Goal: Task Accomplishment & Management: Manage account settings

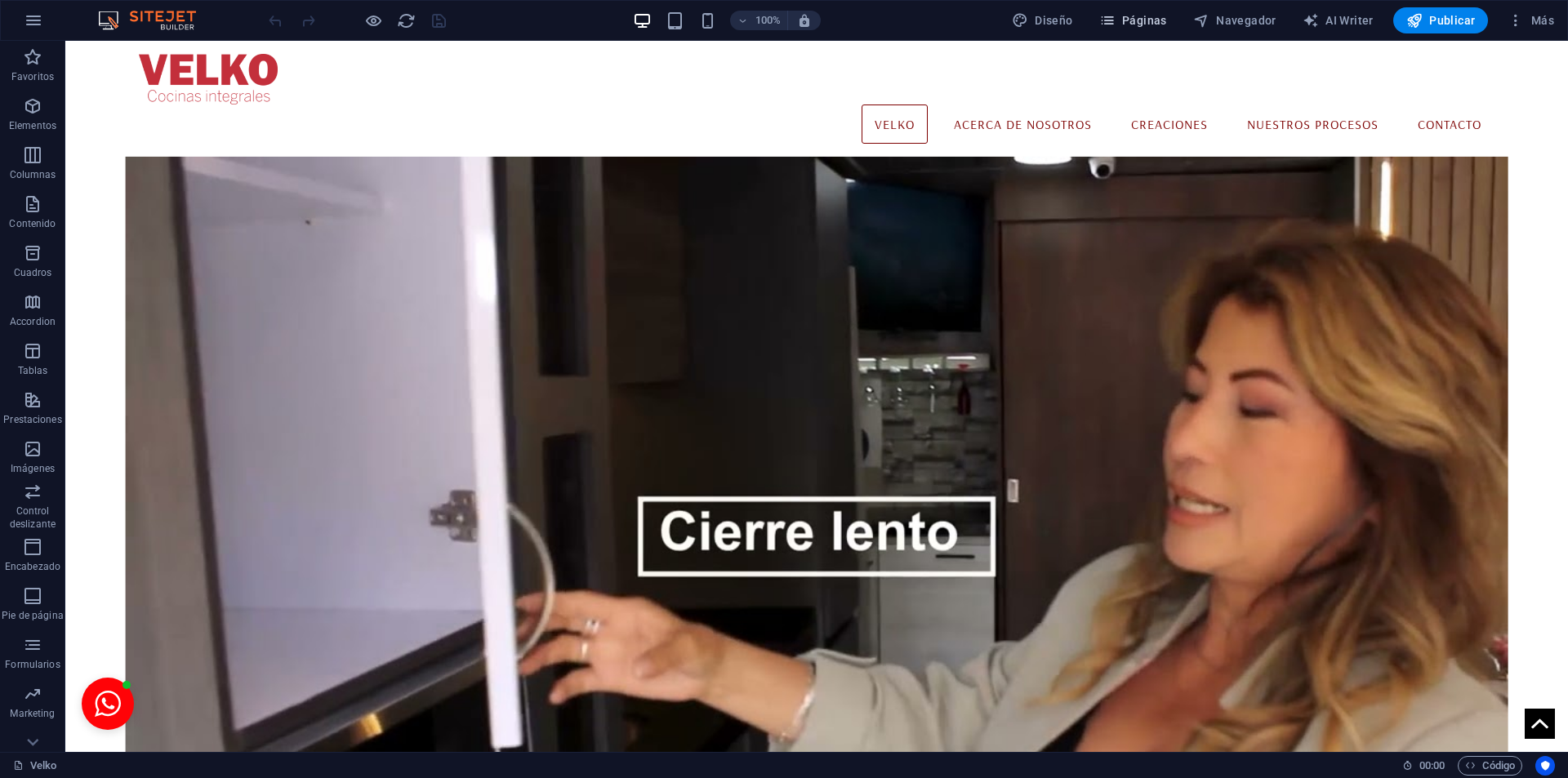
click at [0, 0] on span "Páginas" at bounding box center [0, 0] width 0 height 0
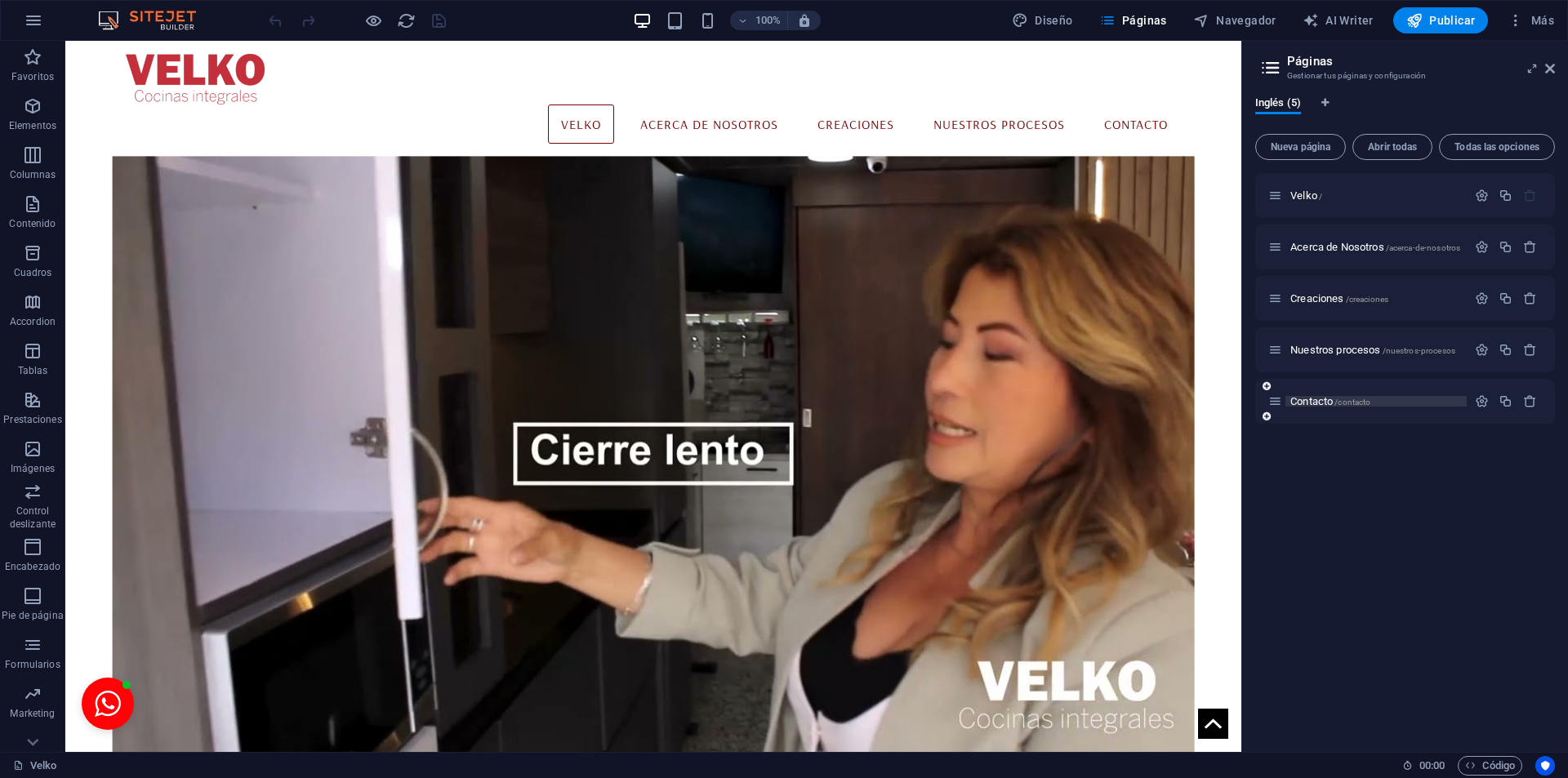
click at [1317, 406] on span "Contacto /contacto" at bounding box center [1329, 401] width 80 height 13
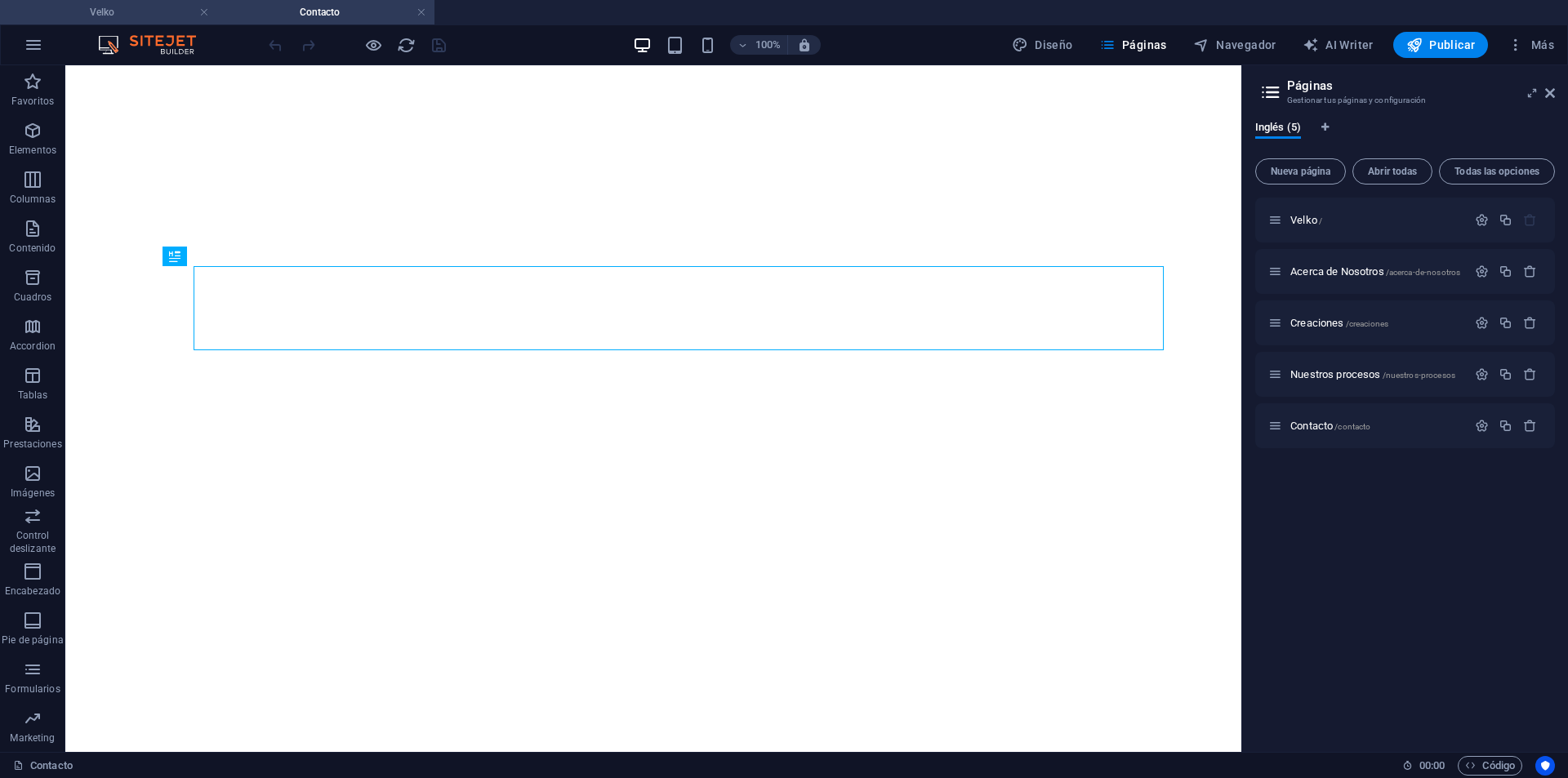
click at [105, 17] on h4 "Velko" at bounding box center [108, 12] width 218 height 18
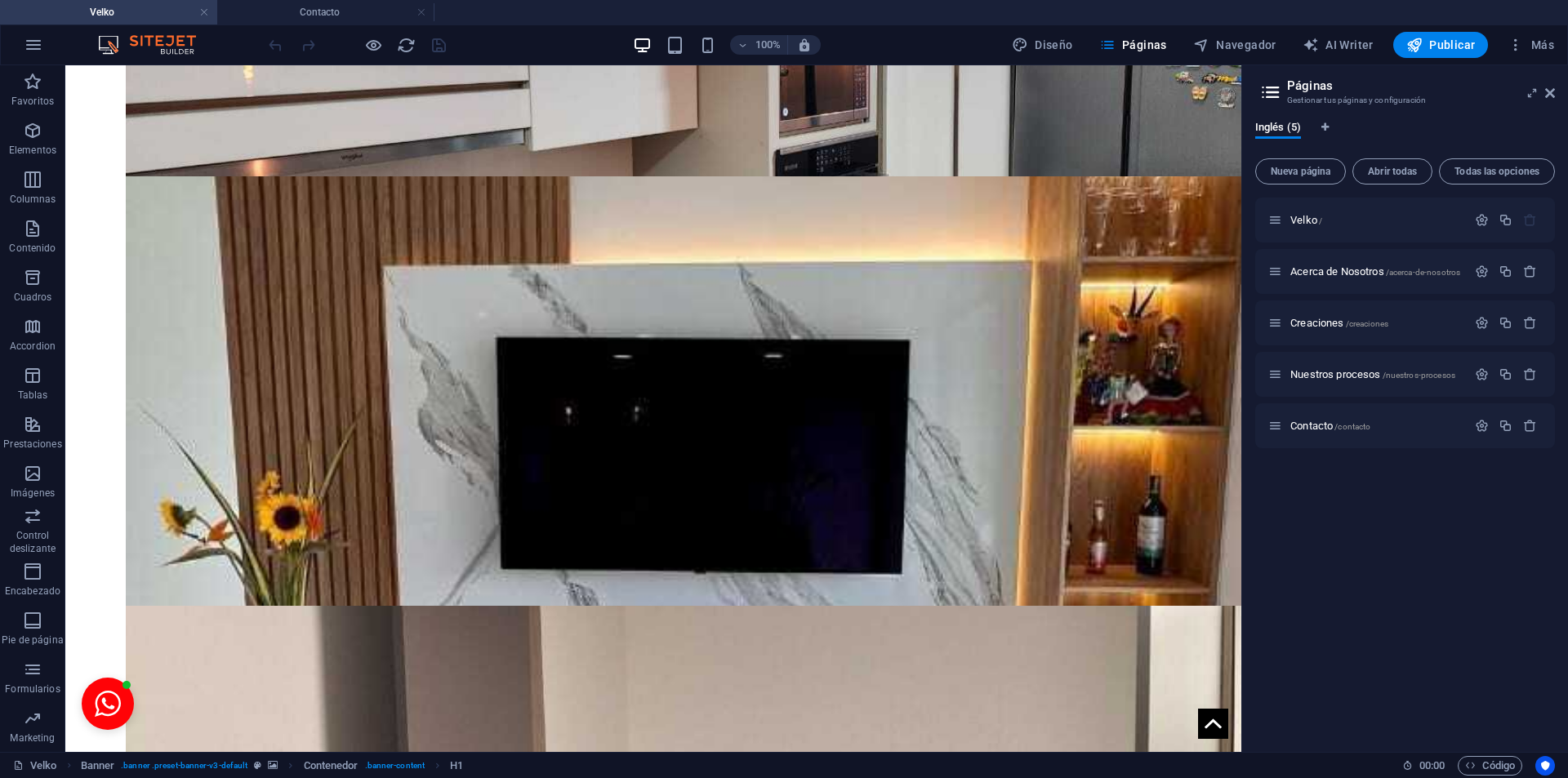
scroll to position [3227, 0]
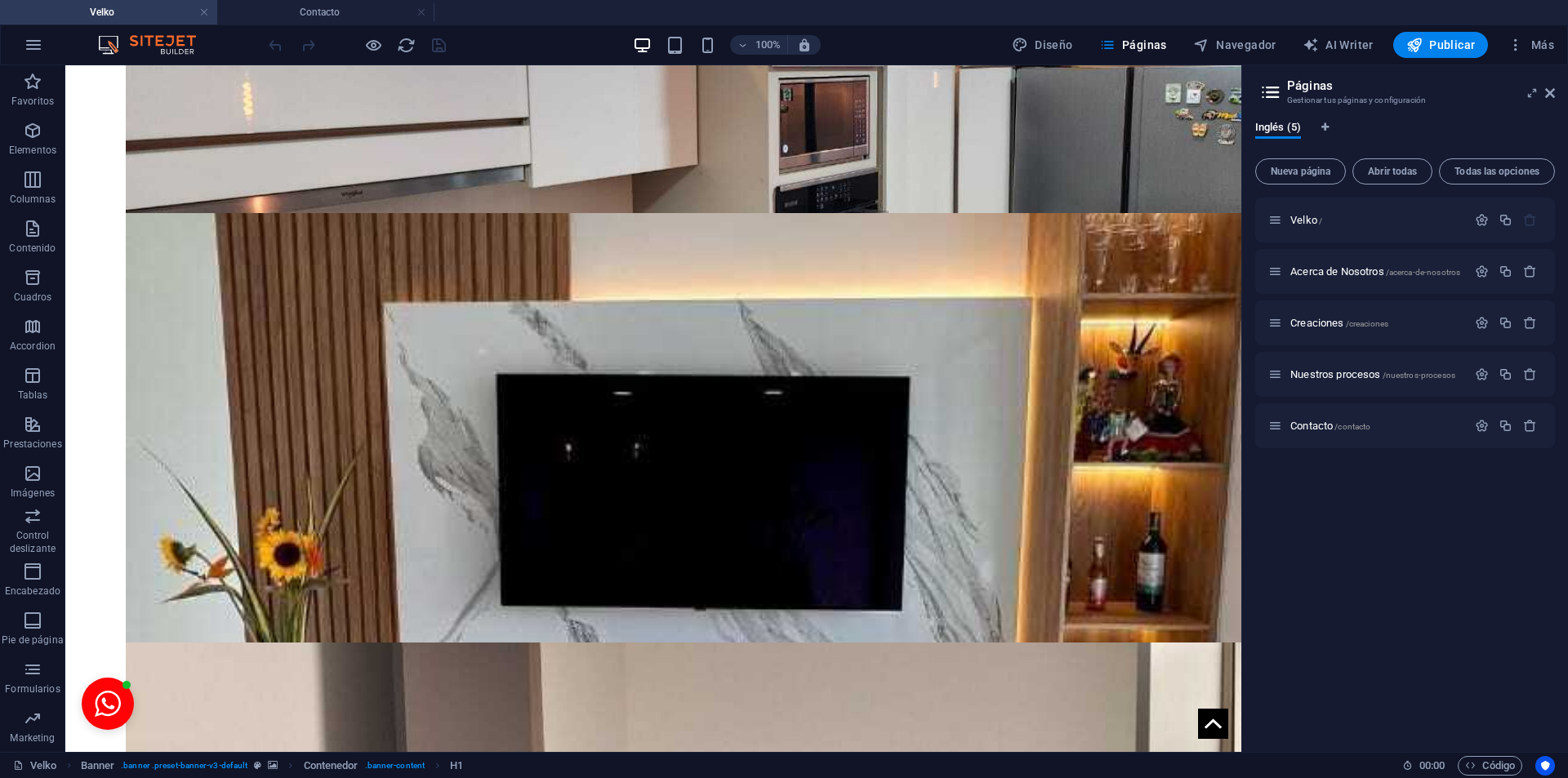
drag, startPoint x: 1235, startPoint y: 652, endPoint x: 1311, endPoint y: 667, distance: 77.5
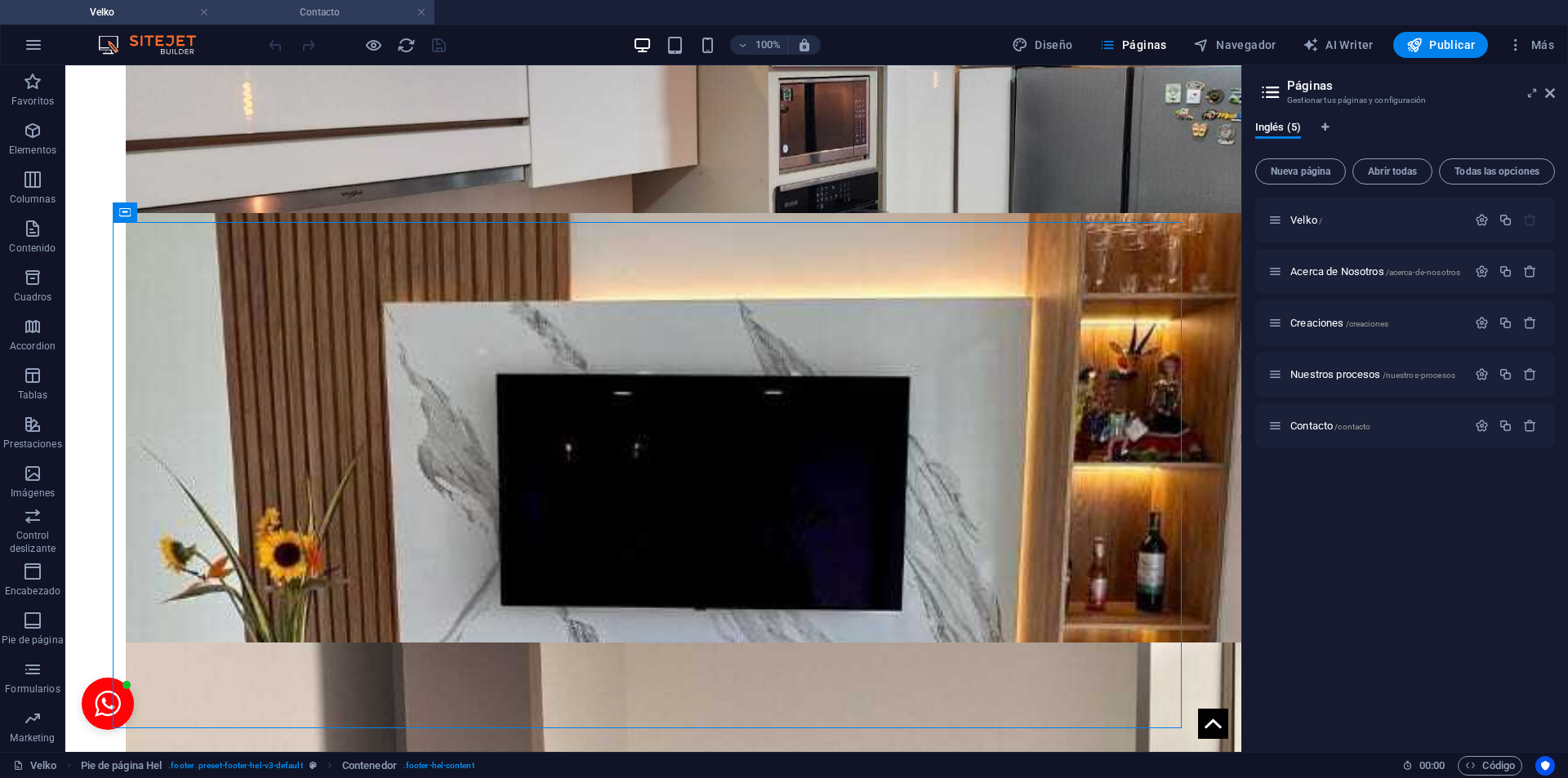
click at [337, 12] on h4 "Contacto" at bounding box center [326, 12] width 218 height 18
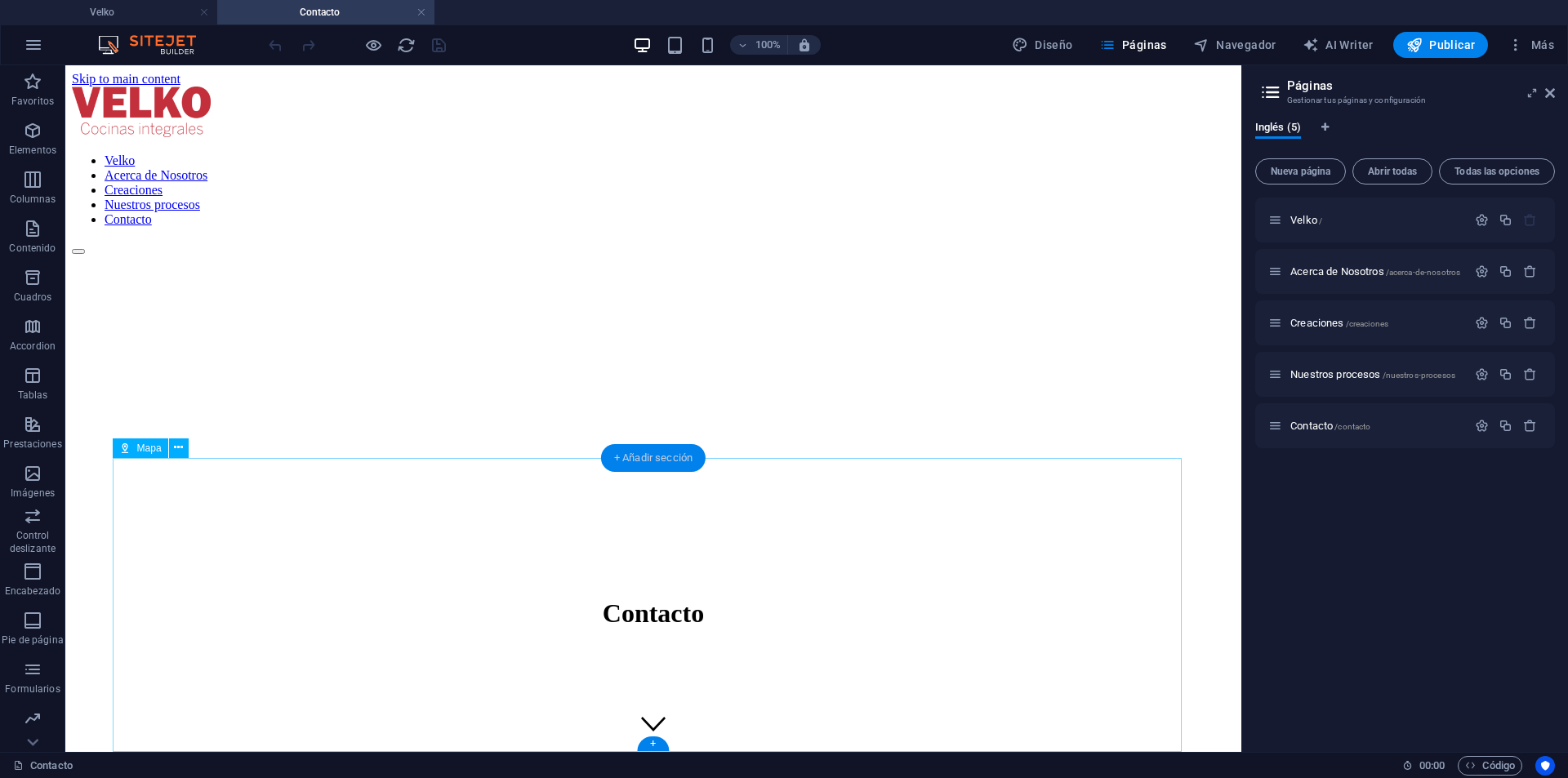
scroll to position [502, 0]
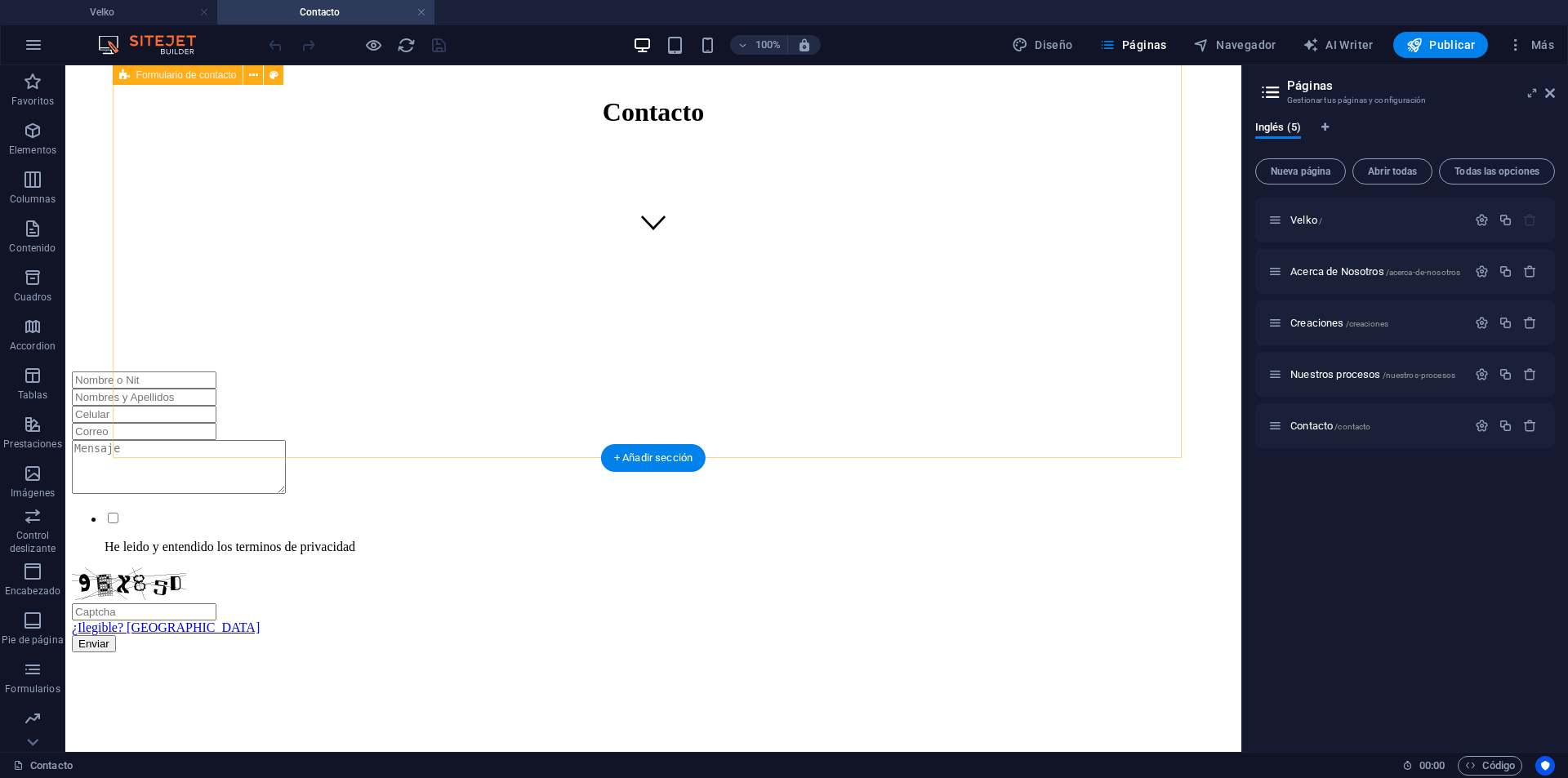
click at [192, 412] on div "He leido y entendido los terminos de privacidad ¿Ilegible? Cargar nuevo Enviar" at bounding box center [653, 511] width 1163 height 281
drag, startPoint x: 639, startPoint y: 463, endPoint x: 289, endPoint y: 405, distance: 354.8
click at [639, 463] on div "+ Añadir sección" at bounding box center [653, 457] width 104 height 28
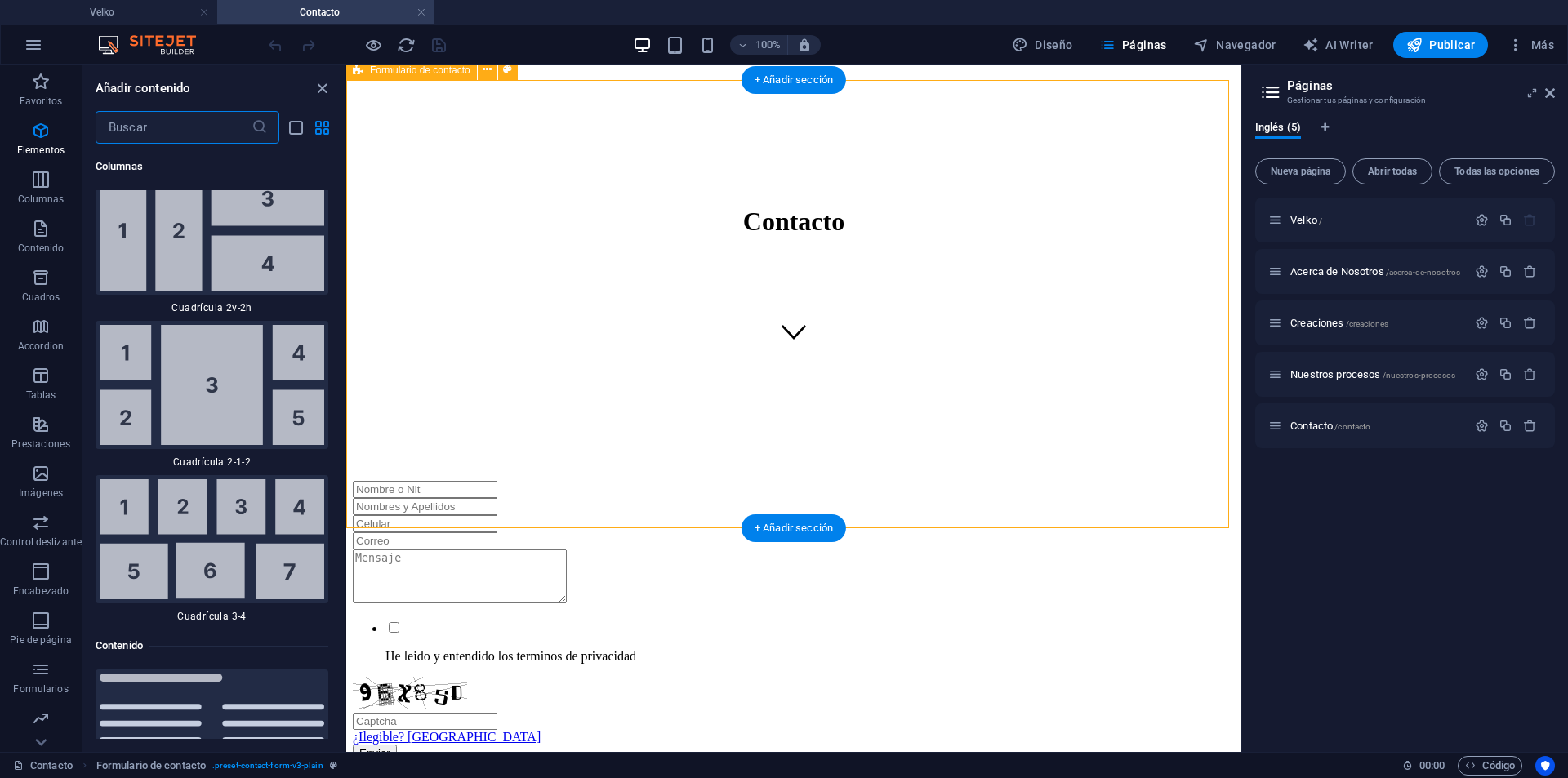
scroll to position [5273, 0]
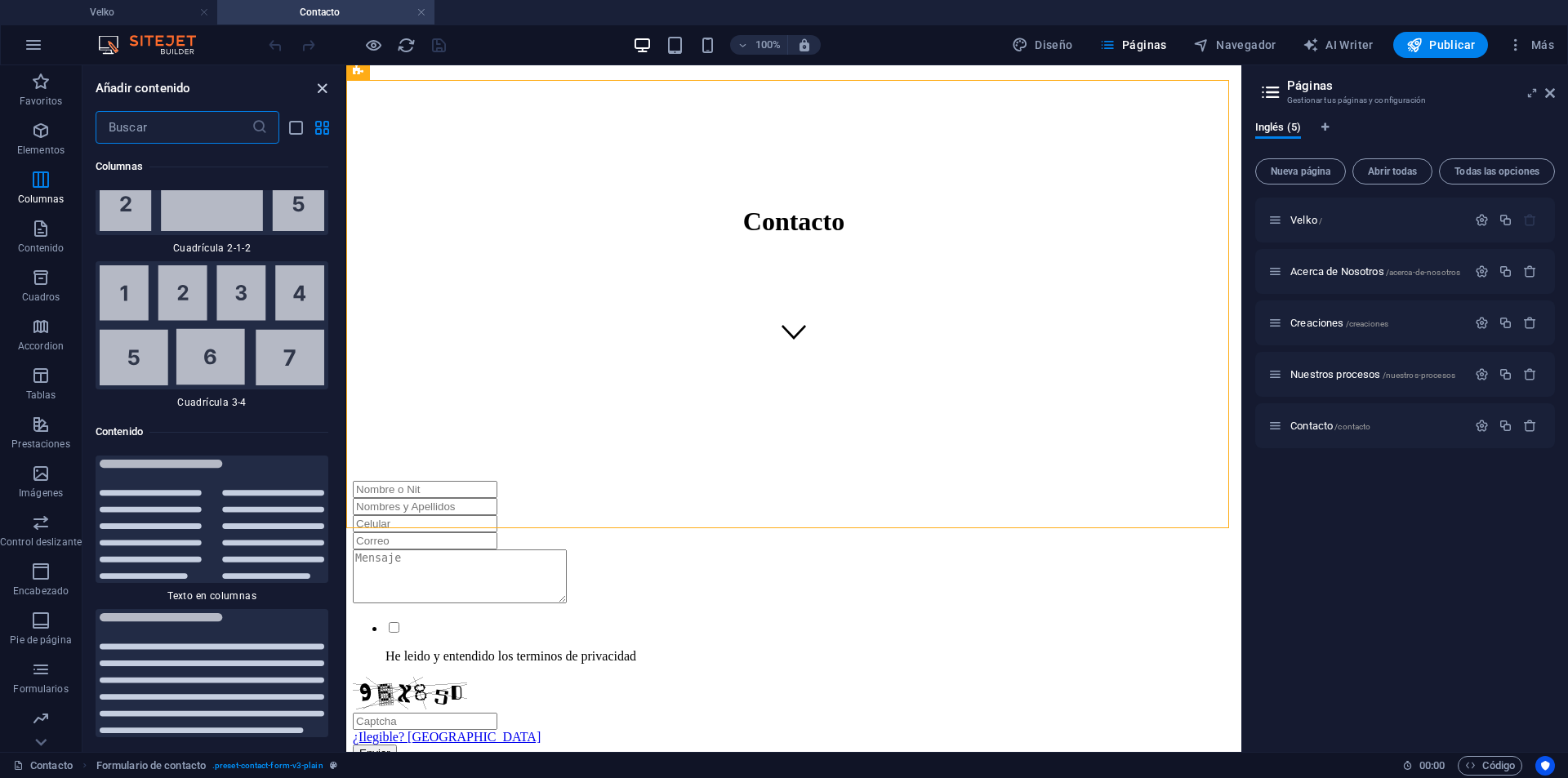
click at [318, 92] on icon "close panel" at bounding box center [321, 88] width 18 height 18
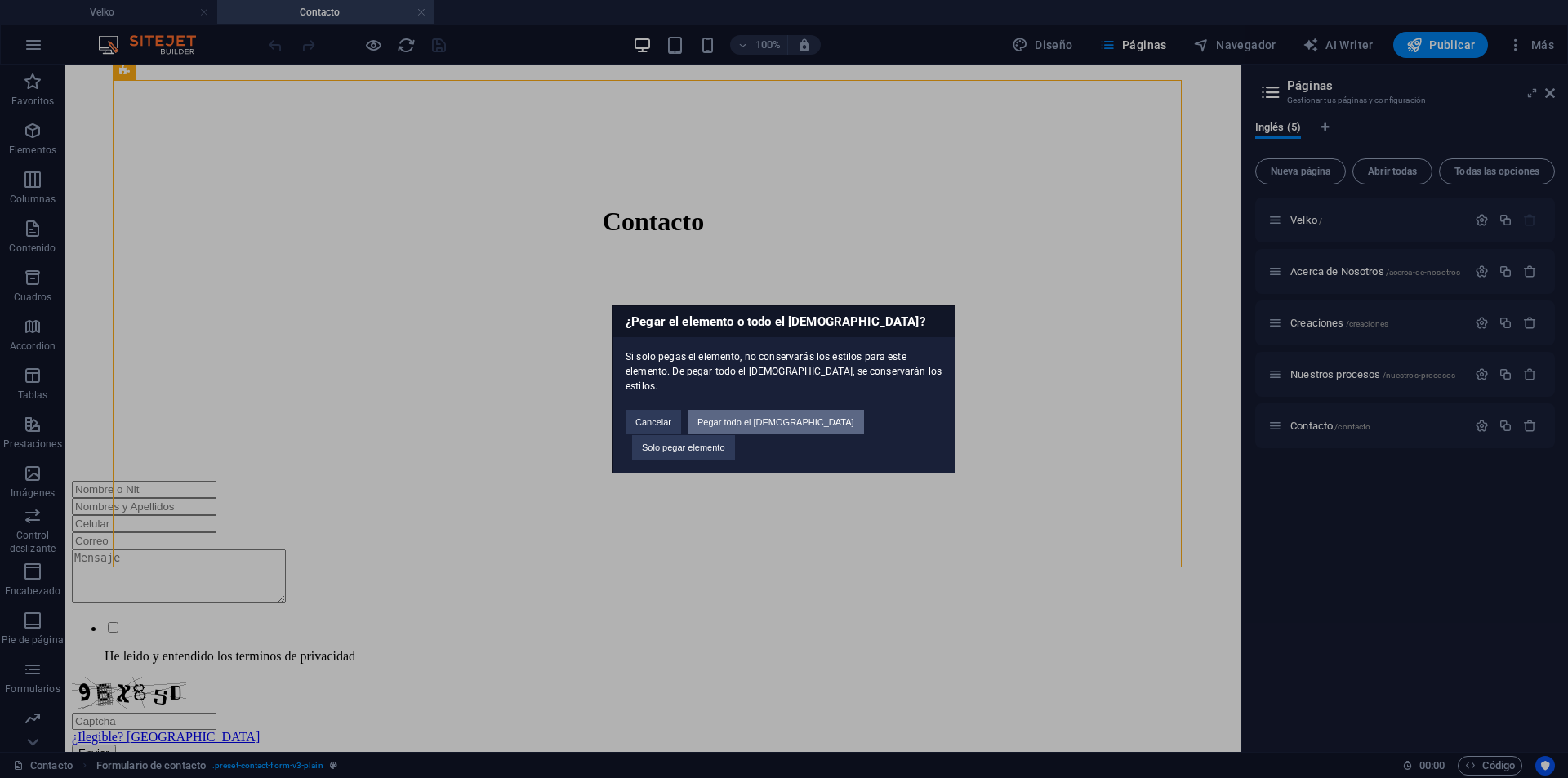
click at [811, 427] on button "Pegar todo el preajuste" at bounding box center [775, 421] width 176 height 24
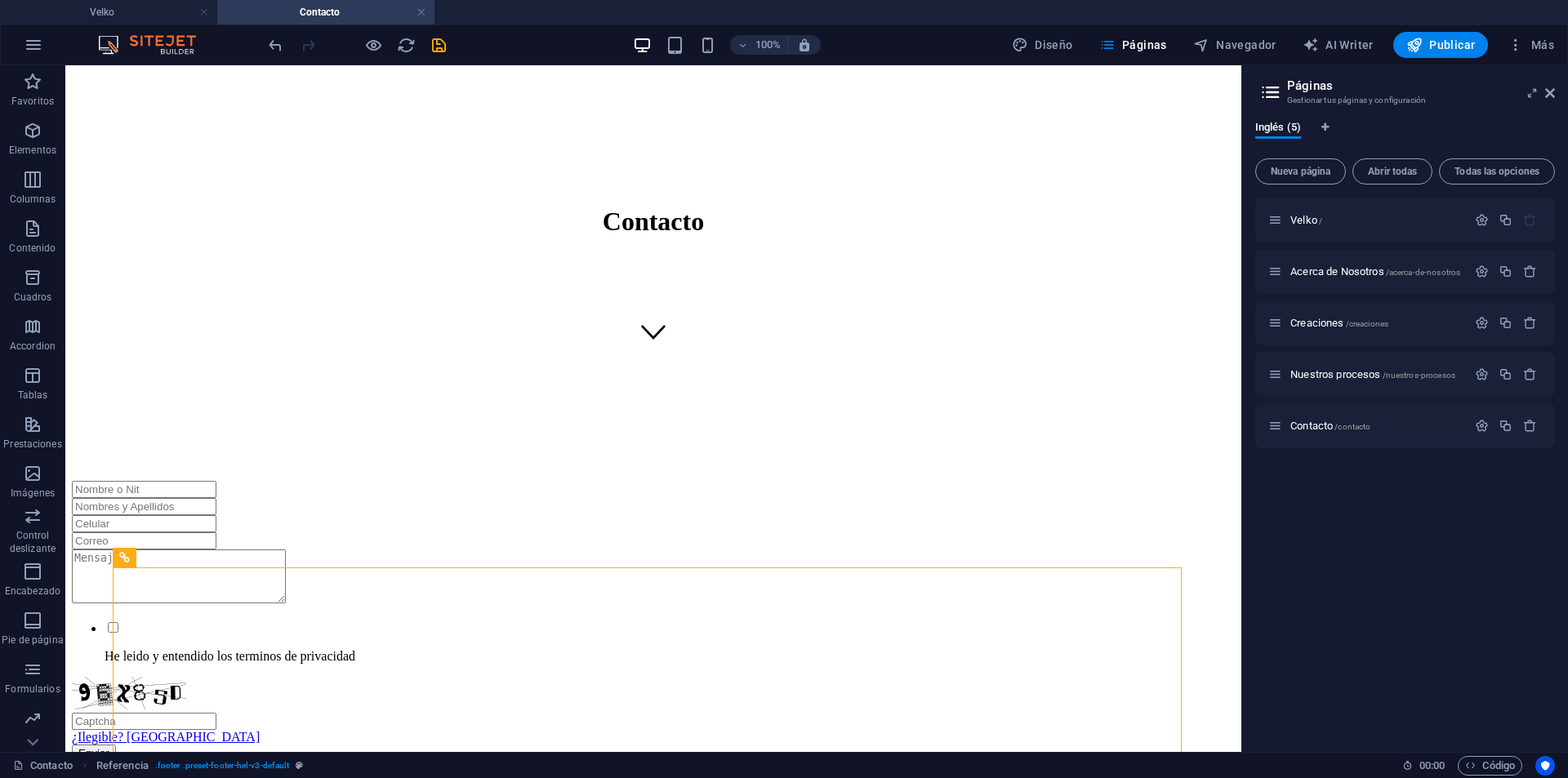
drag, startPoint x: 1228, startPoint y: 393, endPoint x: 1229, endPoint y: 418, distance: 25.0
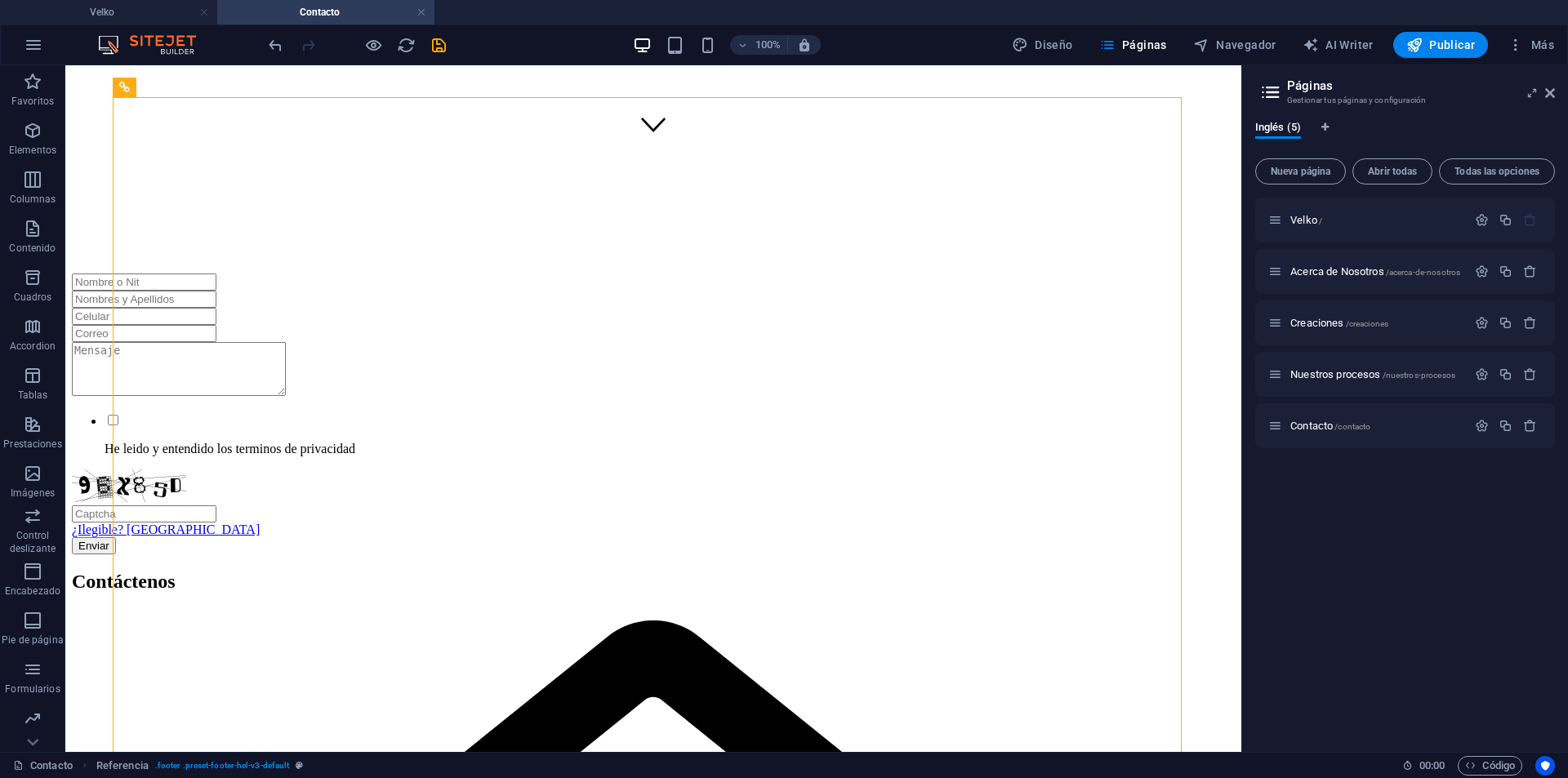
drag, startPoint x: 1233, startPoint y: 408, endPoint x: 1306, endPoint y: 532, distance: 143.9
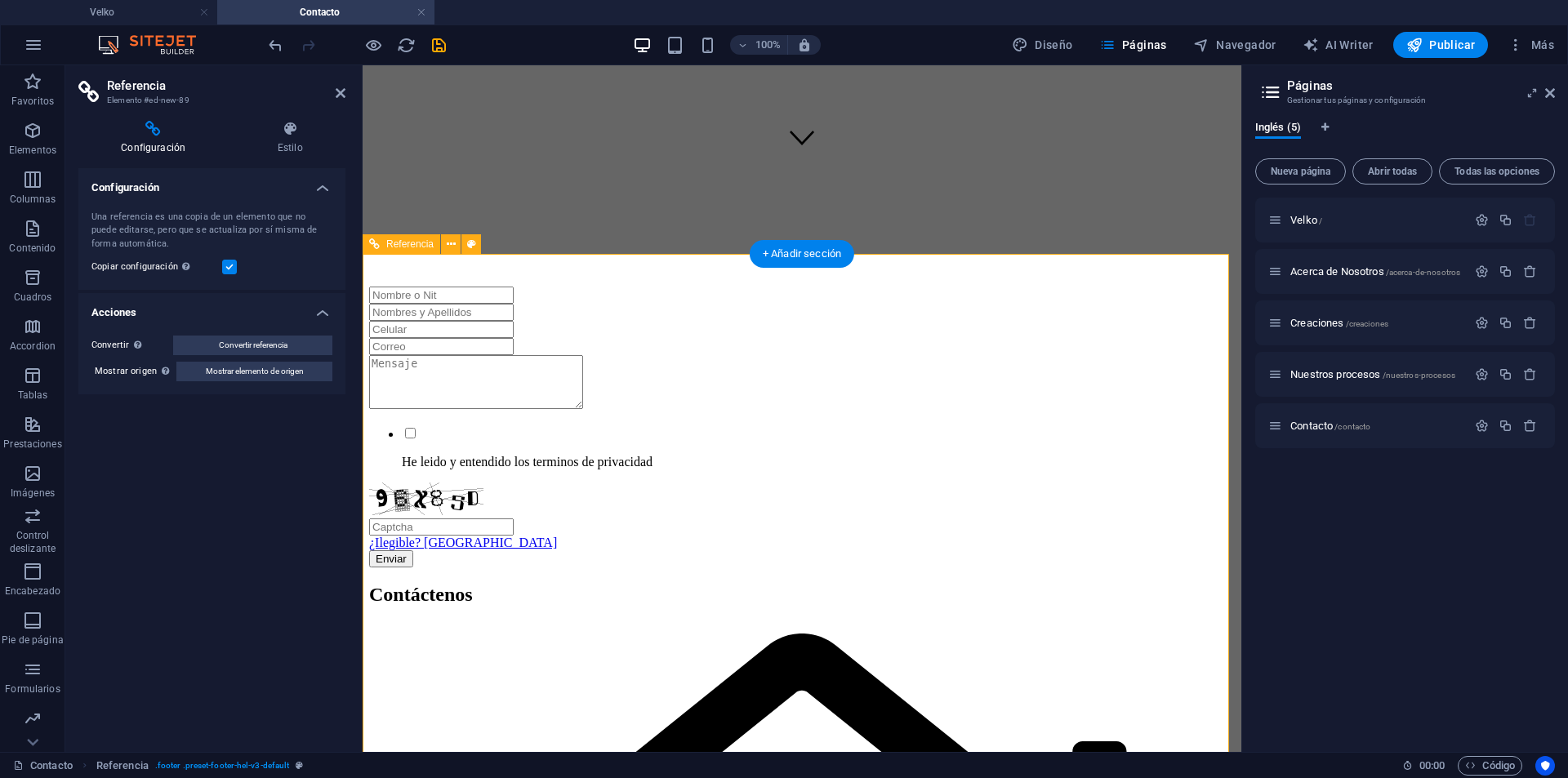
click at [282, 130] on icon at bounding box center [289, 129] width 111 height 16
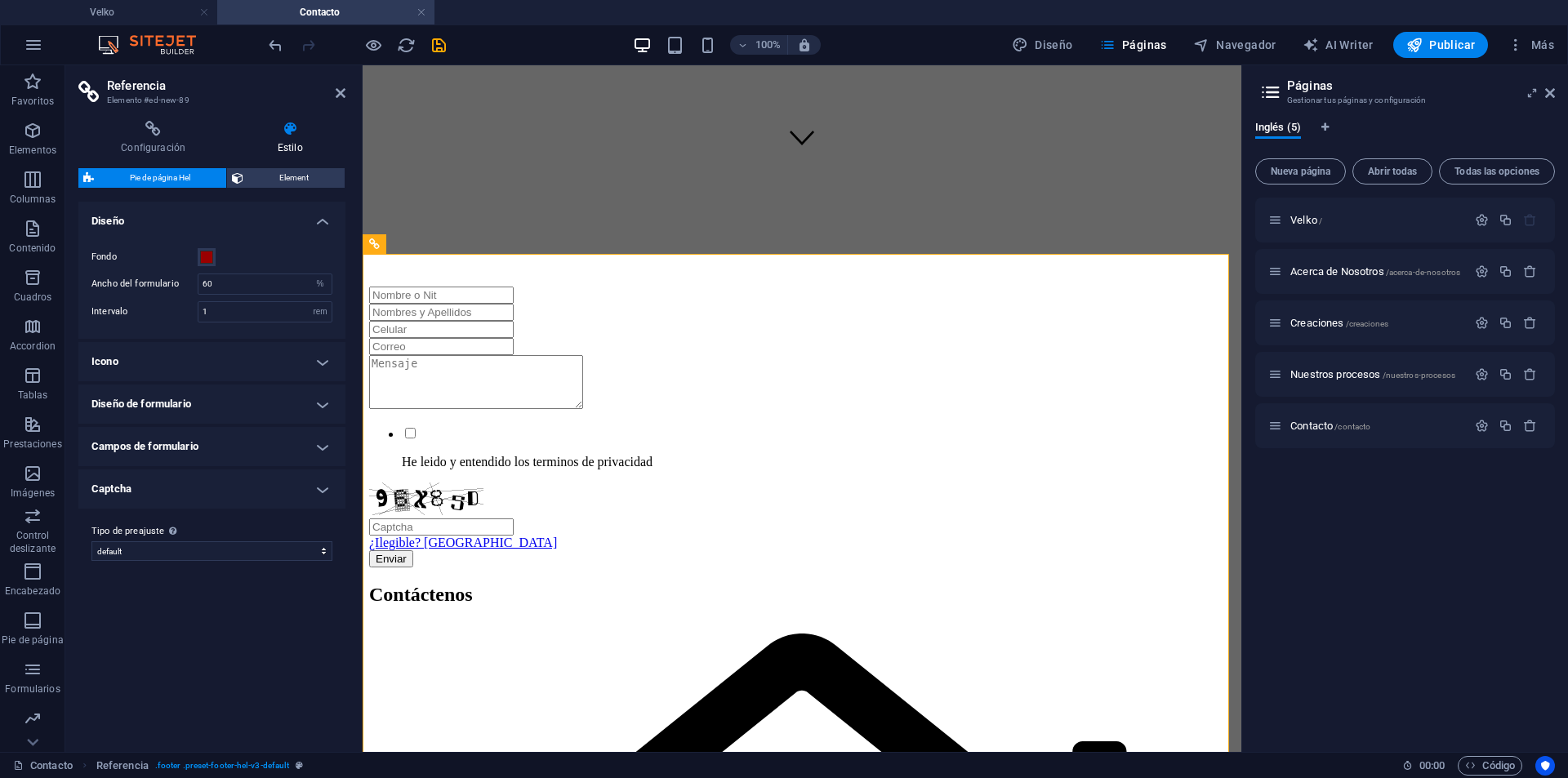
click at [307, 404] on h4 "Diseño de formulario" at bounding box center [212, 404] width 267 height 40
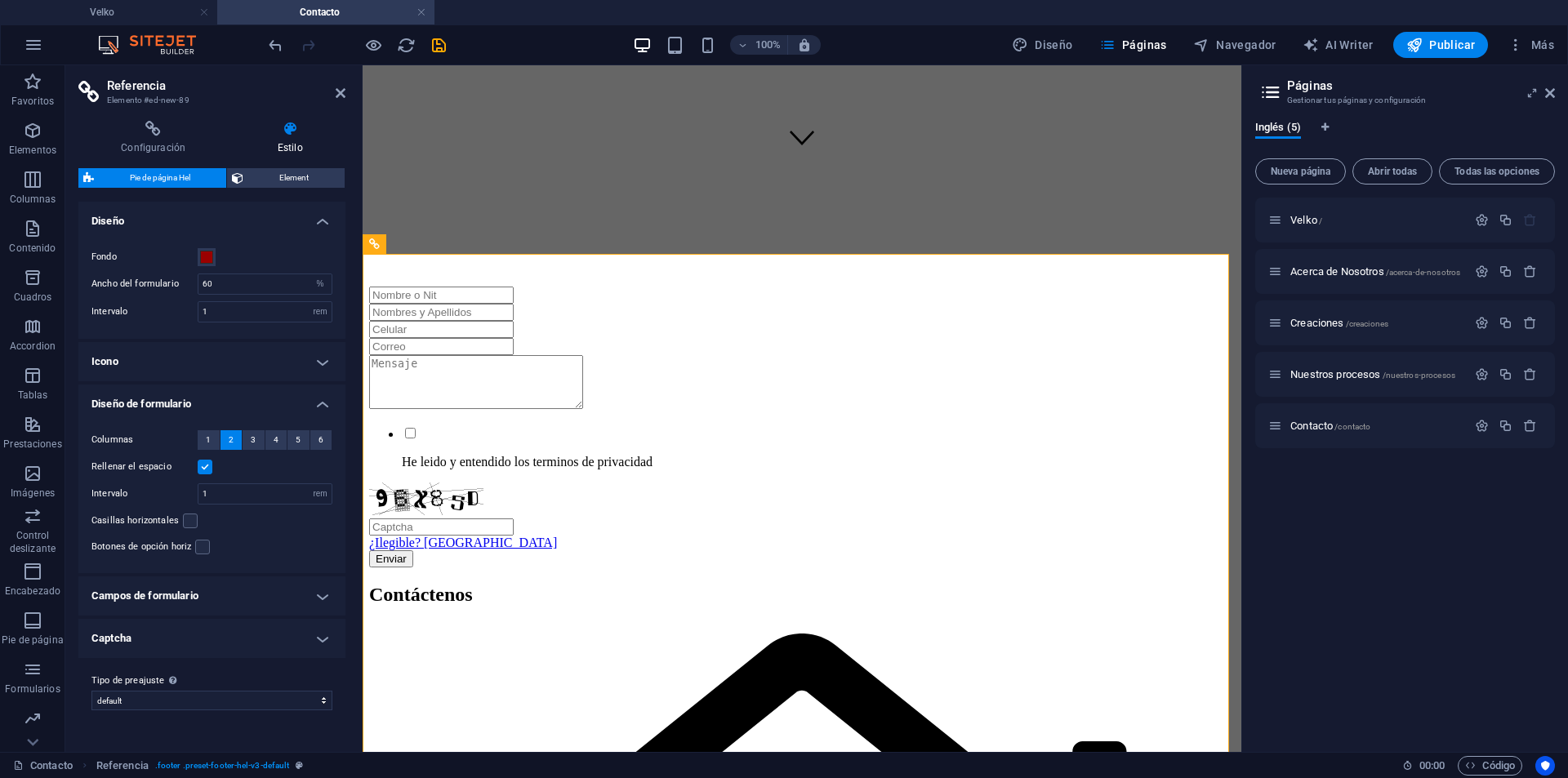
click at [203, 463] on label at bounding box center [204, 467] width 15 height 14
click at [0, 0] on input "Rellenar el espacio" at bounding box center [0, 0] width 0 height 0
click at [206, 444] on span "1" at bounding box center [208, 440] width 5 height 19
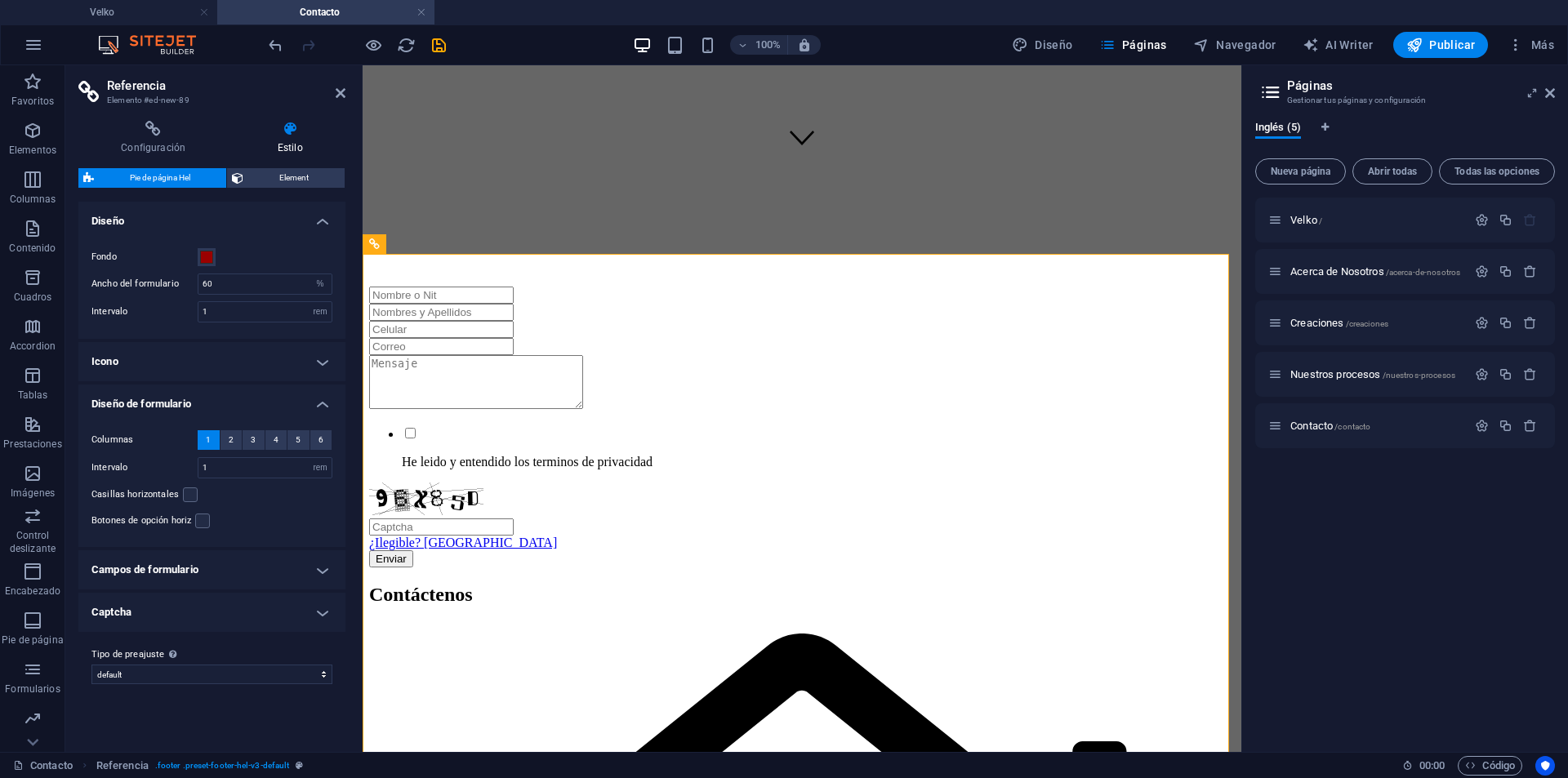
click at [307, 573] on h4 "Campos de formulario" at bounding box center [212, 569] width 267 height 40
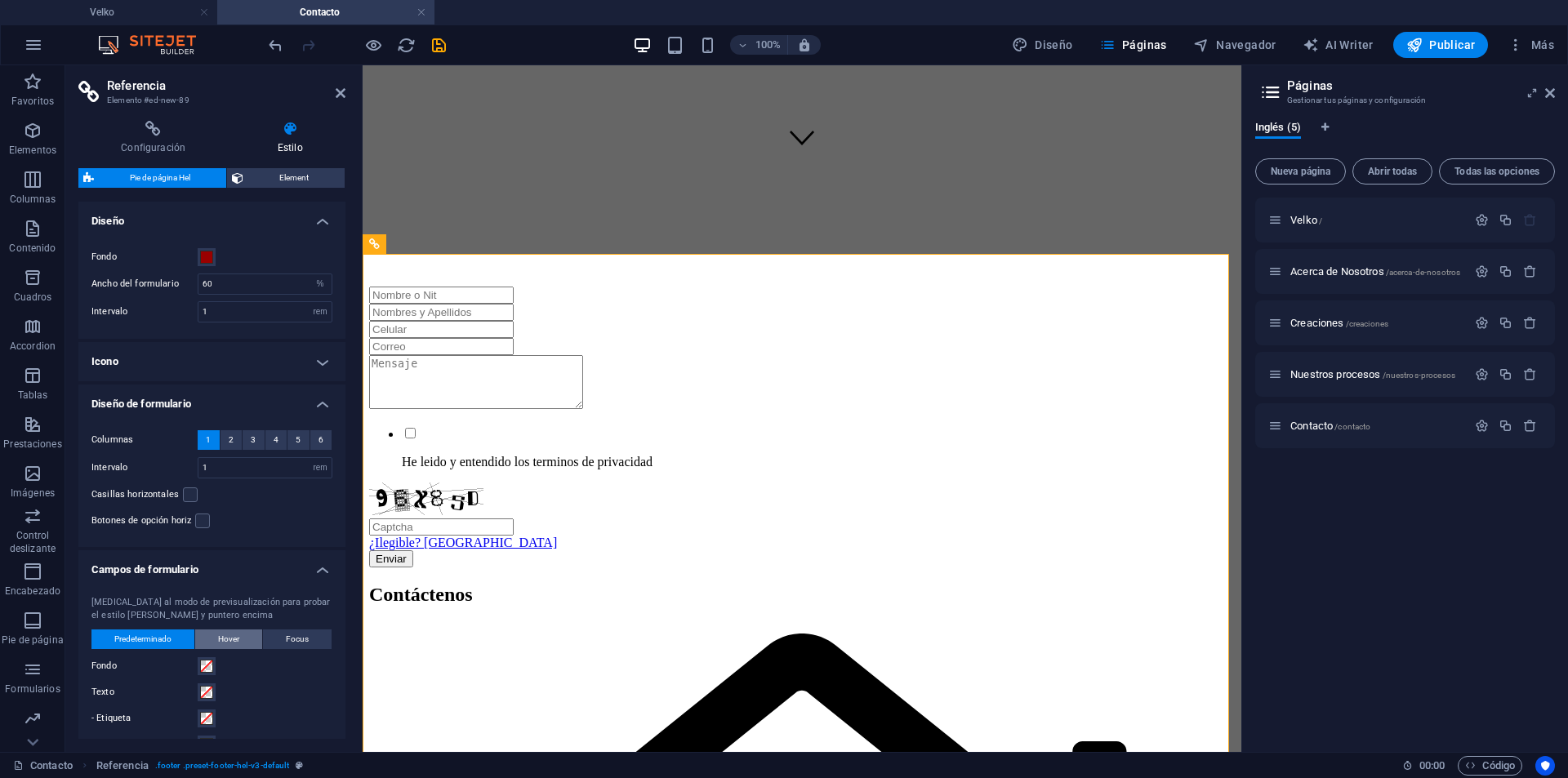
scroll to position [423, 0]
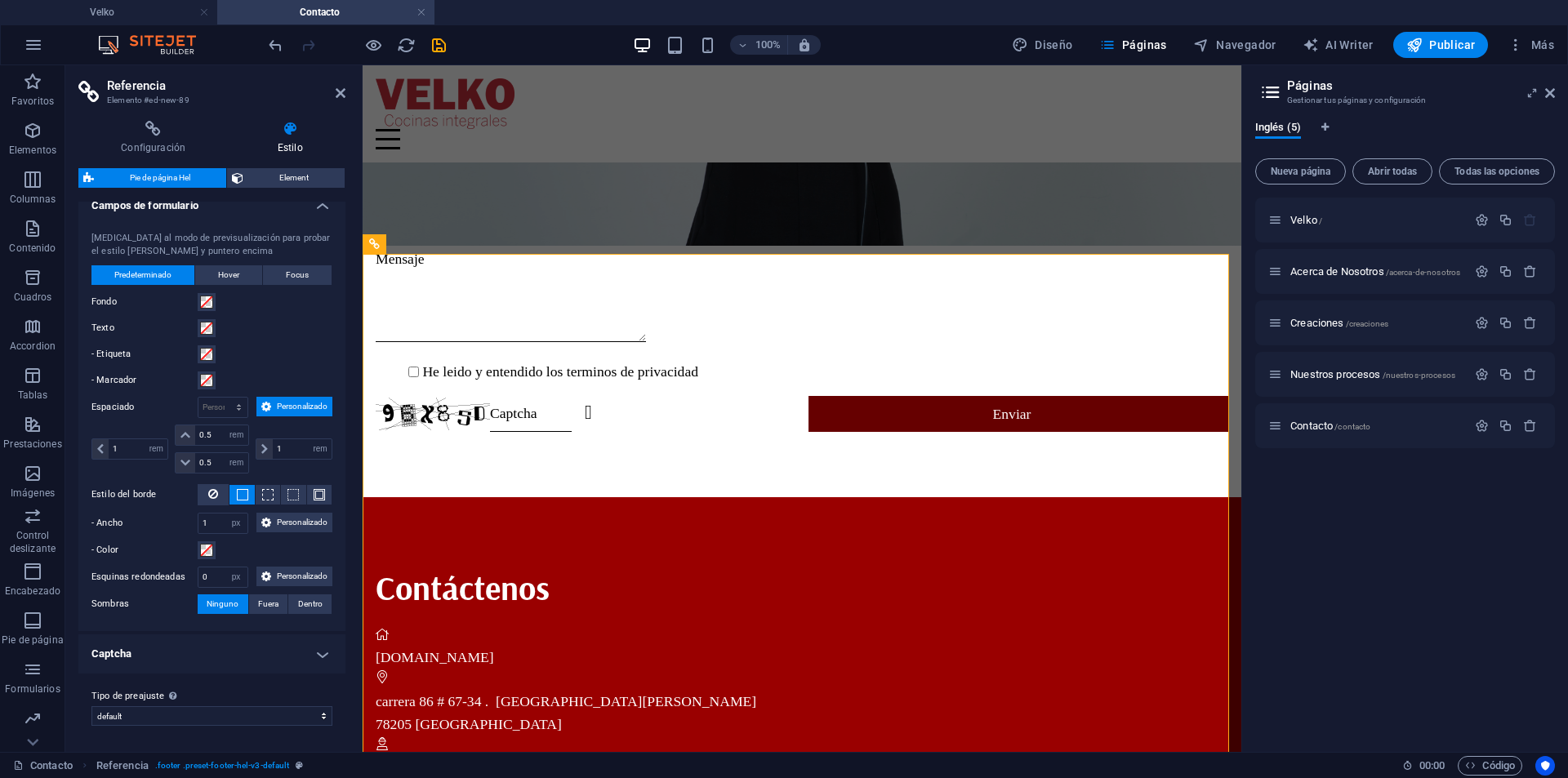
click at [276, 396] on span "Personalizado" at bounding box center [301, 406] width 51 height 19
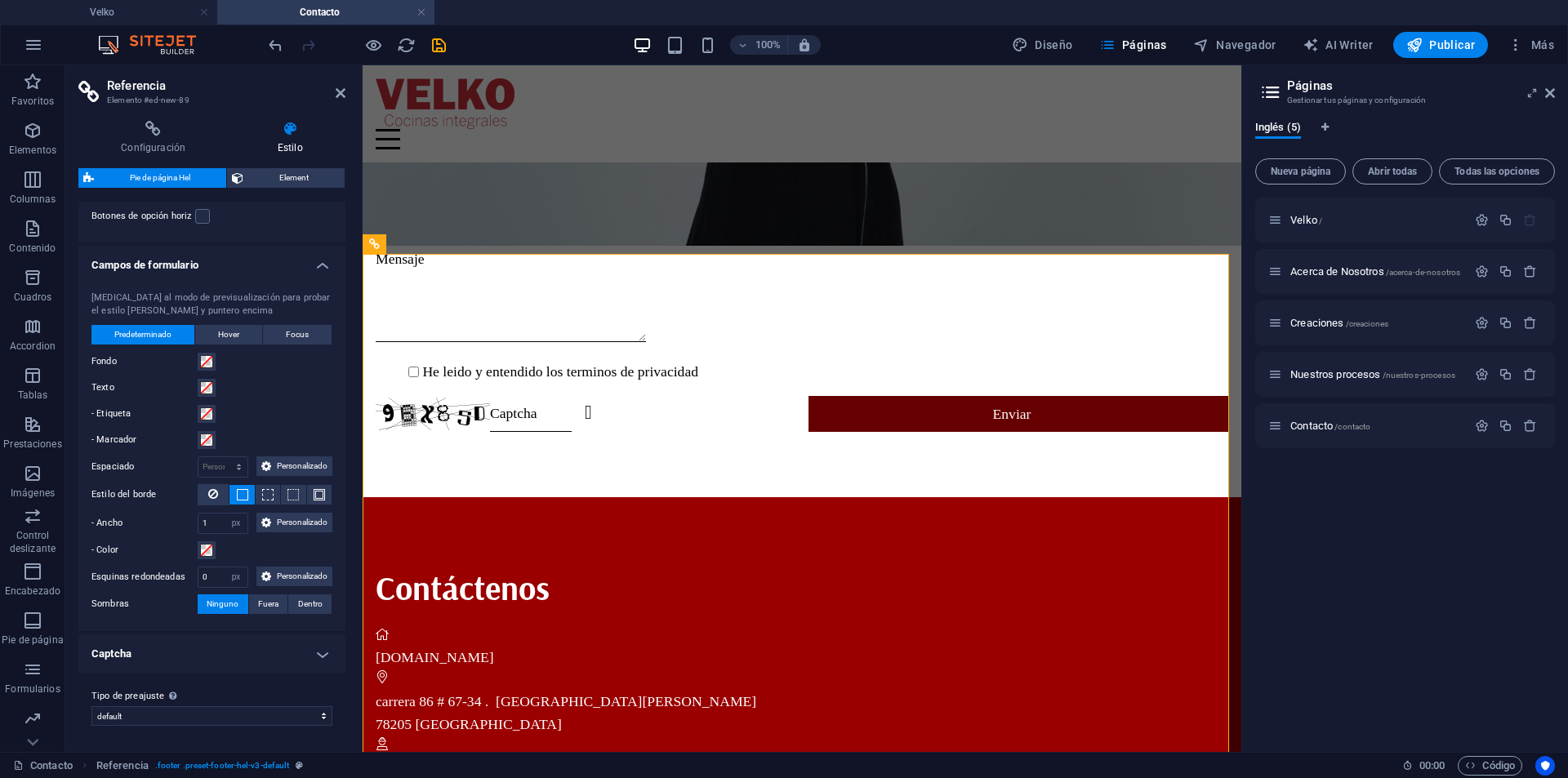
scroll to position [363, 0]
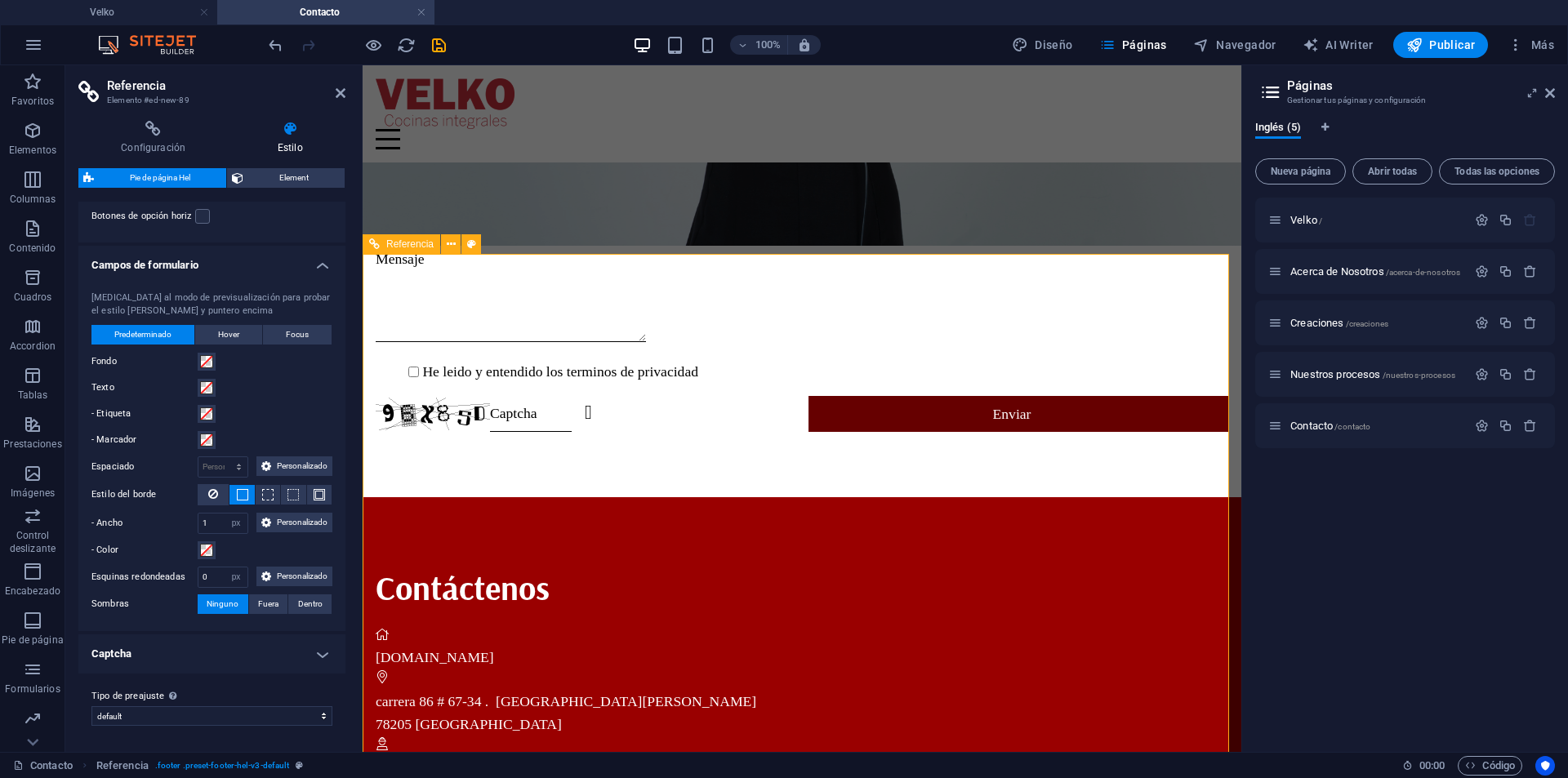
drag, startPoint x: 745, startPoint y: 395, endPoint x: 738, endPoint y: 365, distance: 30.8
click at [271, 176] on span "Element" at bounding box center [294, 178] width 92 height 19
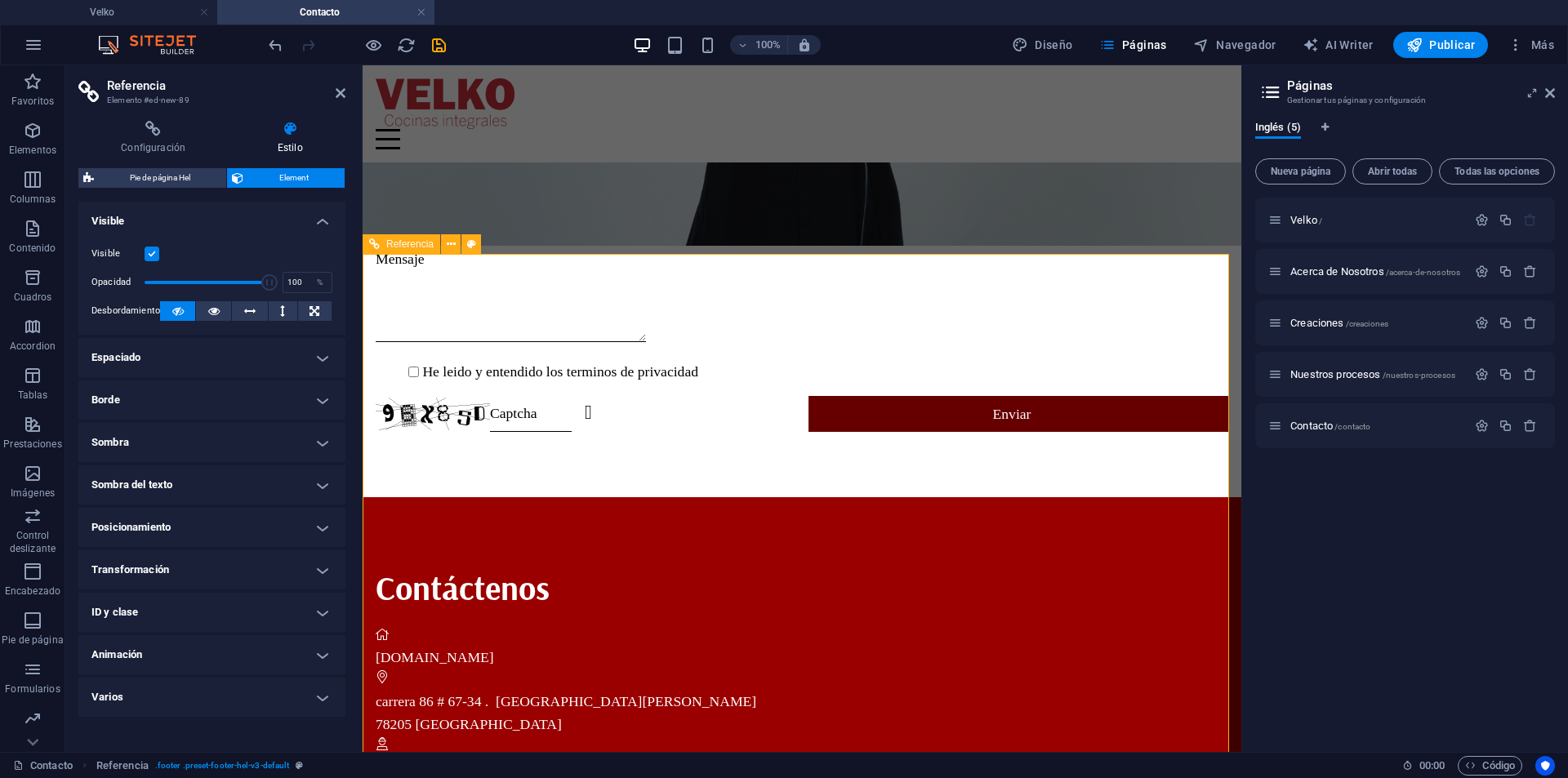
click at [620, 689] on div "carrera 86 # 67-34 . Barrio San marcos 78205 Bogotá" at bounding box center [802, 711] width 853 height 45
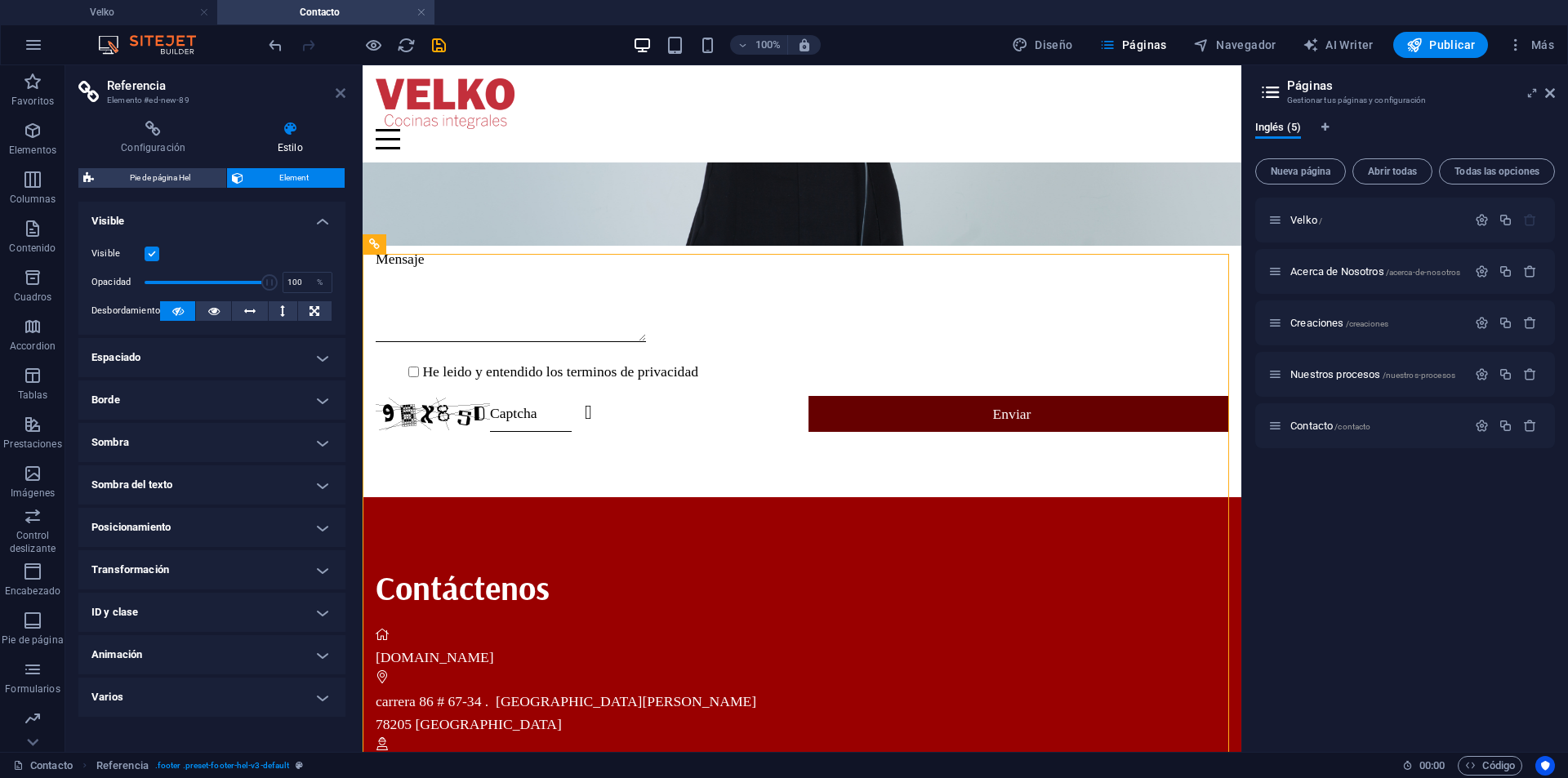
drag, startPoint x: 340, startPoint y: 96, endPoint x: 284, endPoint y: 87, distance: 56.7
click at [340, 96] on icon at bounding box center [340, 94] width 10 height 14
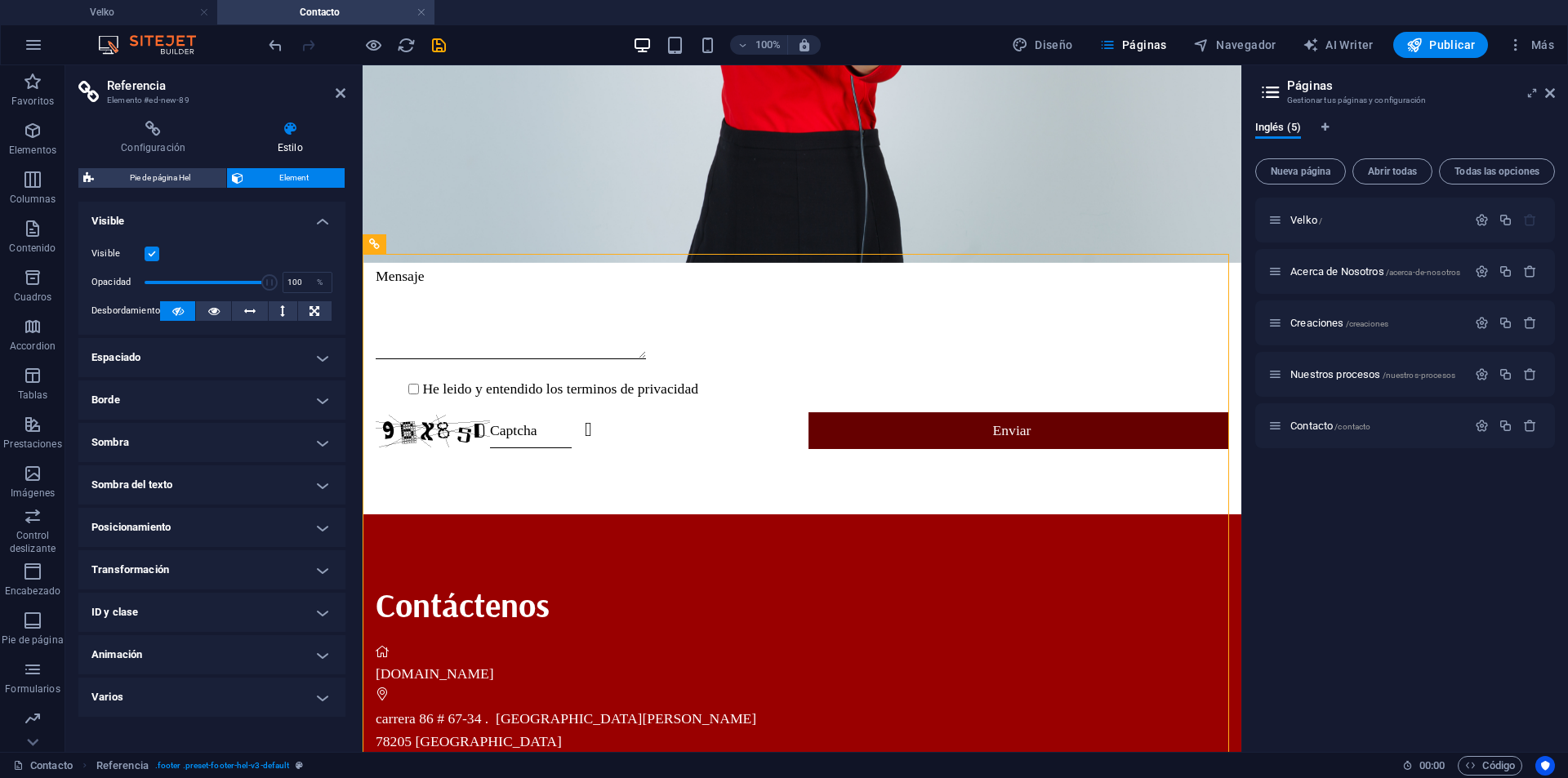
scroll to position [585, 0]
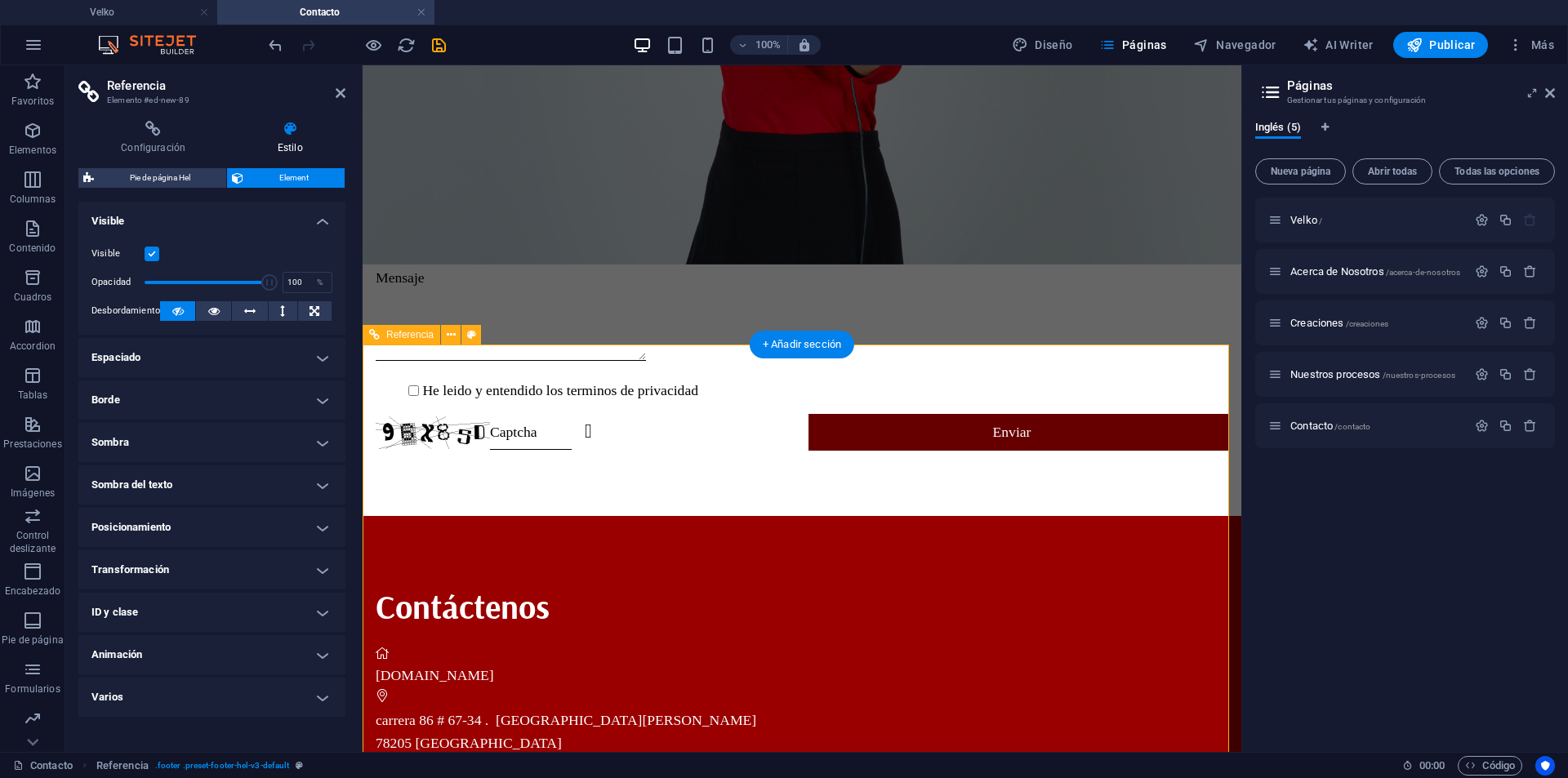
click at [652, 581] on div "Contáctenos" at bounding box center [802, 606] width 853 height 50
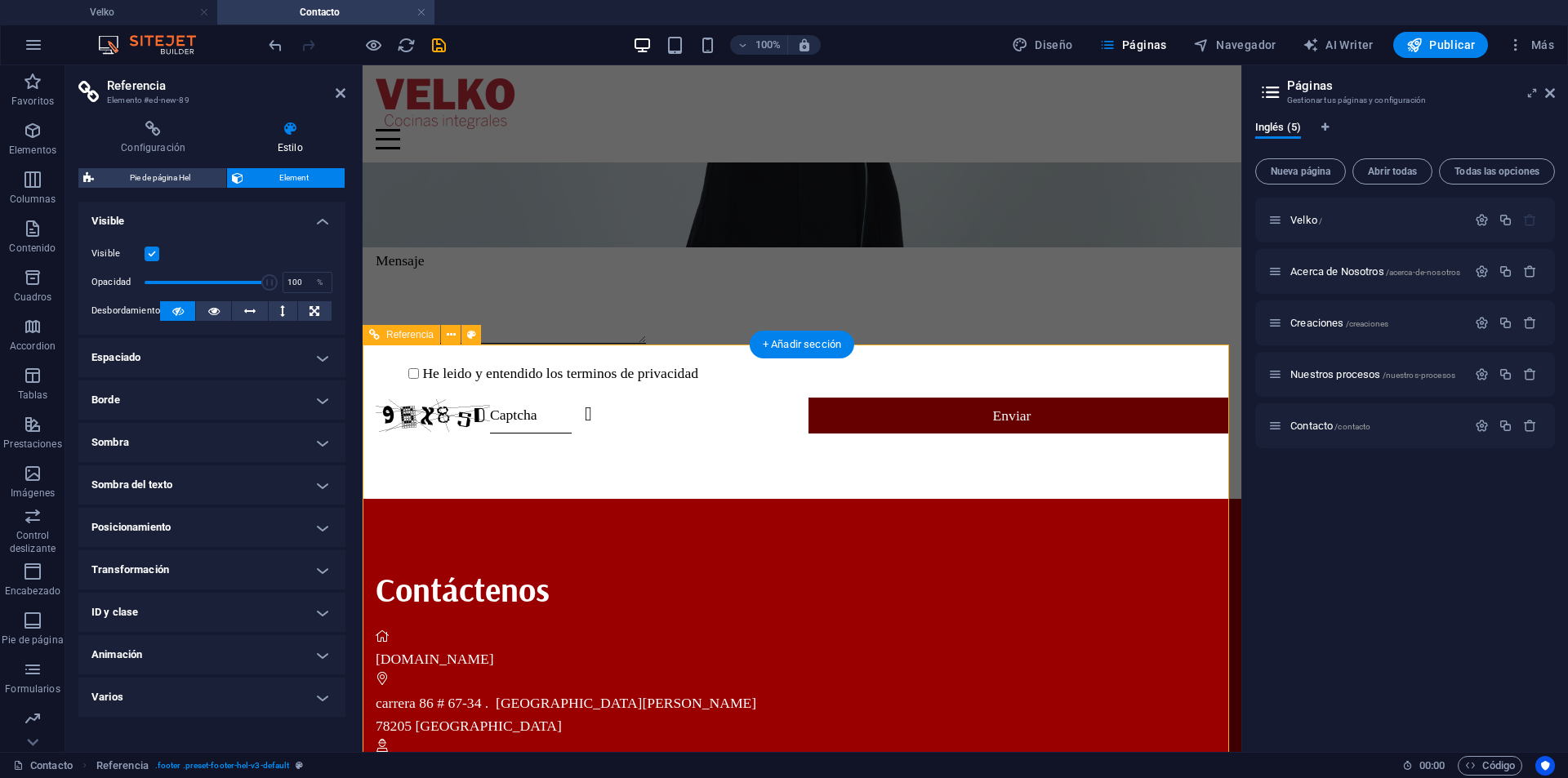
scroll to position [584, 0]
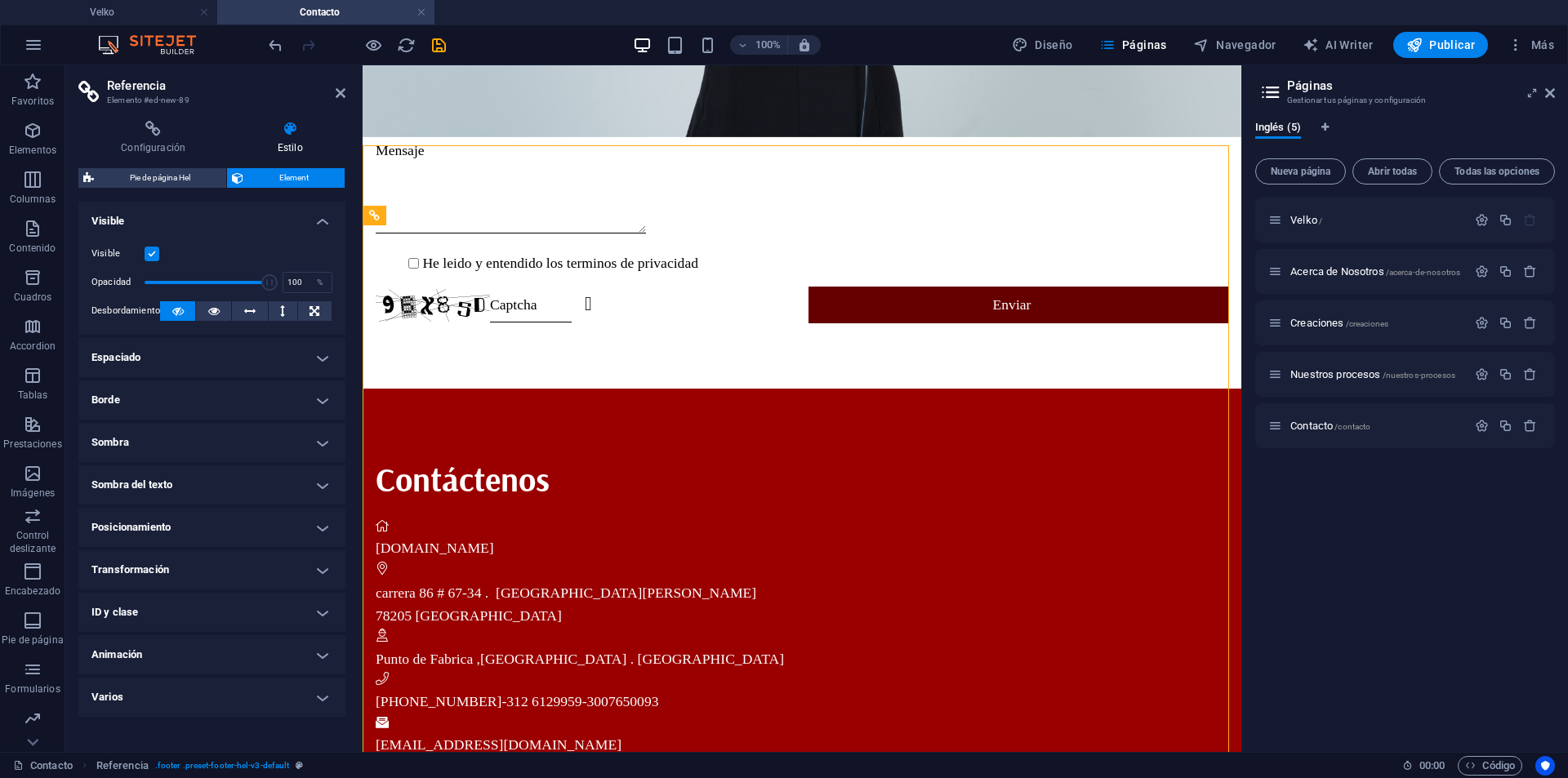
scroll to position [722, 0]
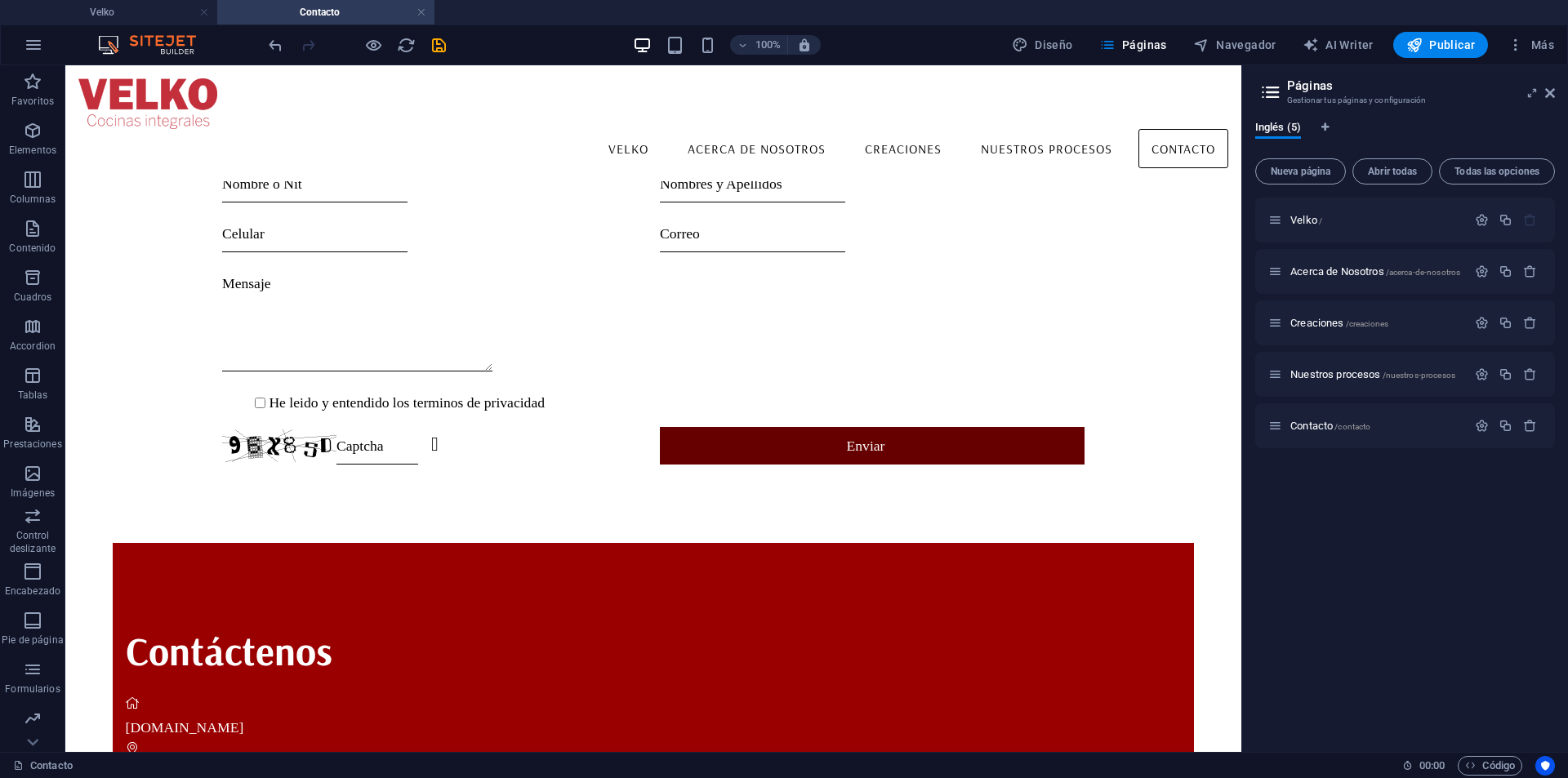
scroll to position [600, 0]
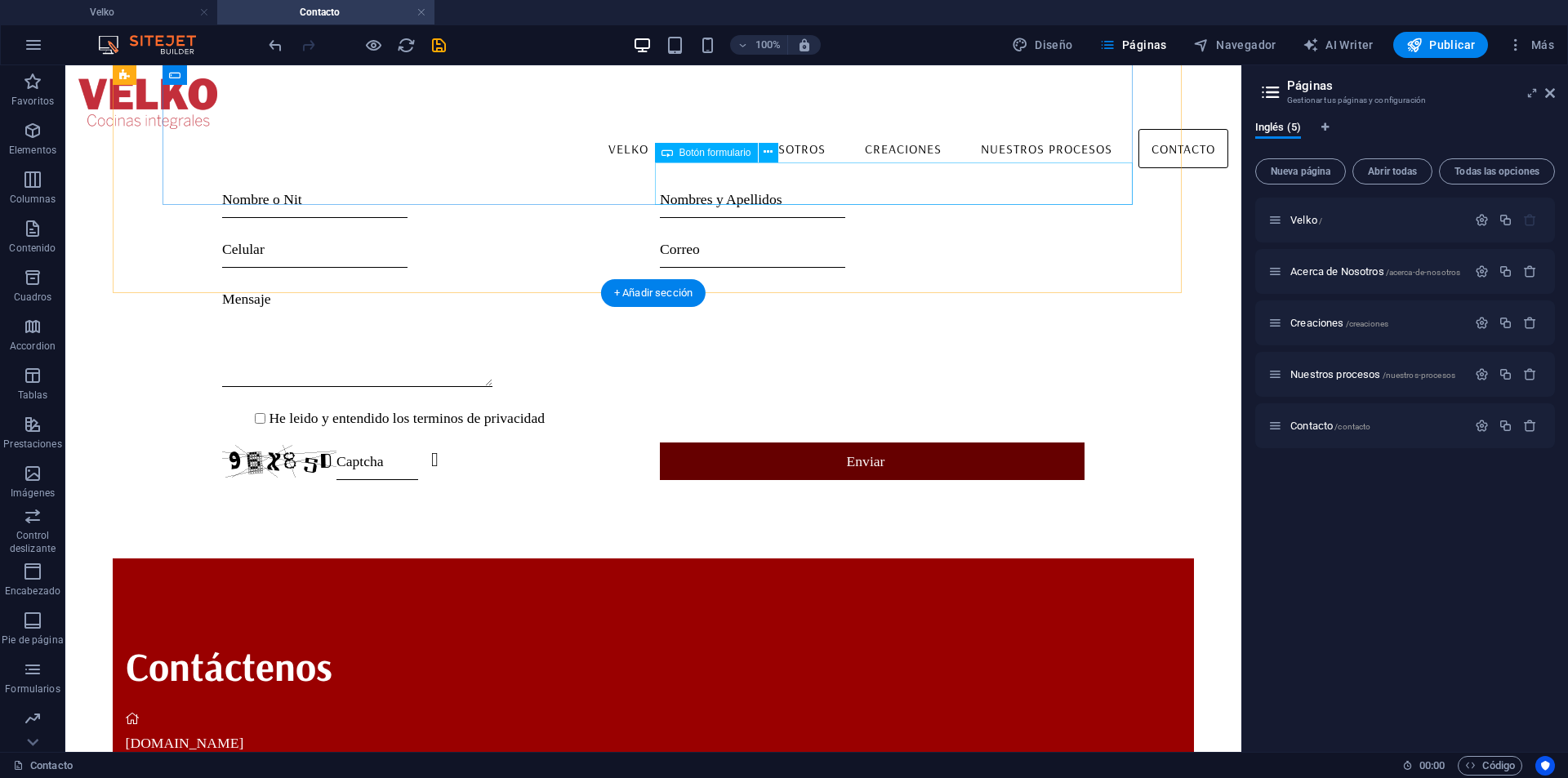
click at [734, 443] on div "Enviar" at bounding box center [871, 461] width 424 height 38
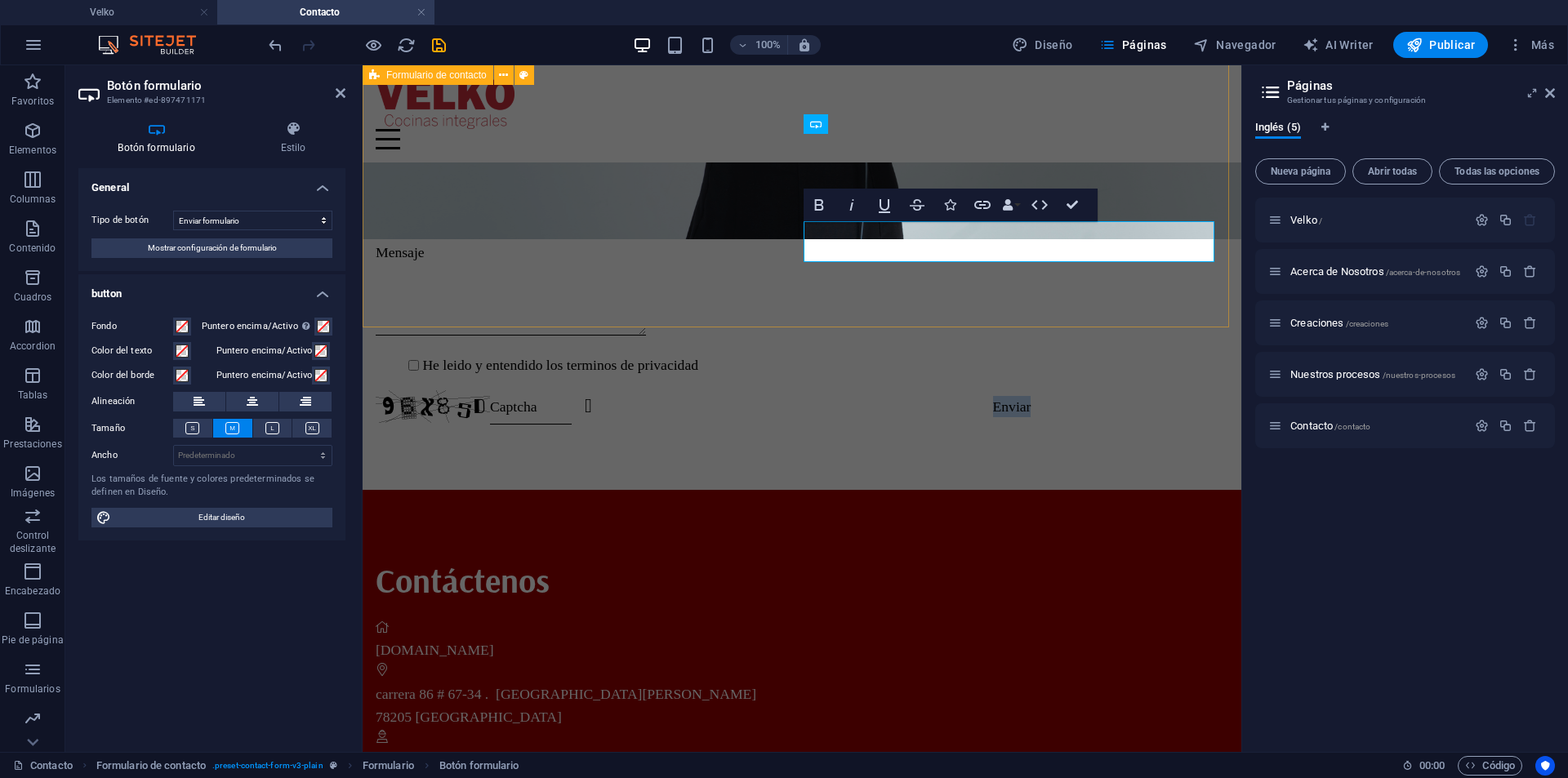
scroll to position [591, 0]
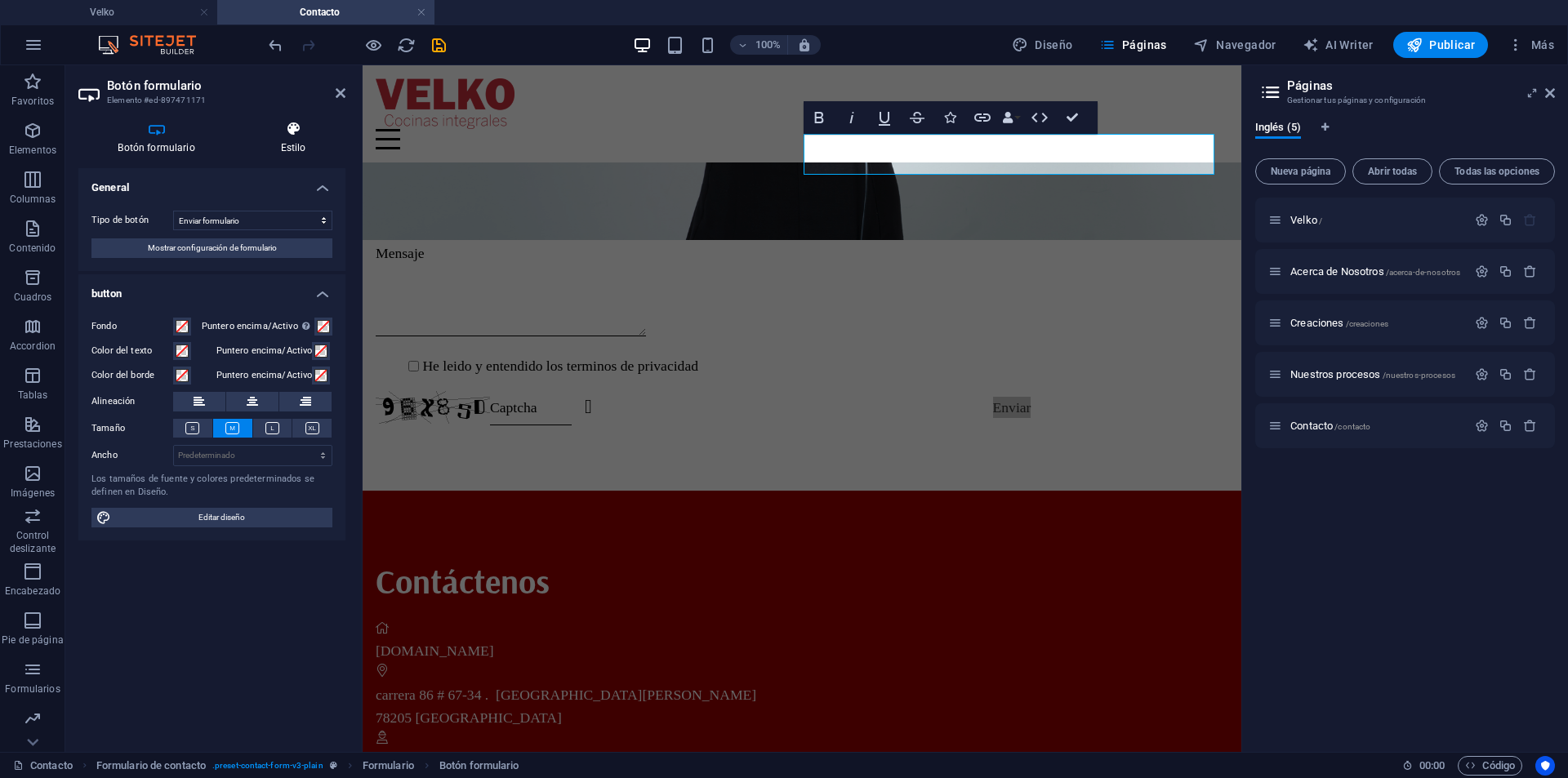
click at [295, 129] on icon at bounding box center [293, 129] width 104 height 16
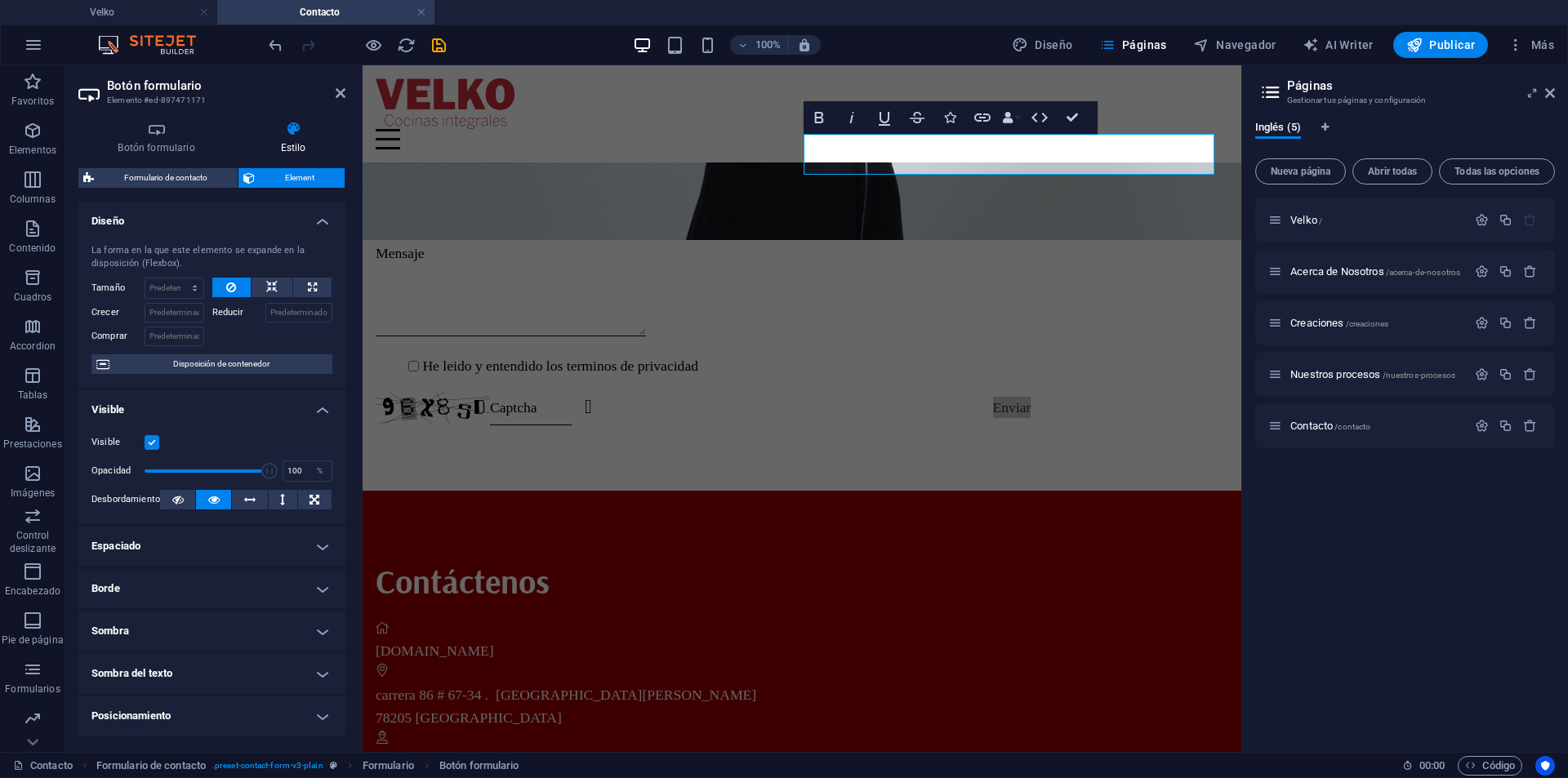
scroll to position [166, 0]
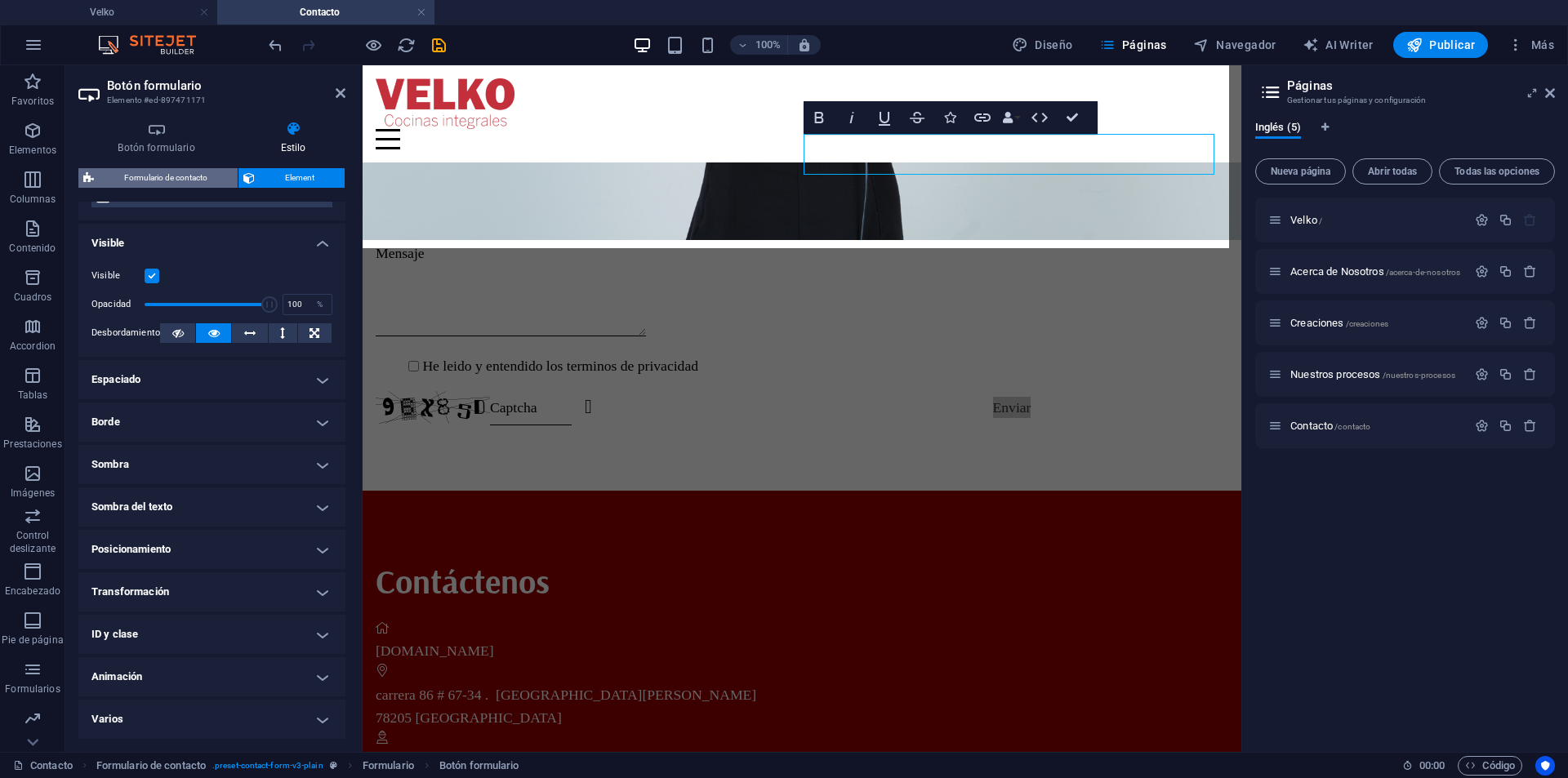
click at [181, 179] on span "Formulario de contacto" at bounding box center [165, 178] width 134 height 19
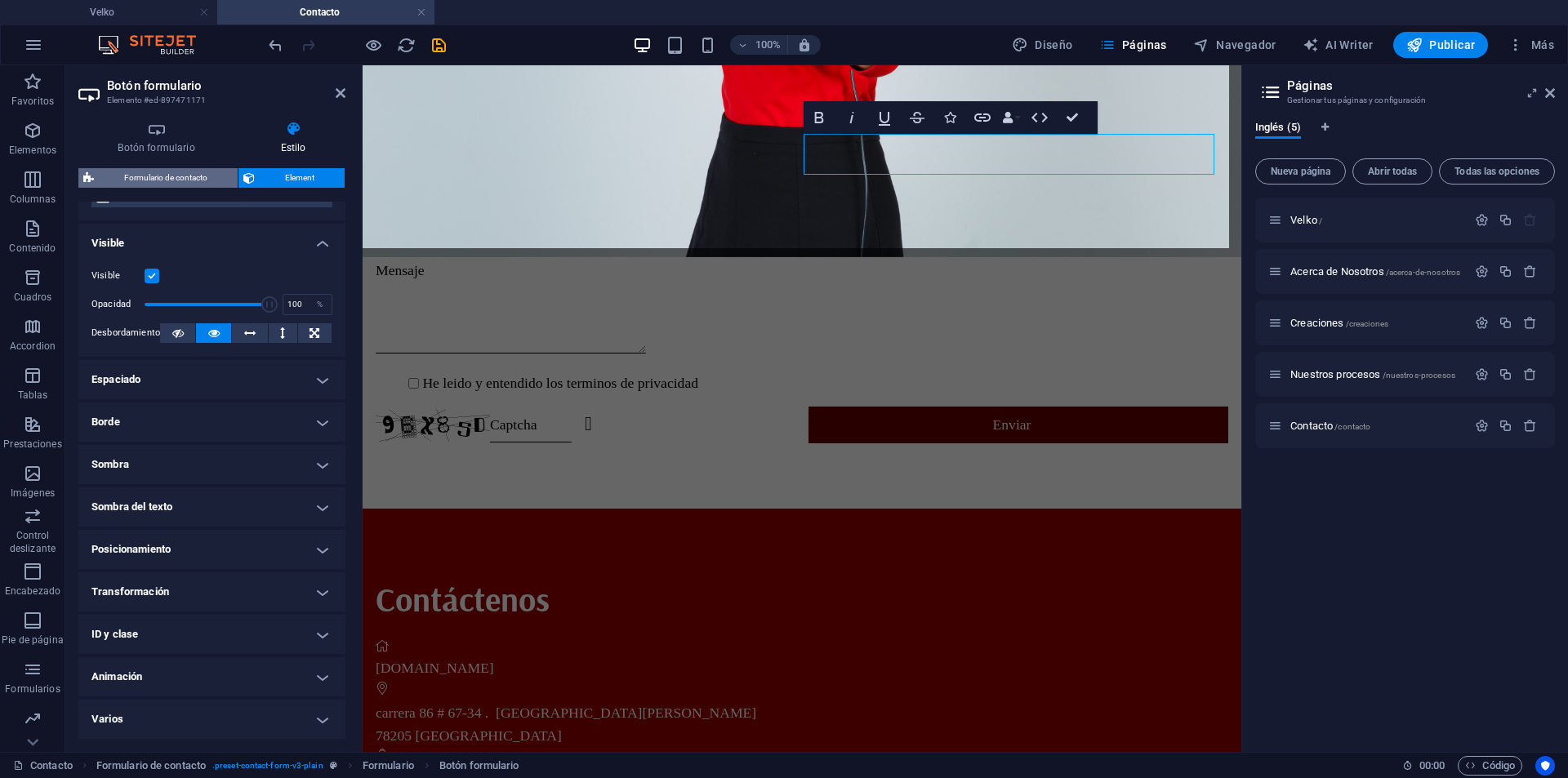
select select "rem"
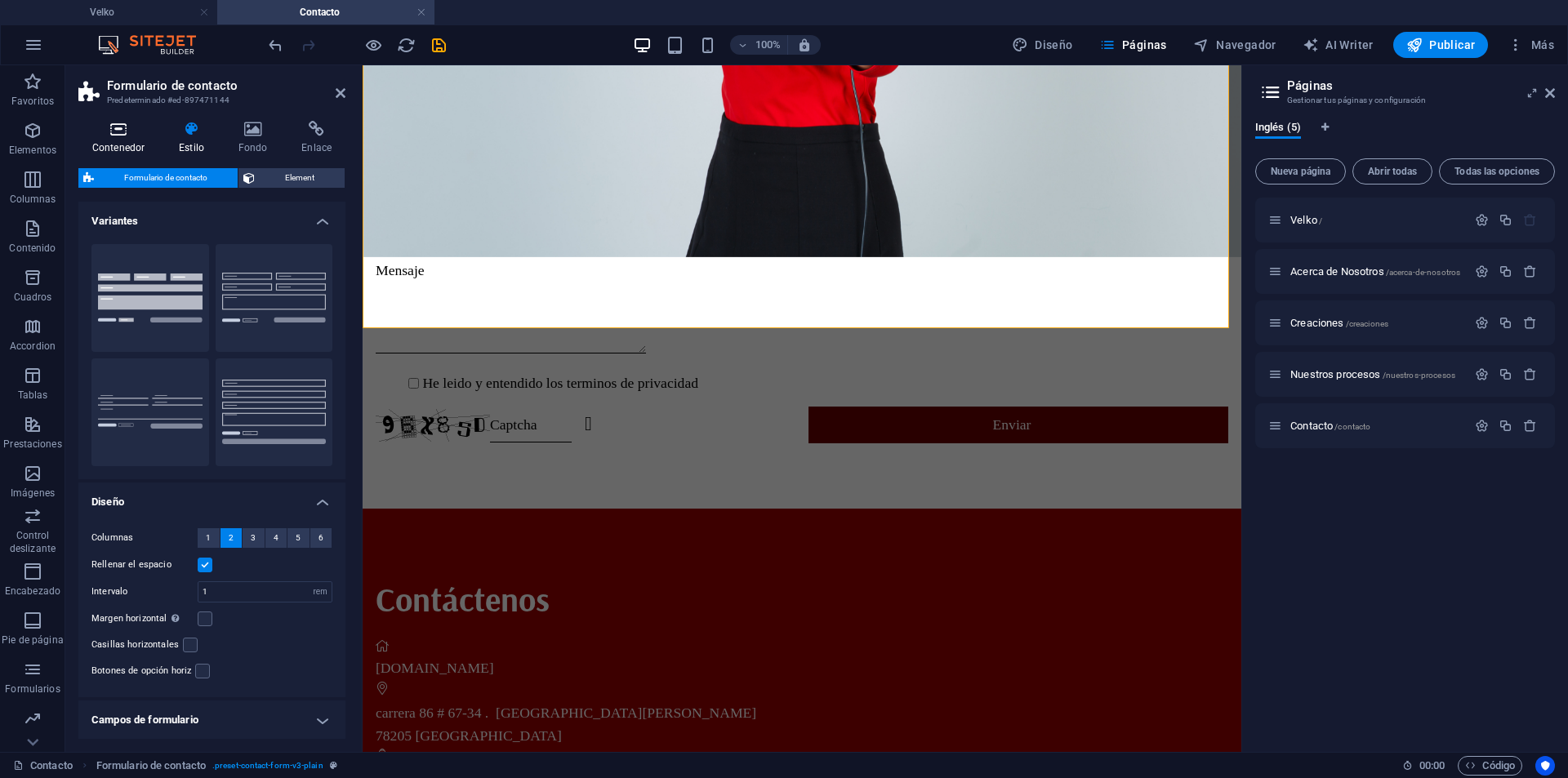
click at [130, 129] on icon at bounding box center [118, 129] width 80 height 16
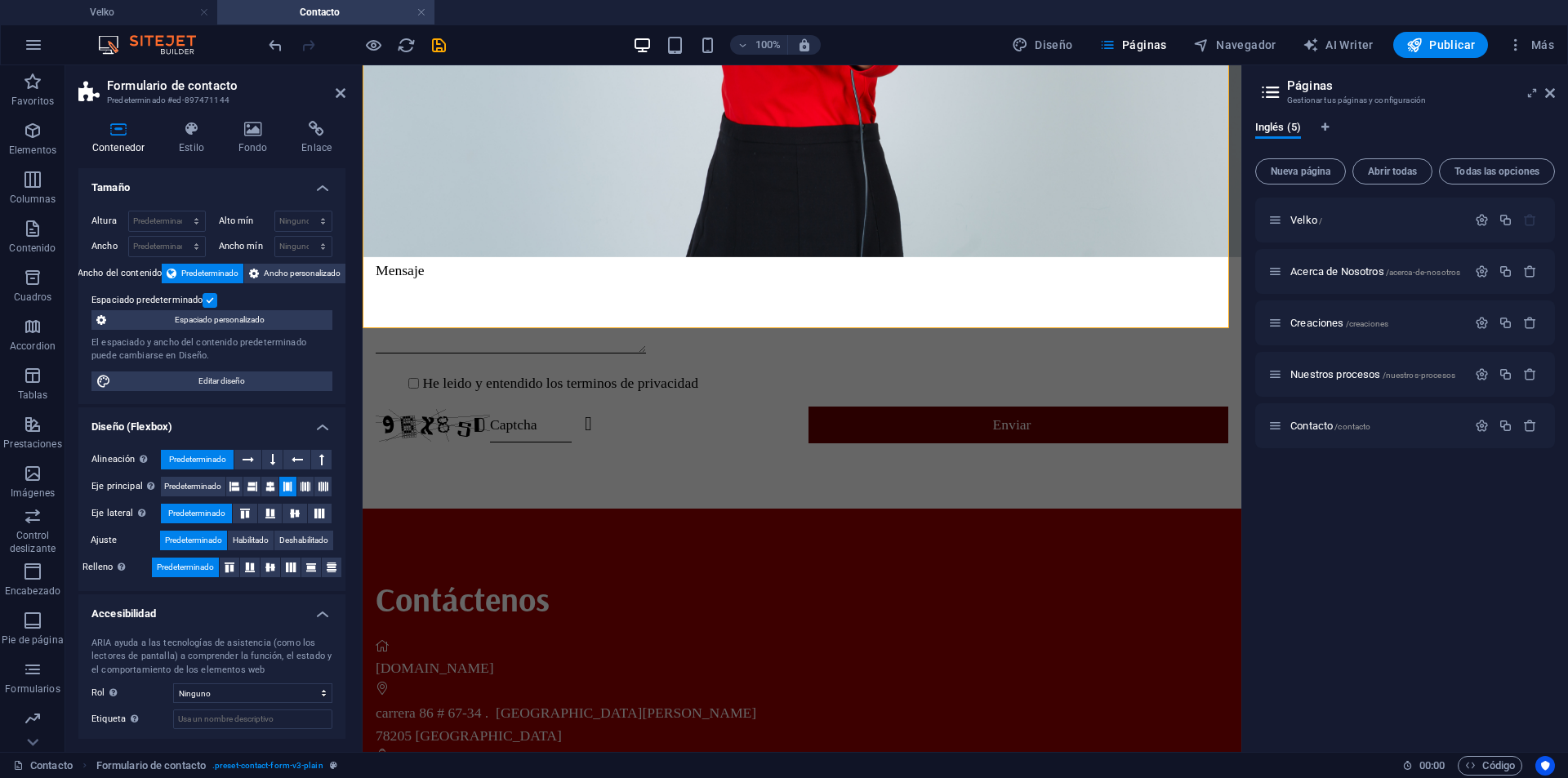
click at [331, 97] on header "Formulario de contacto Predeterminado #ed-897471144" at bounding box center [212, 87] width 267 height 43
drag, startPoint x: 276, startPoint y: 31, endPoint x: 341, endPoint y: 96, distance: 91.9
click at [341, 96] on icon at bounding box center [340, 94] width 10 height 14
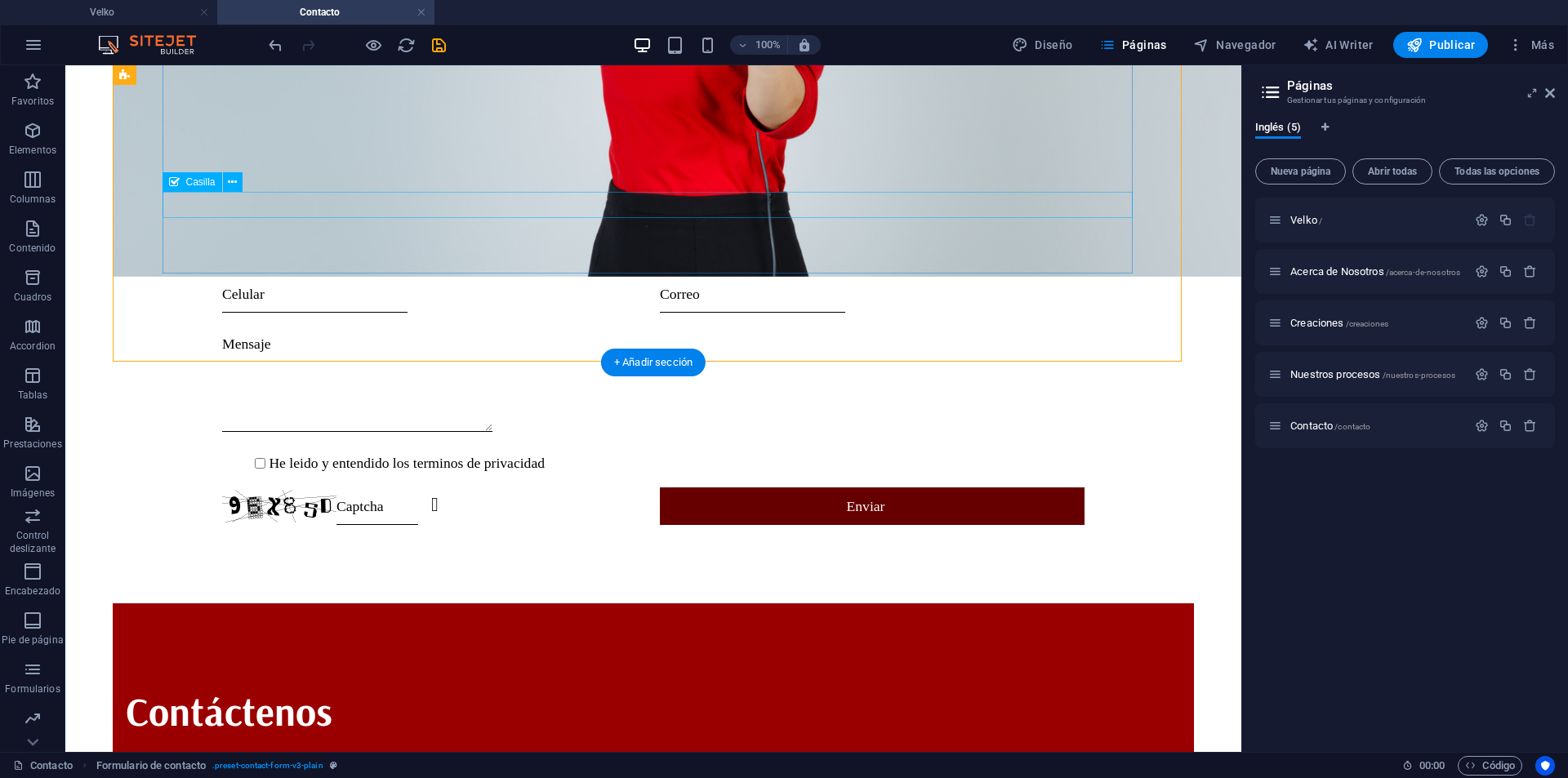
scroll to position [591, 0]
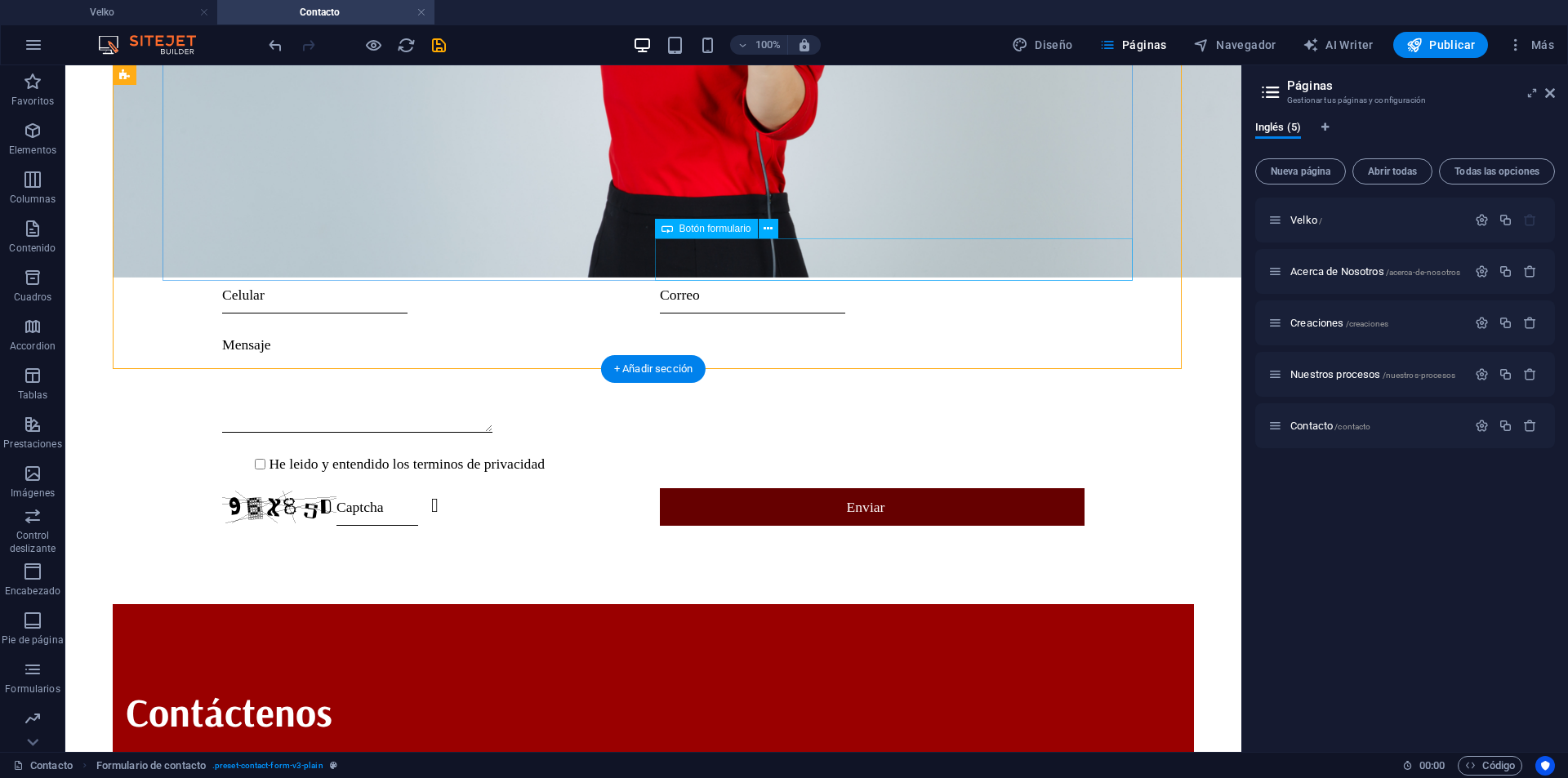
click at [920, 488] on div "Enviar" at bounding box center [871, 506] width 424 height 38
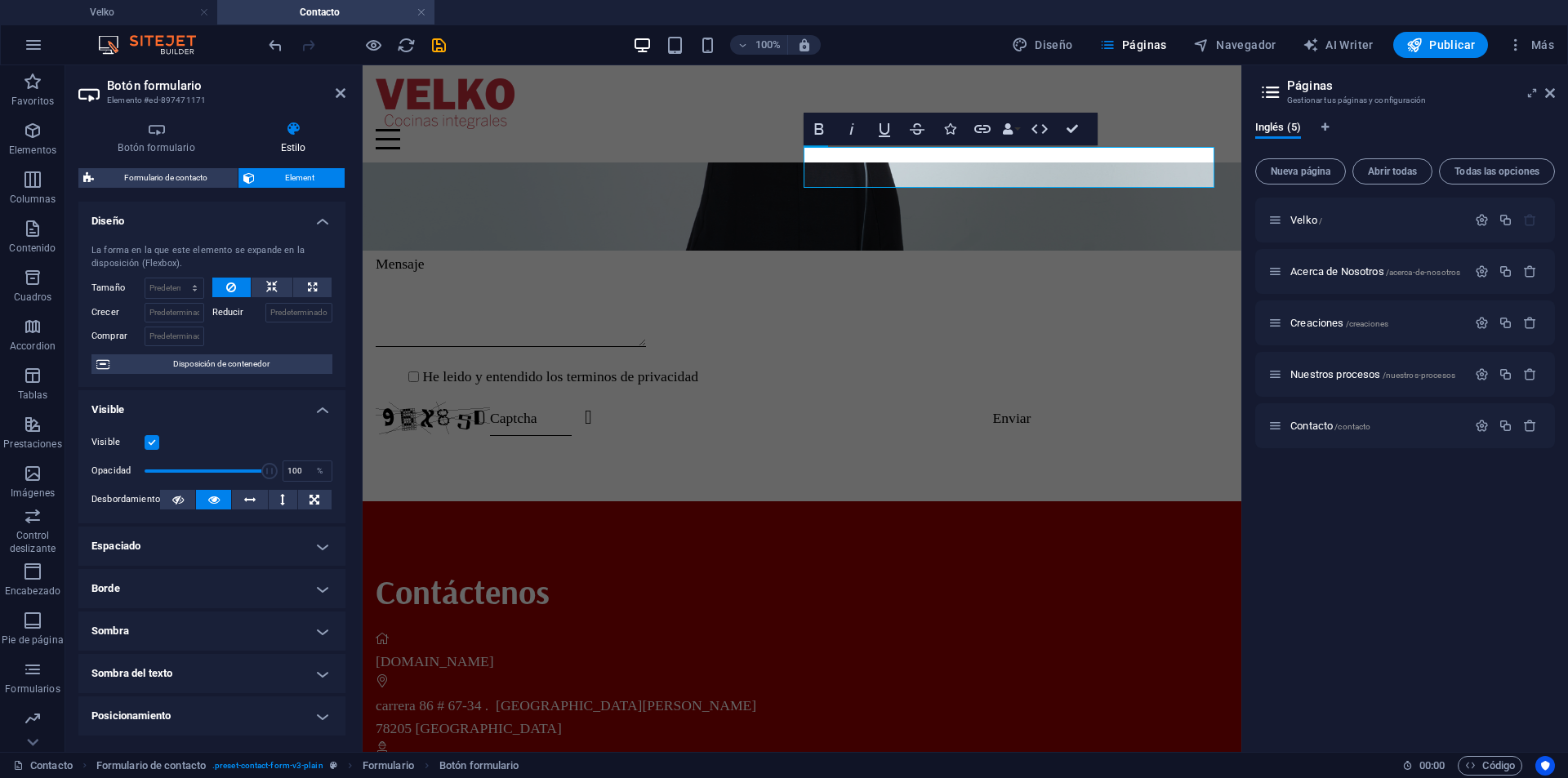
scroll to position [581, 0]
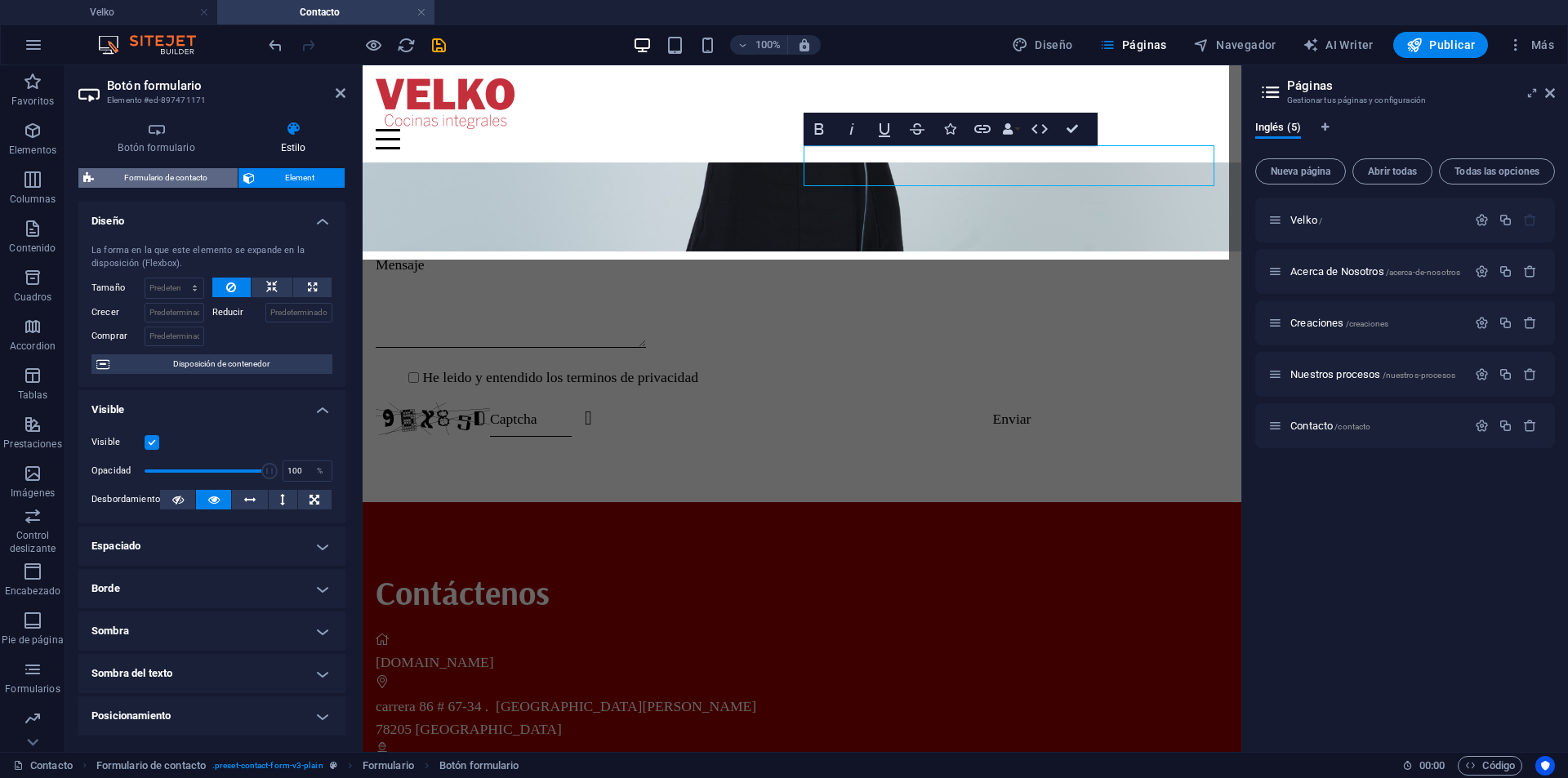
click at [172, 173] on span "Formulario de contacto" at bounding box center [165, 178] width 134 height 19
select select "rem"
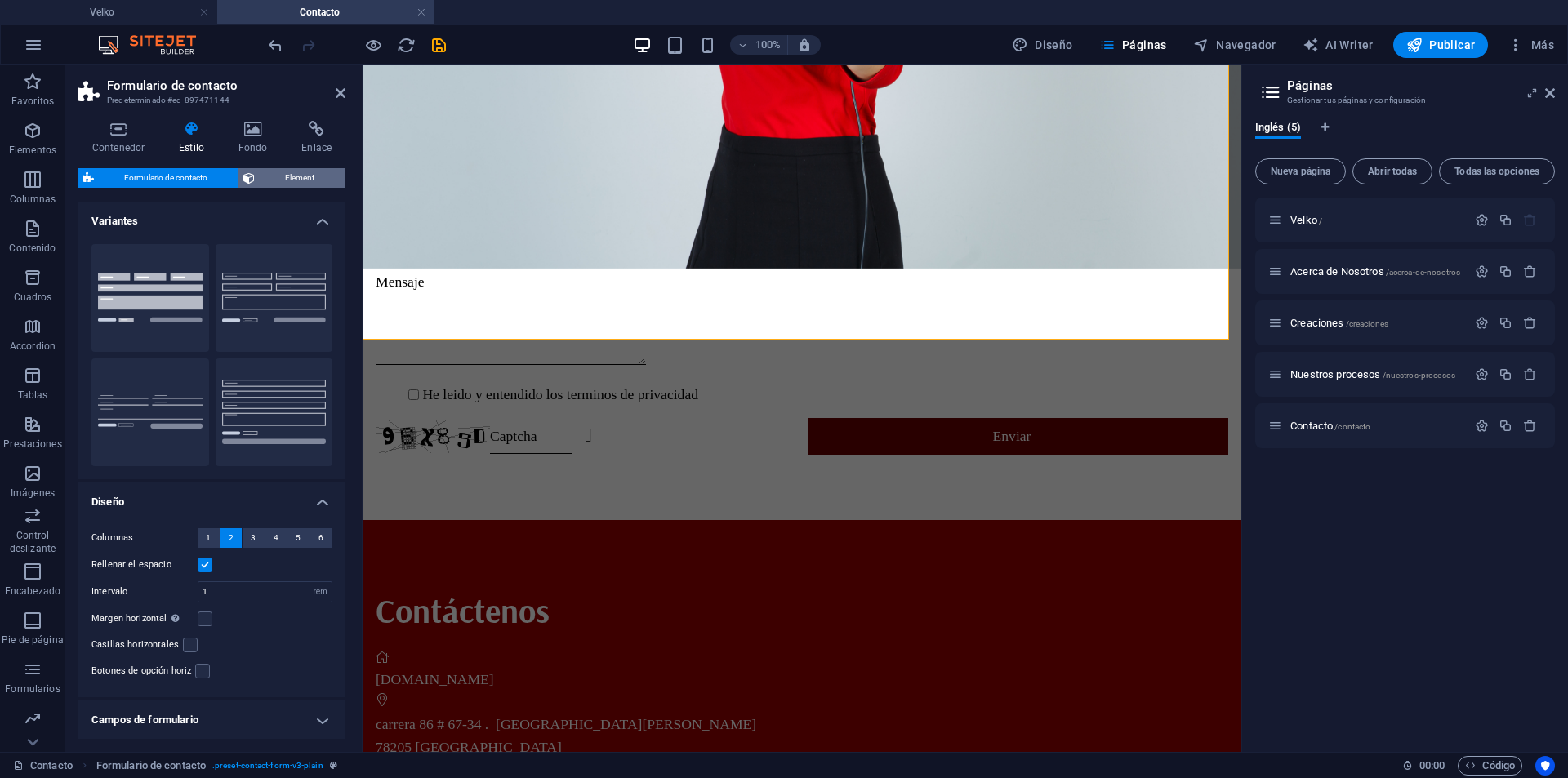
click at [299, 176] on span "Element" at bounding box center [300, 178] width 80 height 19
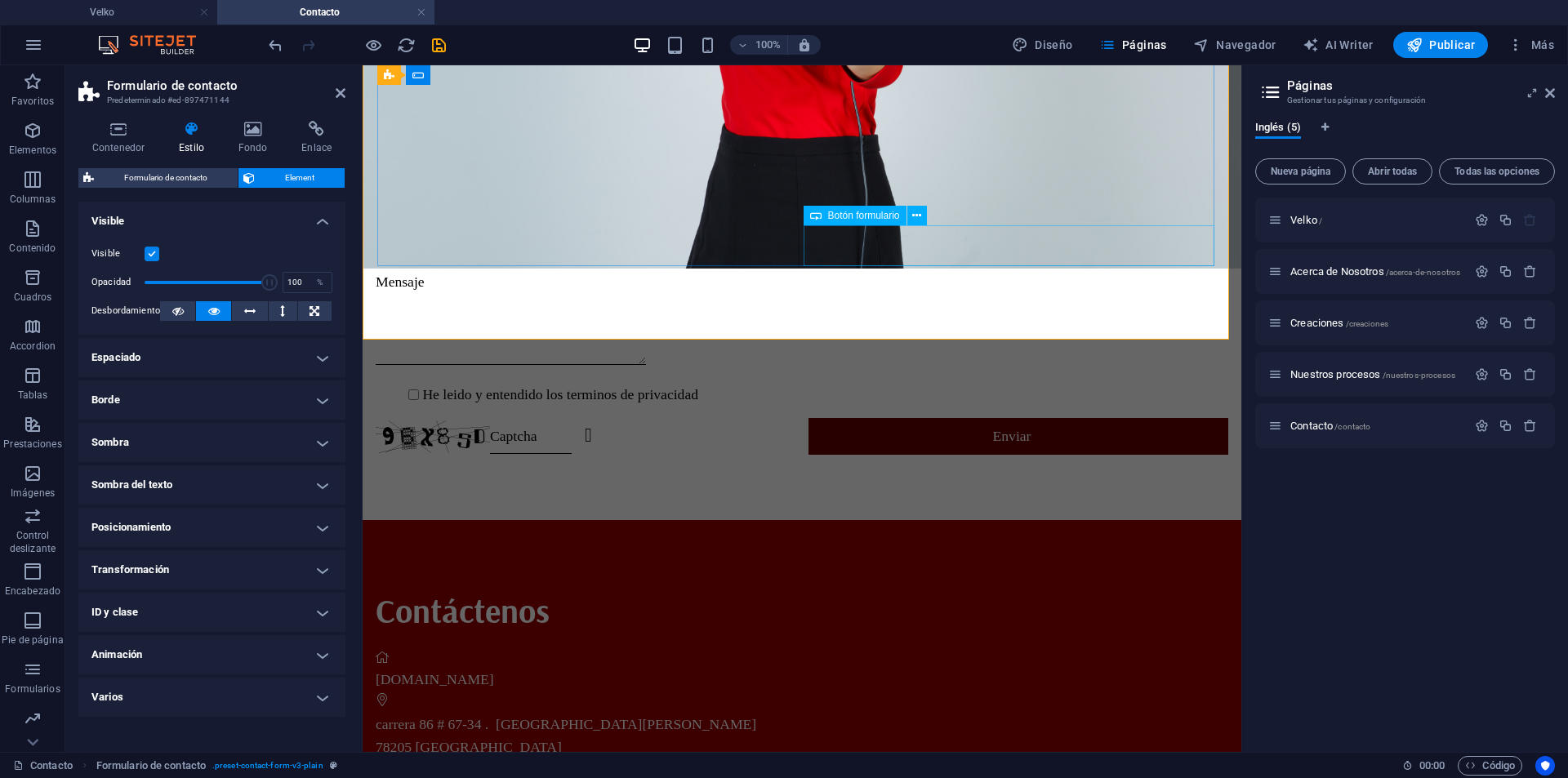
click at [959, 418] on div "Enviar" at bounding box center [1018, 435] width 420 height 36
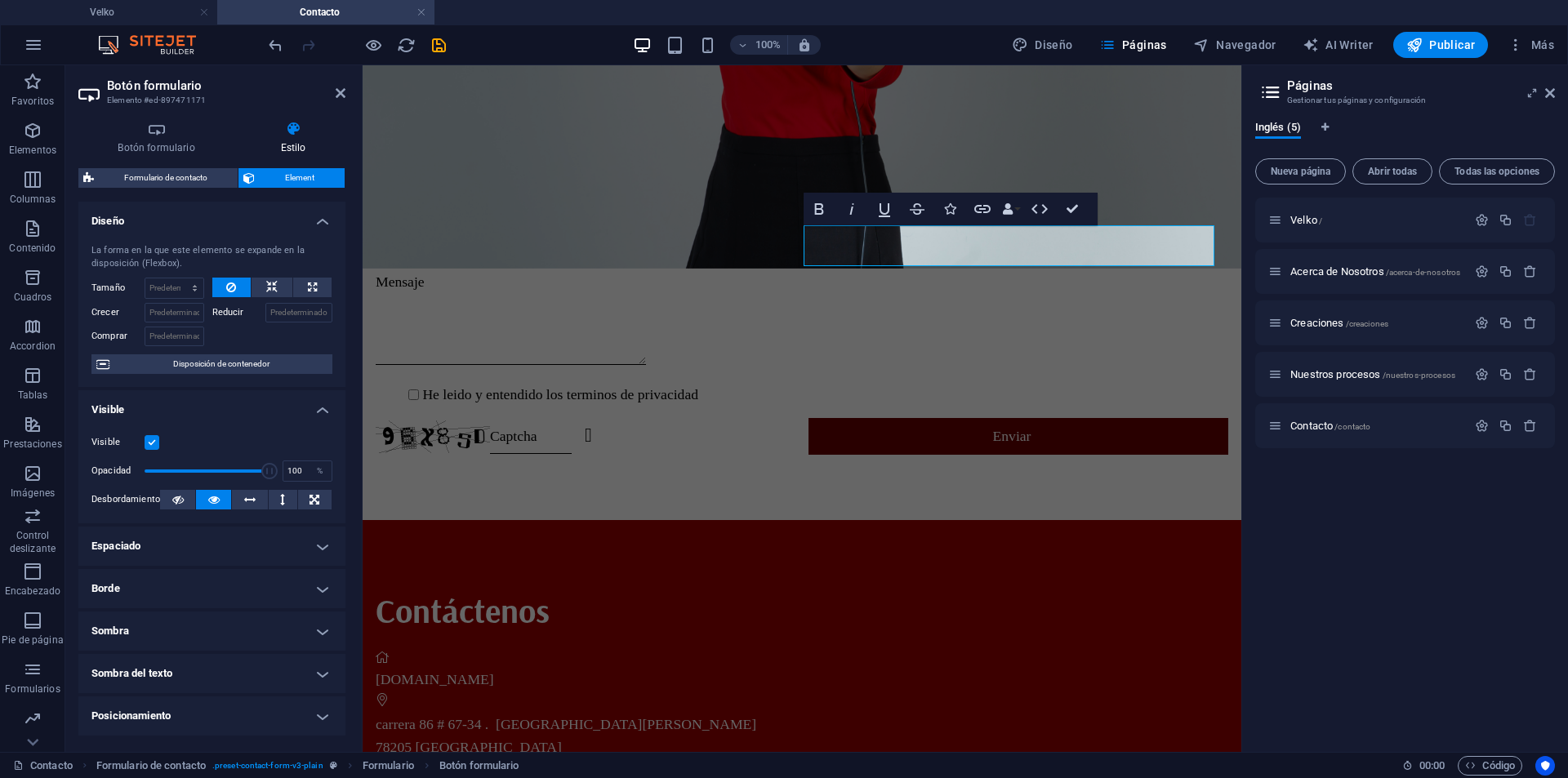
scroll to position [579, 0]
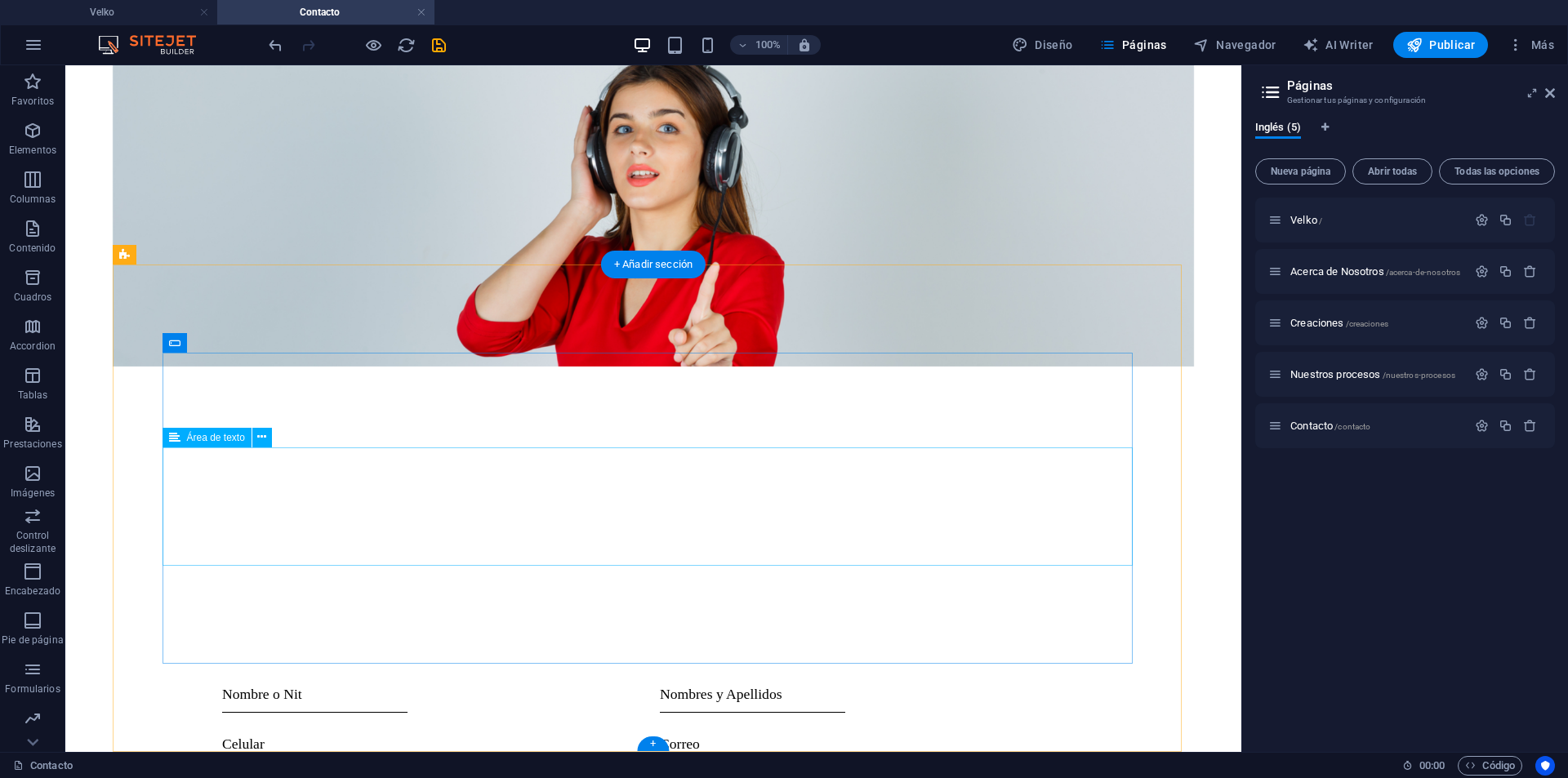
scroll to position [208, 0]
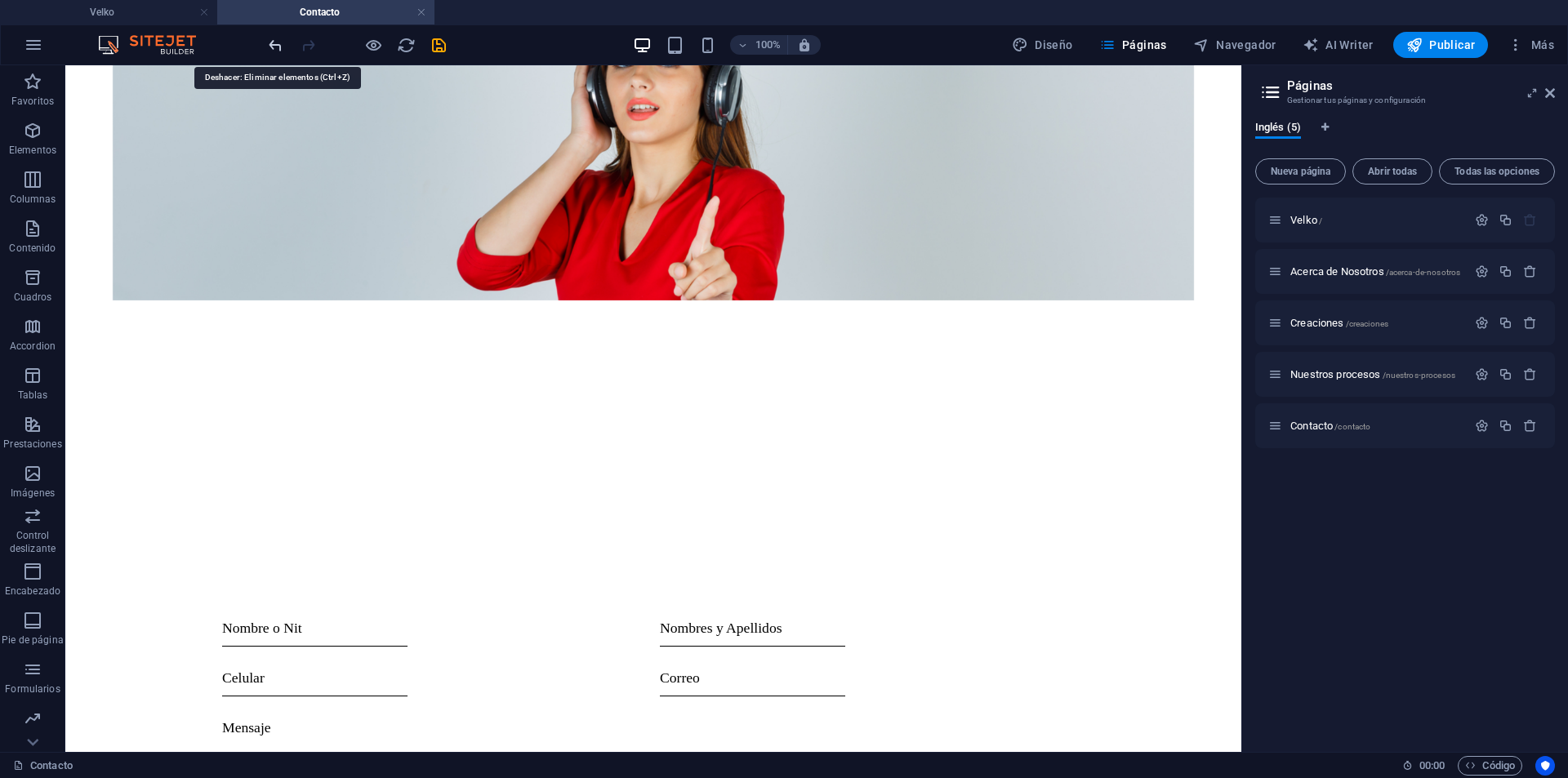
click at [276, 46] on icon "undo" at bounding box center [275, 44] width 18 height 18
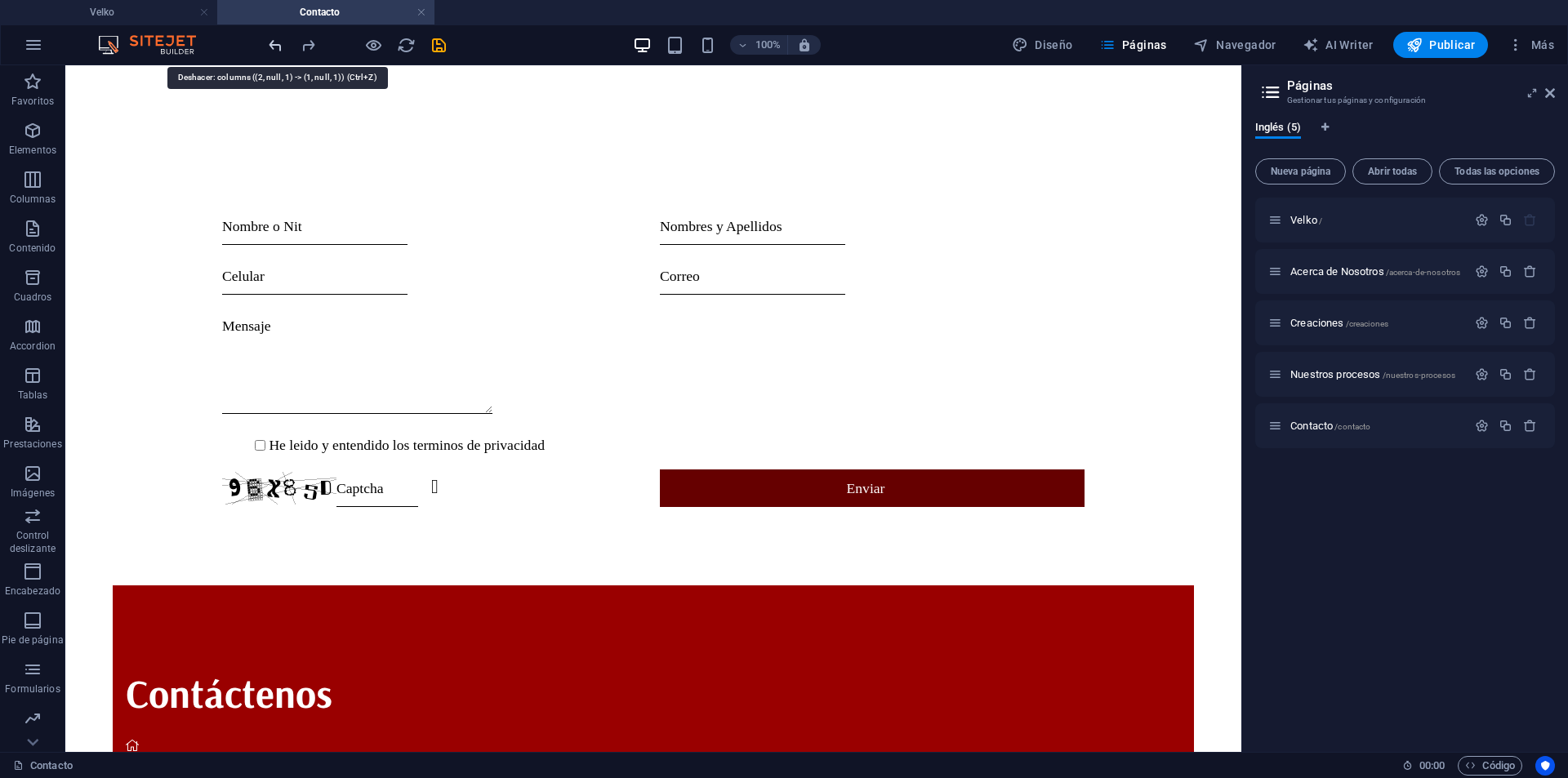
scroll to position [1301, 0]
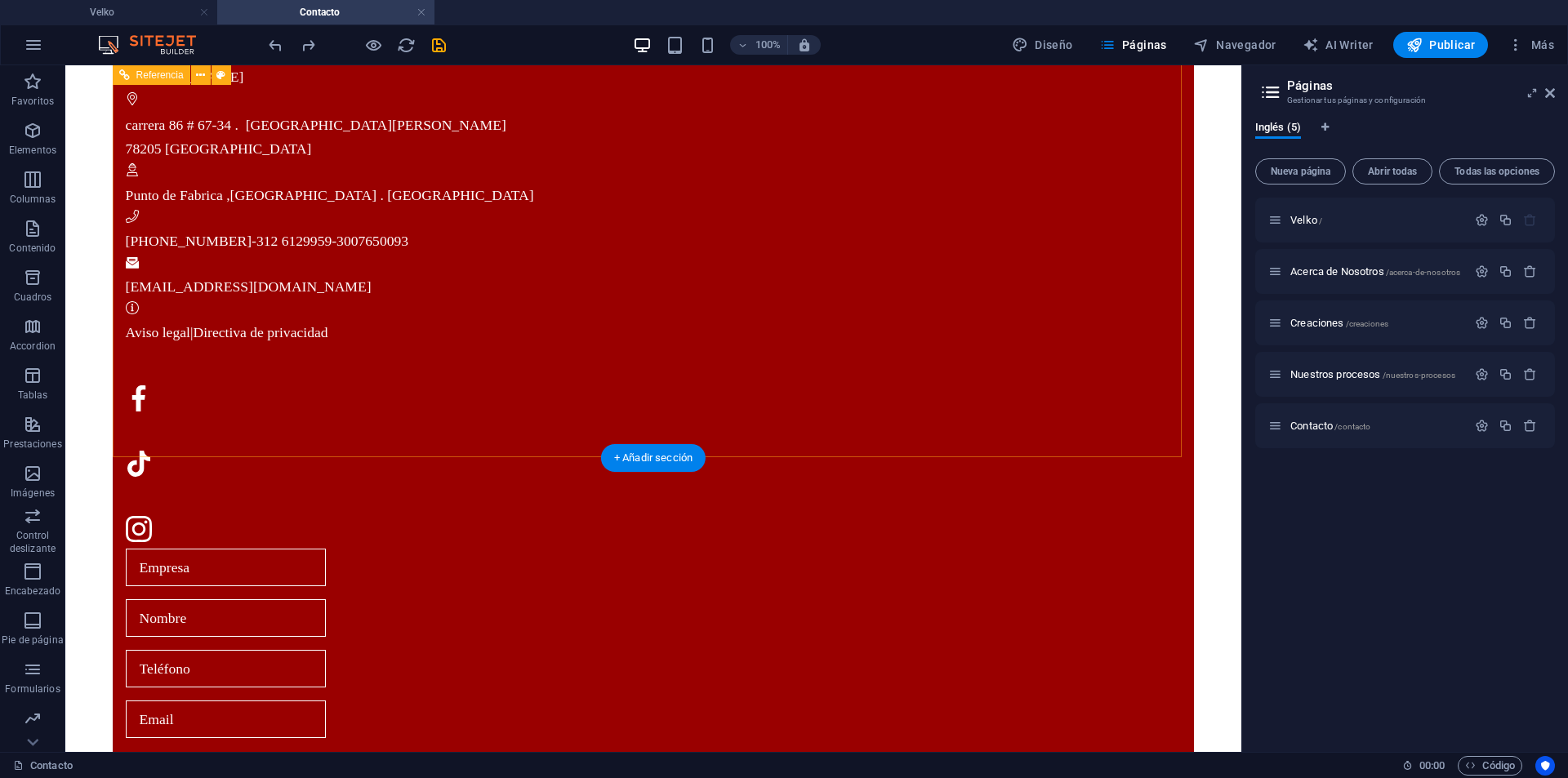
click at [815, 139] on div "Contáctenos cocinasvelko.com carrera 86 # 67-34 . Barrio San marcos 78205 Bogot…" at bounding box center [653, 422] width 1082 height 1060
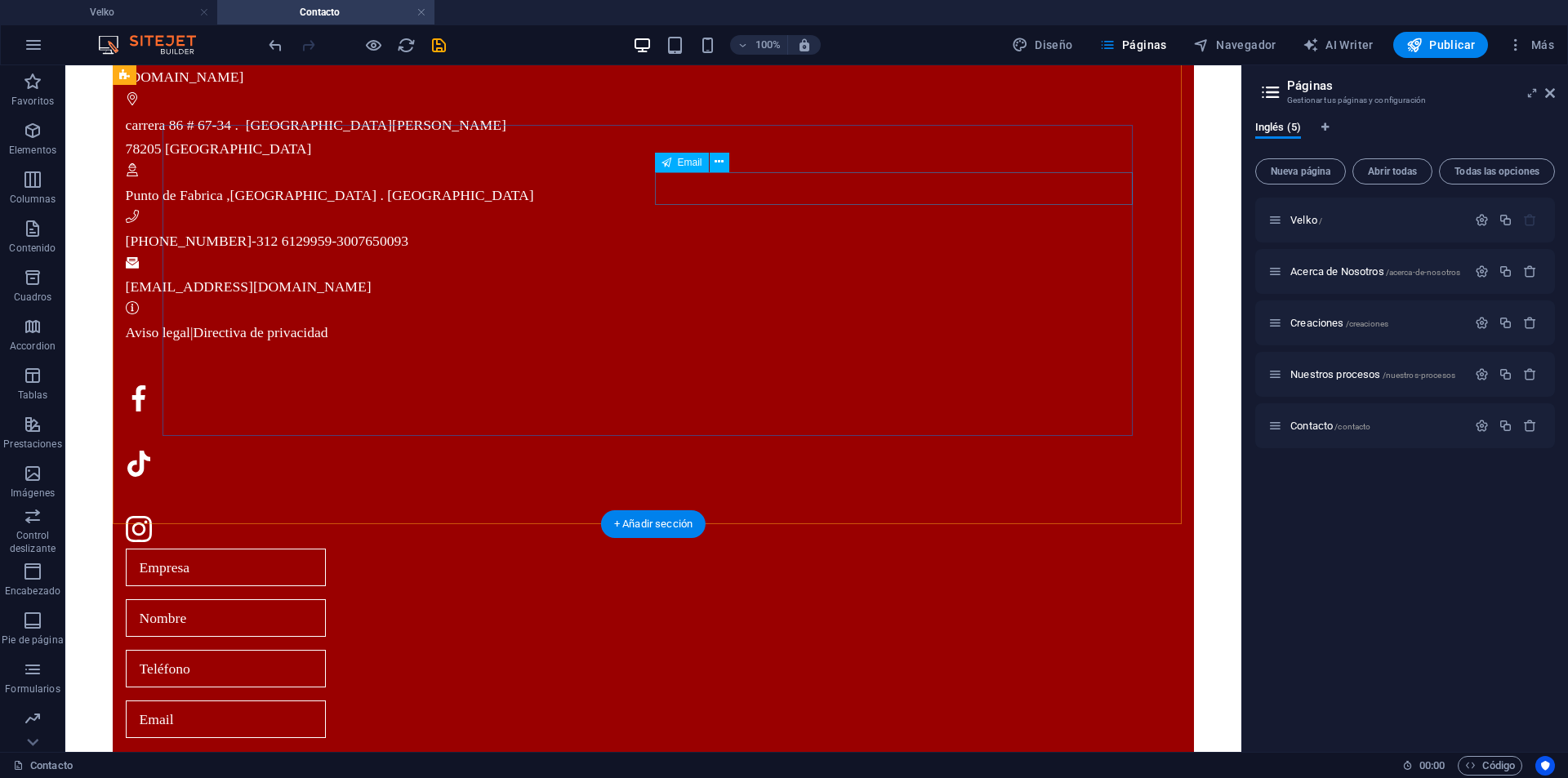
scroll to position [435, 0]
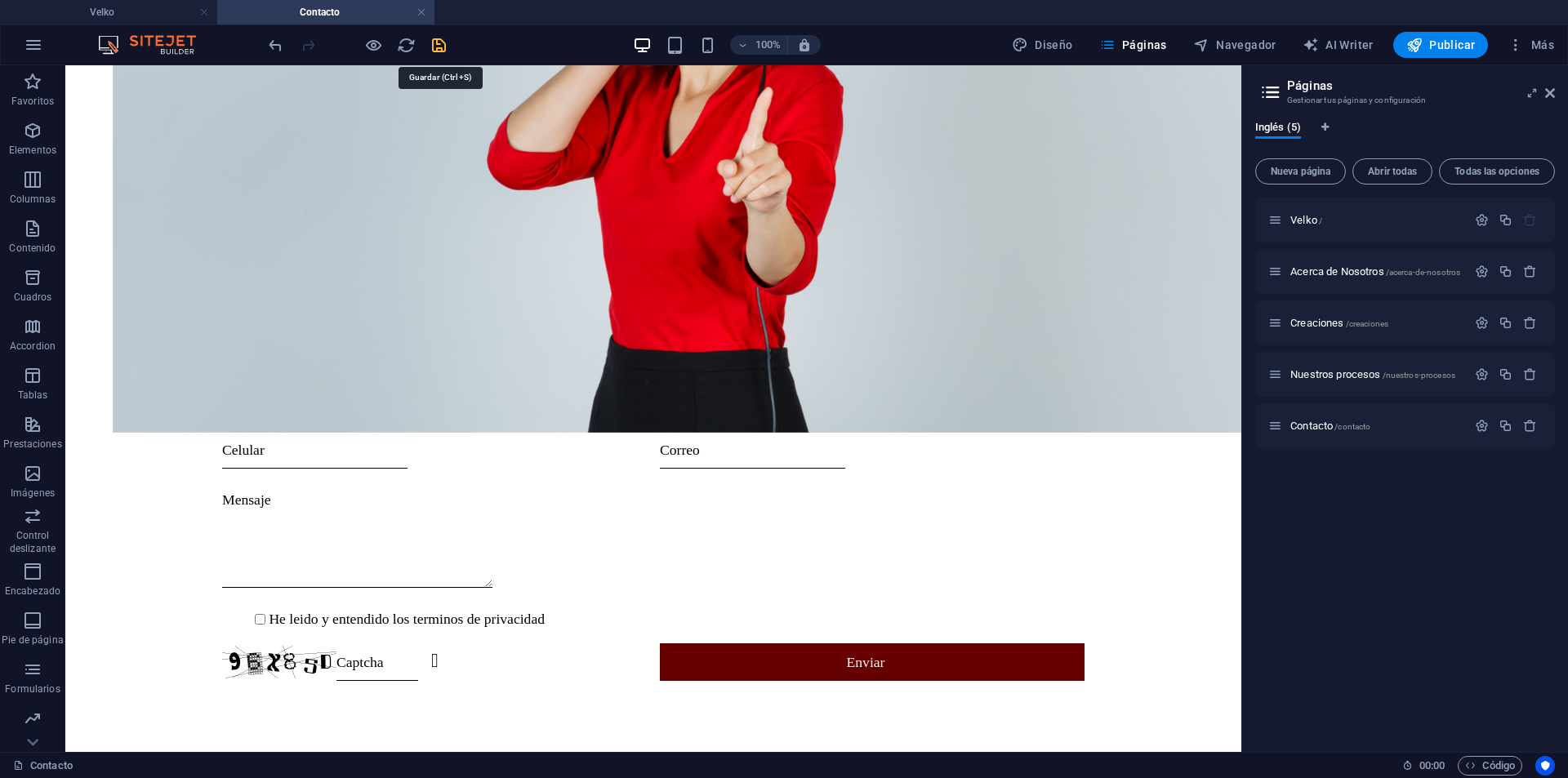
click at [441, 50] on icon "save" at bounding box center [438, 44] width 18 height 18
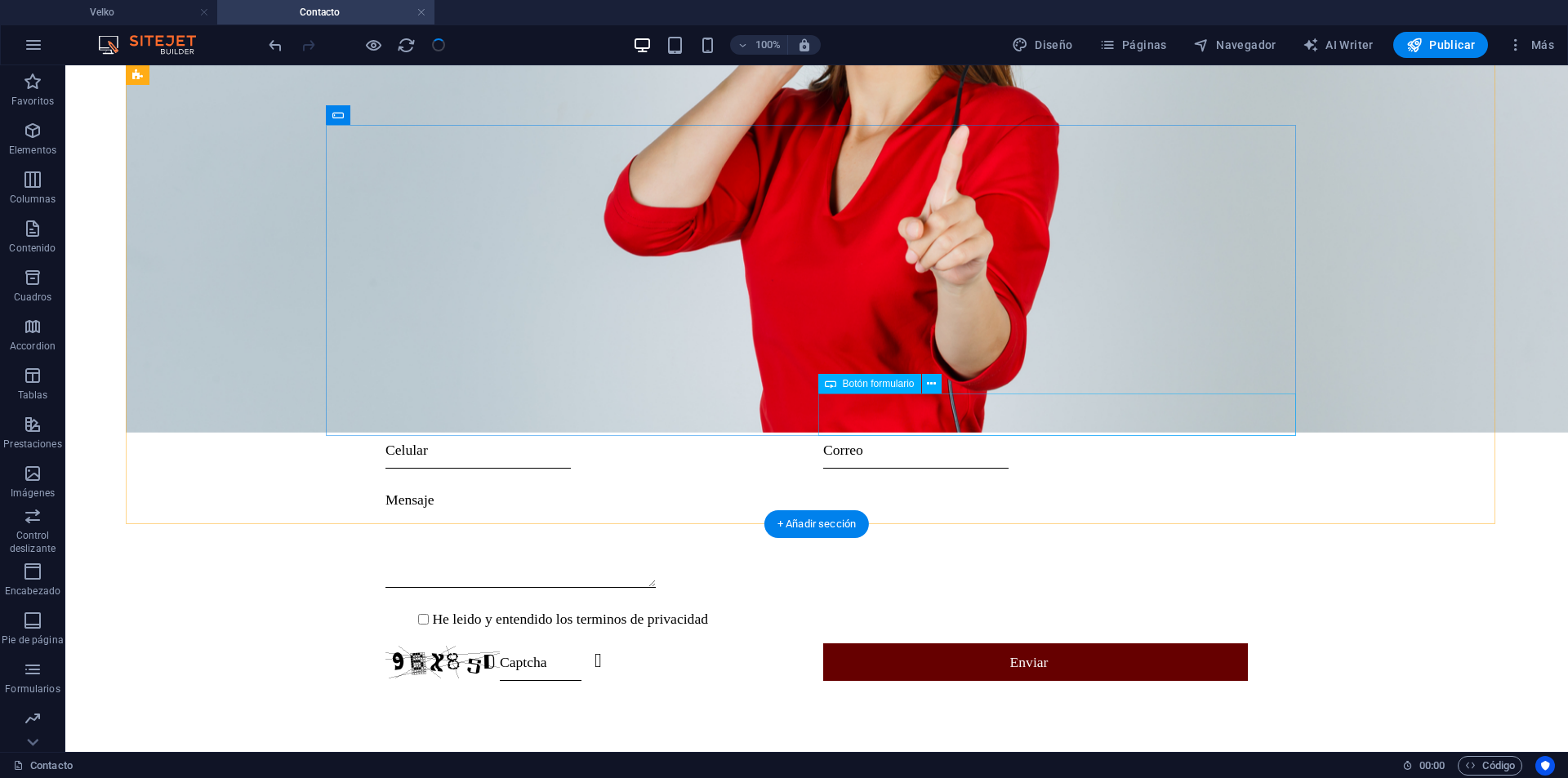
scroll to position [502, 0]
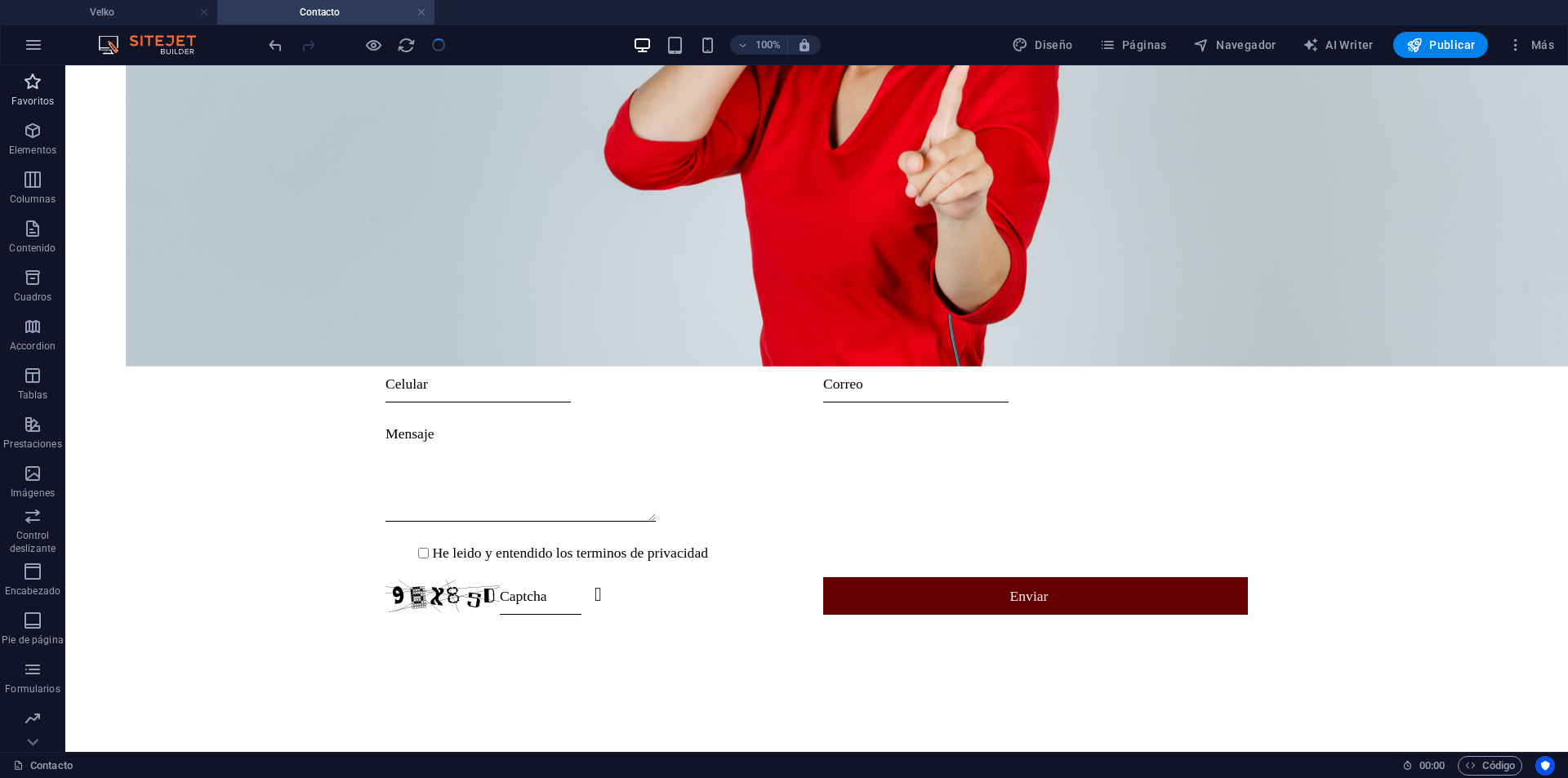
click at [34, 94] on span "Favoritos" at bounding box center [33, 91] width 66 height 40
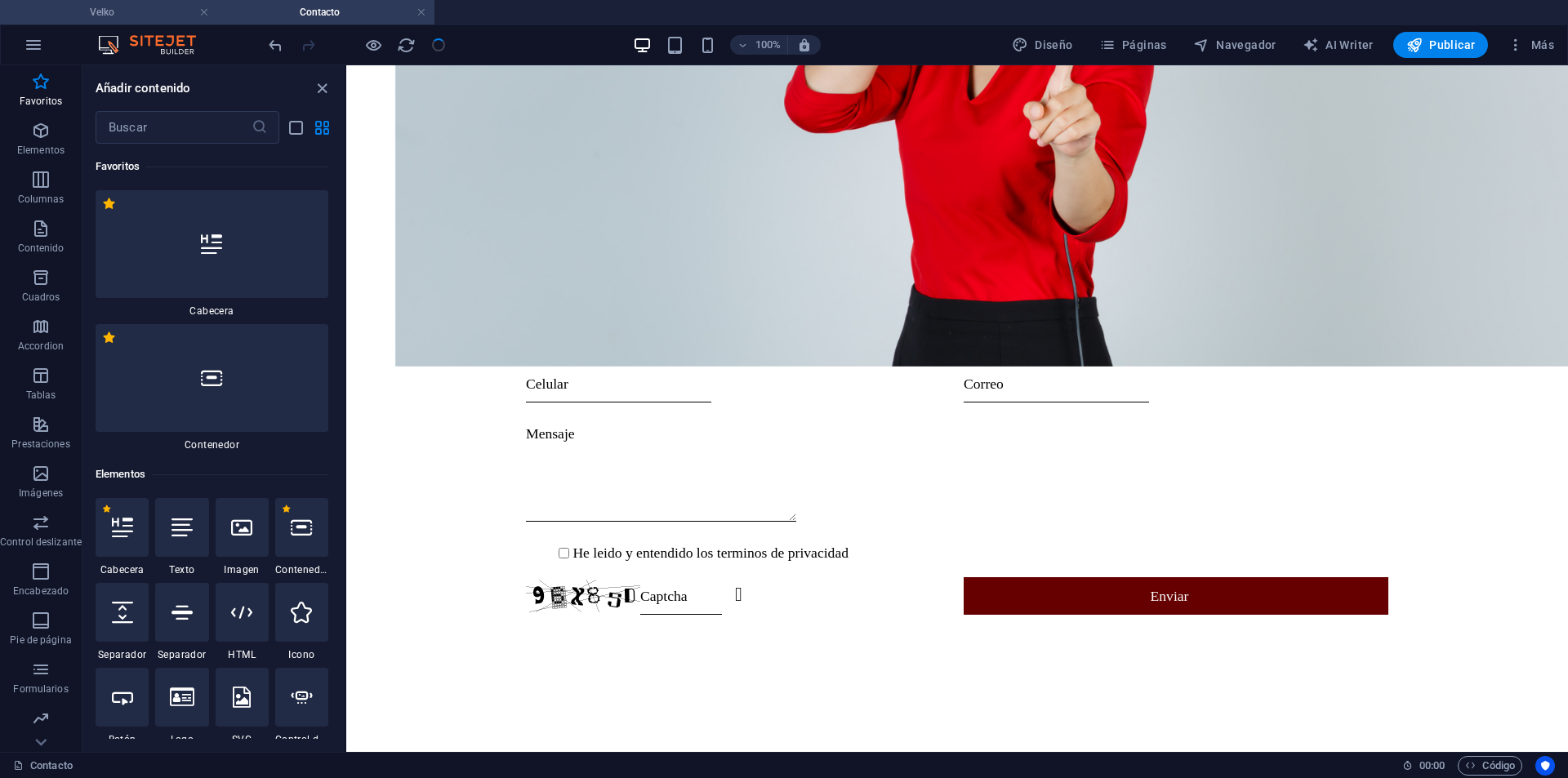
click at [136, 7] on h4 "Velko" at bounding box center [108, 12] width 218 height 18
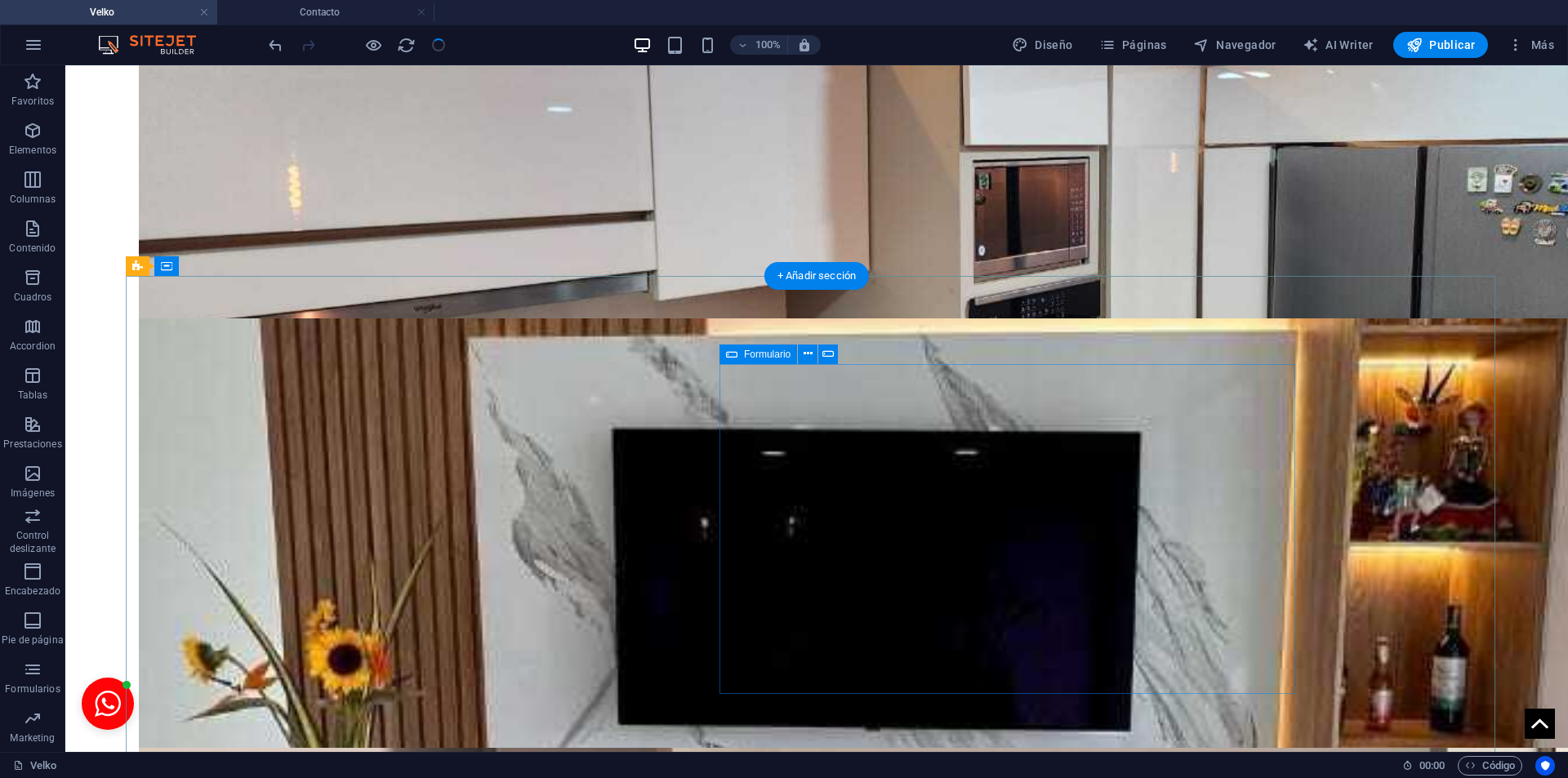
scroll to position [3638, 0]
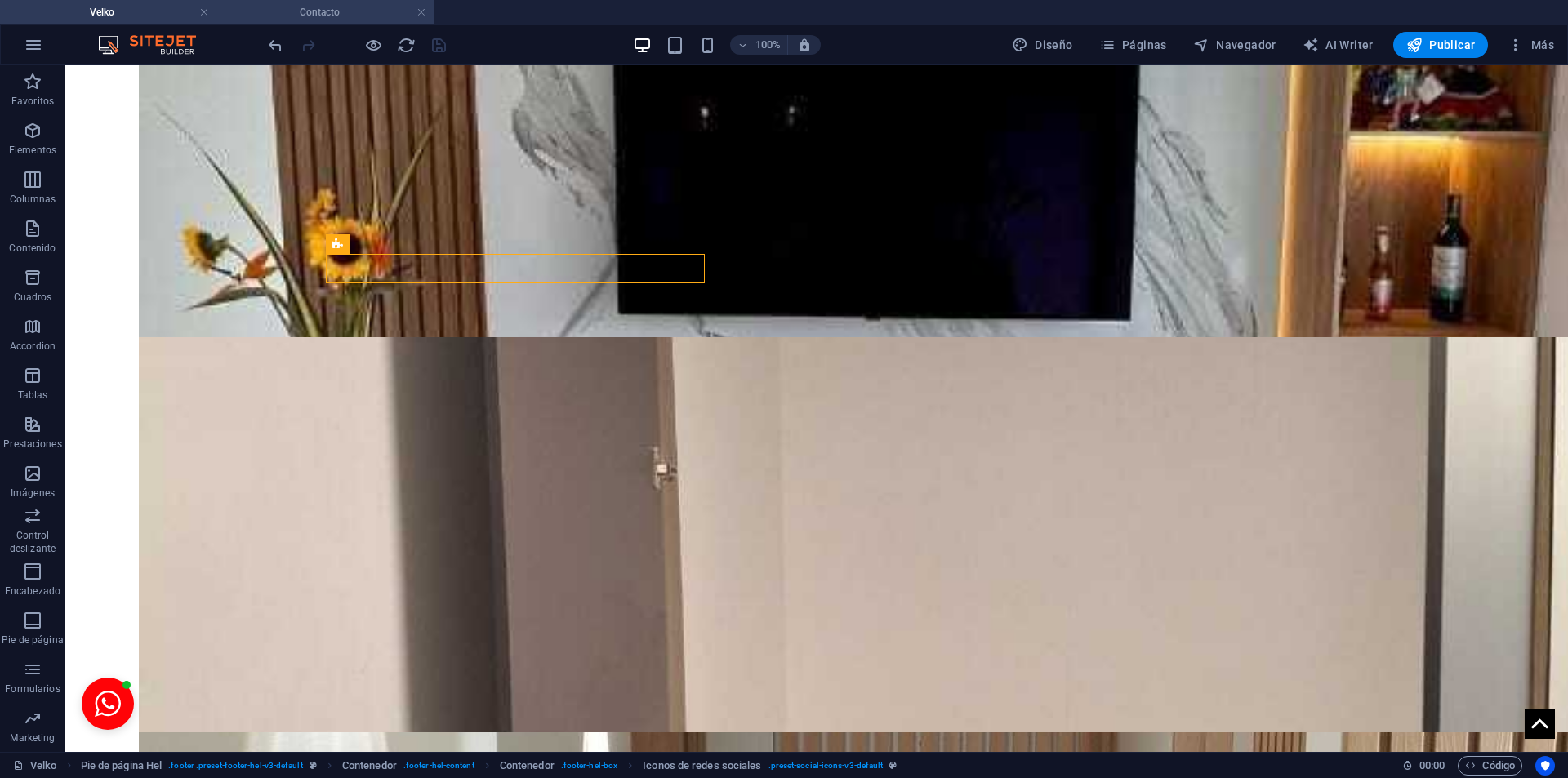
click at [315, 8] on h4 "Contacto" at bounding box center [326, 12] width 218 height 18
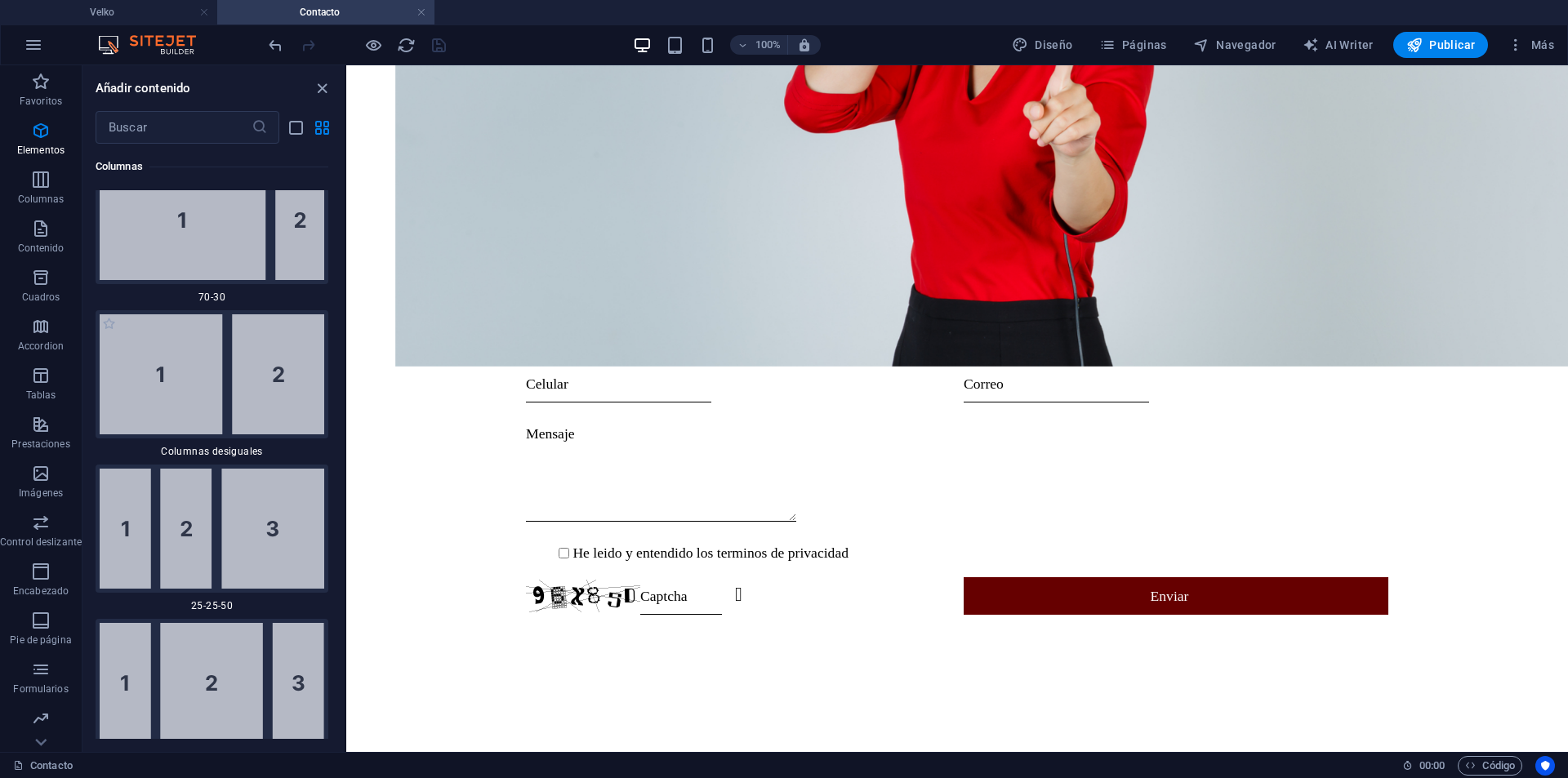
scroll to position [4081, 0]
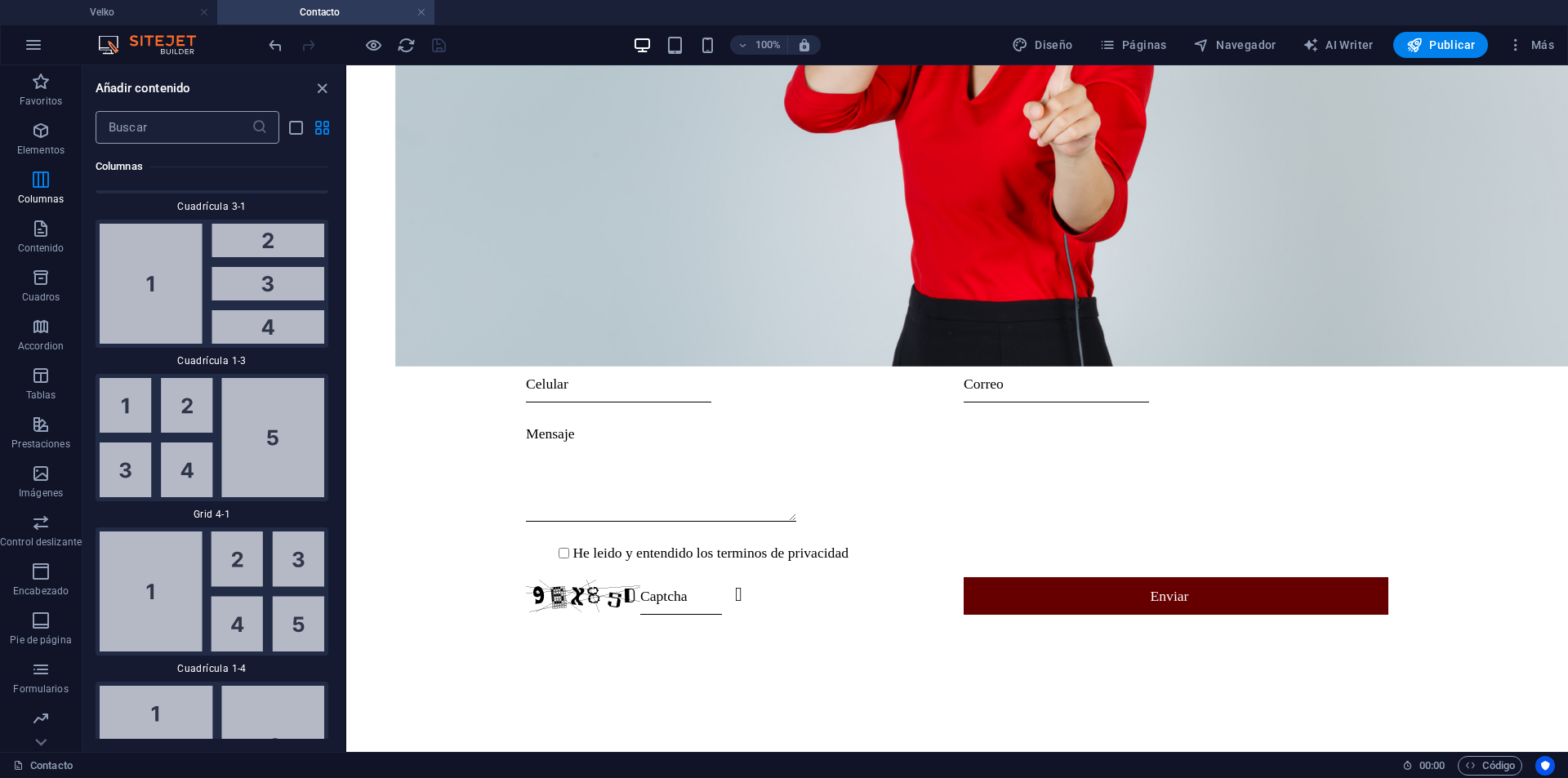
click at [152, 129] on input "text" at bounding box center [173, 128] width 156 height 33
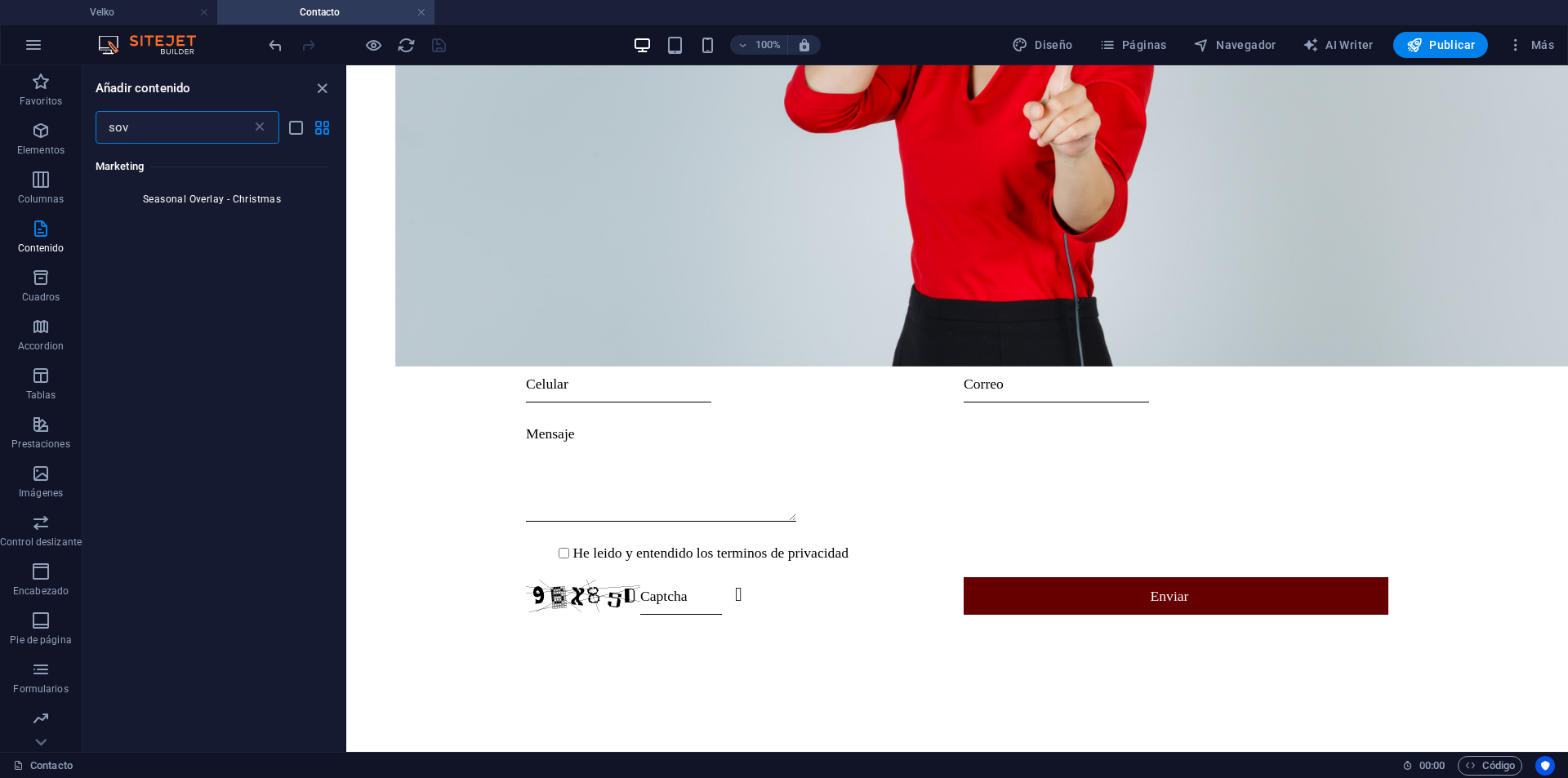
scroll to position [0, 0]
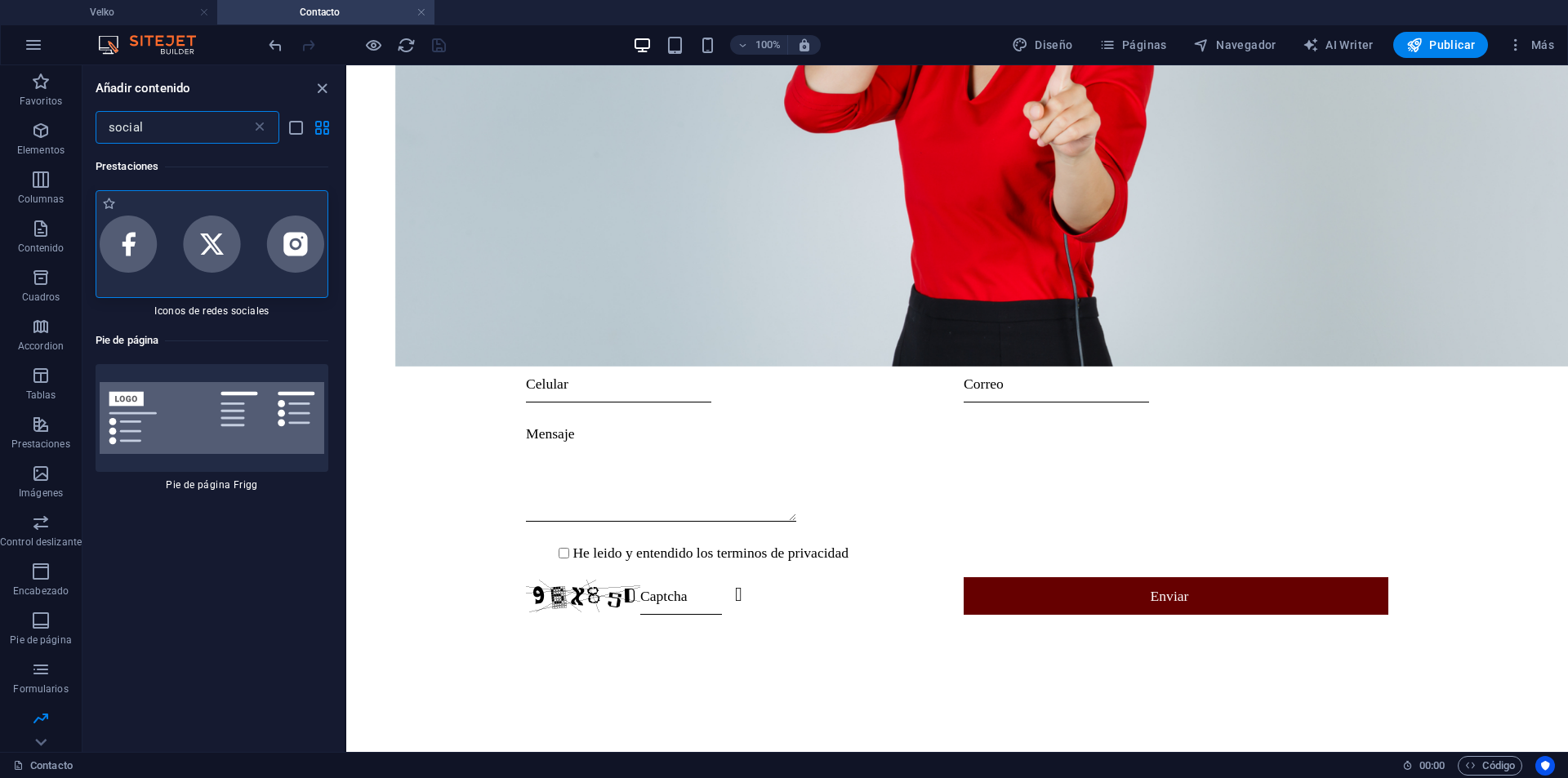
type input "social"
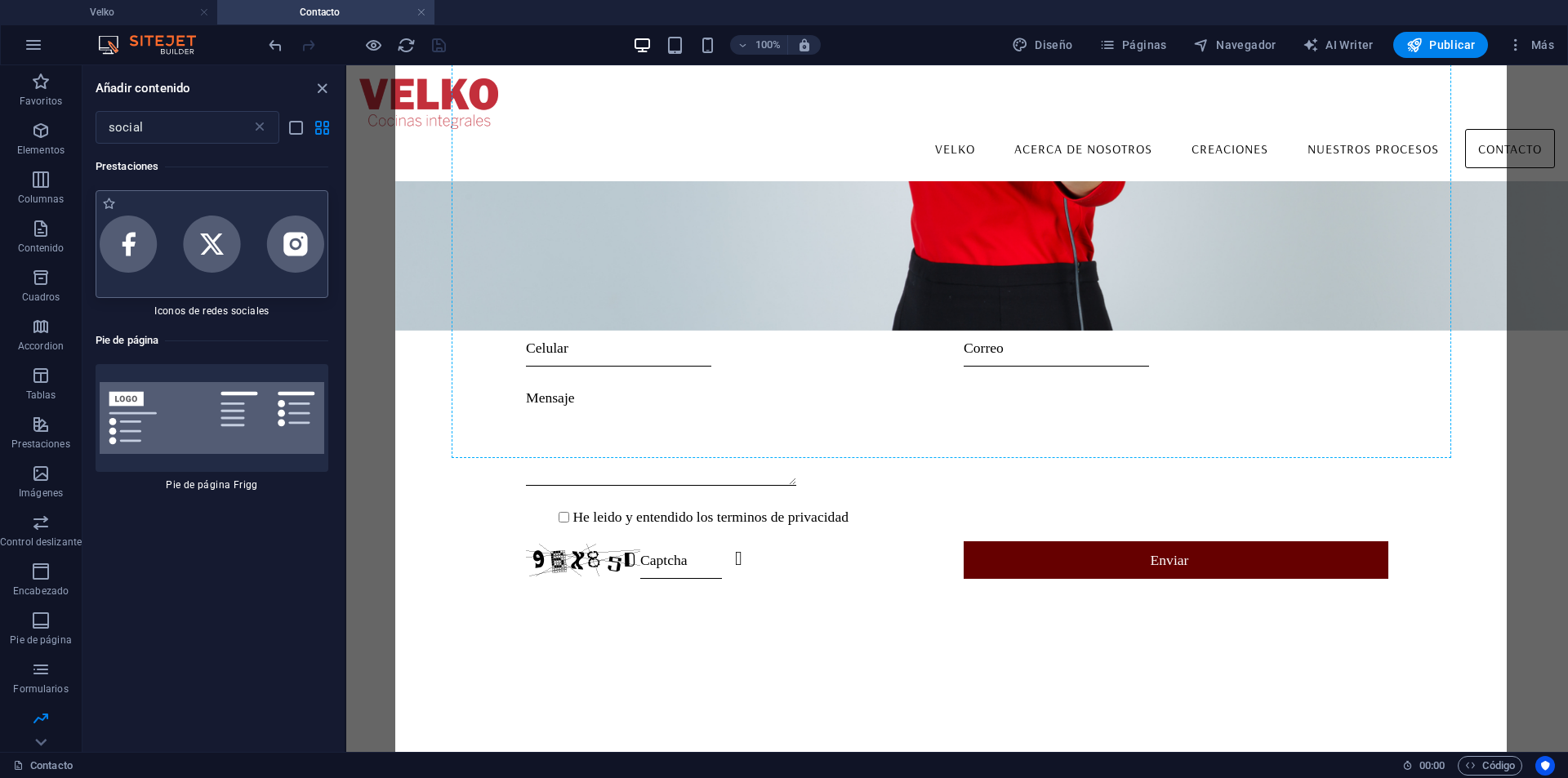
scroll to position [423, 0]
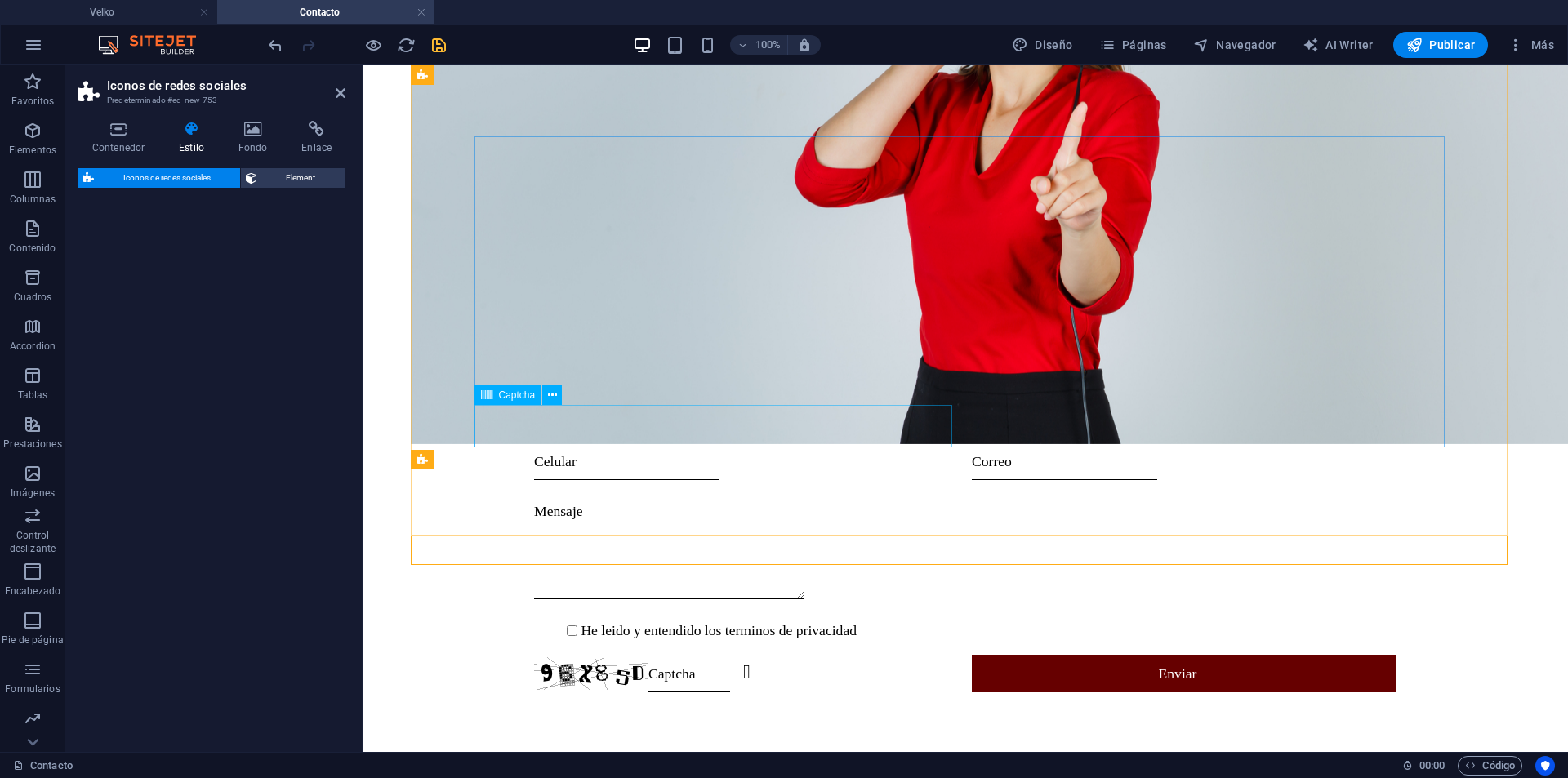
select select "rem"
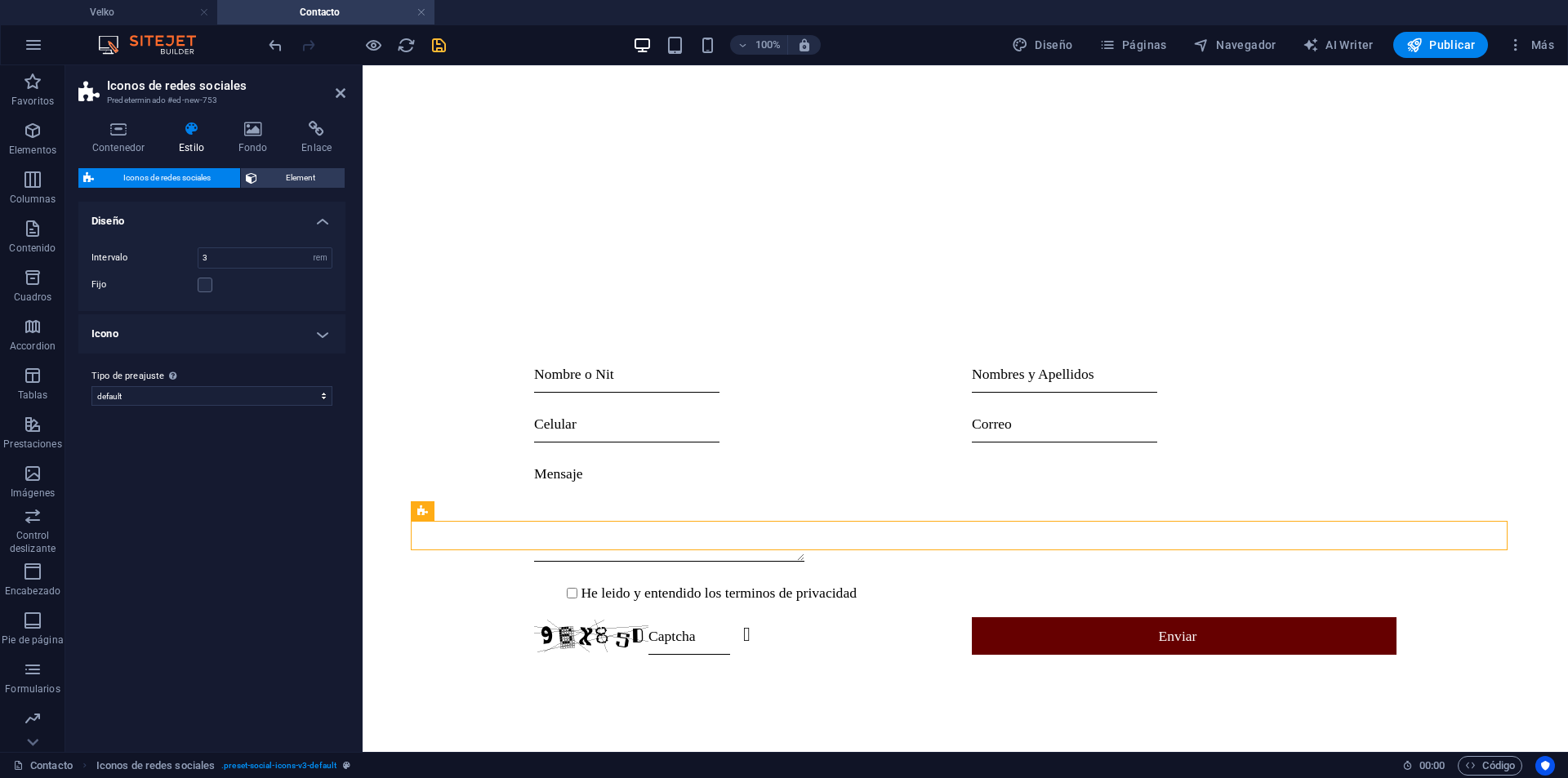
scroll to position [531, 0]
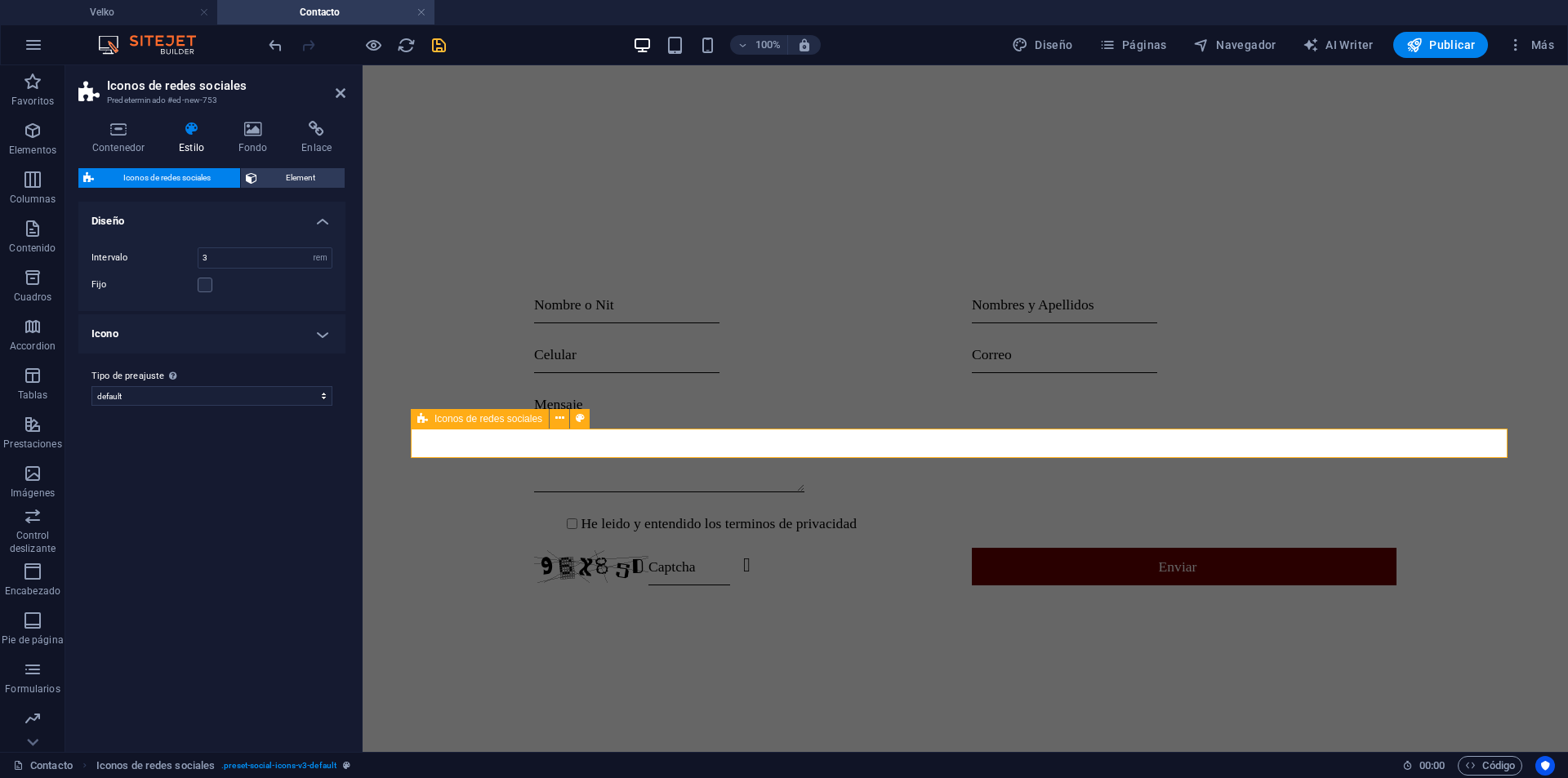
click at [761, 664] on div at bounding box center [965, 742] width 1109 height 157
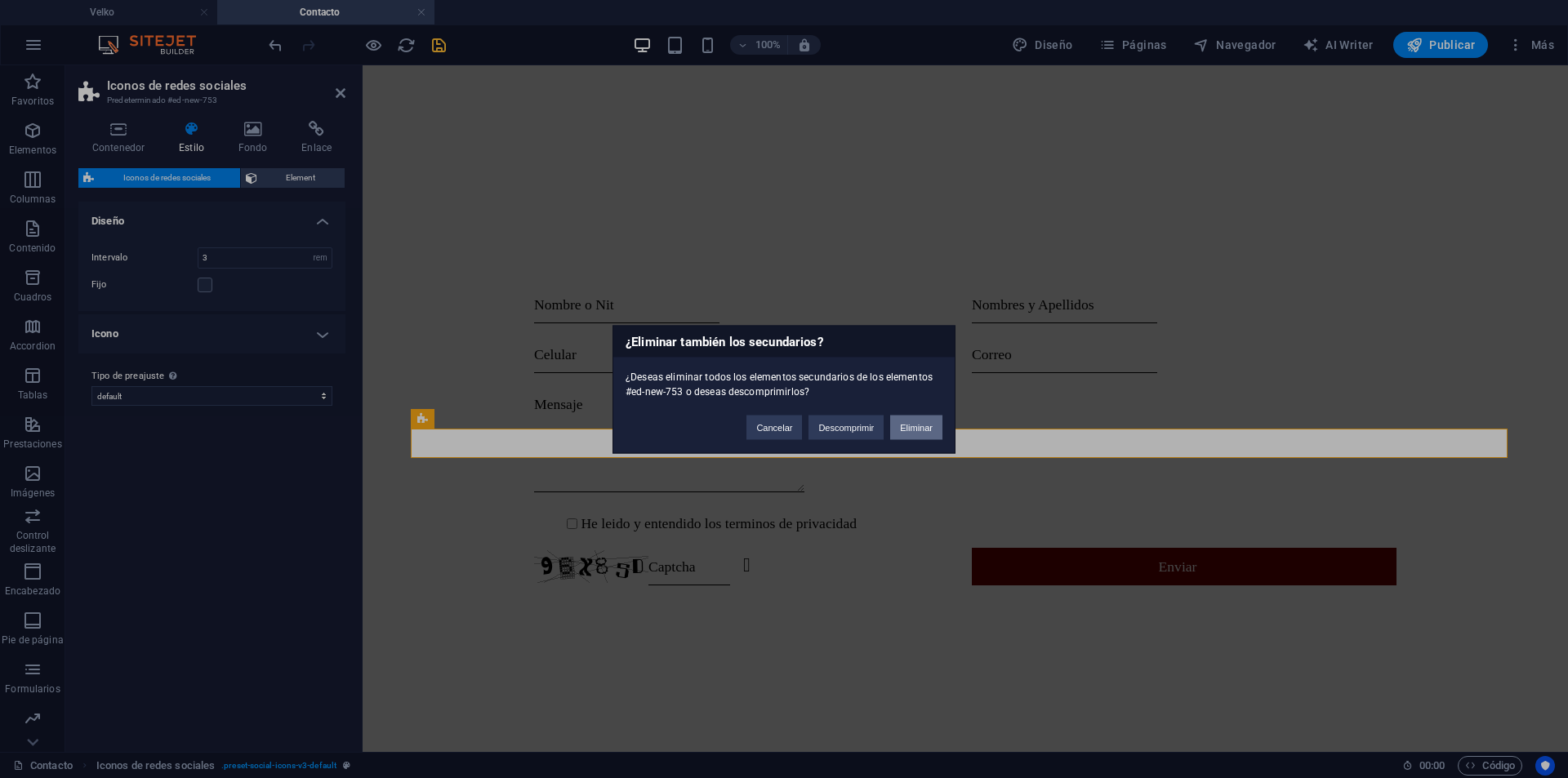
click at [920, 428] on button "Eliminar" at bounding box center [916, 426] width 52 height 24
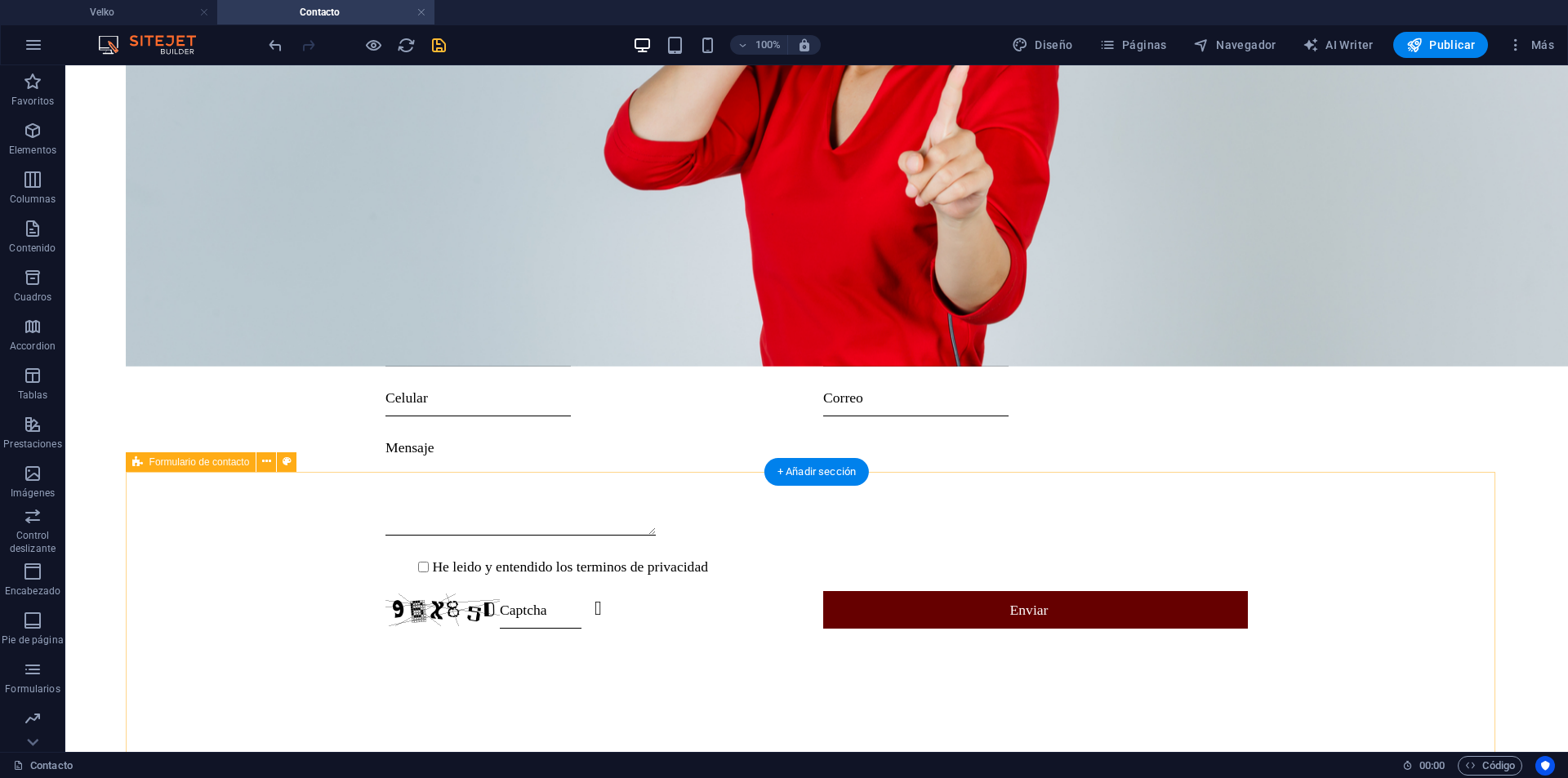
scroll to position [0, 0]
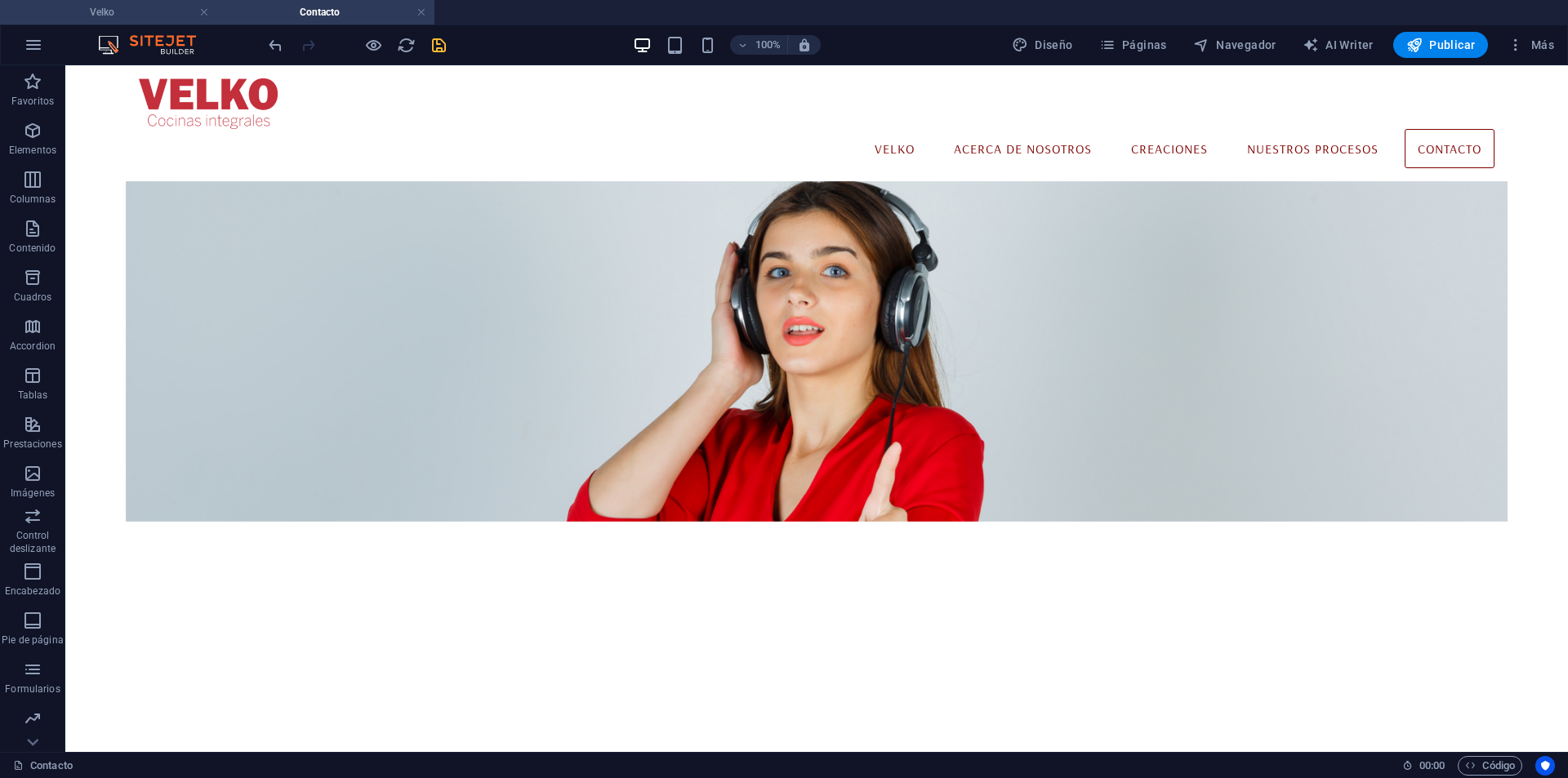
click at [144, 11] on h4 "Velko" at bounding box center [108, 12] width 218 height 18
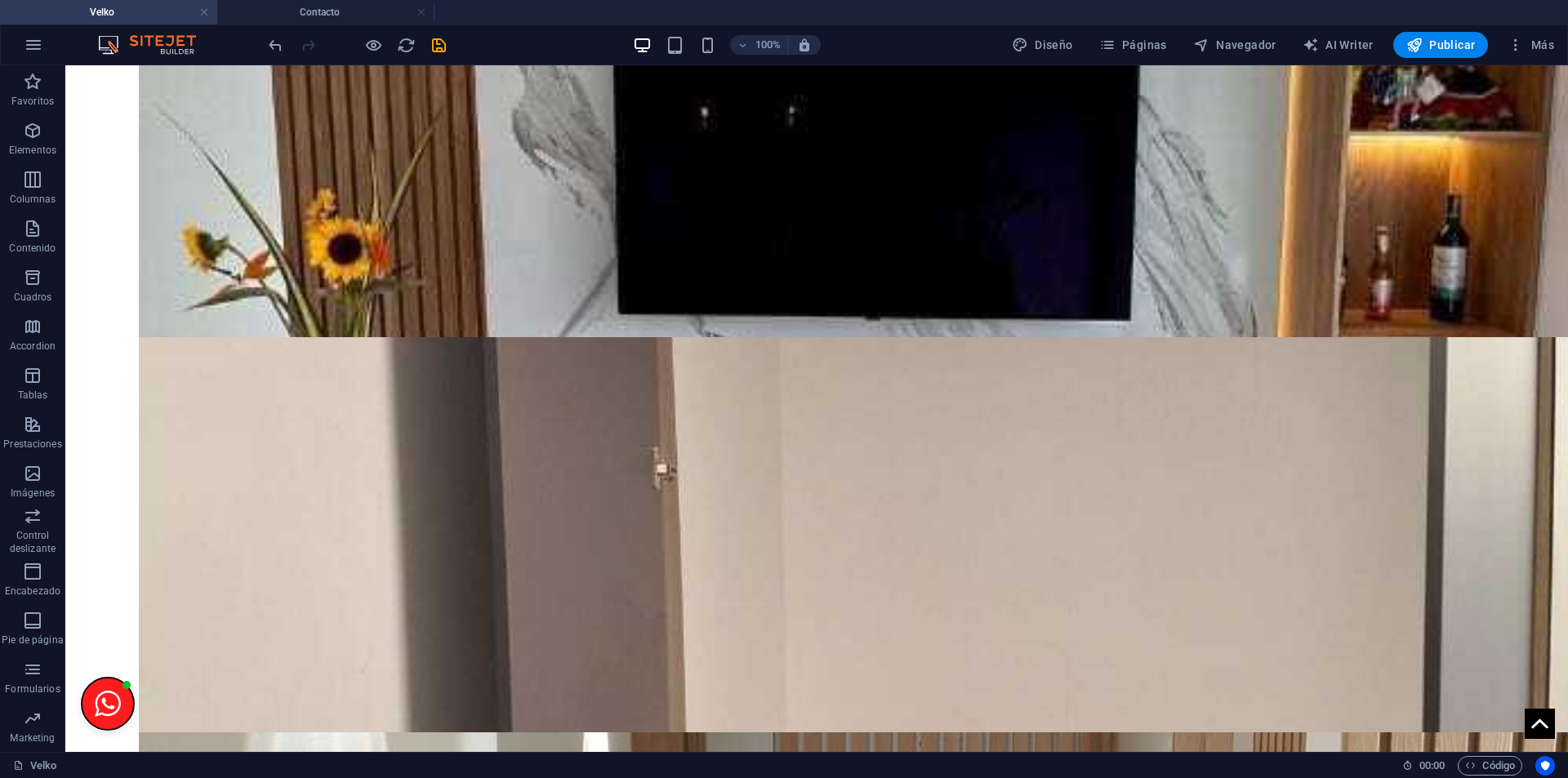
click at [84, 701] on button "Open chat window" at bounding box center [107, 704] width 52 height 52
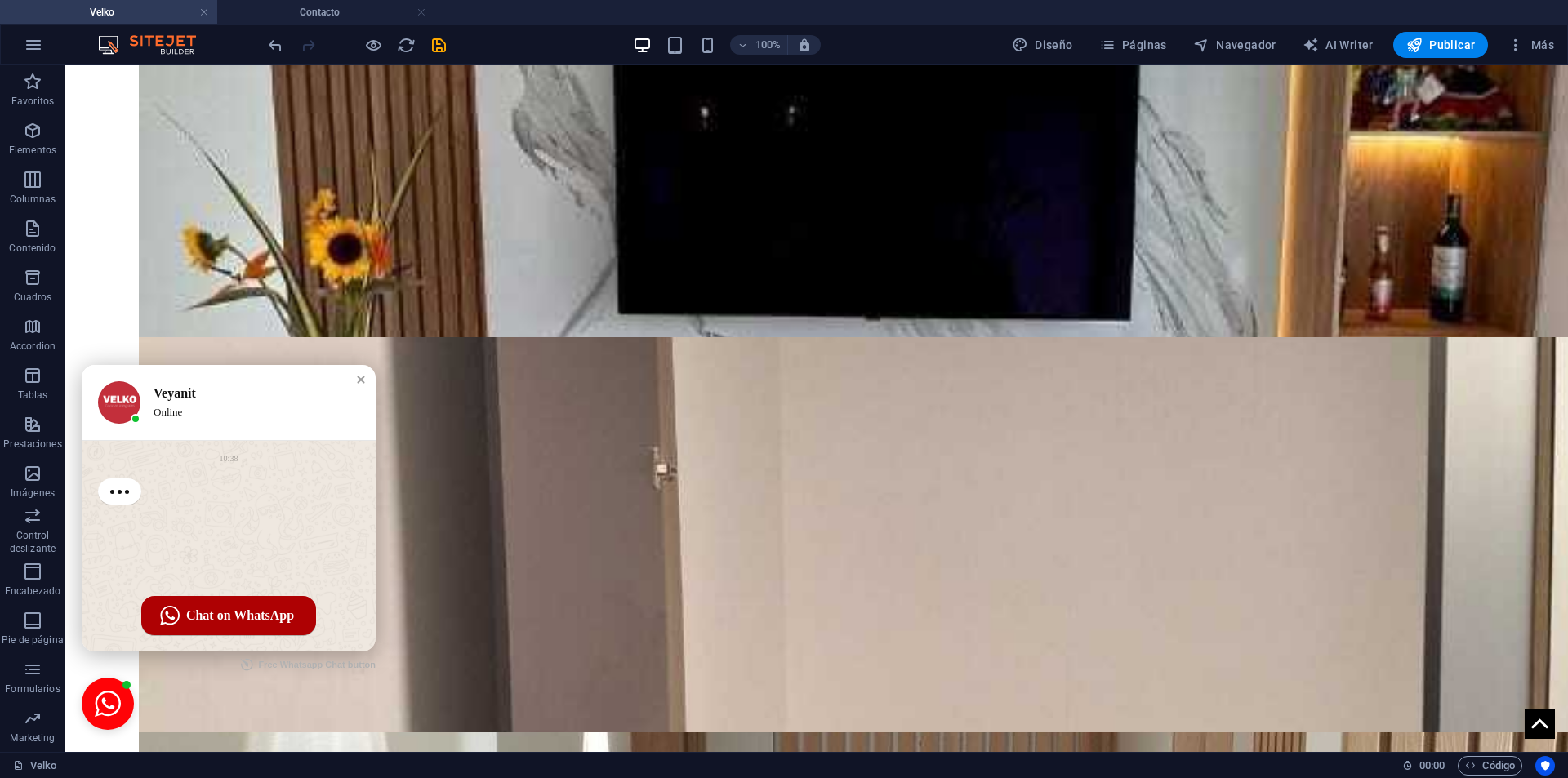
click at [223, 408] on div "Online" at bounding box center [249, 412] width 192 height 14
click at [231, 408] on div "Online" at bounding box center [249, 412] width 192 height 14
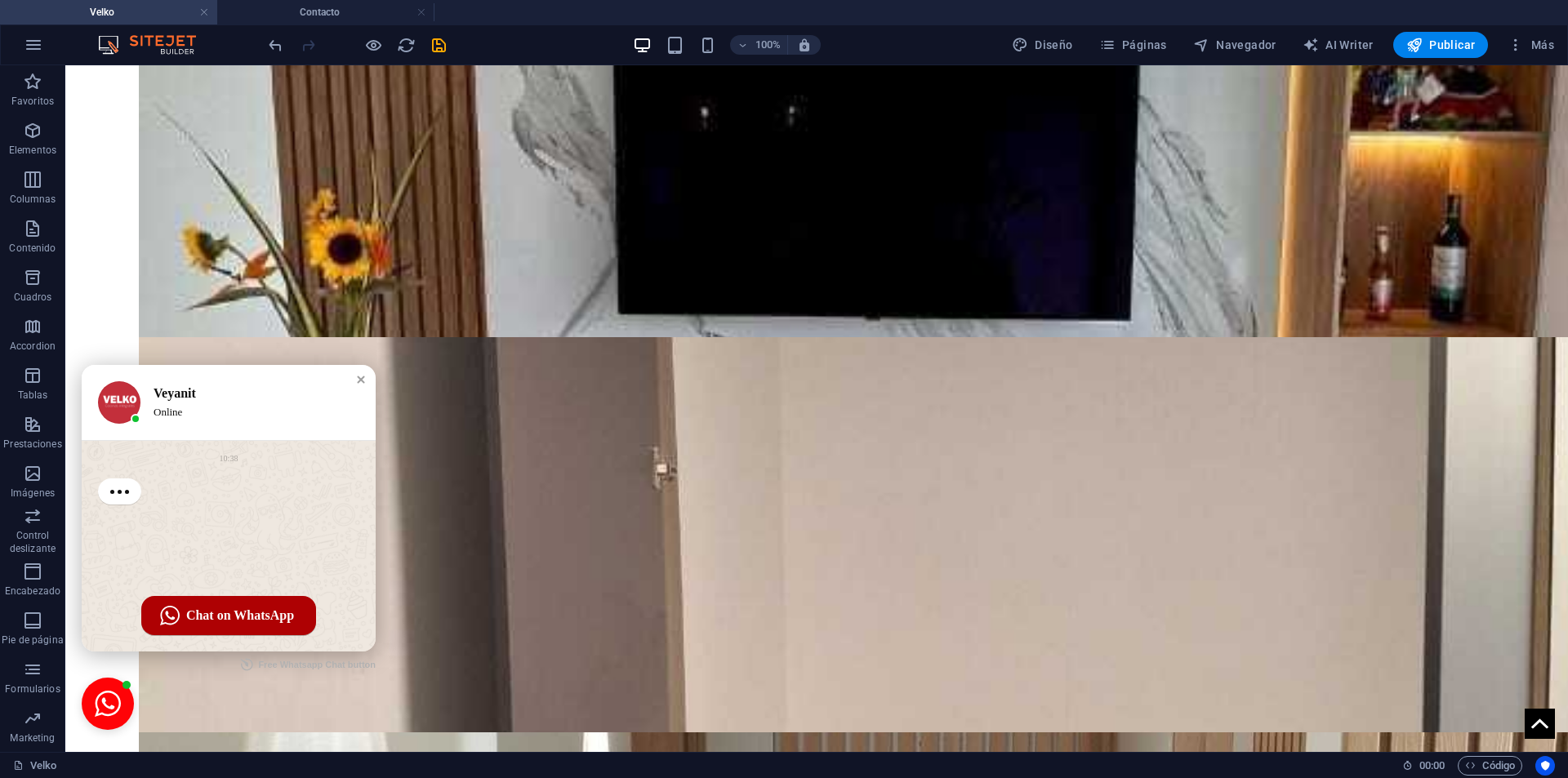
click at [231, 408] on div "Online" at bounding box center [249, 412] width 192 height 14
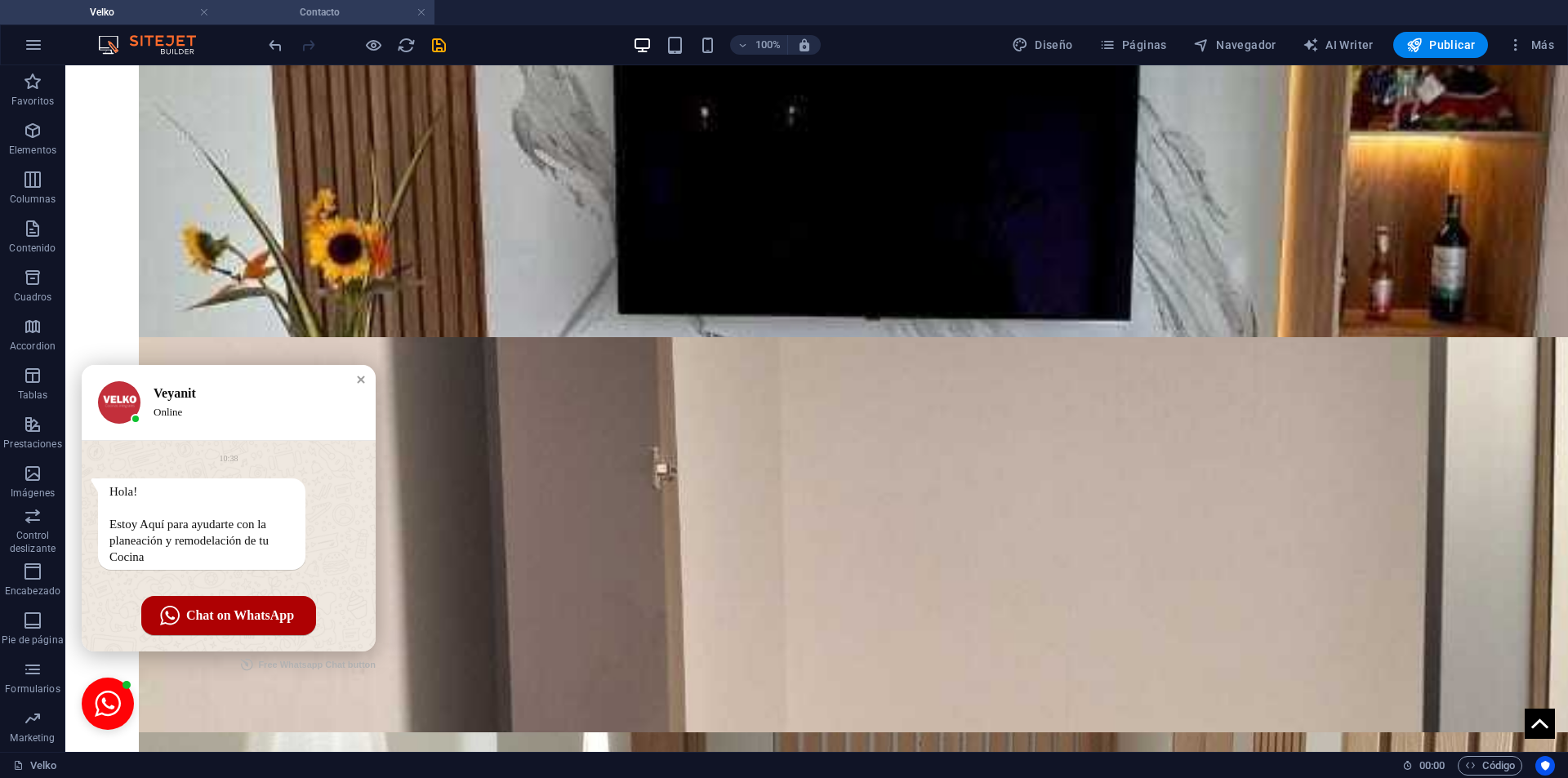
click at [340, 8] on h4 "Contacto" at bounding box center [326, 12] width 218 height 18
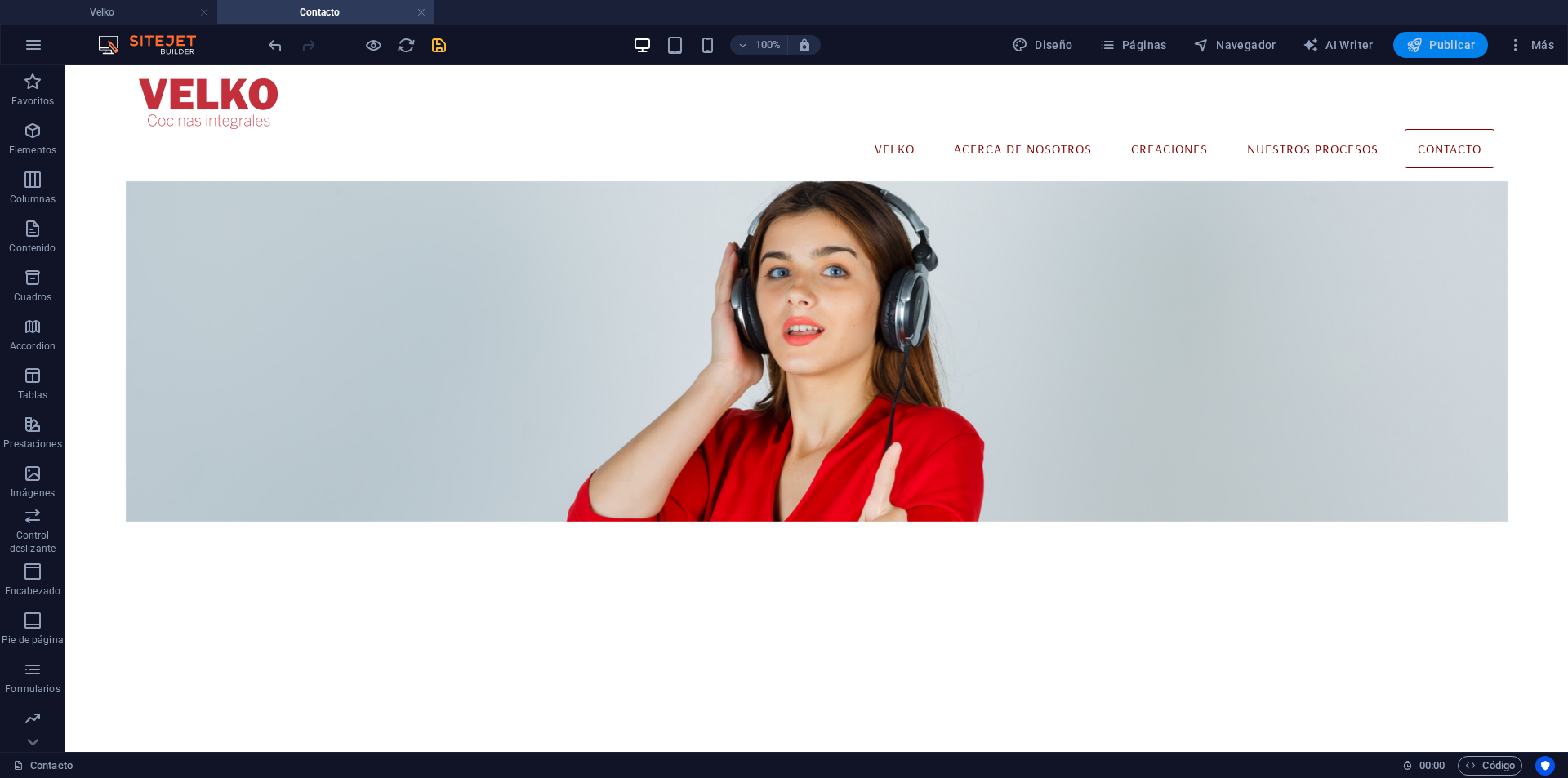
click at [1442, 39] on span "Publicar" at bounding box center [1440, 44] width 70 height 16
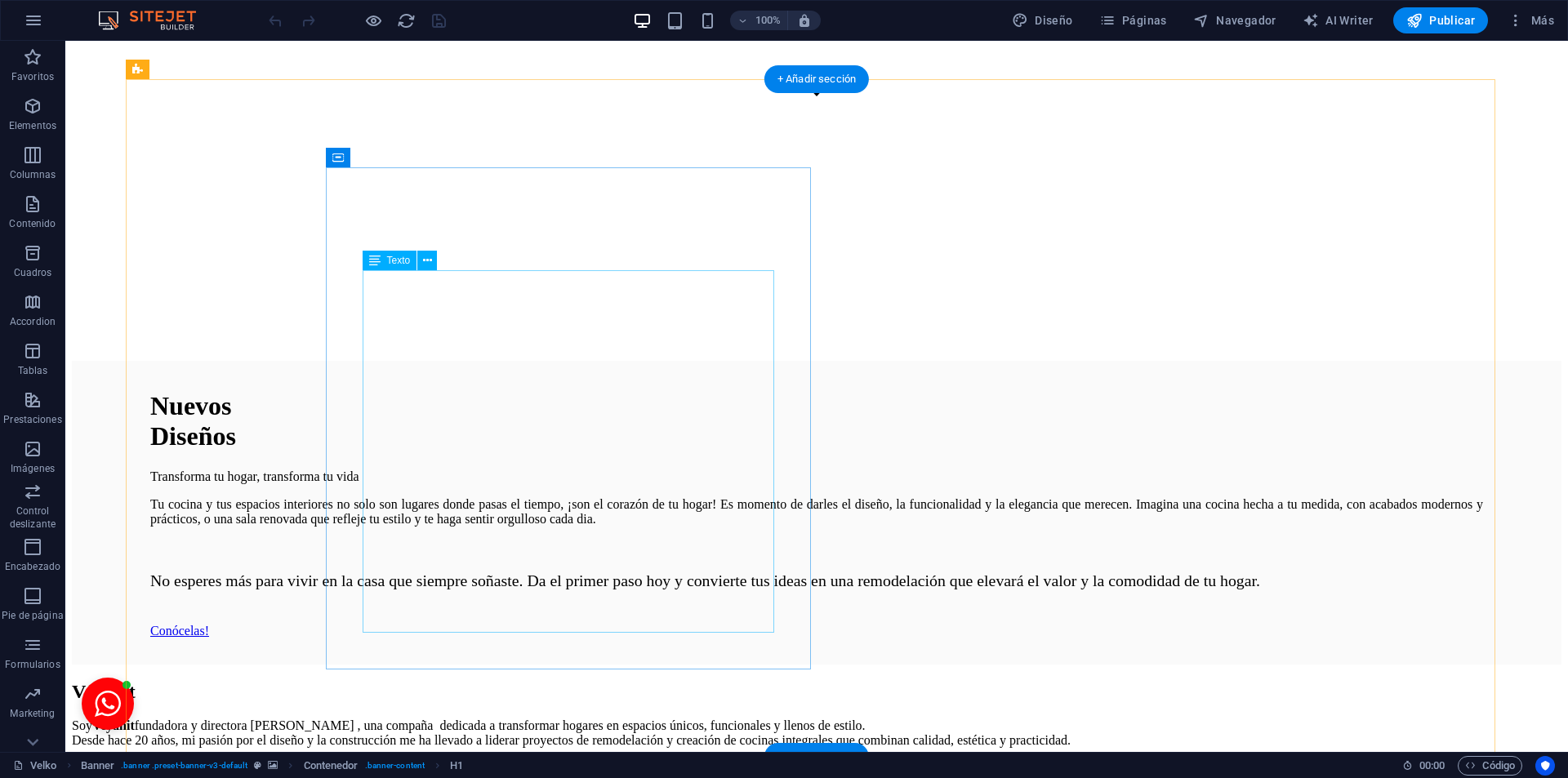
scroll to position [1452, 0]
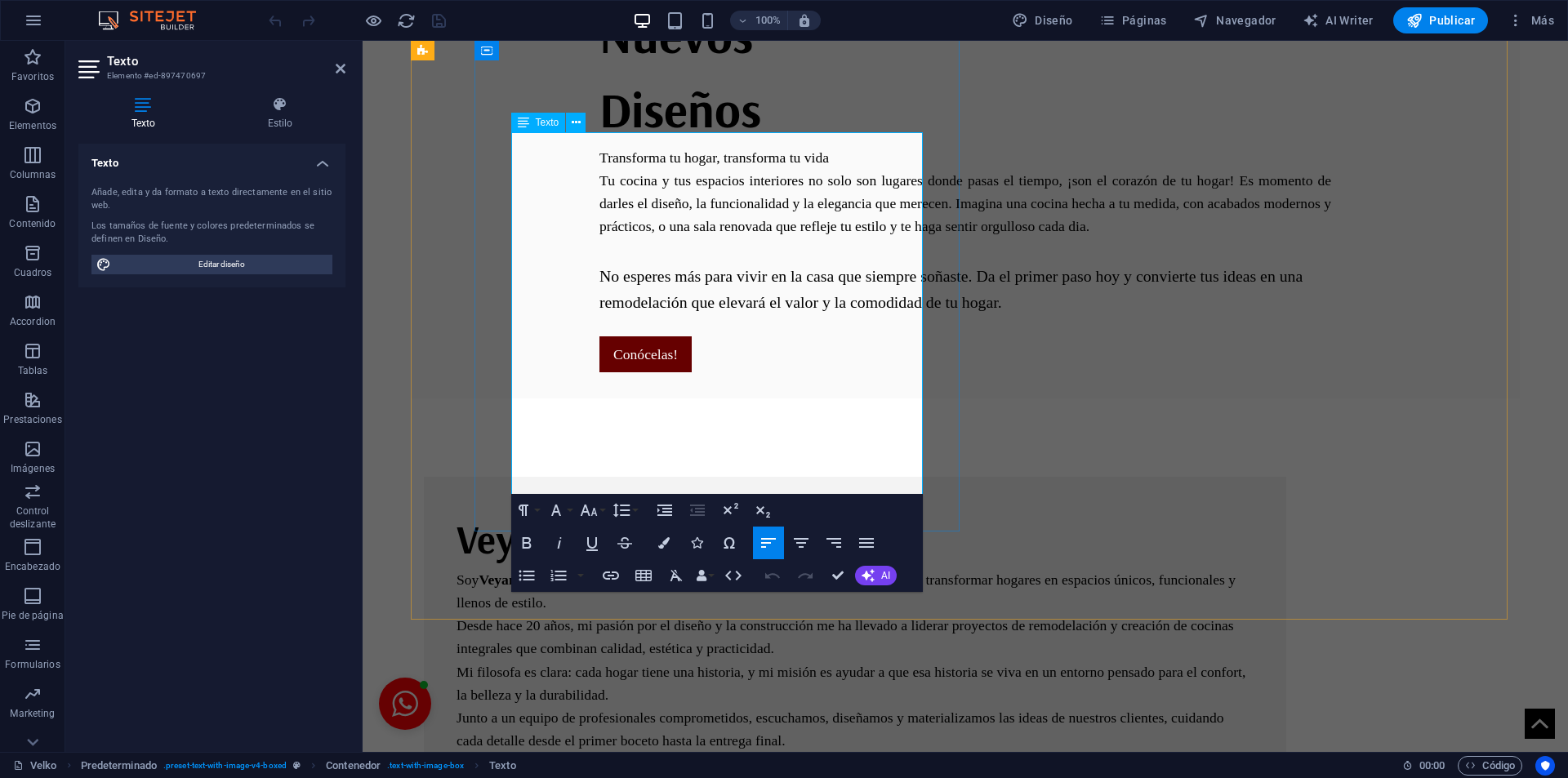
click at [573, 660] on p "Mi filosofa es clara: cada hogar tiene una historia, y mi misión es ayudar a qu…" at bounding box center [855, 682] width 797 height 45
drag, startPoint x: 577, startPoint y: 329, endPoint x: 530, endPoint y: 330, distance: 47.0
click at [530, 660] on p "Mi filosofa es clara: cada hogar tiene una historia, y mi misión es ayudar a qu…" at bounding box center [855, 682] width 797 height 45
click at [650, 660] on p "Mi filosofia es clara: cada hogar tiene una historia, y mi misión es ayudar a q…" at bounding box center [855, 682] width 797 height 45
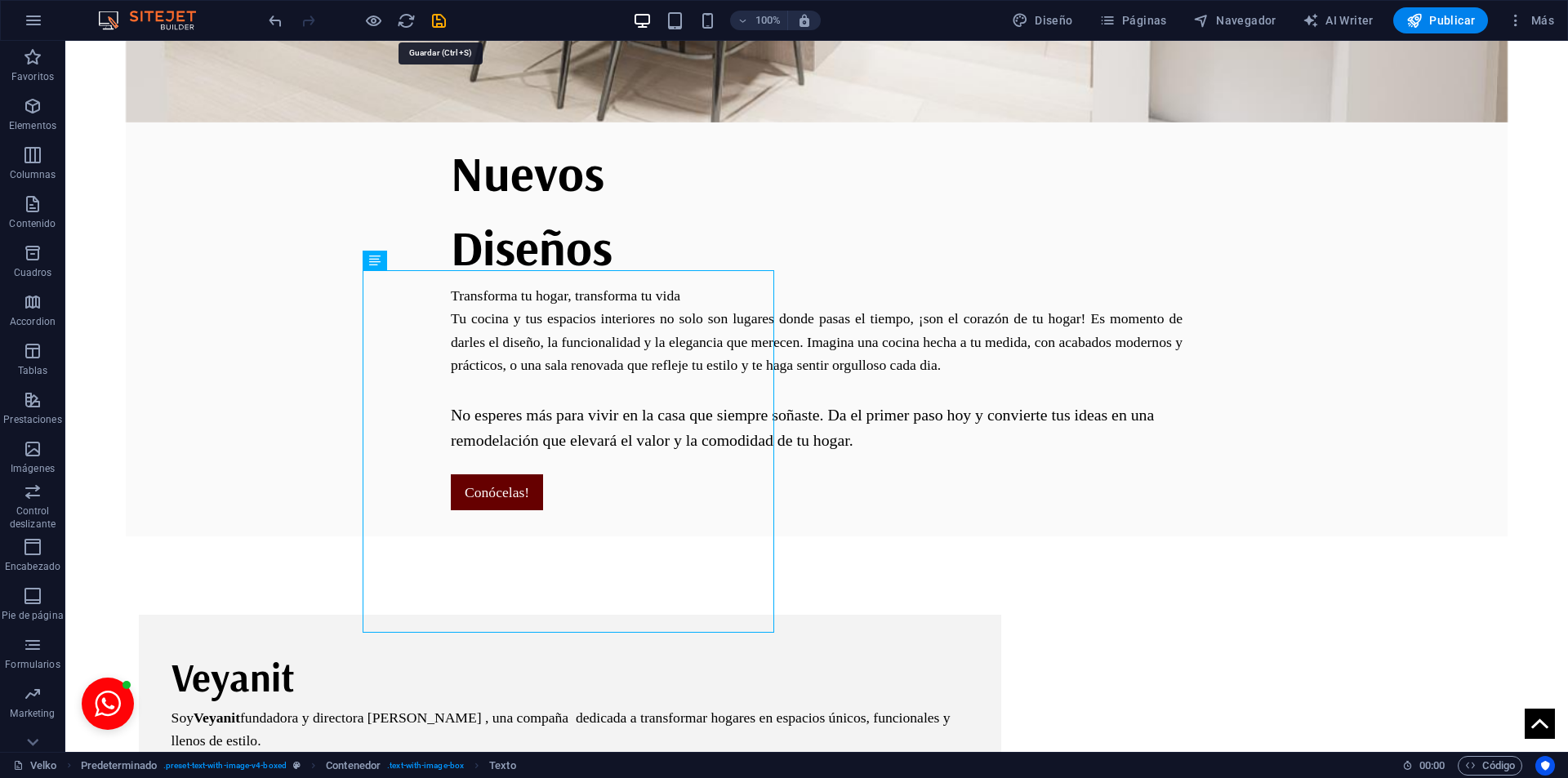
drag, startPoint x: 438, startPoint y: 18, endPoint x: 363, endPoint y: 16, distance: 75.0
click at [438, 18] on icon "save" at bounding box center [438, 20] width 18 height 18
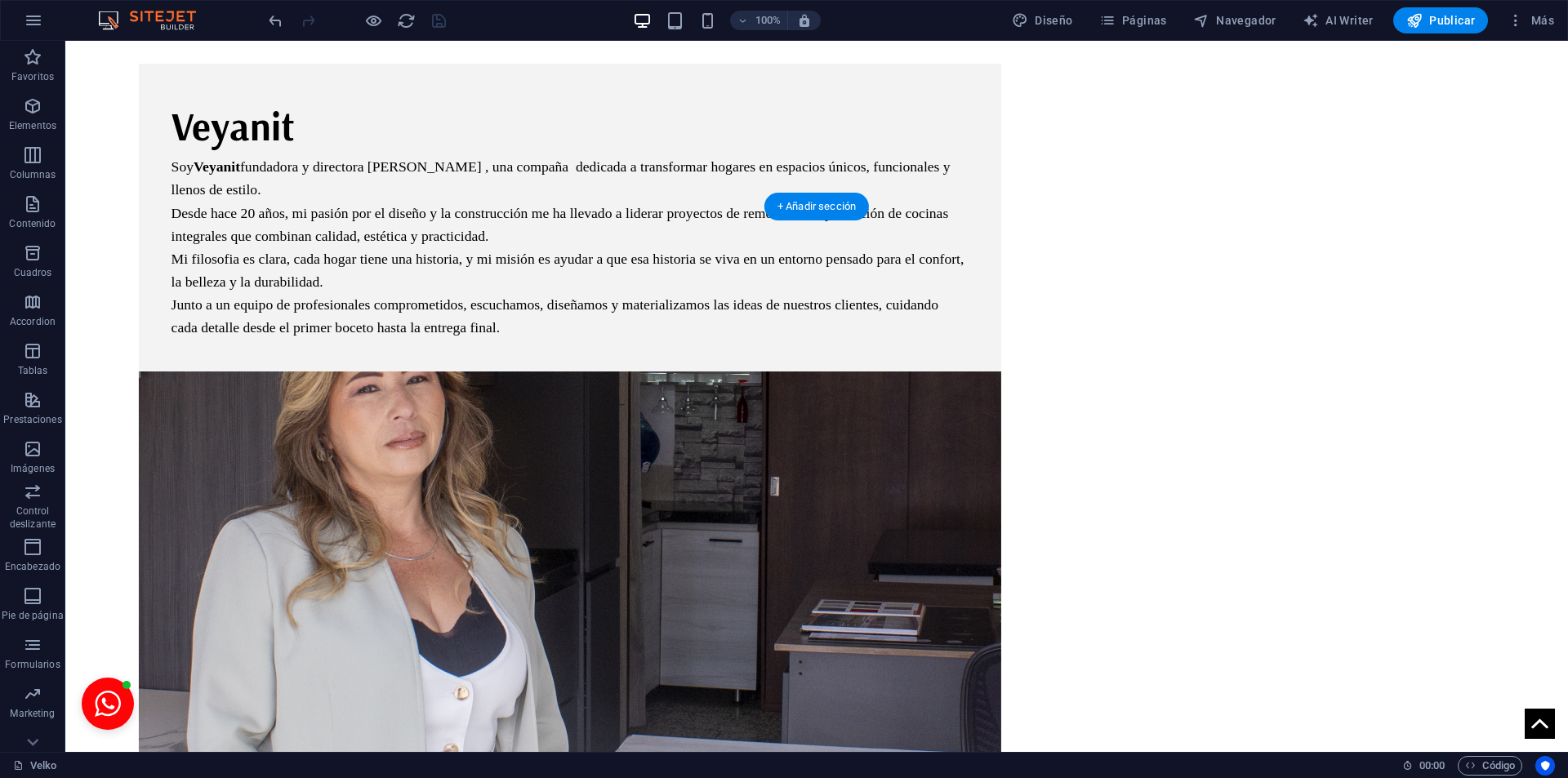
scroll to position [370, 0]
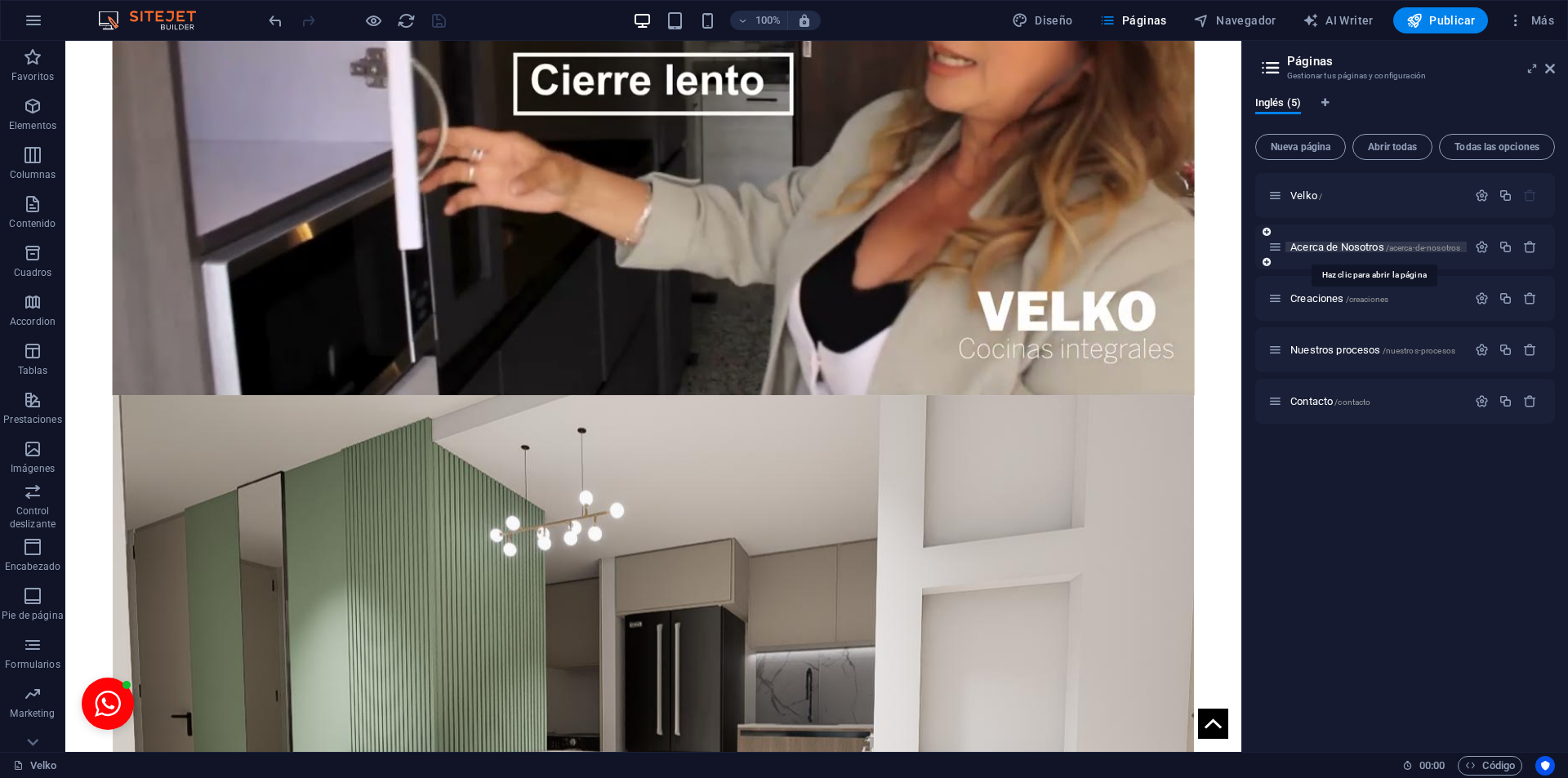
click at [1327, 249] on span "Acerca de Nosotros /acerca-de-nosotros" at bounding box center [1375, 246] width 170 height 13
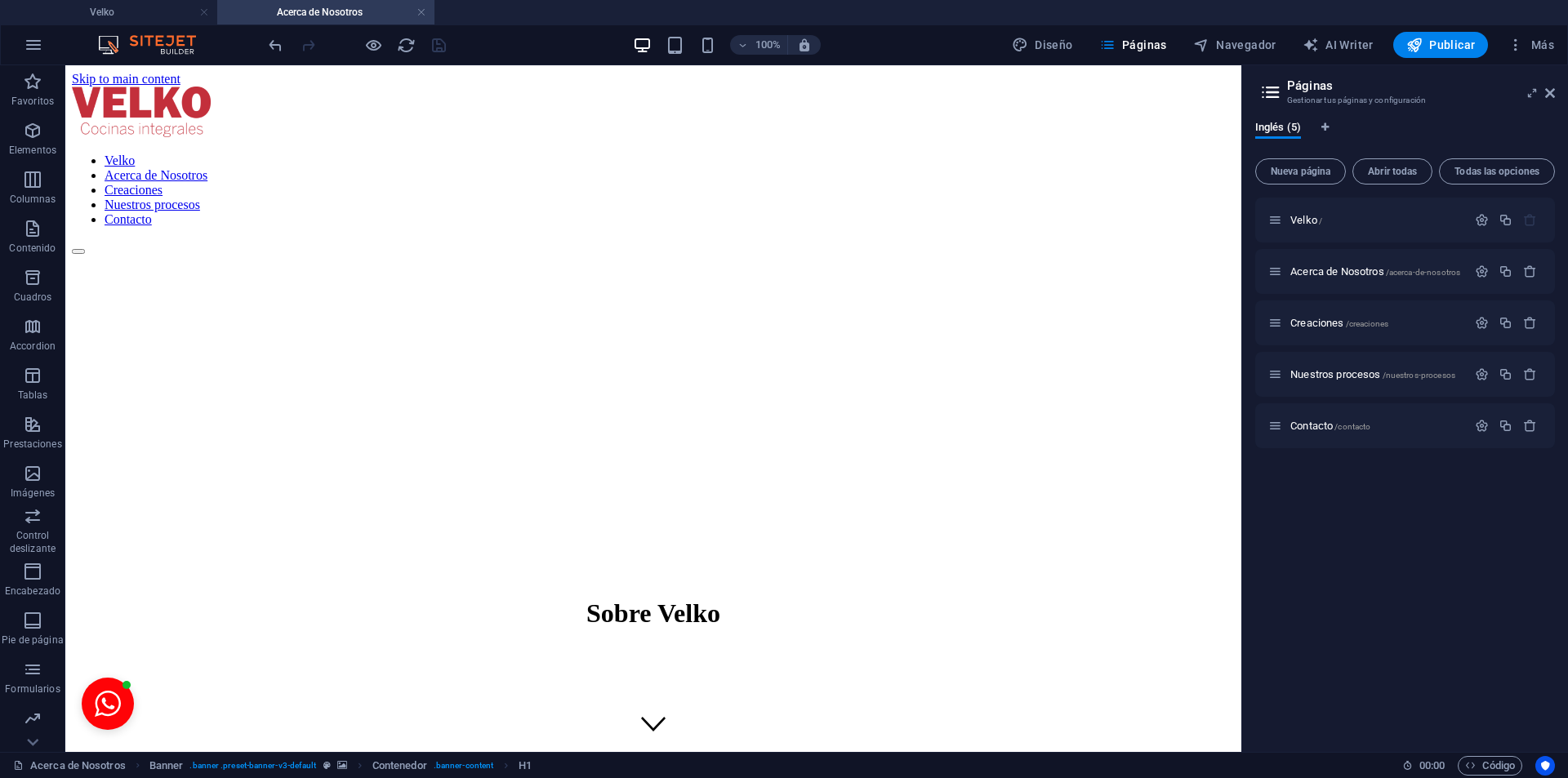
scroll to position [817, 0]
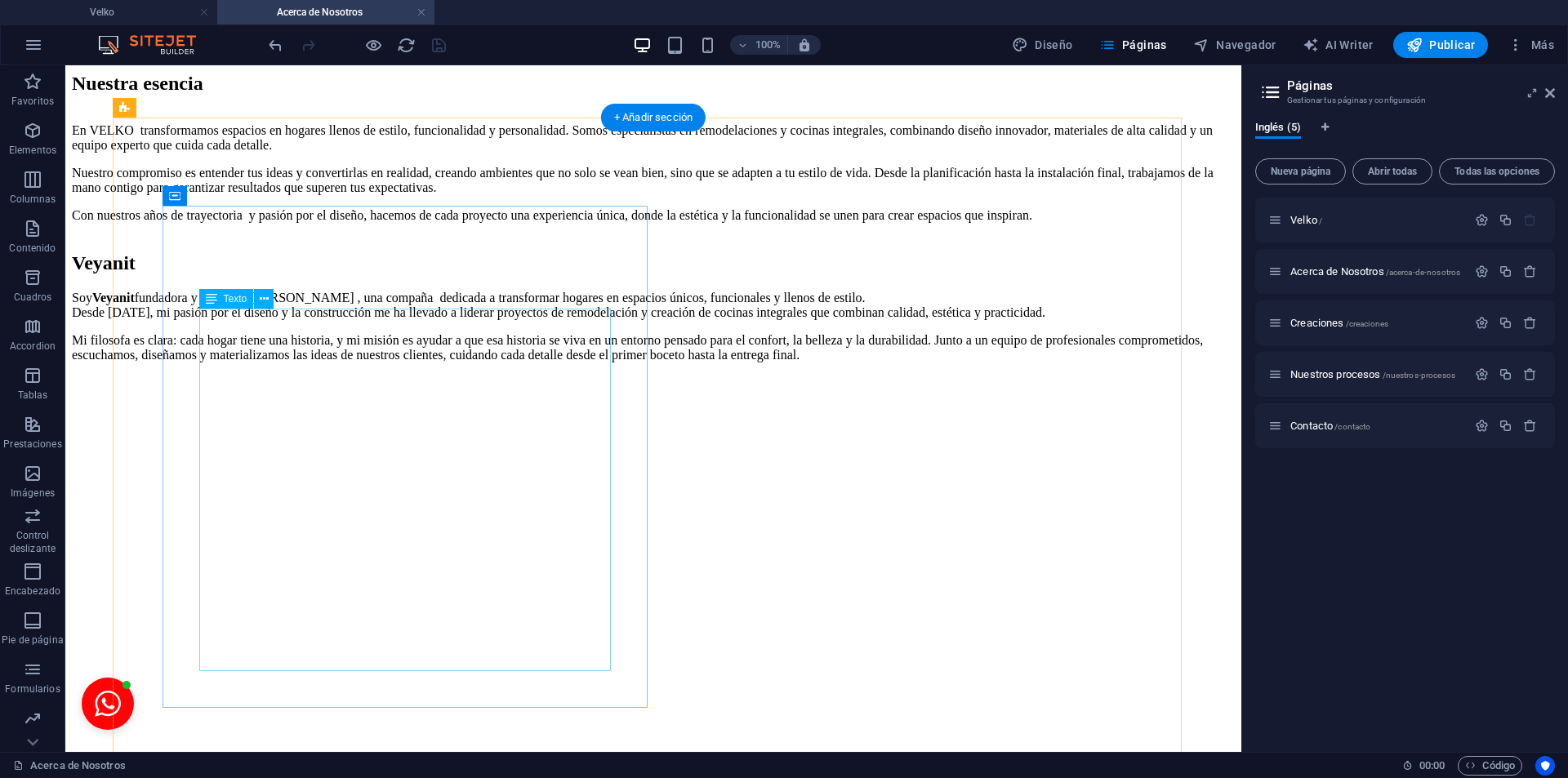
click at [239, 362] on div "Soy Veyanit fundadora y directora de VELKO , una compaña dedicada a transformar…" at bounding box center [653, 327] width 1163 height 72
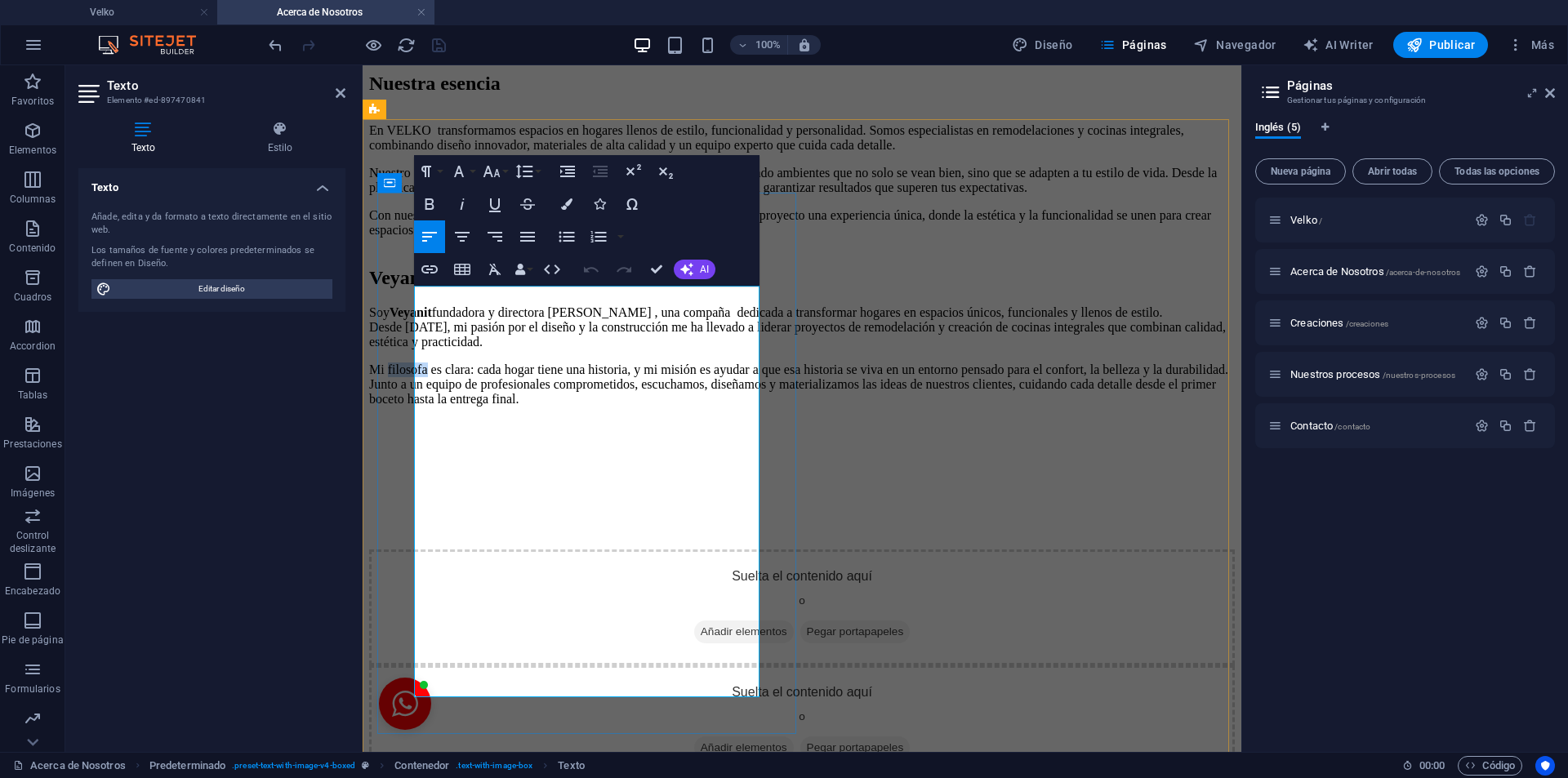
drag, startPoint x: 484, startPoint y: 514, endPoint x: 434, endPoint y: 521, distance: 50.5
click at [434, 407] on p "Mi filosofa es clara: cada hogar tiene una historia, y mi misión es ayudar a qu…" at bounding box center [801, 385] width 865 height 44
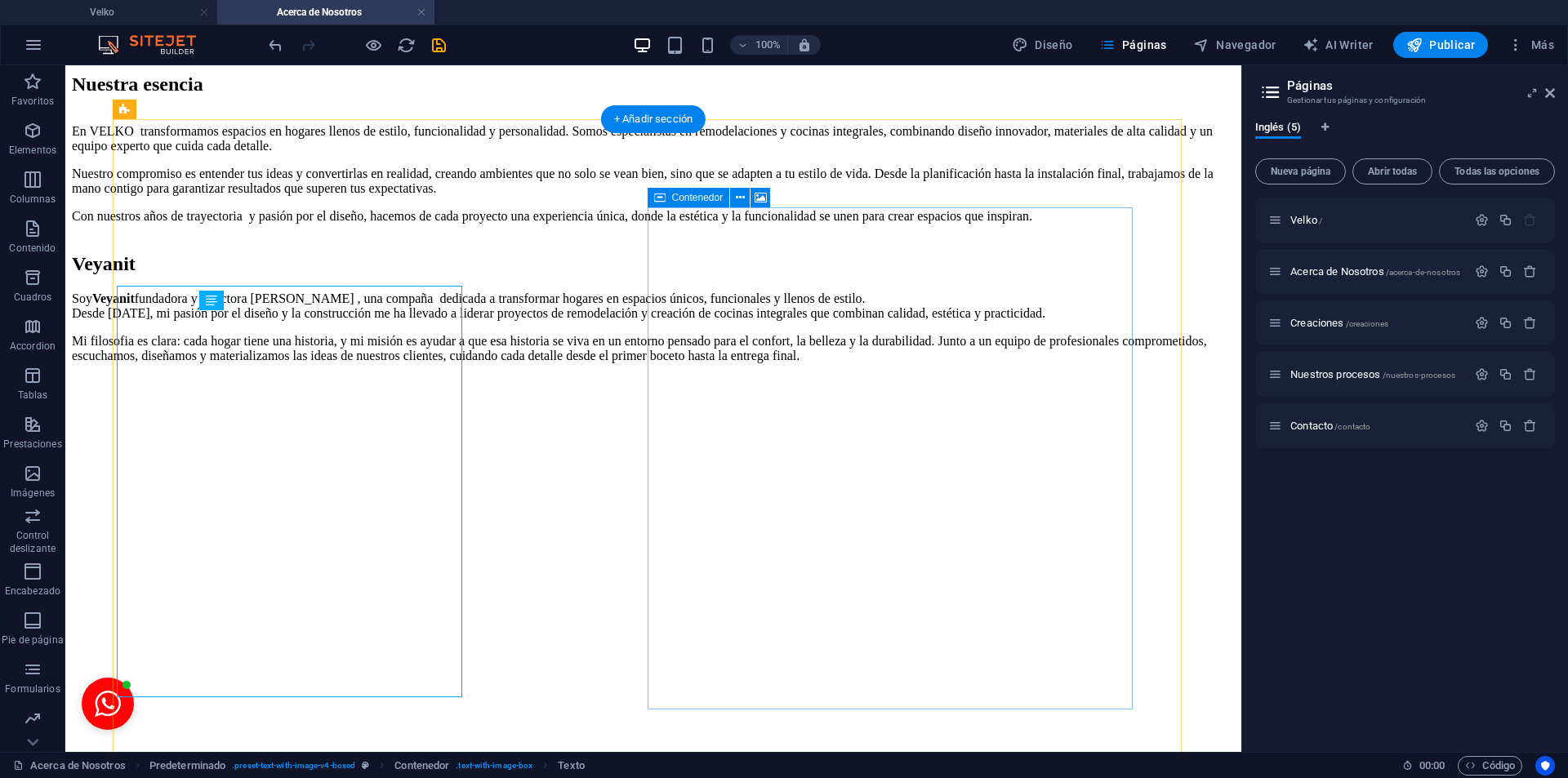
scroll to position [815, 0]
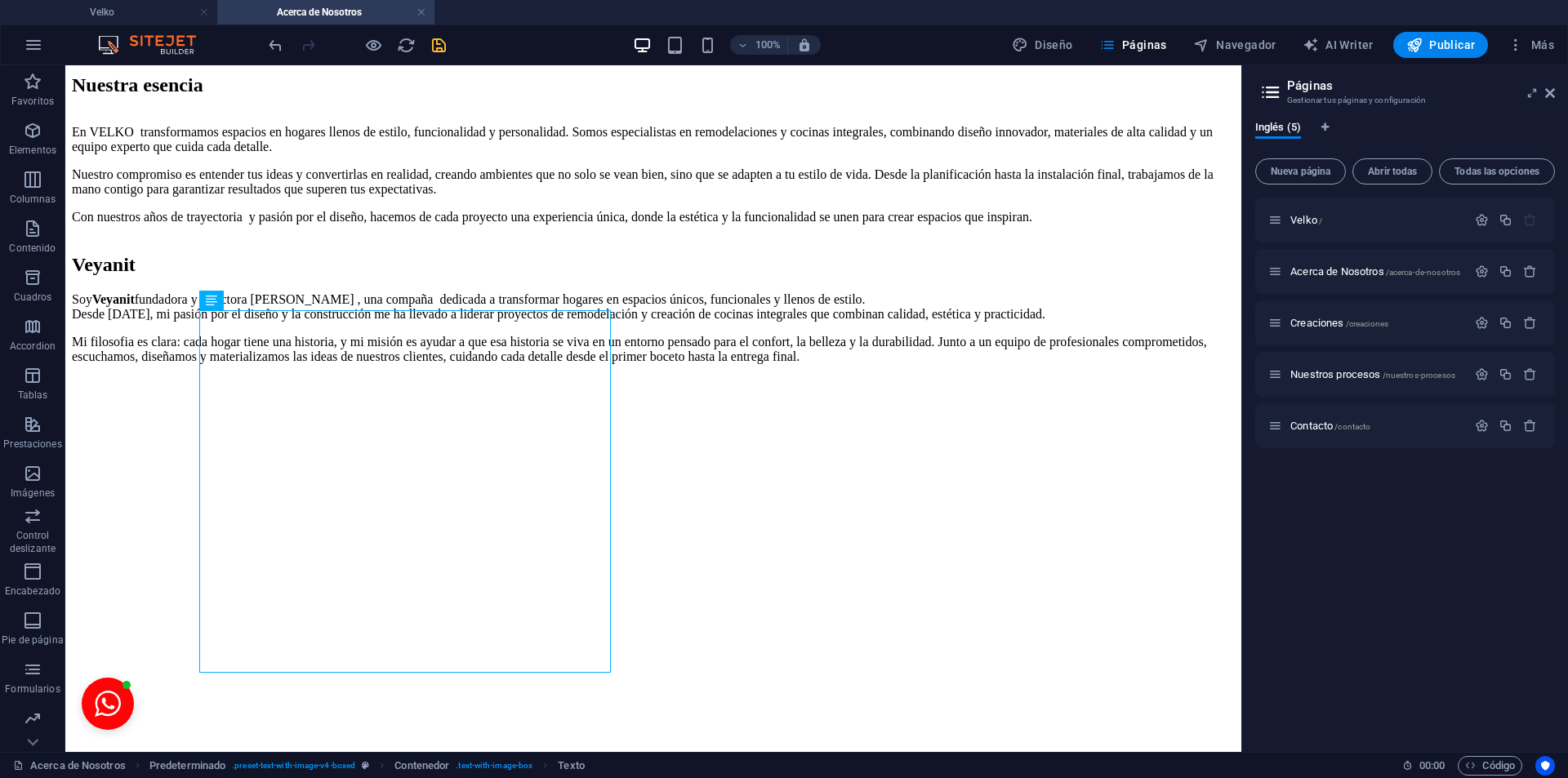
click at [448, 43] on icon "save" at bounding box center [438, 44] width 18 height 18
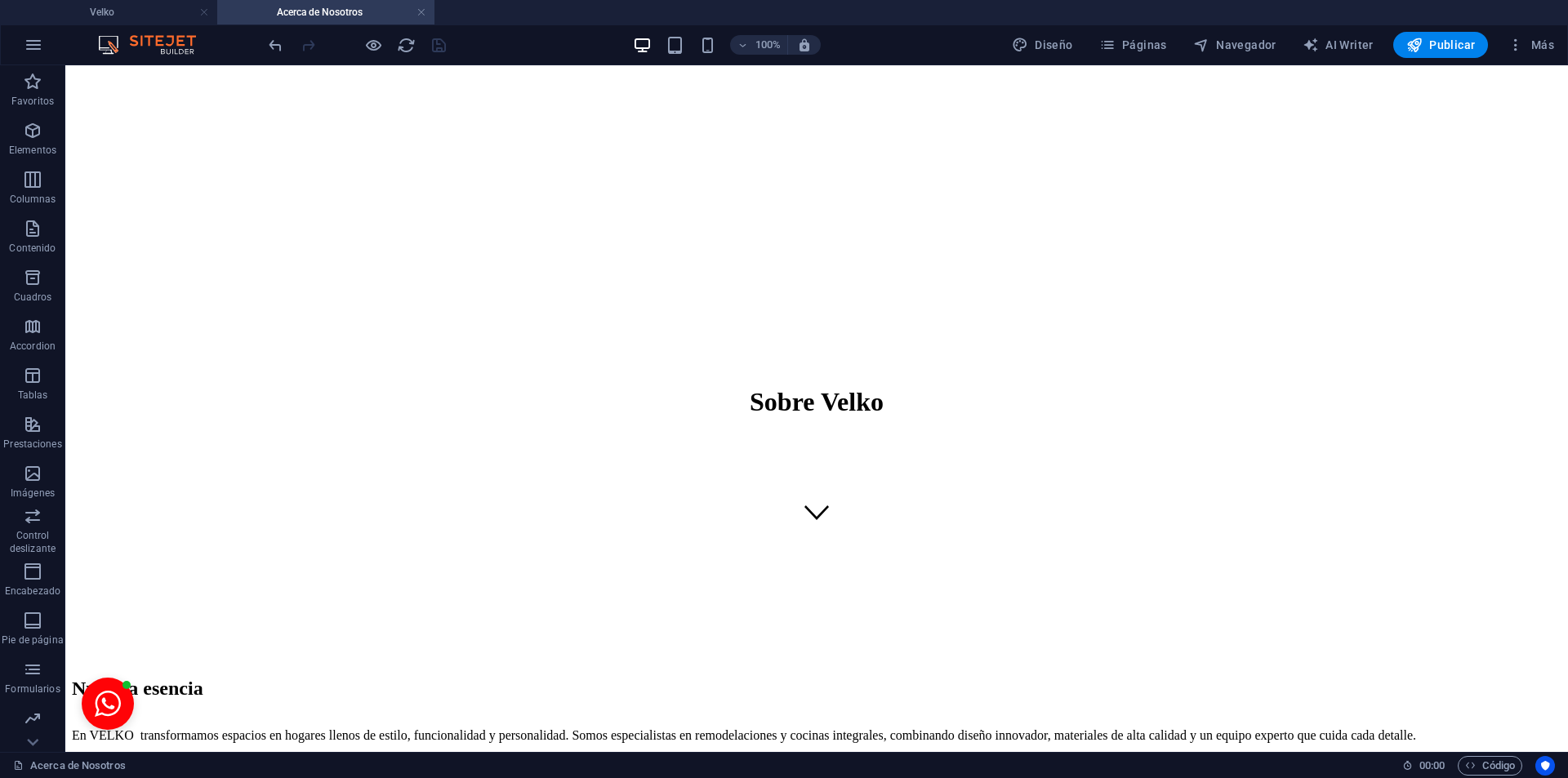
scroll to position [174, 0]
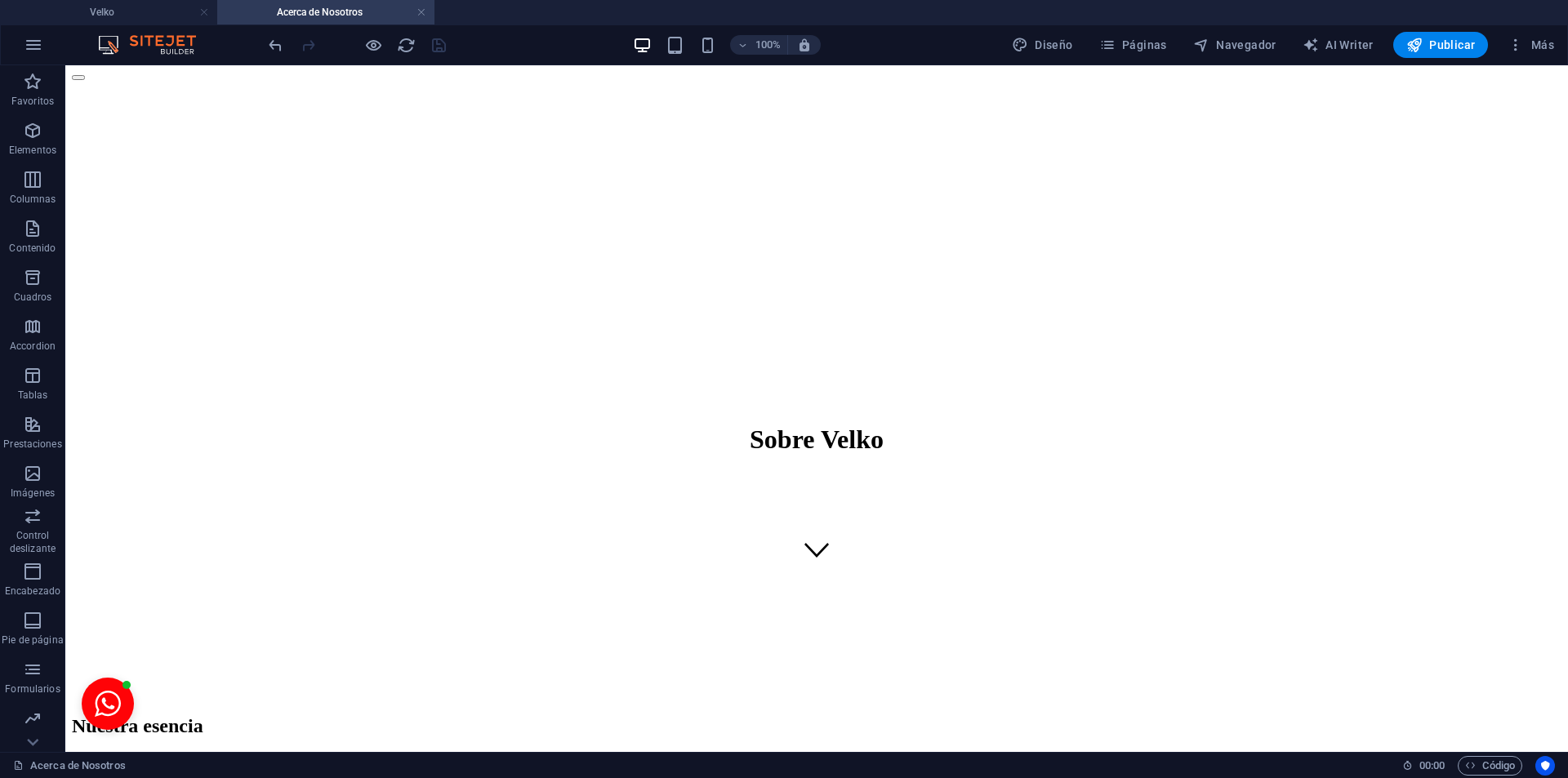
click at [1147, 53] on span "Páginas" at bounding box center [1133, 44] width 68 height 16
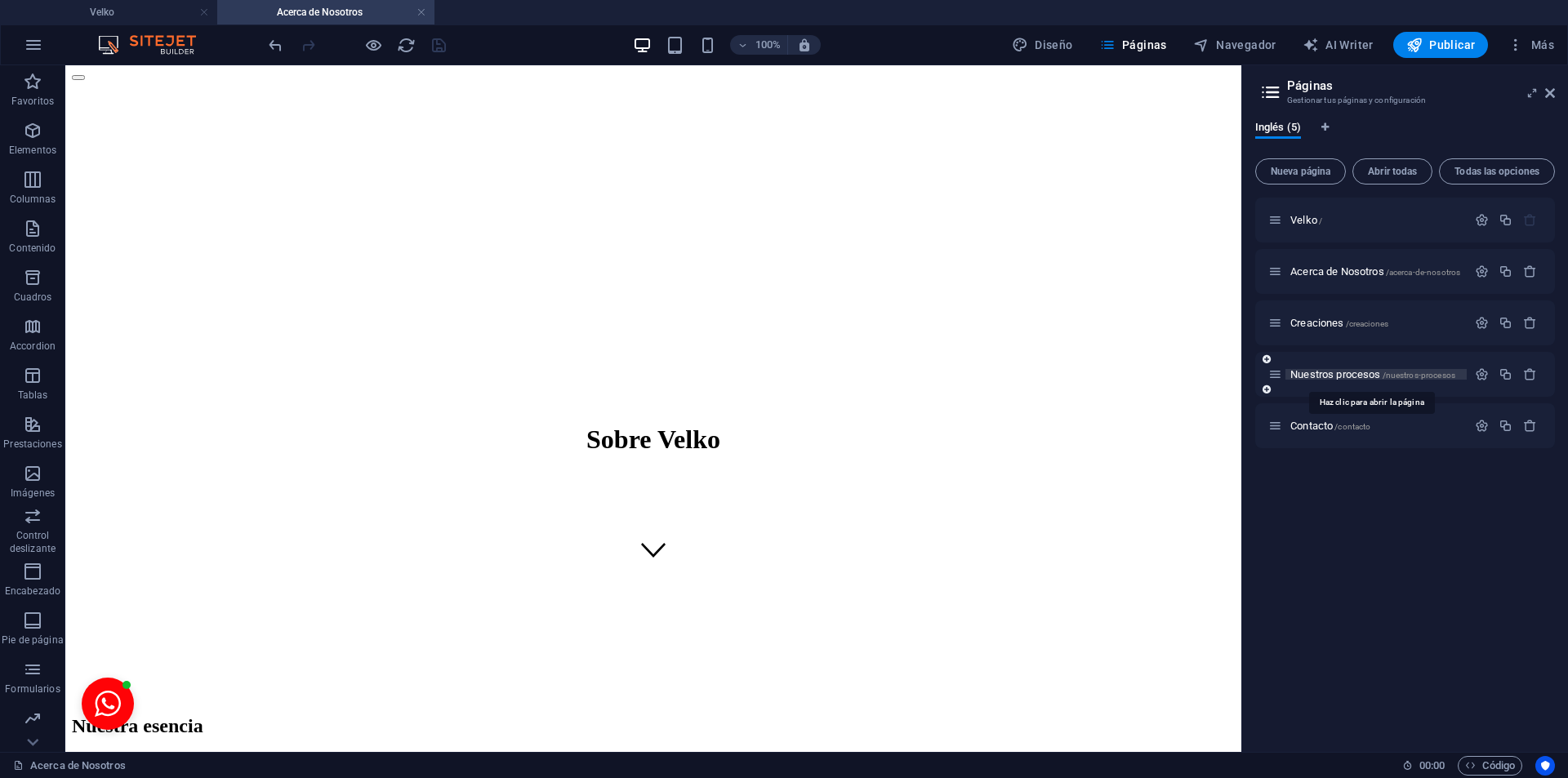
click at [1324, 376] on span "Nuestros procesos /nuestros-procesos" at bounding box center [1372, 374] width 165 height 13
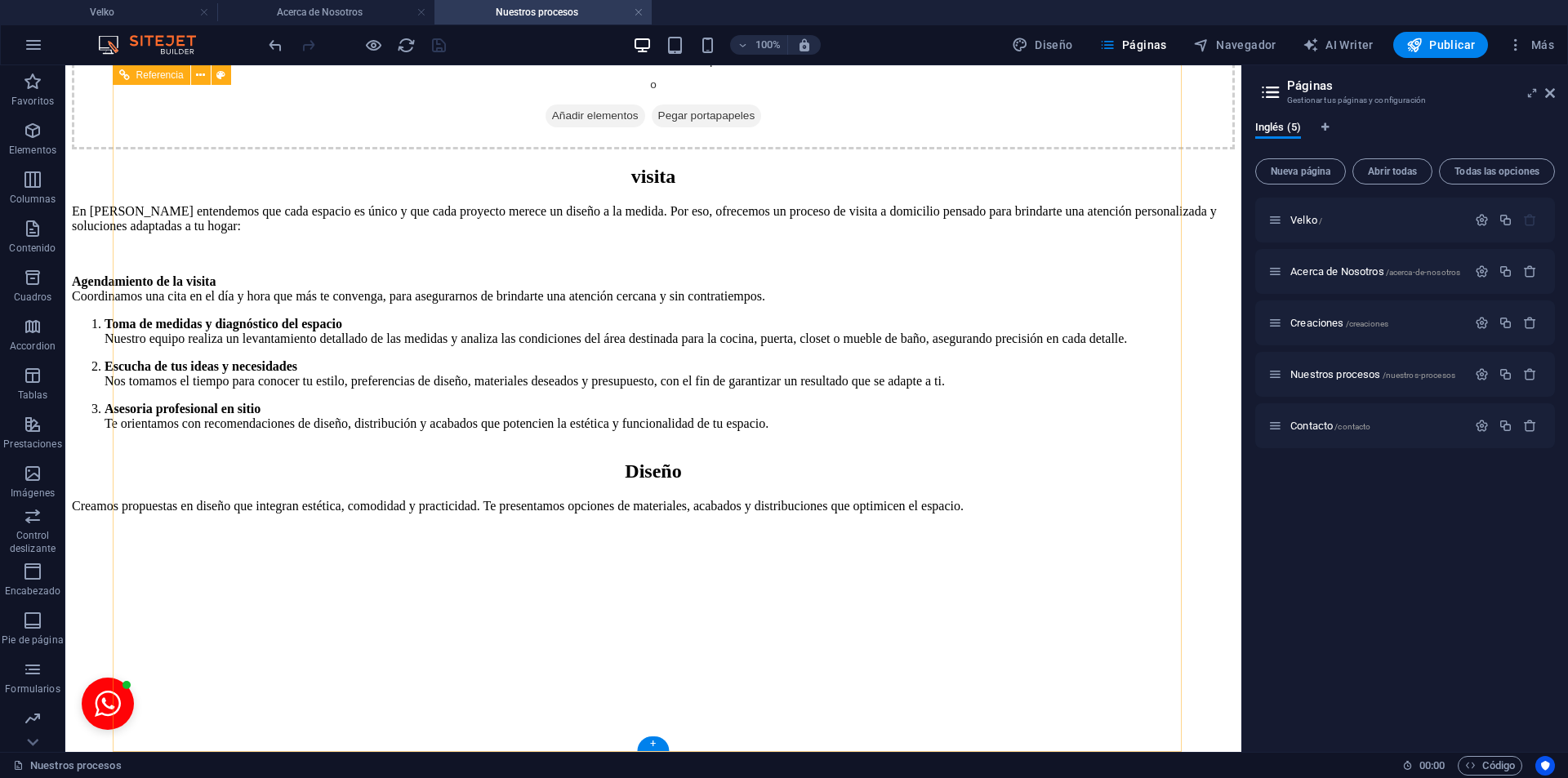
scroll to position [3732, 0]
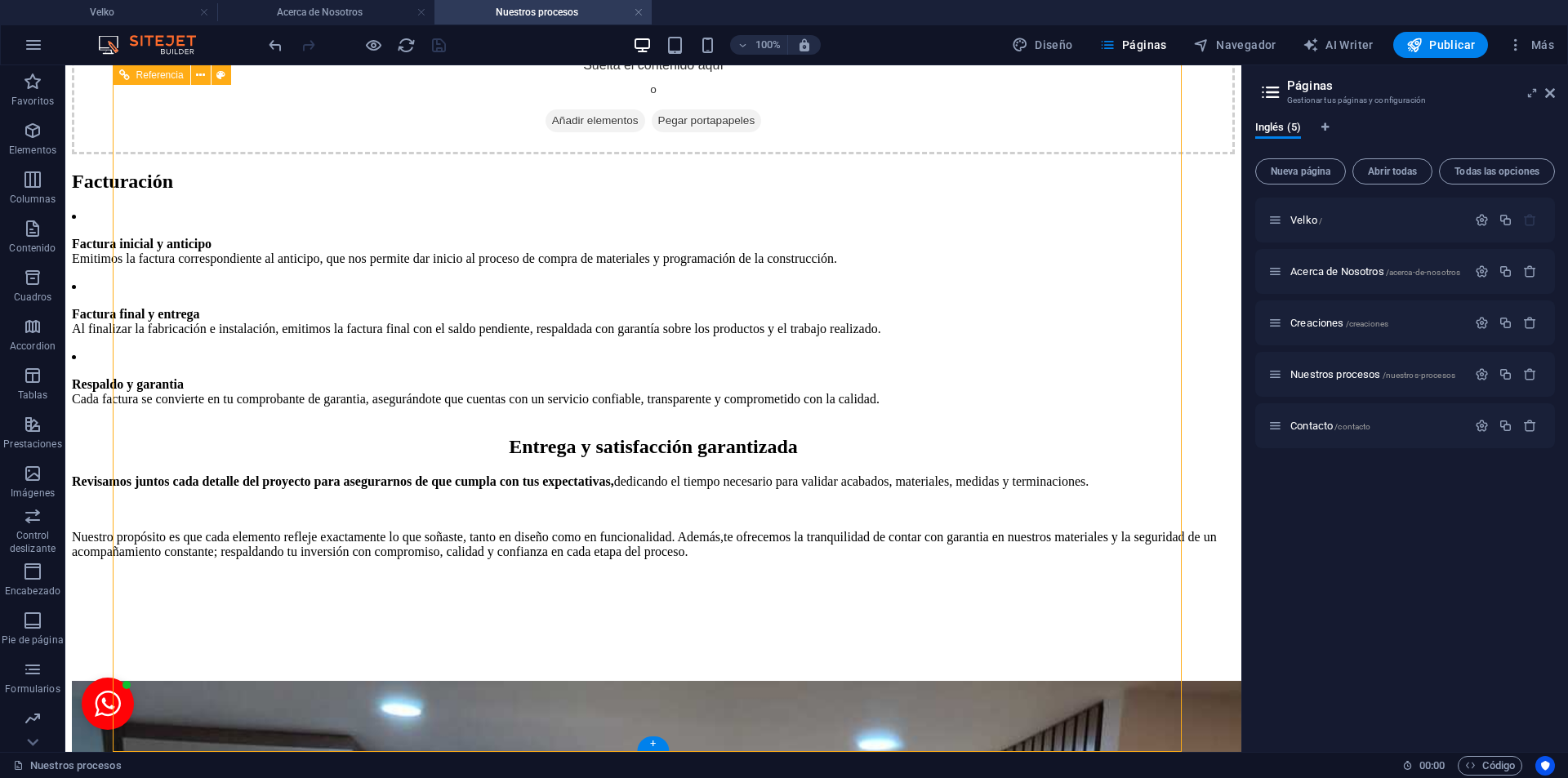
scroll to position [3213, 0]
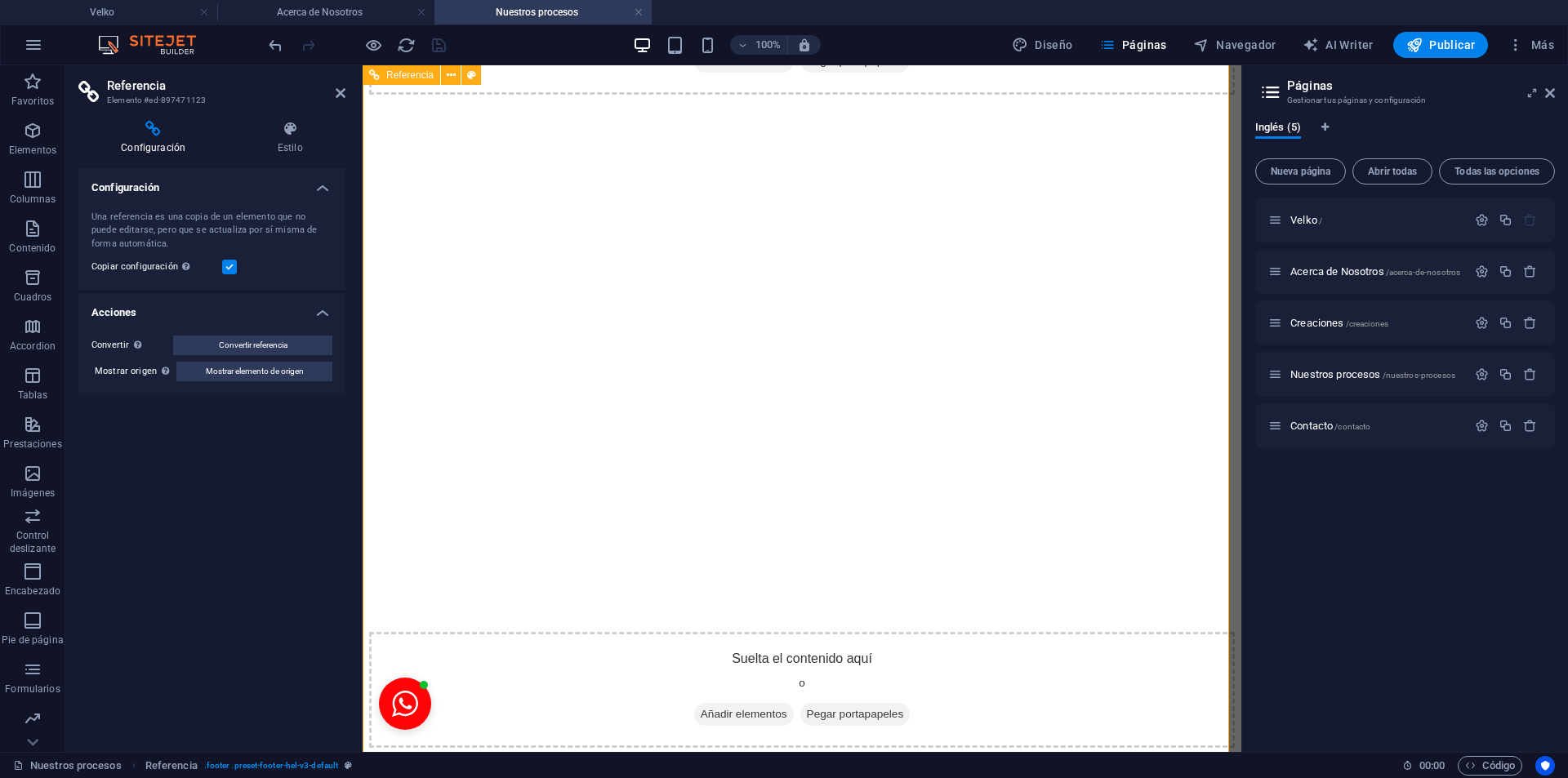
click at [1548, 97] on icon at bounding box center [1550, 94] width 10 height 14
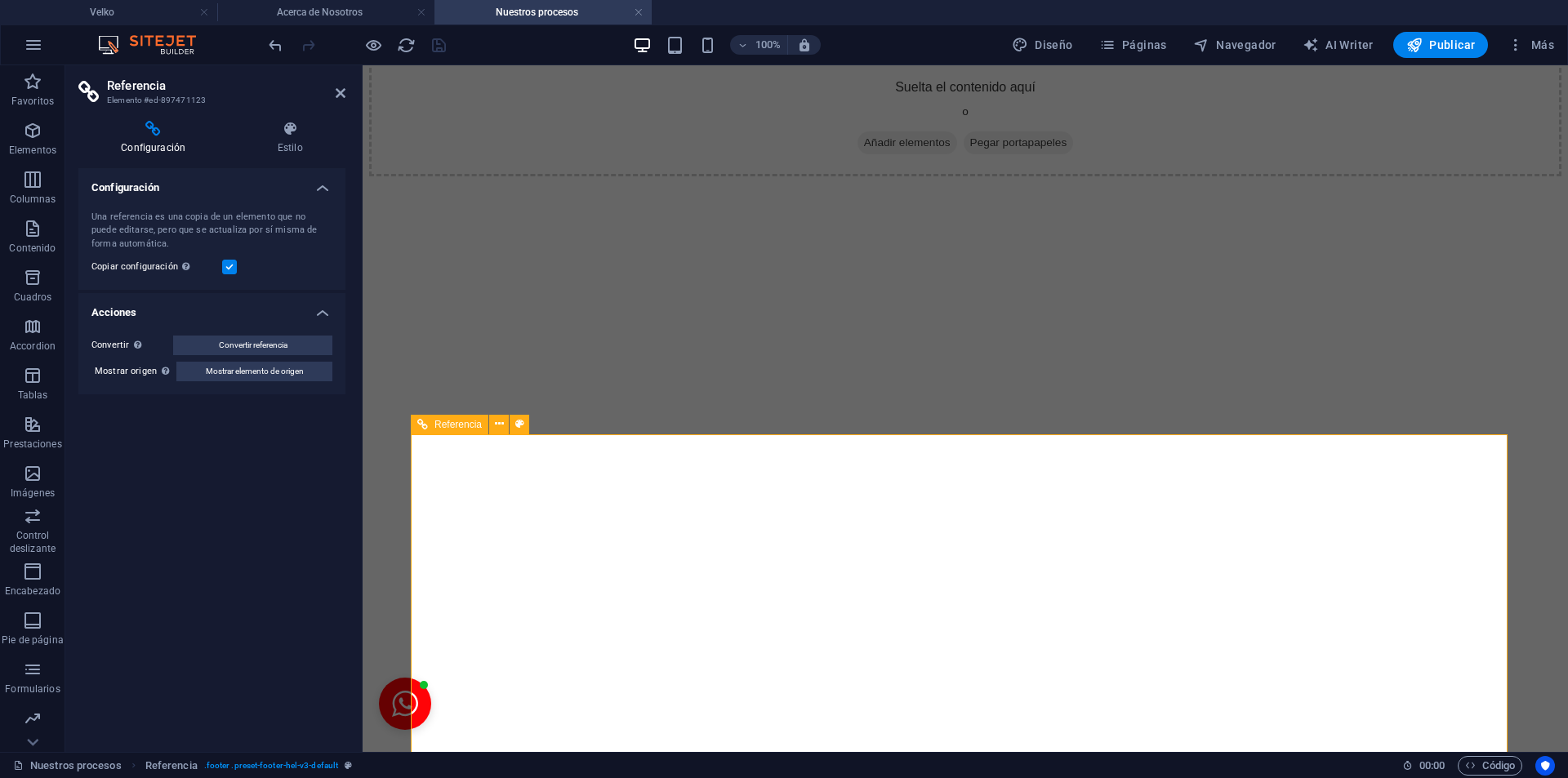
scroll to position [3691, 0]
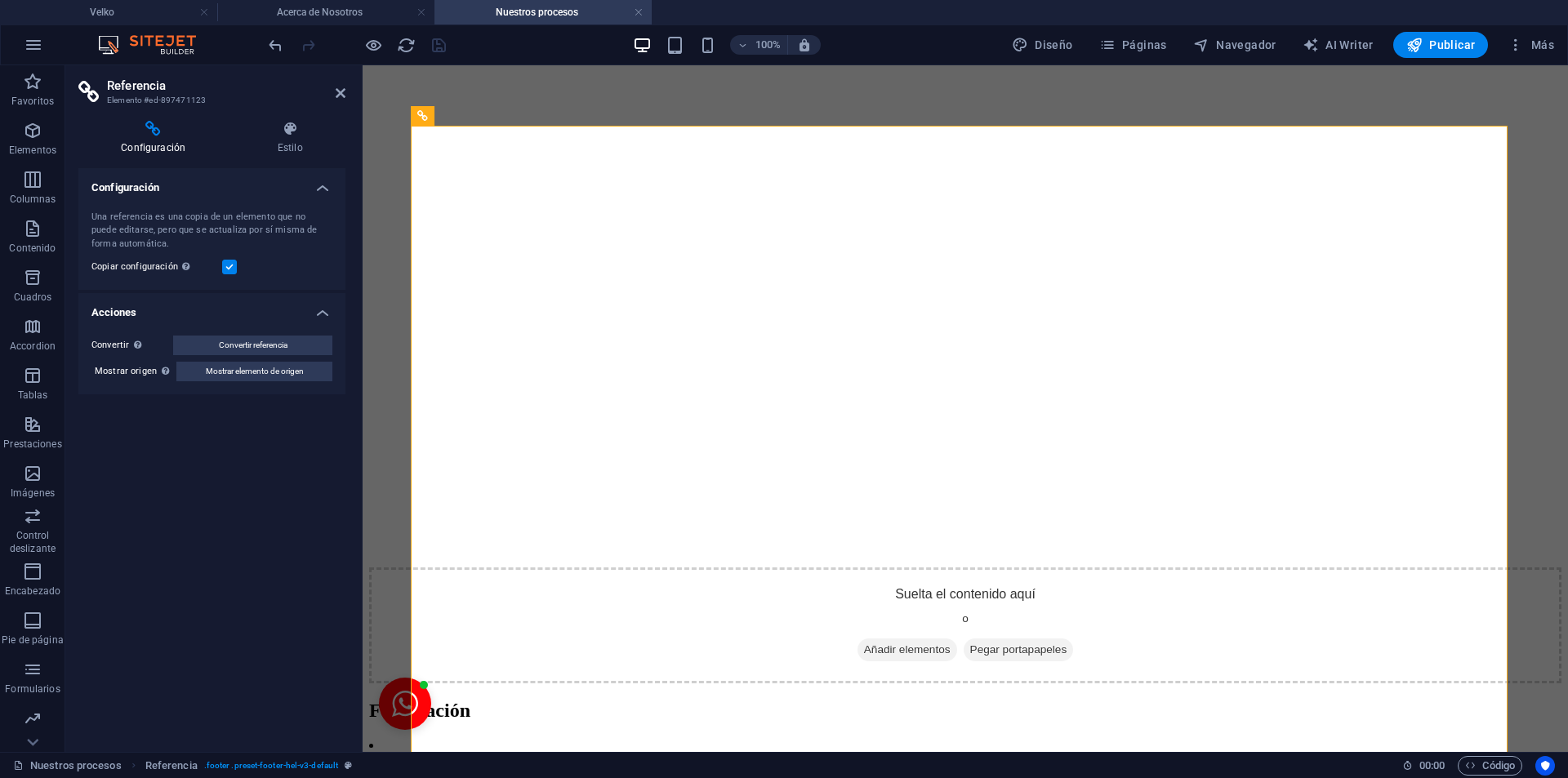
scroll to position [3433, 0]
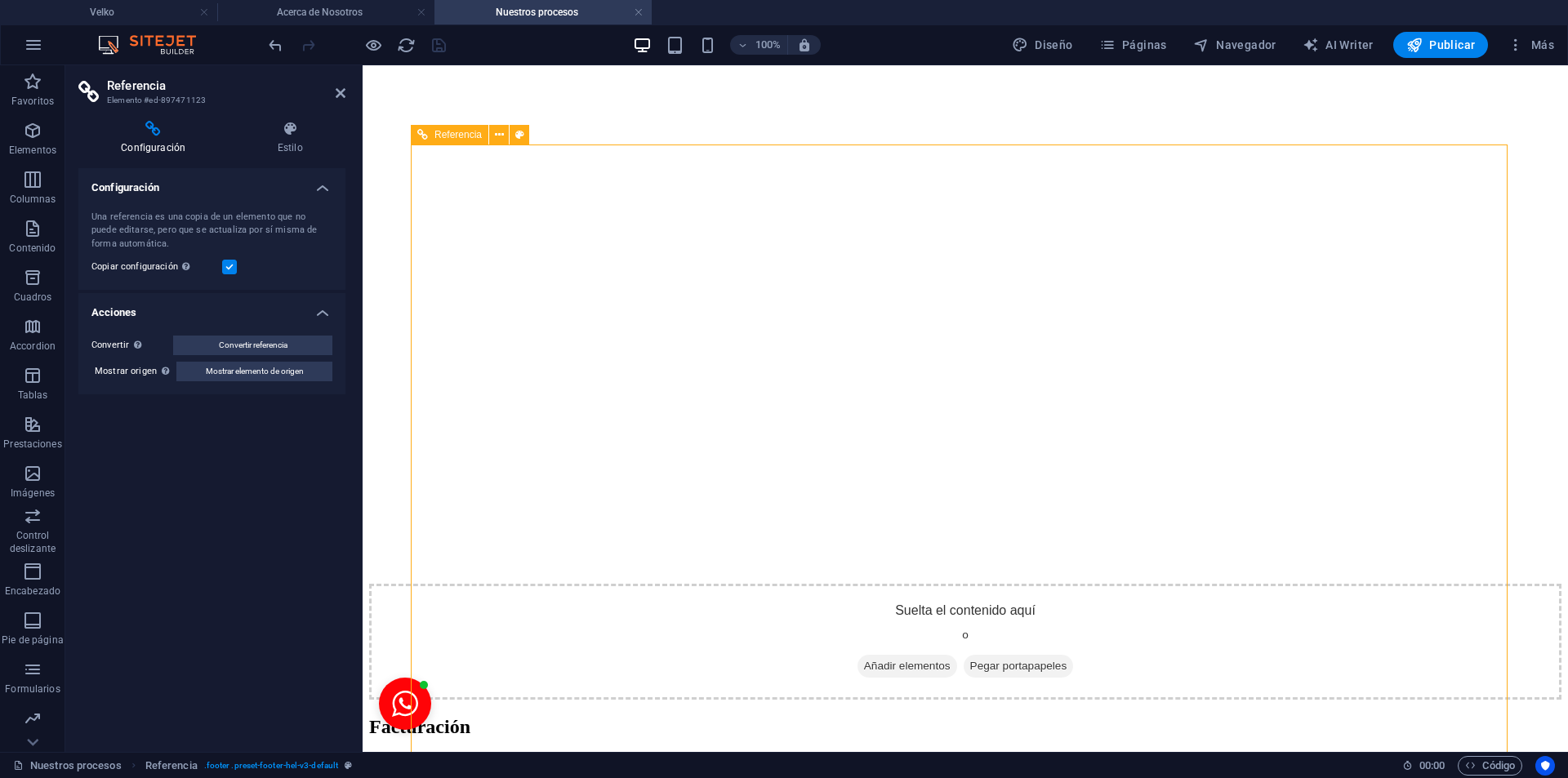
click at [348, 91] on aside "Referencia Elemento #ed-897471123 Configuración Estilo Configuración Una refere…" at bounding box center [214, 409] width 297 height 686
click at [339, 95] on icon at bounding box center [340, 94] width 10 height 14
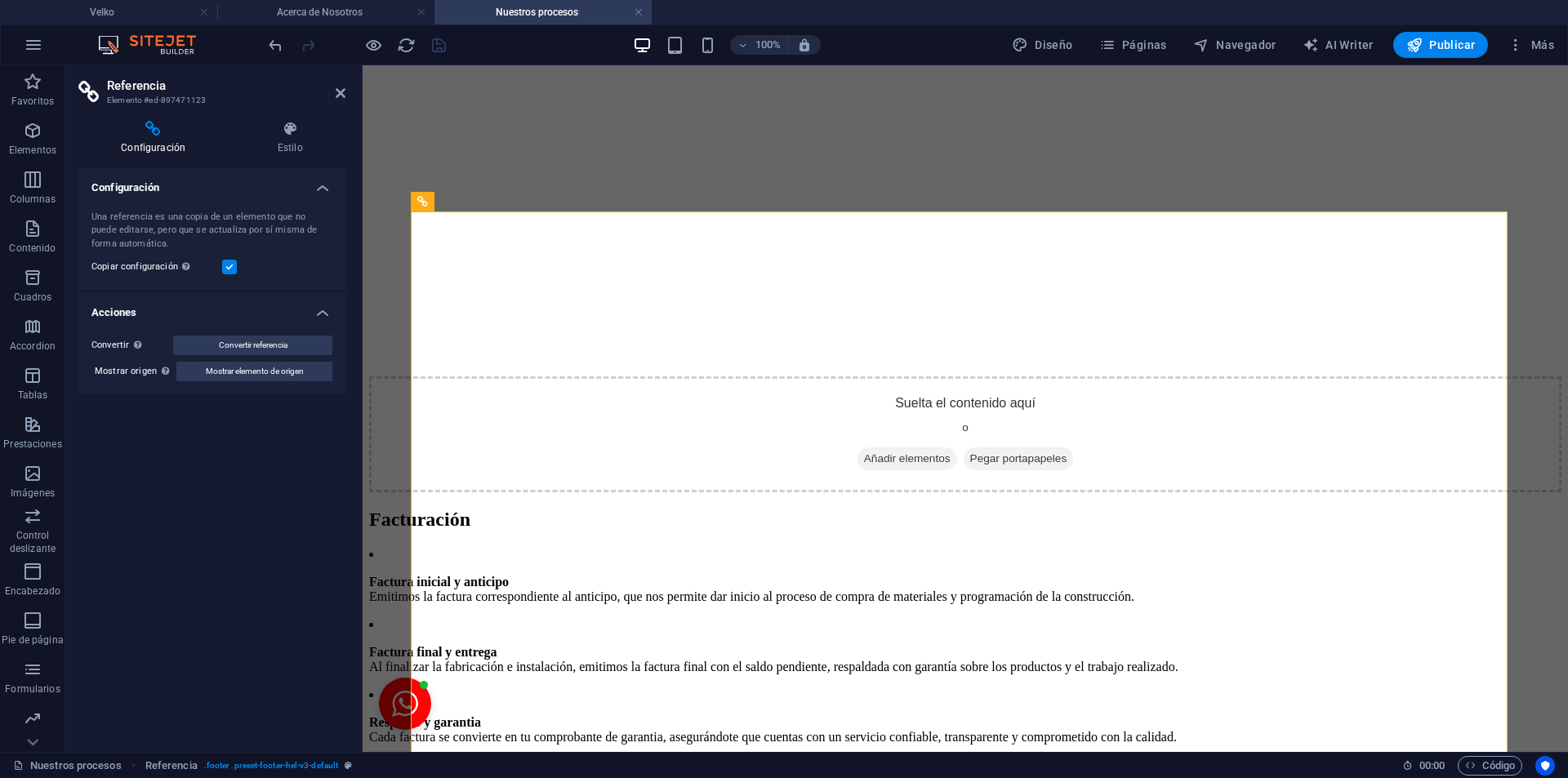
drag, startPoint x: 684, startPoint y: 439, endPoint x: 387, endPoint y: 439, distance: 297.0
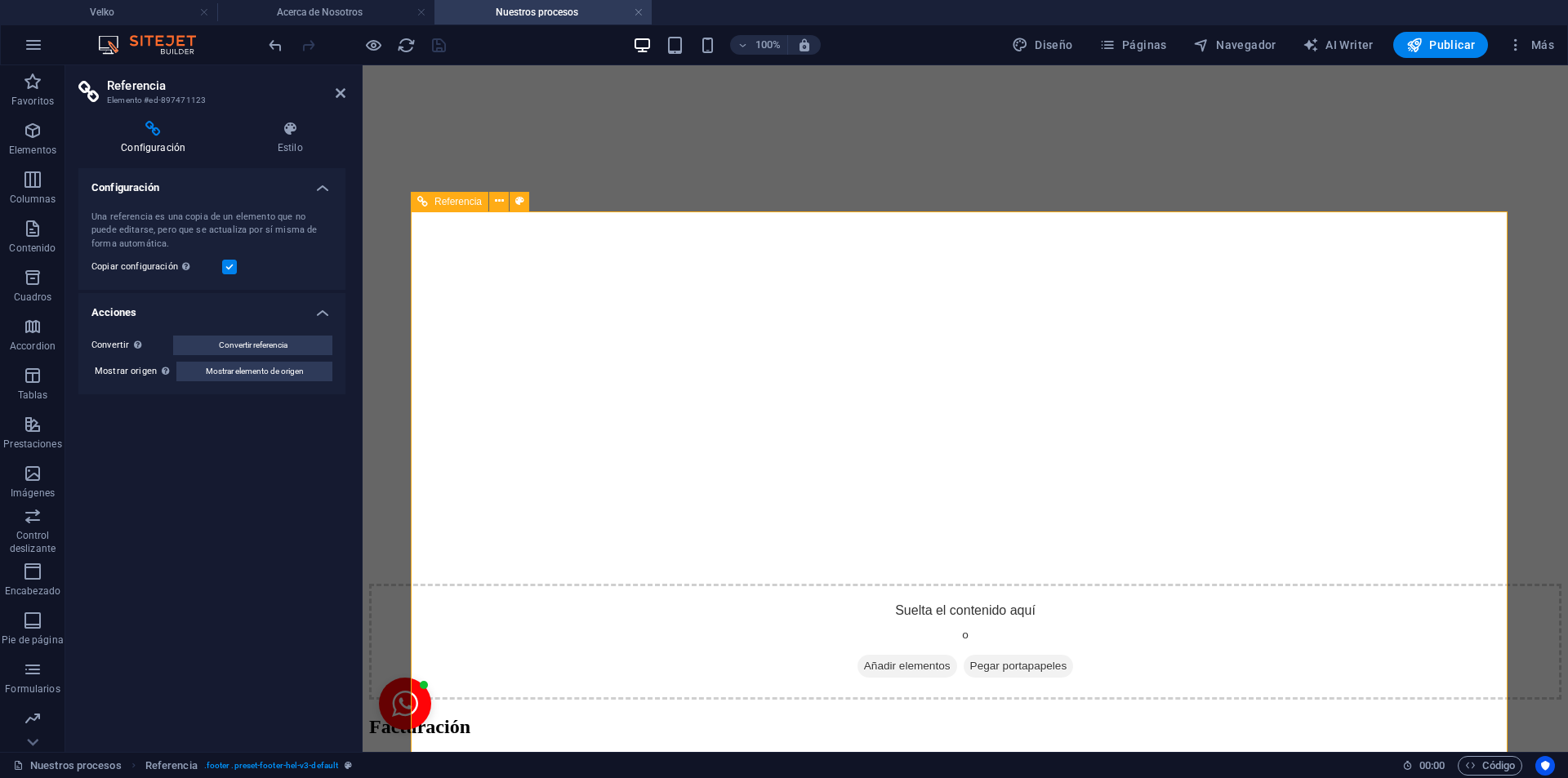
drag, startPoint x: 496, startPoint y: 443, endPoint x: 514, endPoint y: 459, distance: 24.1
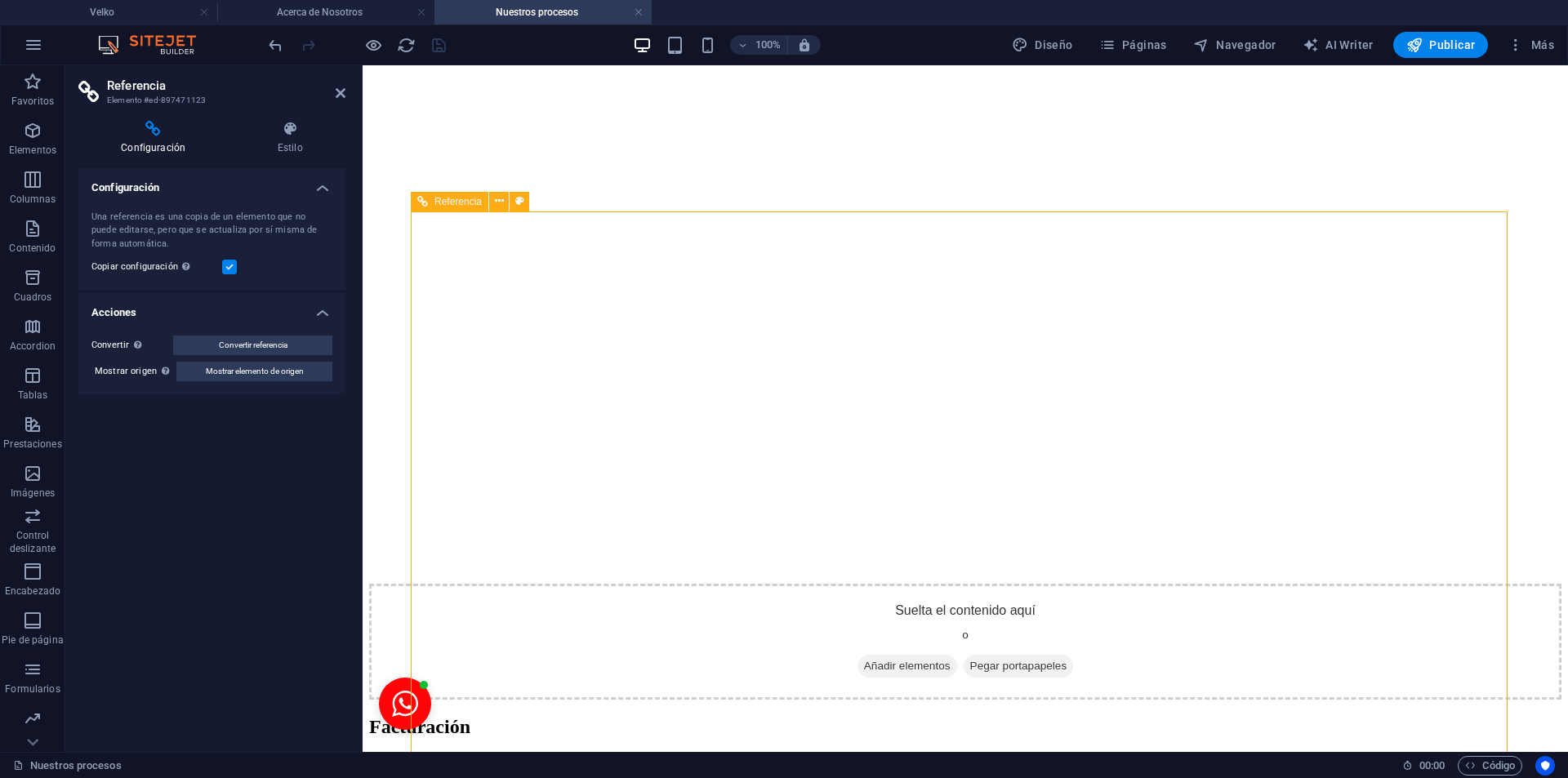
click at [280, 155] on div "Configuración Estilo Configuración Una referencia es una copia de un elemento q…" at bounding box center [212, 429] width 267 height 618
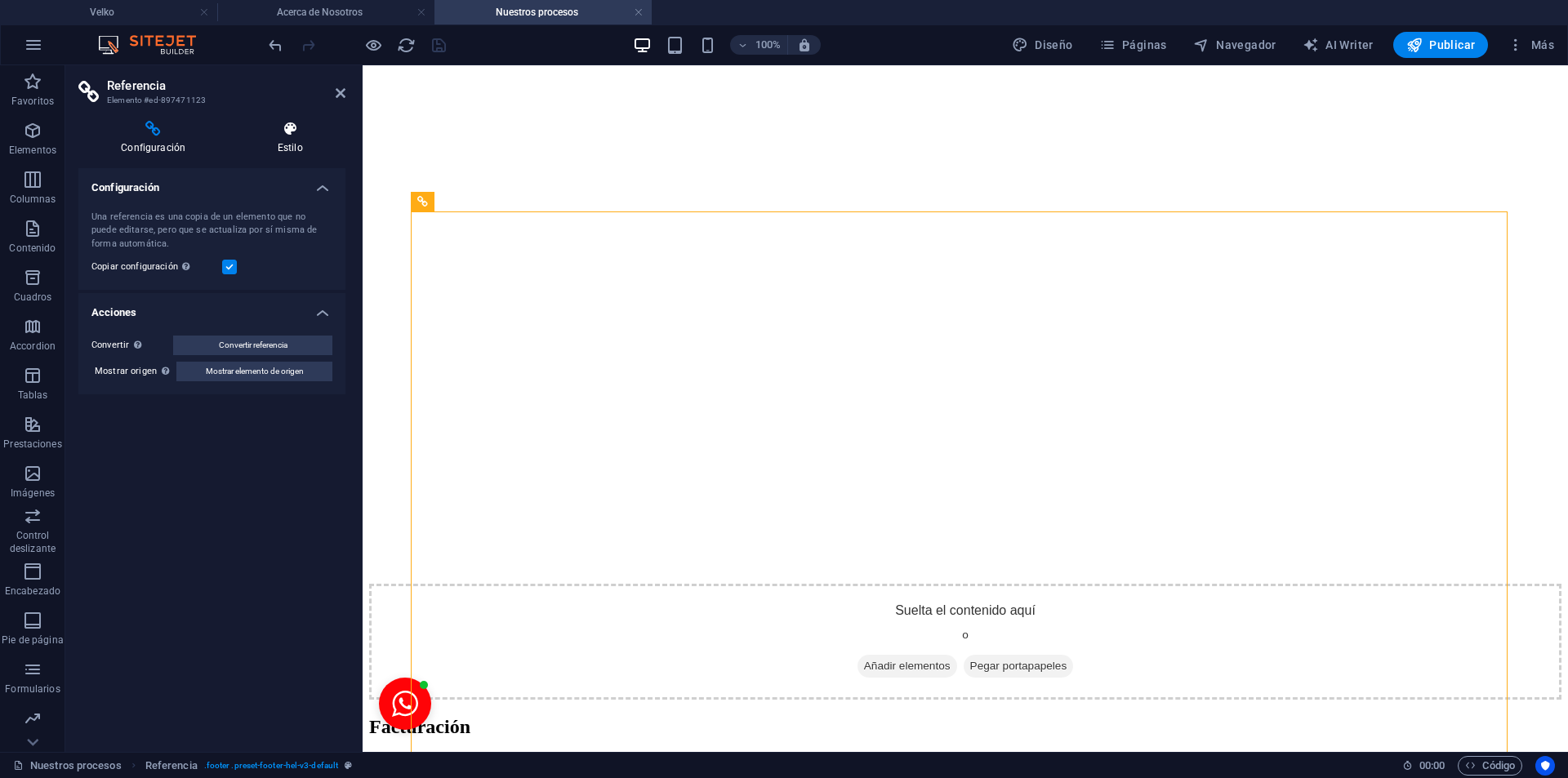
click at [281, 147] on h4 "Estilo" at bounding box center [289, 137] width 111 height 34
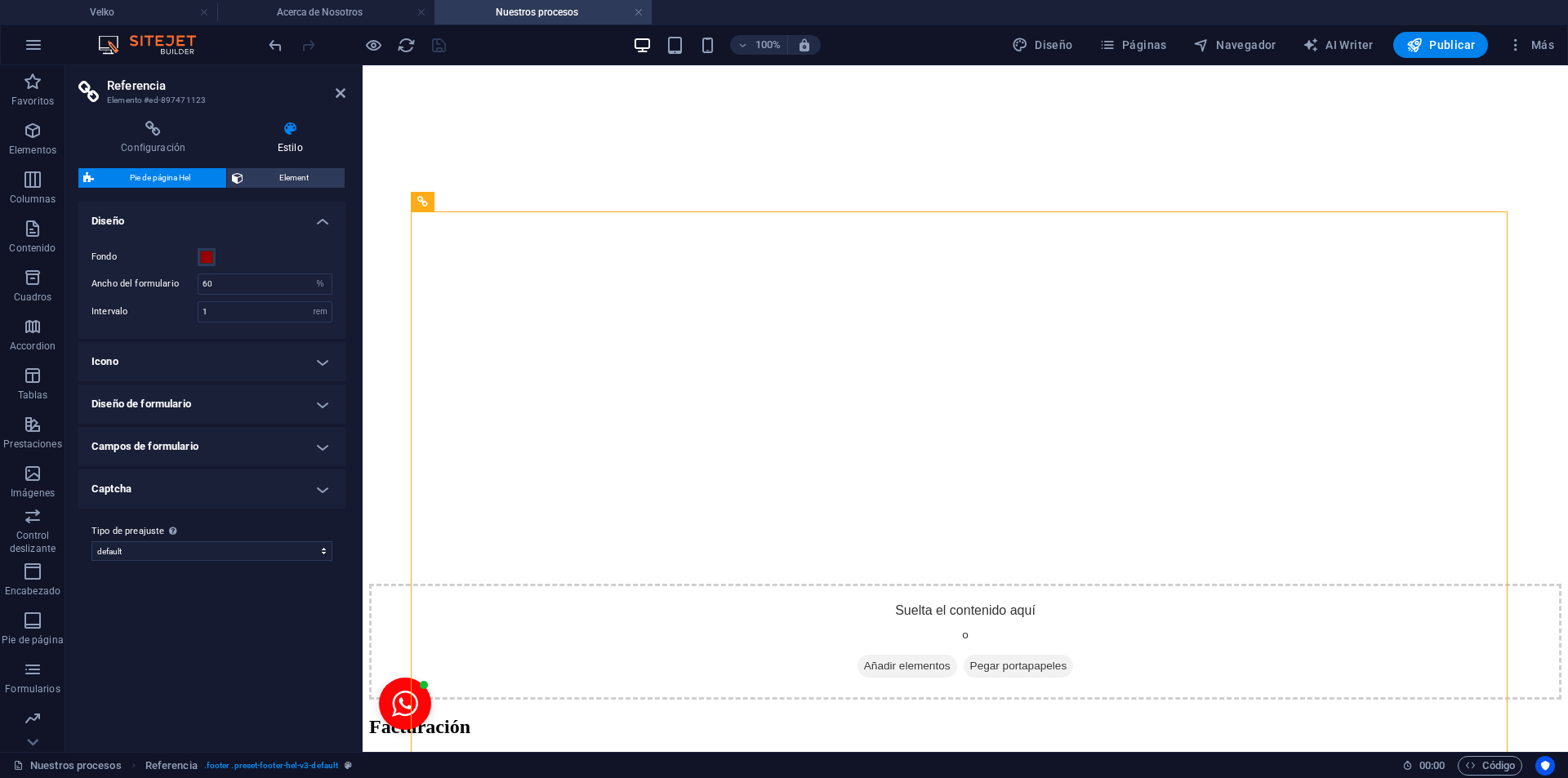
click at [324, 435] on h4 "Campos de formulario" at bounding box center [212, 447] width 267 height 40
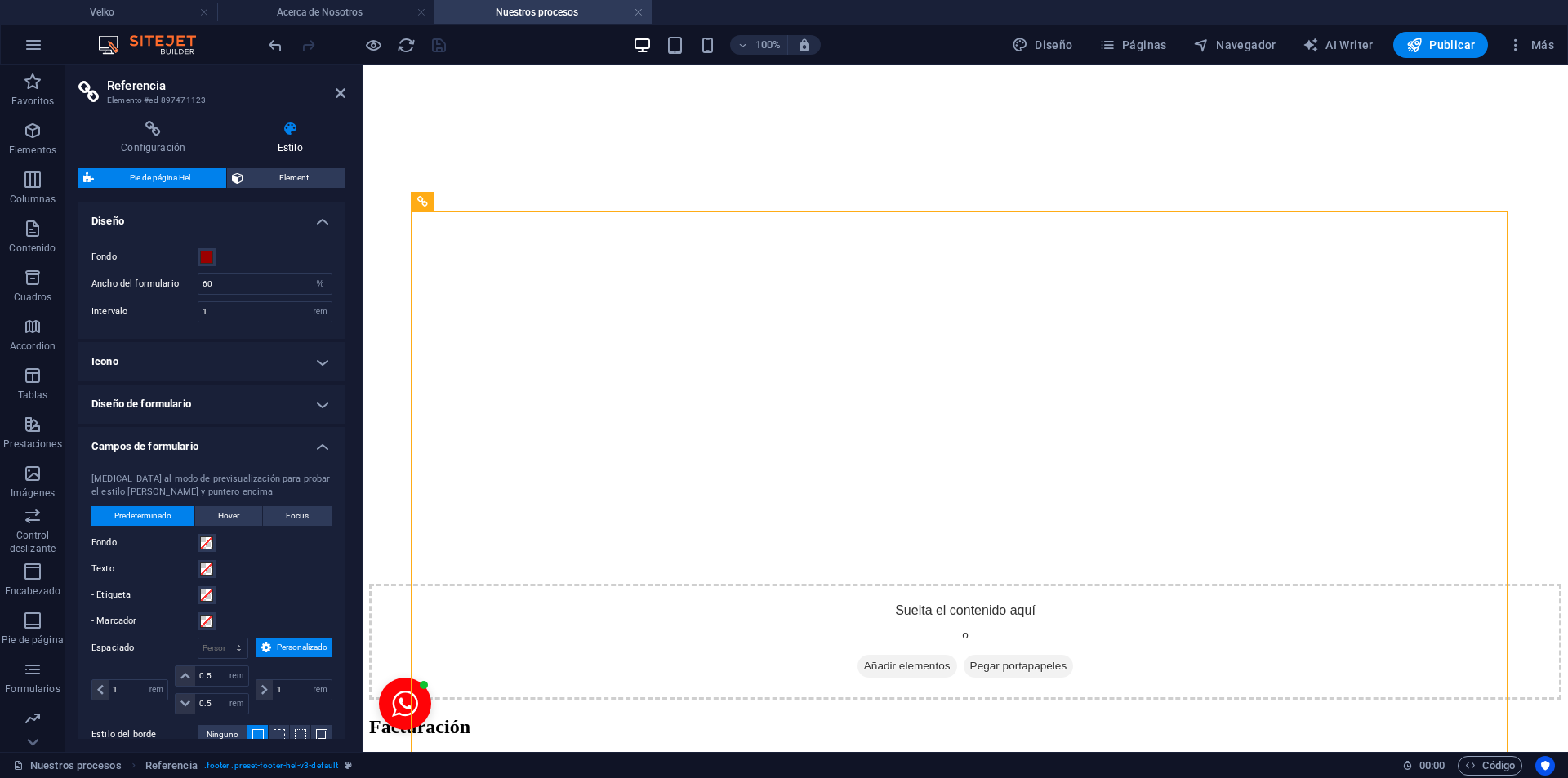
scroll to position [298, 0]
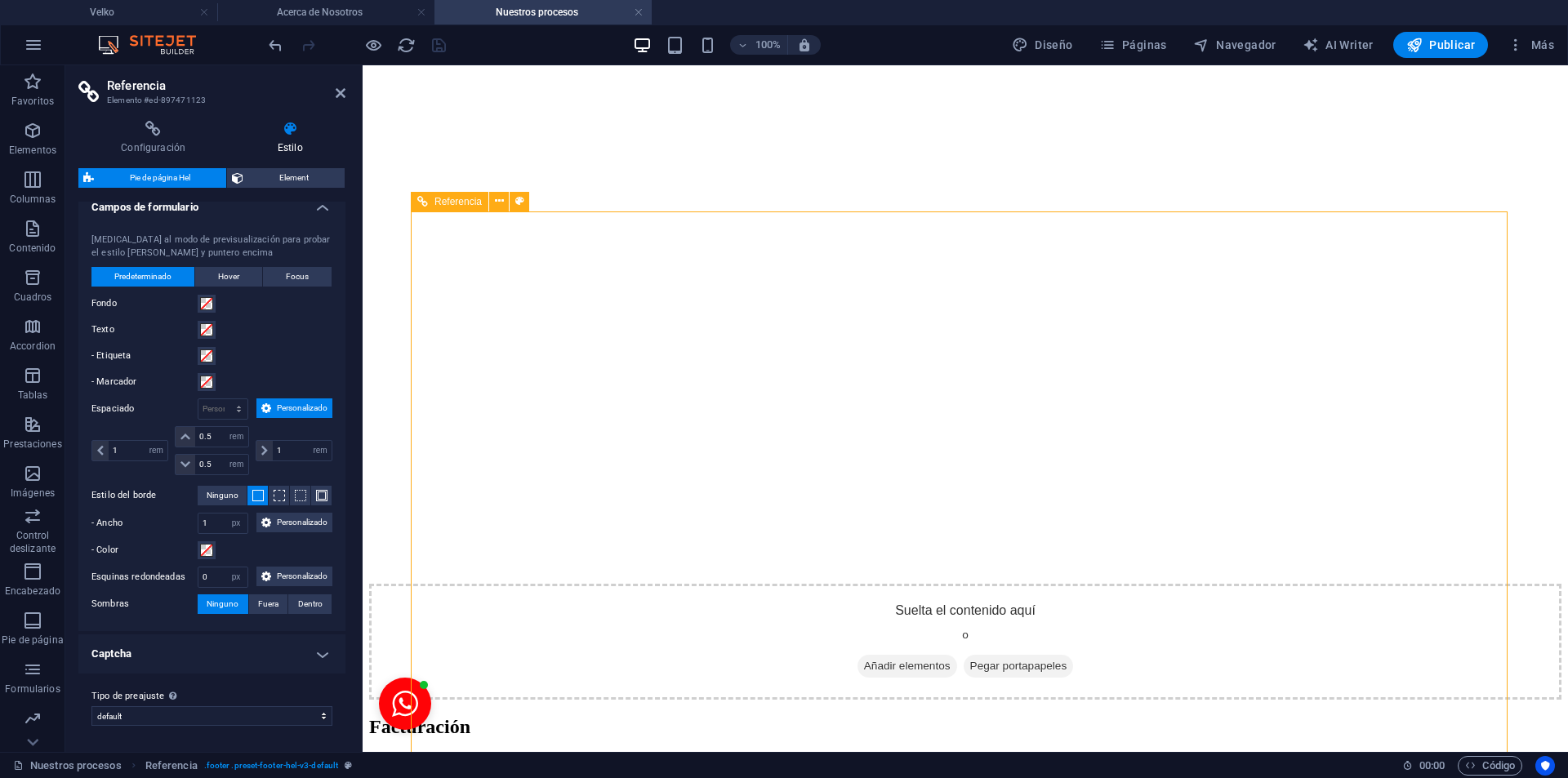
click at [168, 14] on h4 "Velko" at bounding box center [108, 12] width 218 height 18
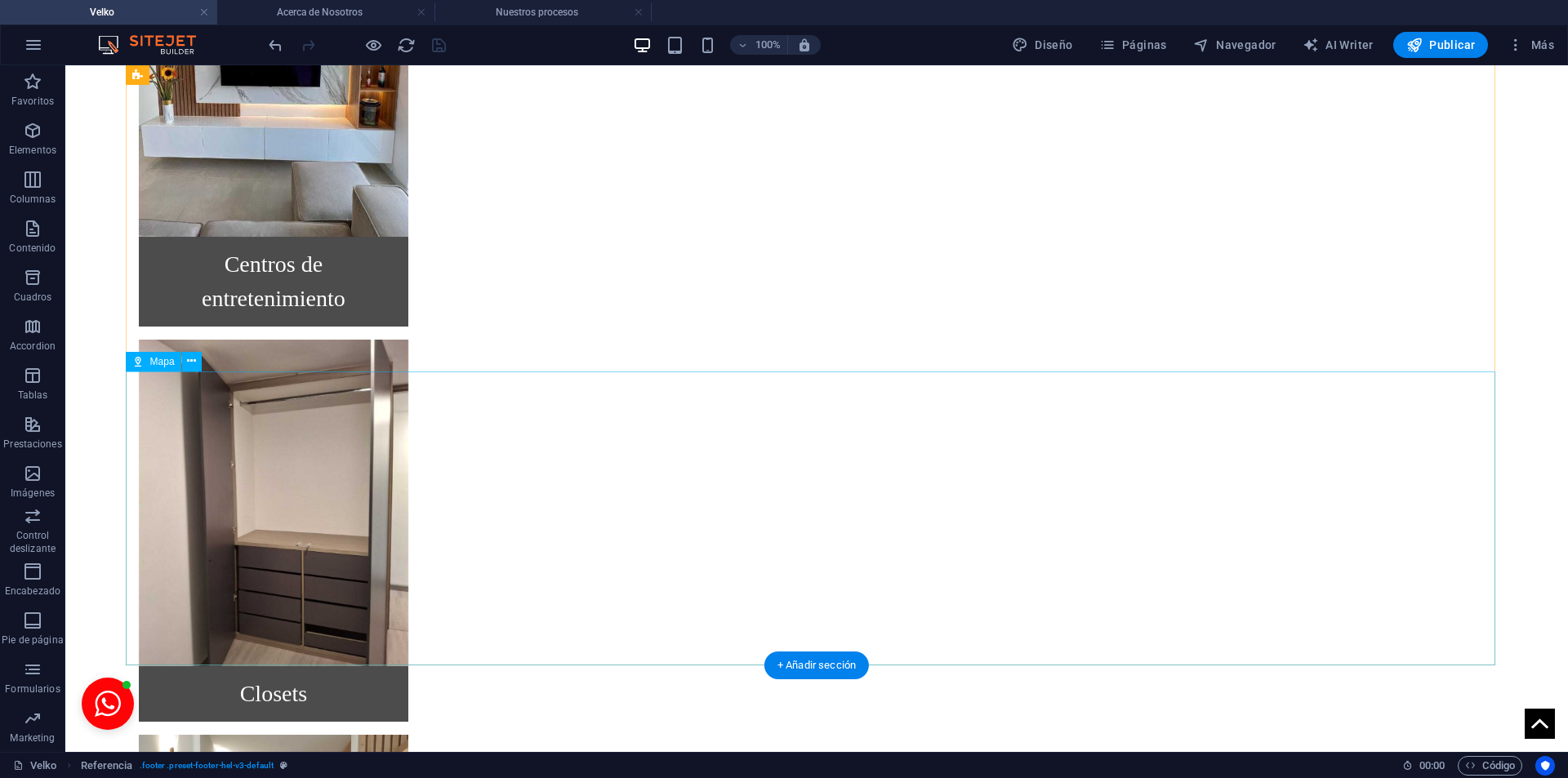
scroll to position [3638, 0]
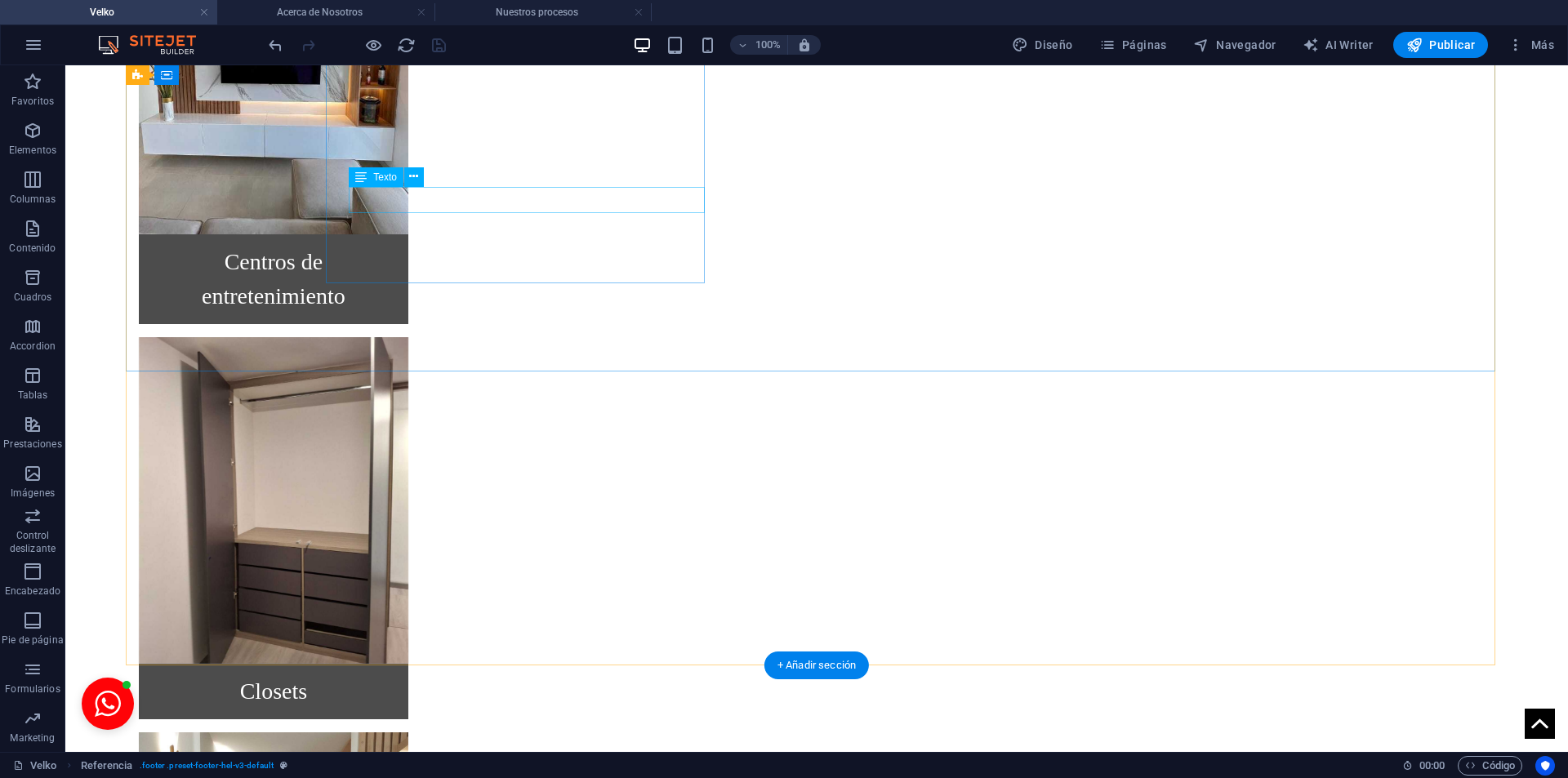
drag, startPoint x: 459, startPoint y: 167, endPoint x: 162, endPoint y: 166, distance: 297.0
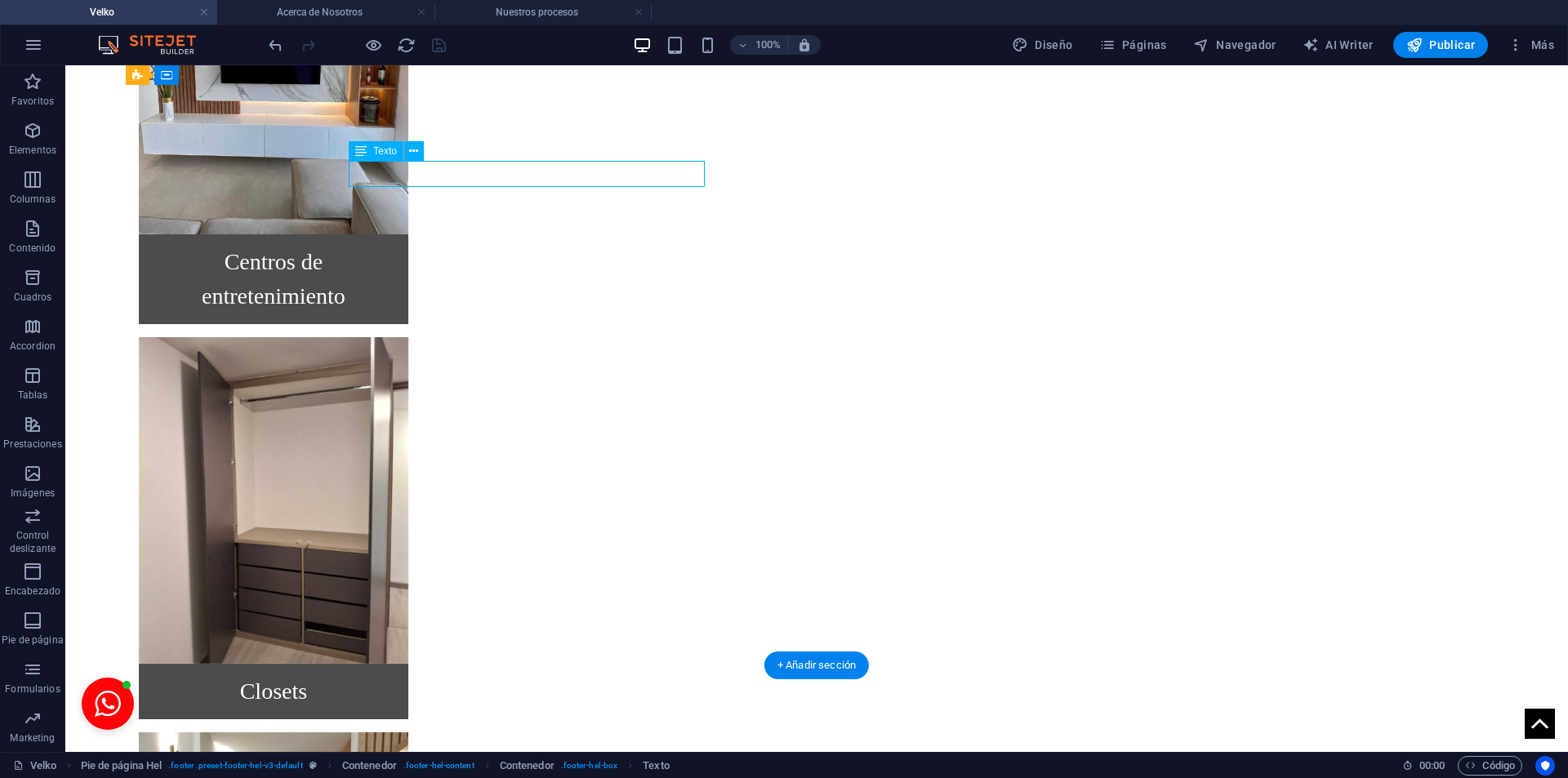
scroll to position [3561, 0]
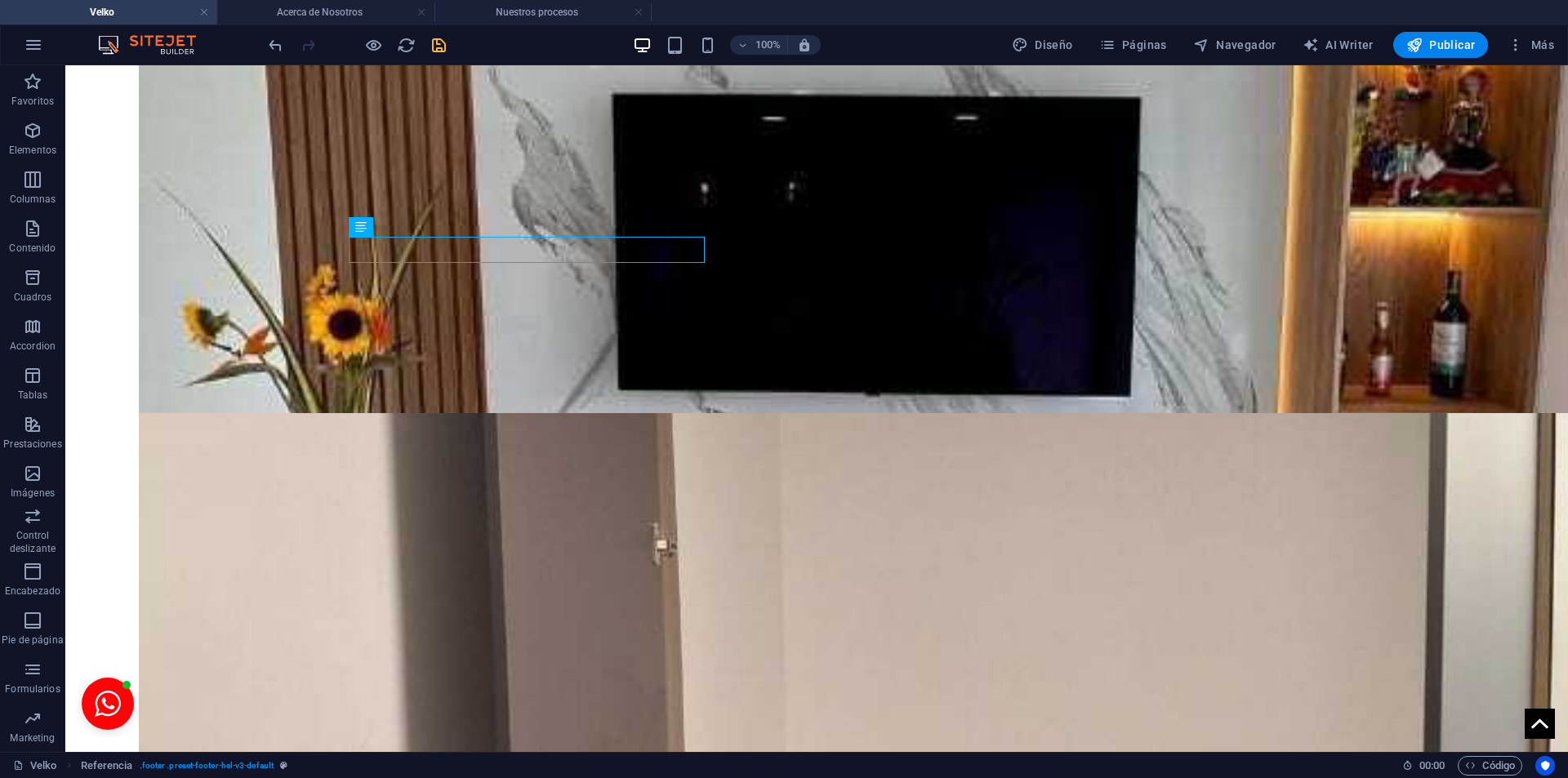
click at [443, 44] on icon "save" at bounding box center [438, 44] width 18 height 18
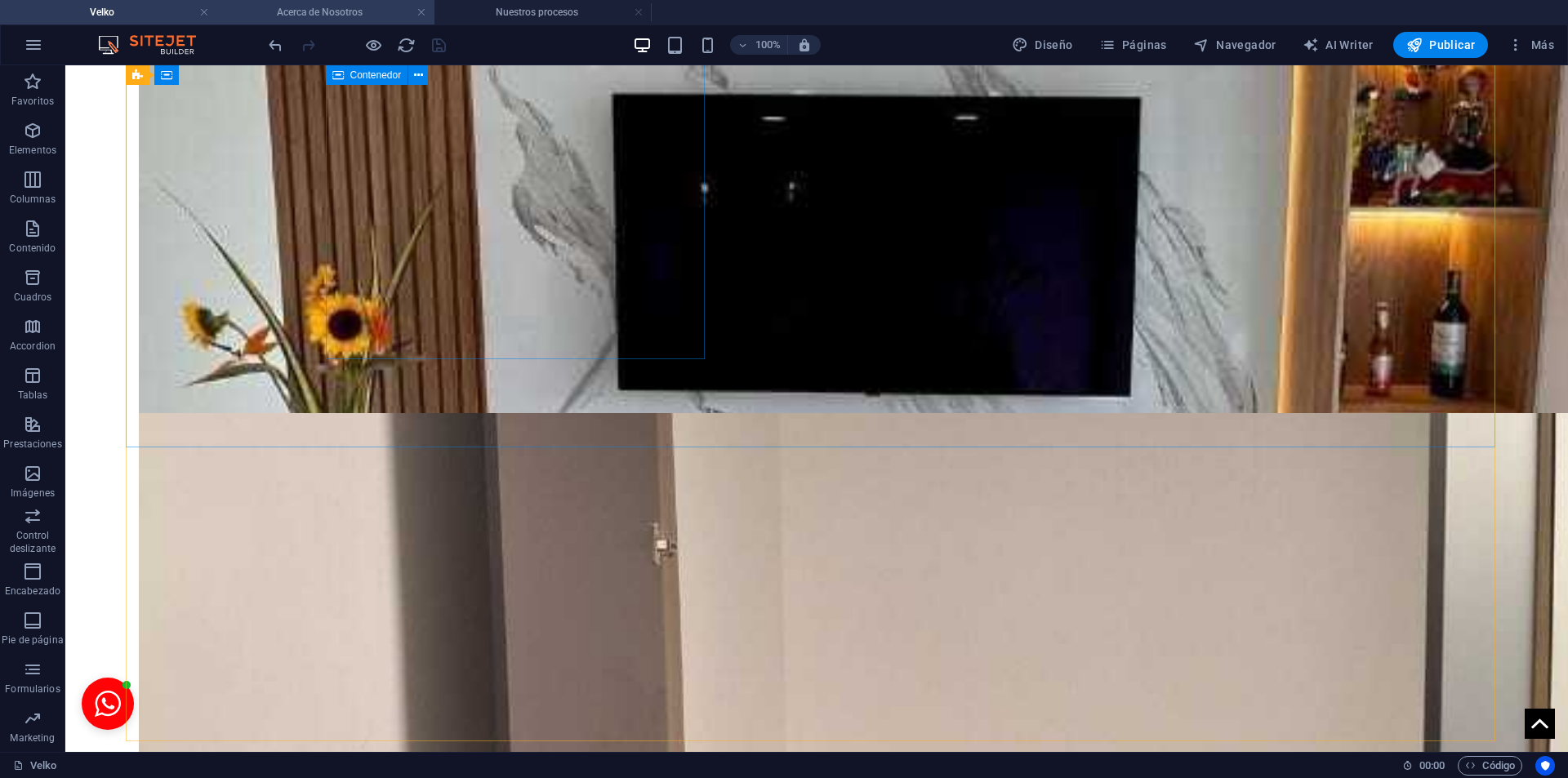
click at [365, 22] on li "Acerca de Nosotros" at bounding box center [326, 12] width 218 height 24
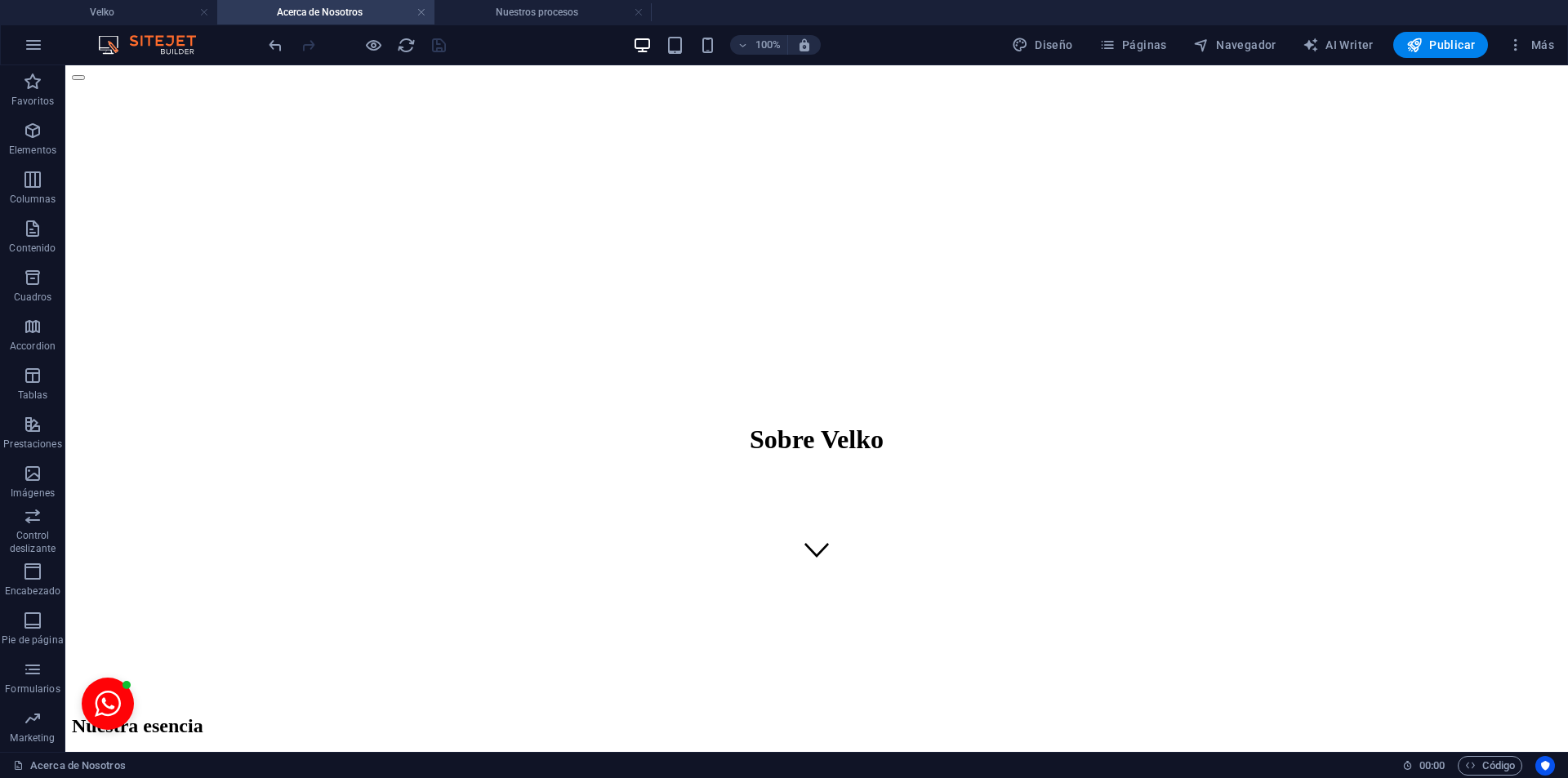
scroll to position [1950, 0]
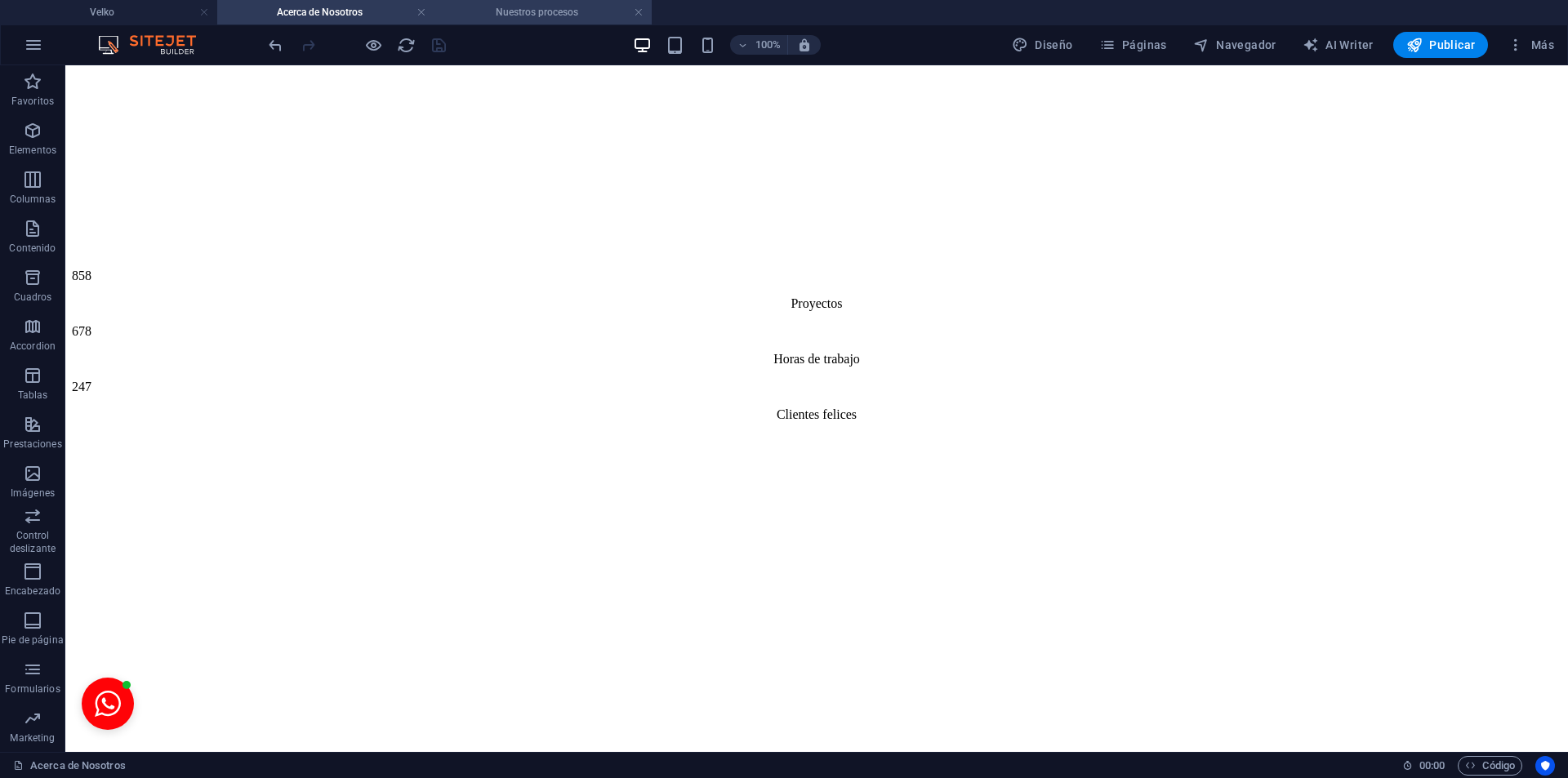
click at [601, 18] on h4 "Nuestros procesos" at bounding box center [542, 12] width 218 height 18
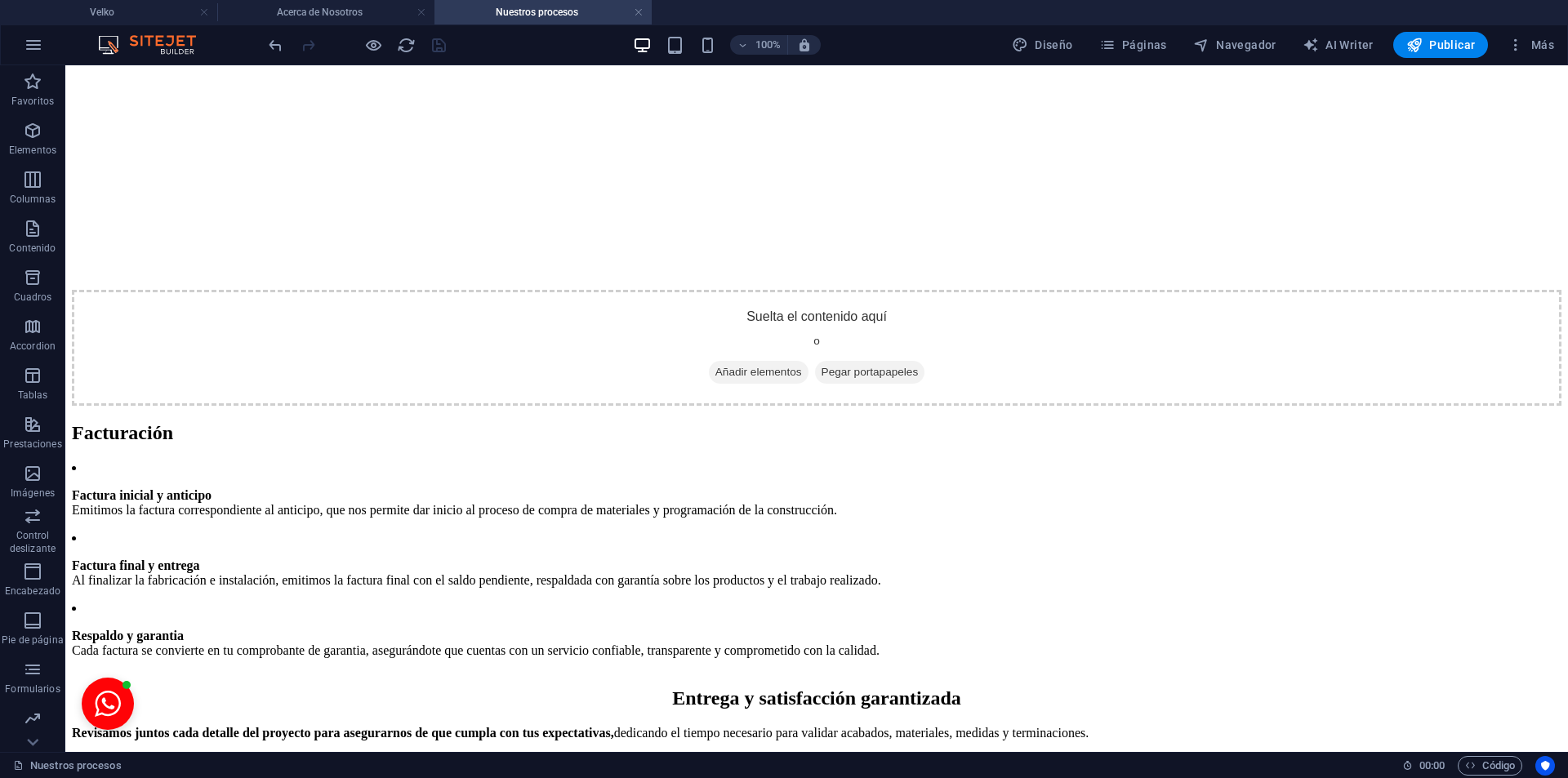
scroll to position [3520, 0]
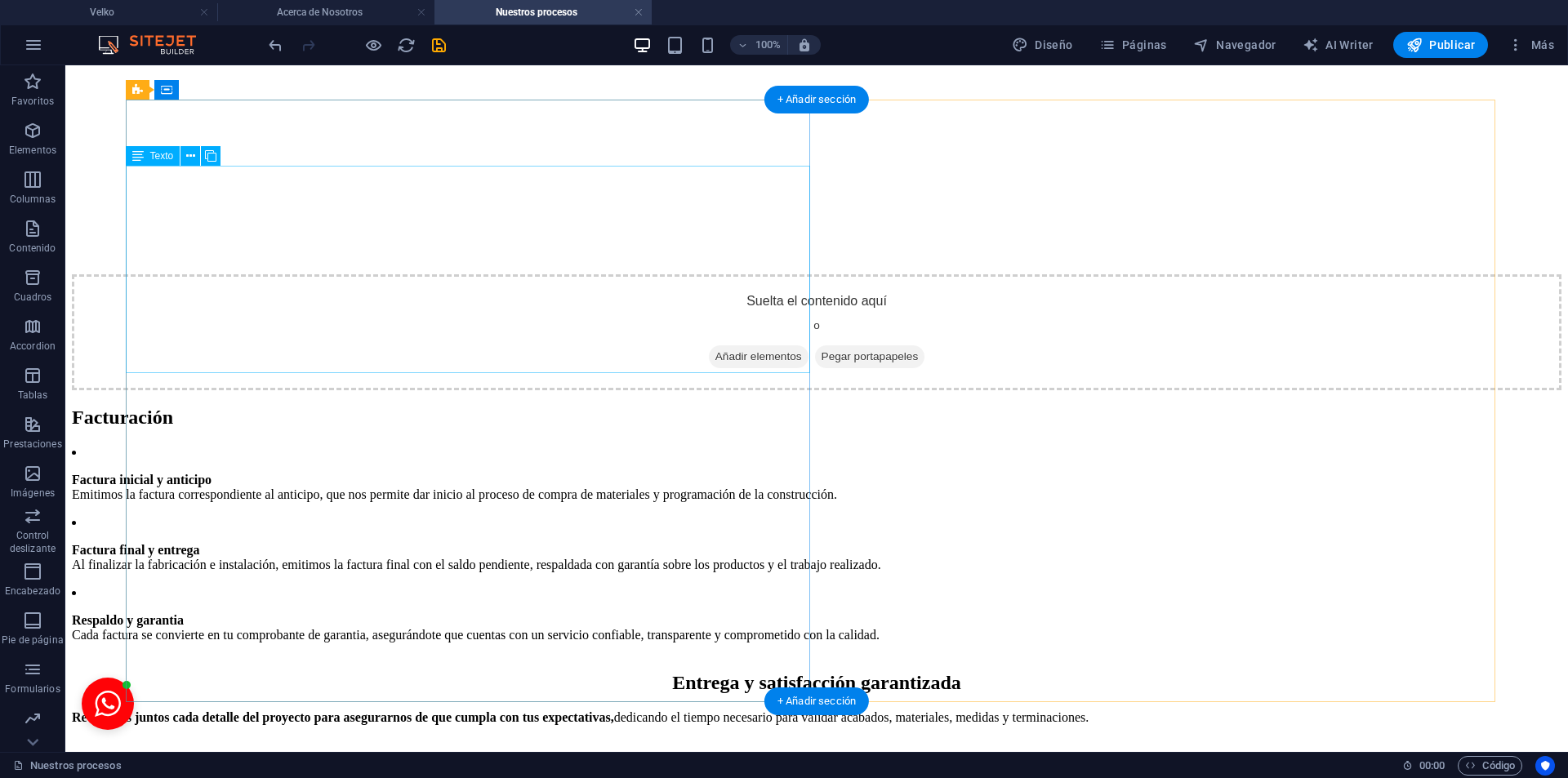
scroll to position [2733, 0]
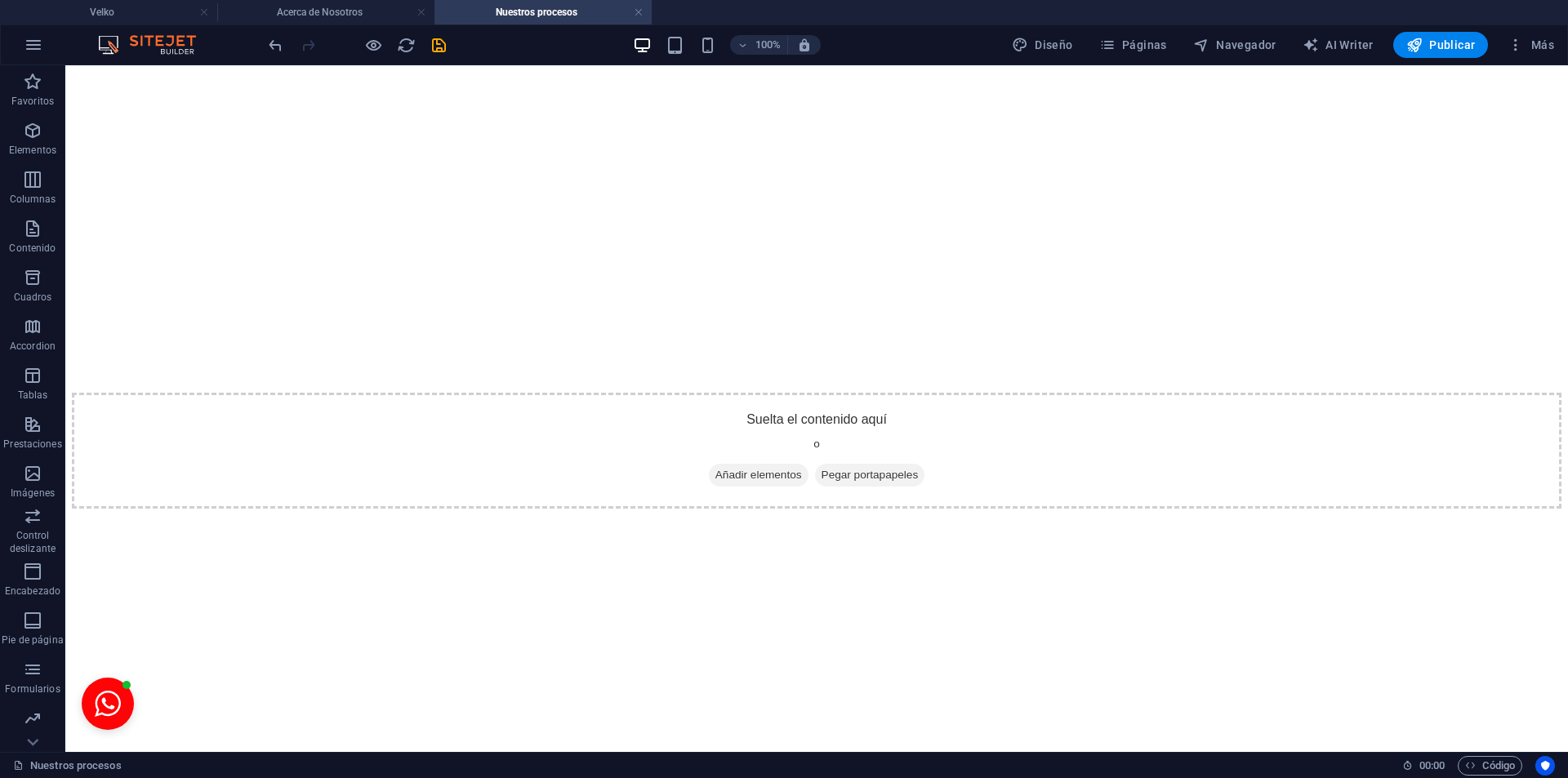
drag, startPoint x: 307, startPoint y: 11, endPoint x: 318, endPoint y: 42, distance: 32.9
click at [312, 13] on h4 "Acerca de Nosotros" at bounding box center [326, 12] width 218 height 18
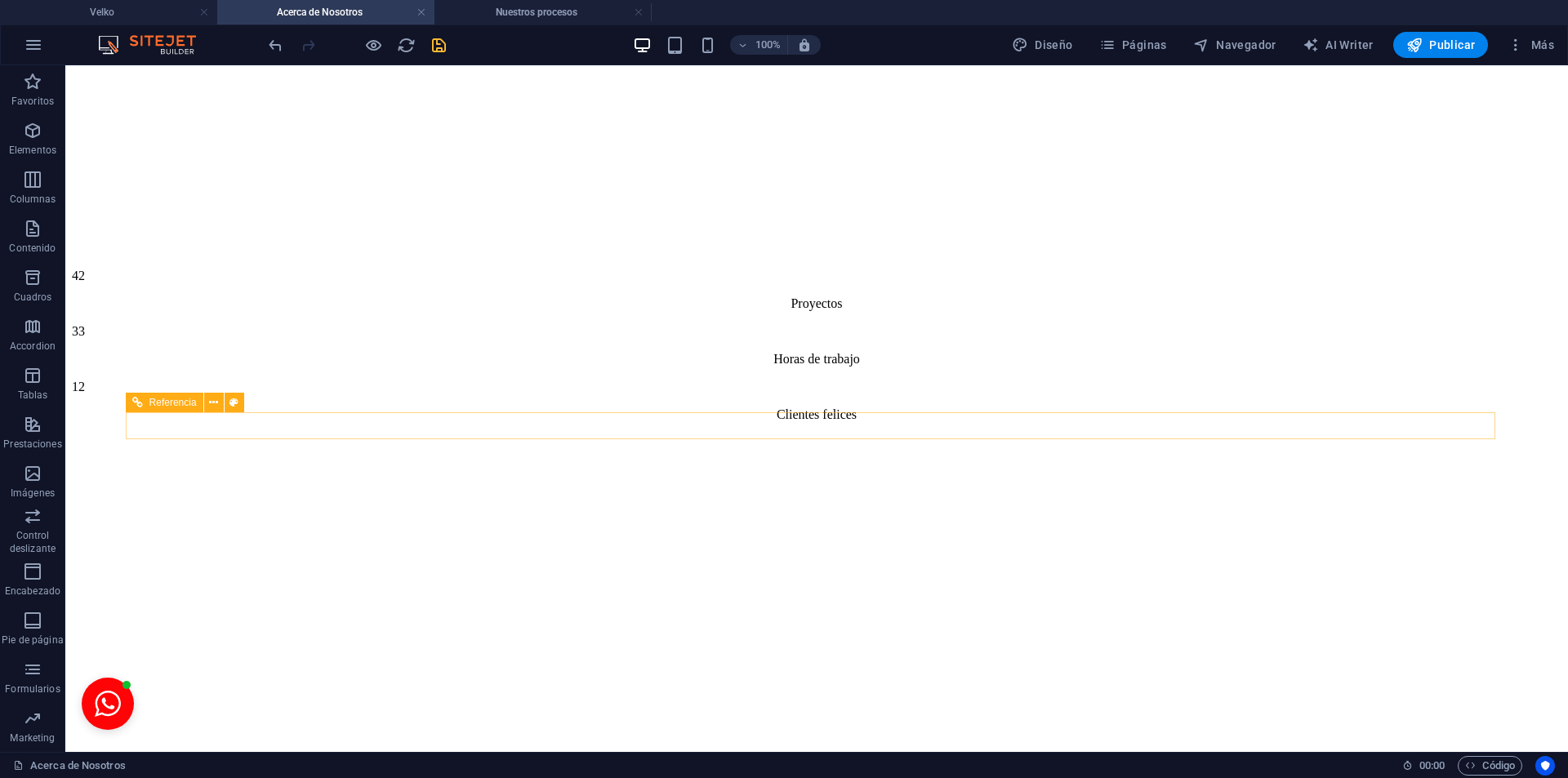
scroll to position [0, 0]
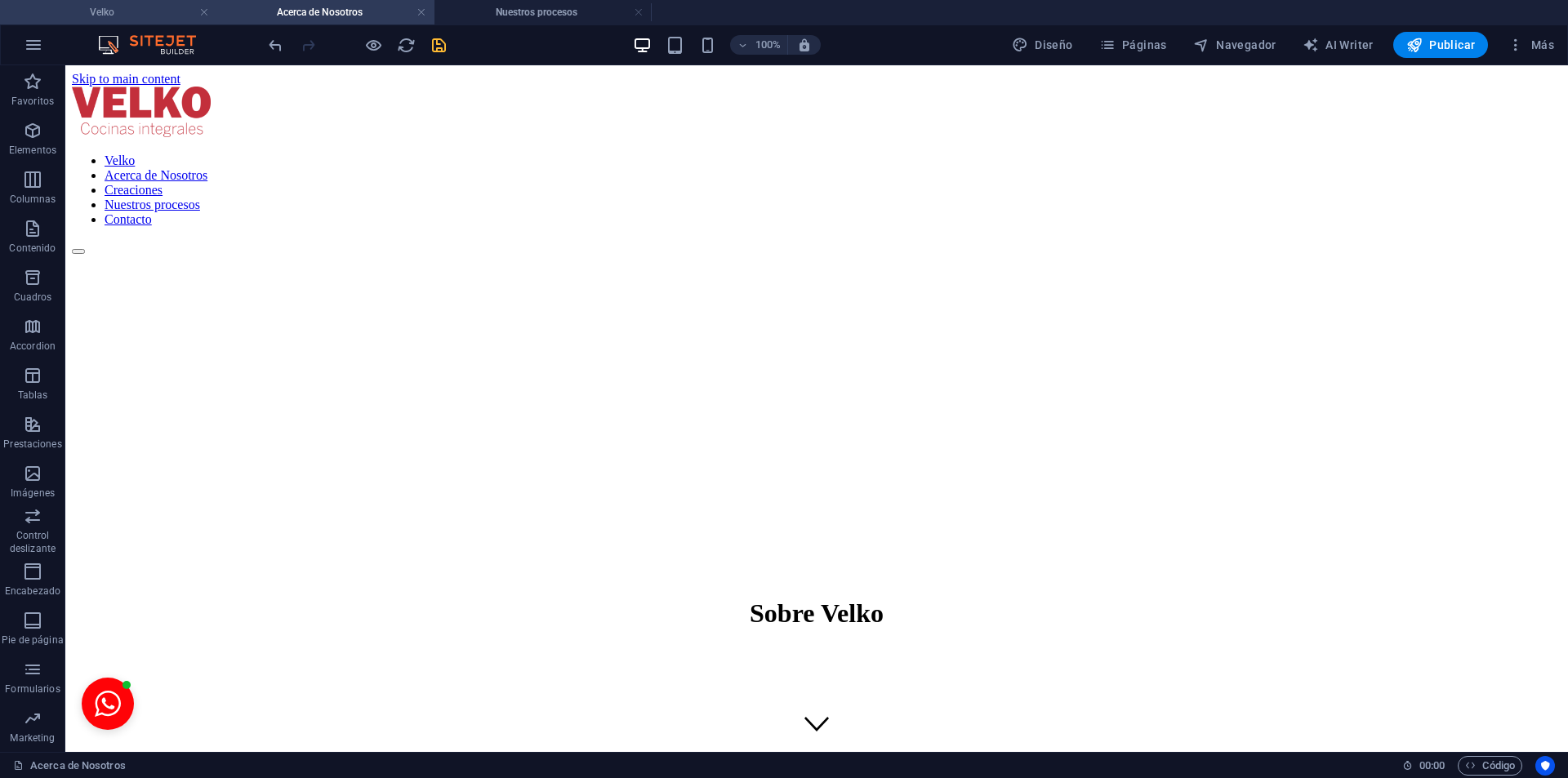
click at [109, 0] on li "Velko" at bounding box center [108, 12] width 218 height 24
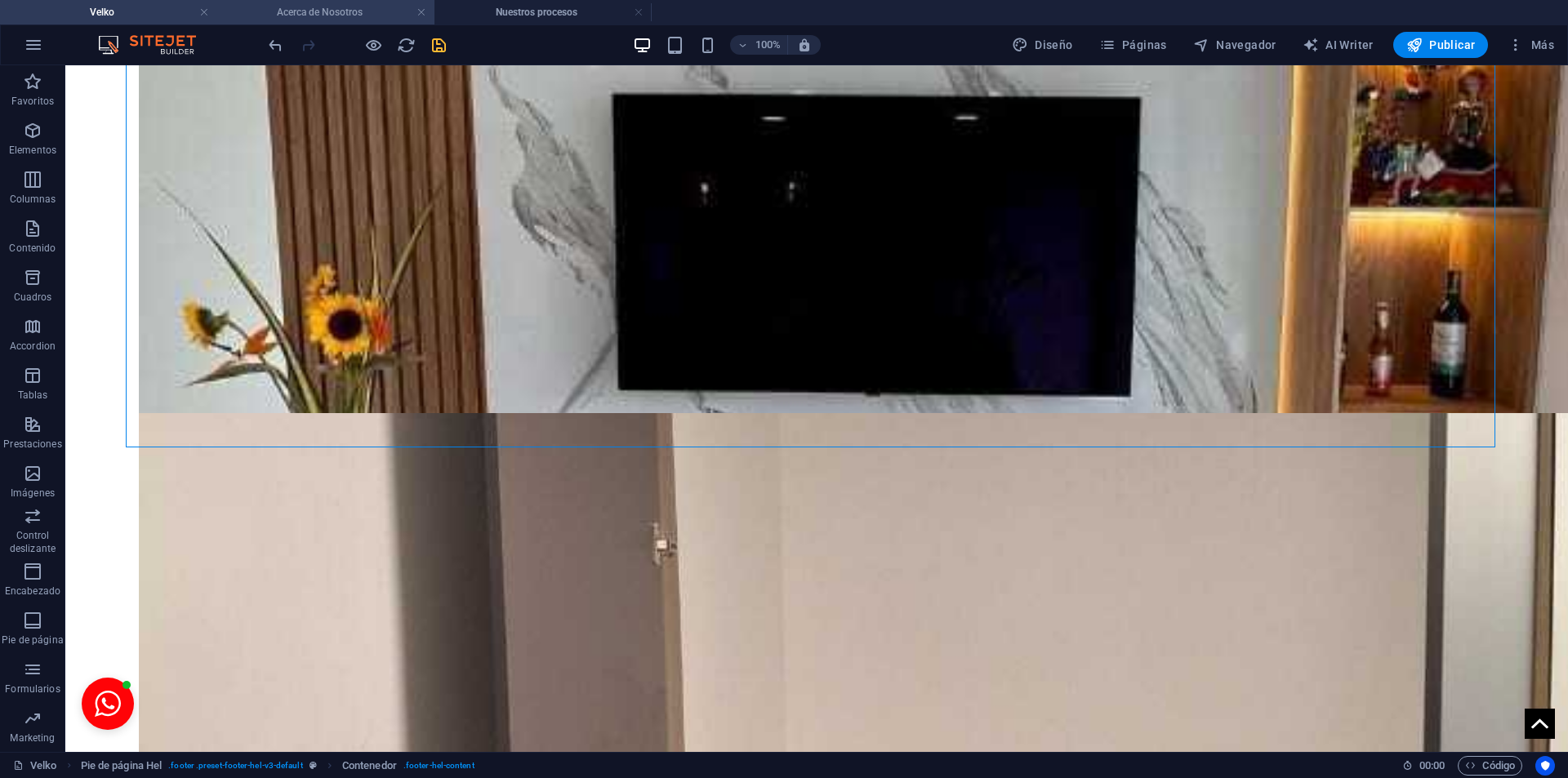
click at [351, 14] on h4 "Acerca de Nosotros" at bounding box center [326, 12] width 218 height 18
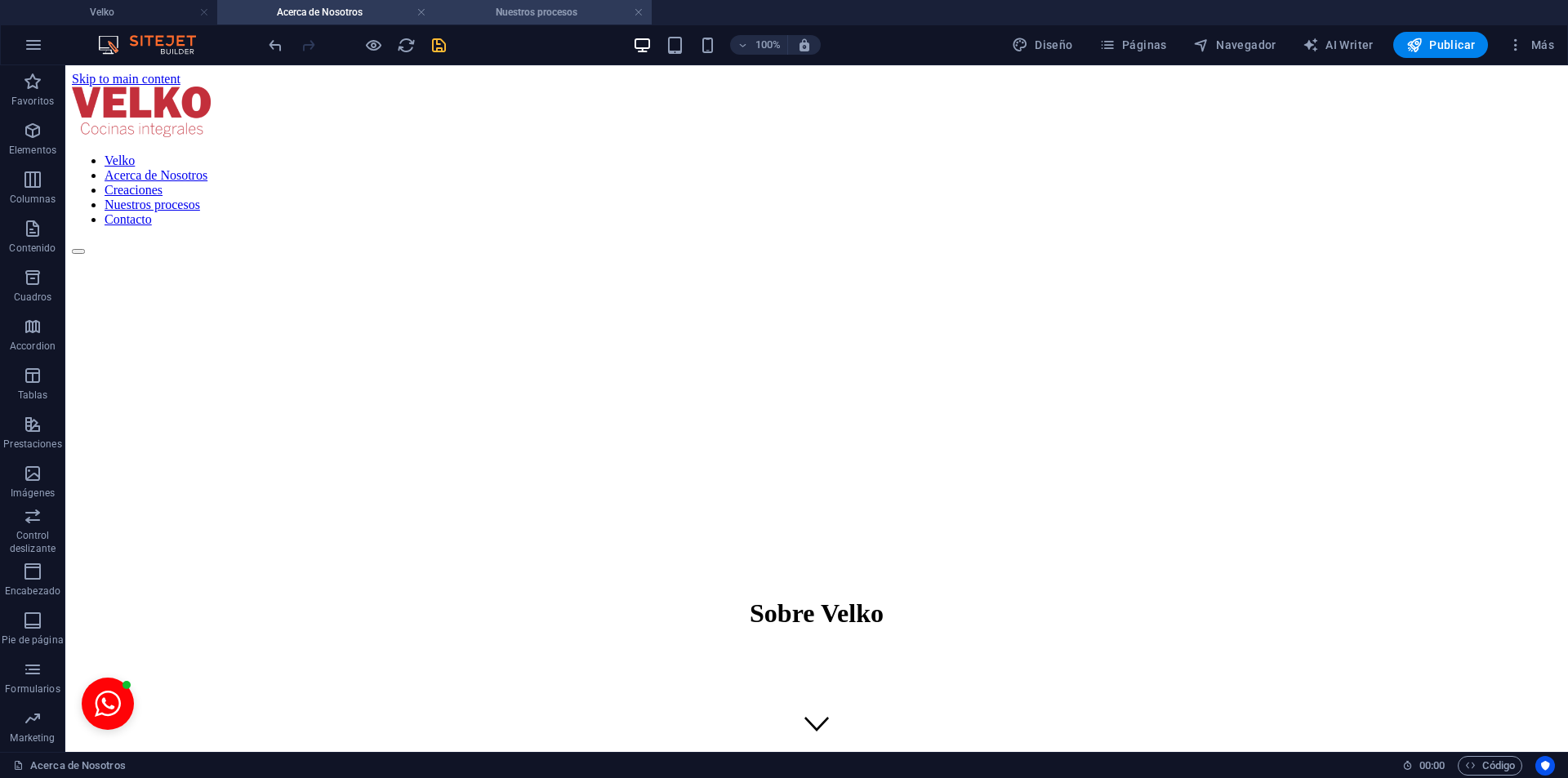
click at [564, 23] on li "Nuestros procesos" at bounding box center [542, 12] width 218 height 24
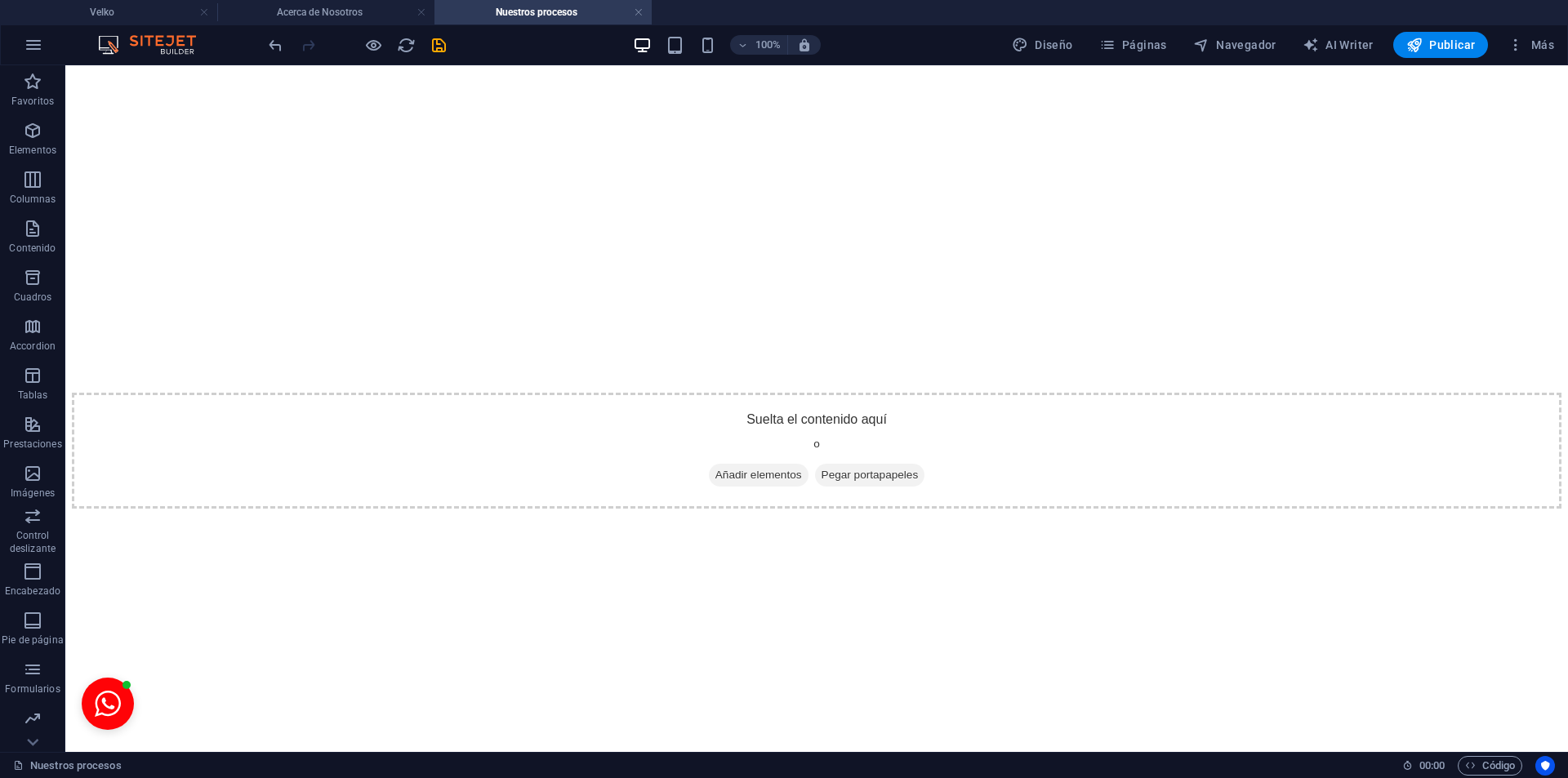
click at [564, 18] on h4 "Nuestros procesos" at bounding box center [542, 12] width 218 height 18
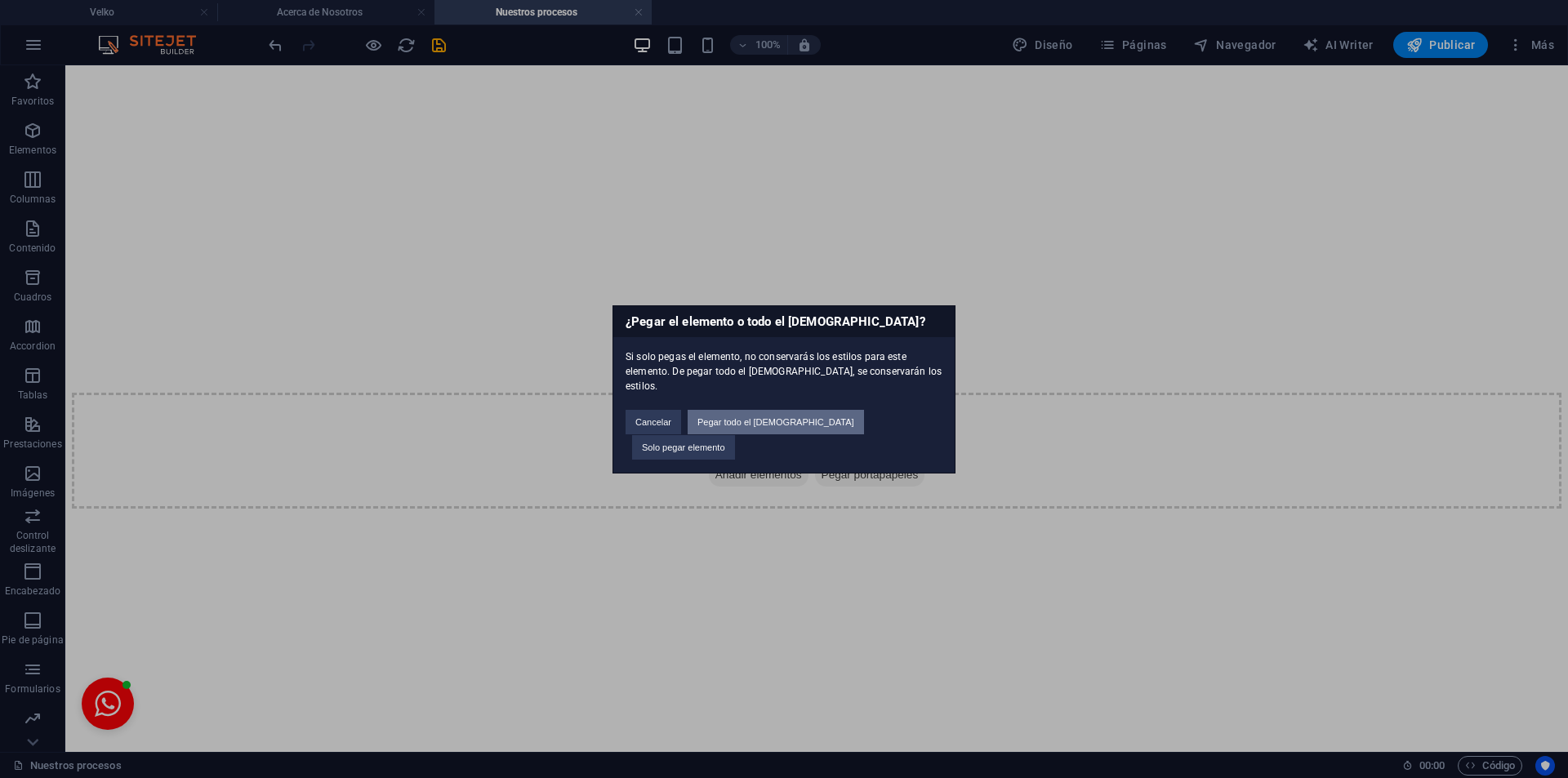
click at [799, 418] on button "Pegar todo el preajuste" at bounding box center [775, 421] width 176 height 24
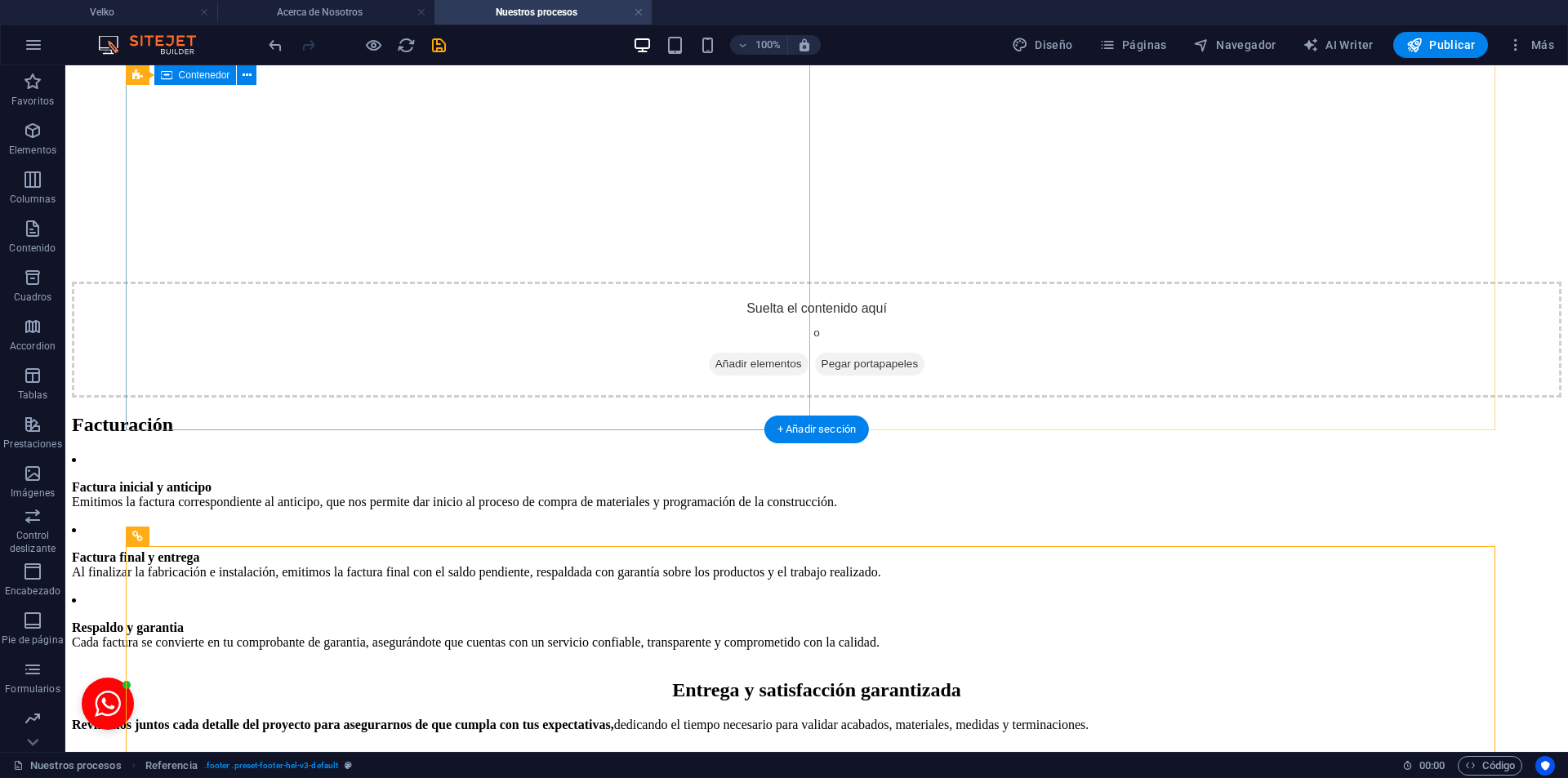
scroll to position [3543, 0]
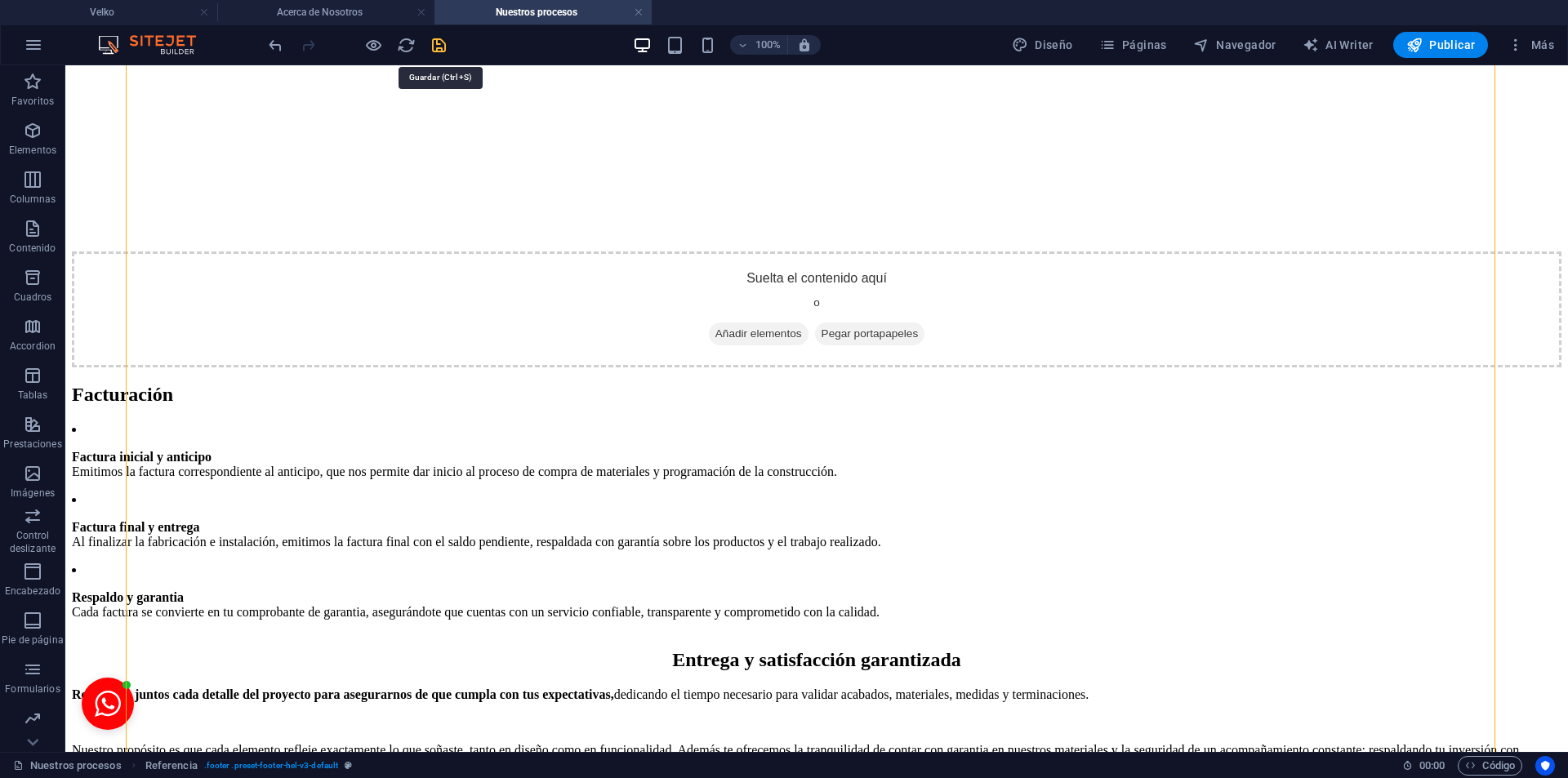
click at [446, 45] on icon "save" at bounding box center [438, 44] width 18 height 18
click at [1128, 50] on span "Páginas" at bounding box center [1133, 44] width 68 height 16
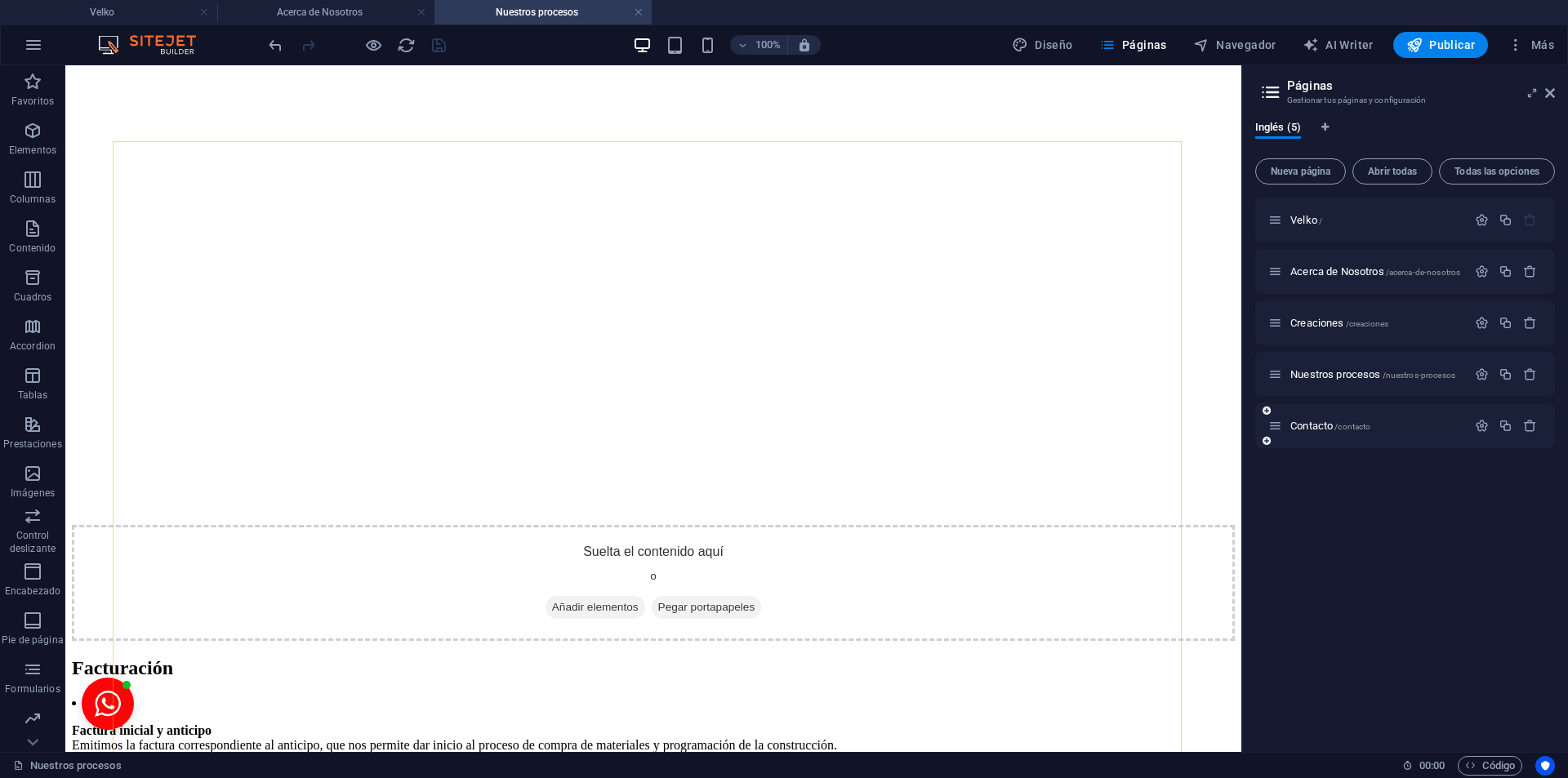
click at [1295, 419] on div "Contacto /contacto" at bounding box center [1367, 425] width 198 height 18
click at [1313, 420] on span "Contacto /contacto" at bounding box center [1329, 425] width 80 height 13
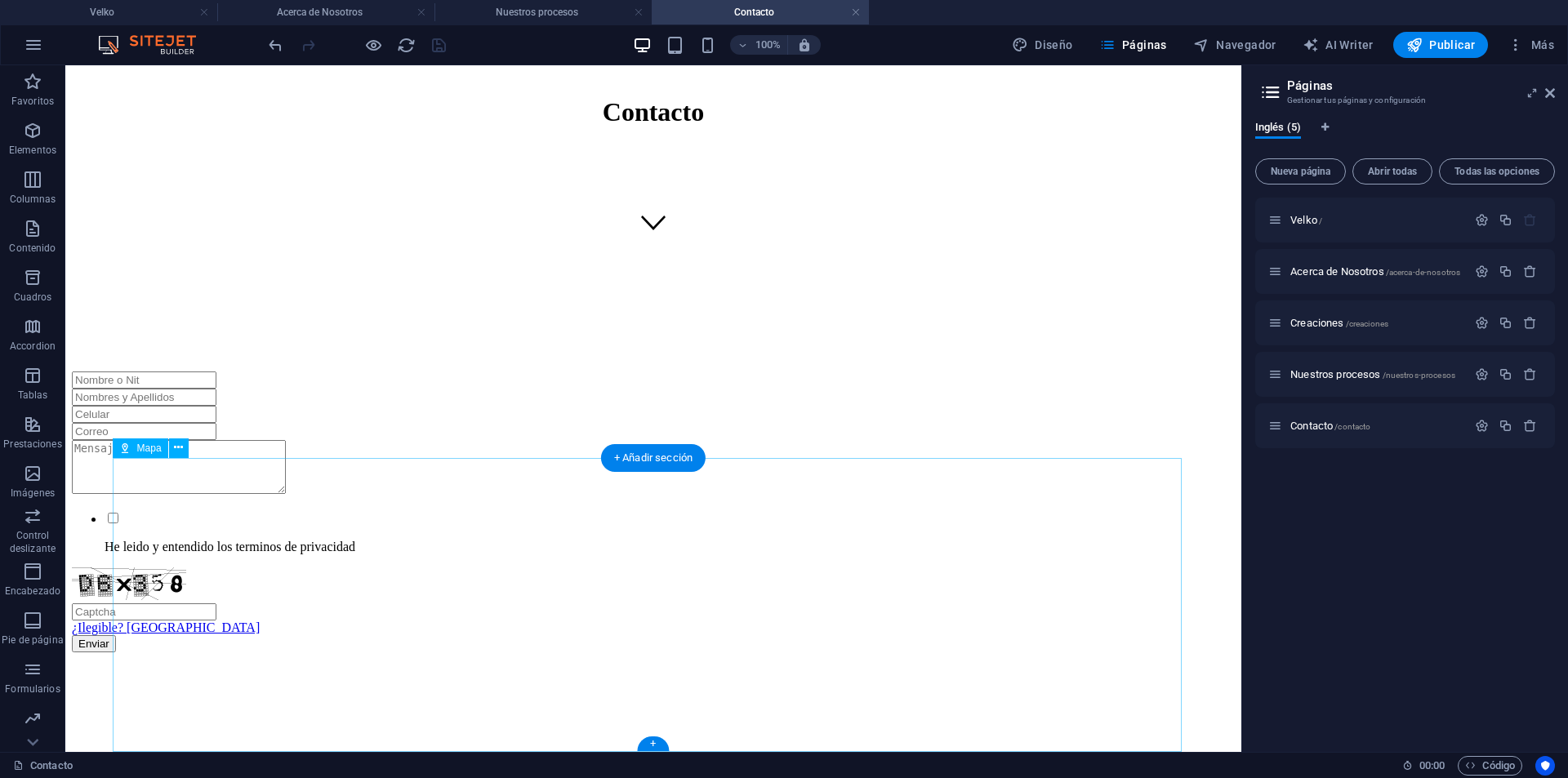
scroll to position [0, 0]
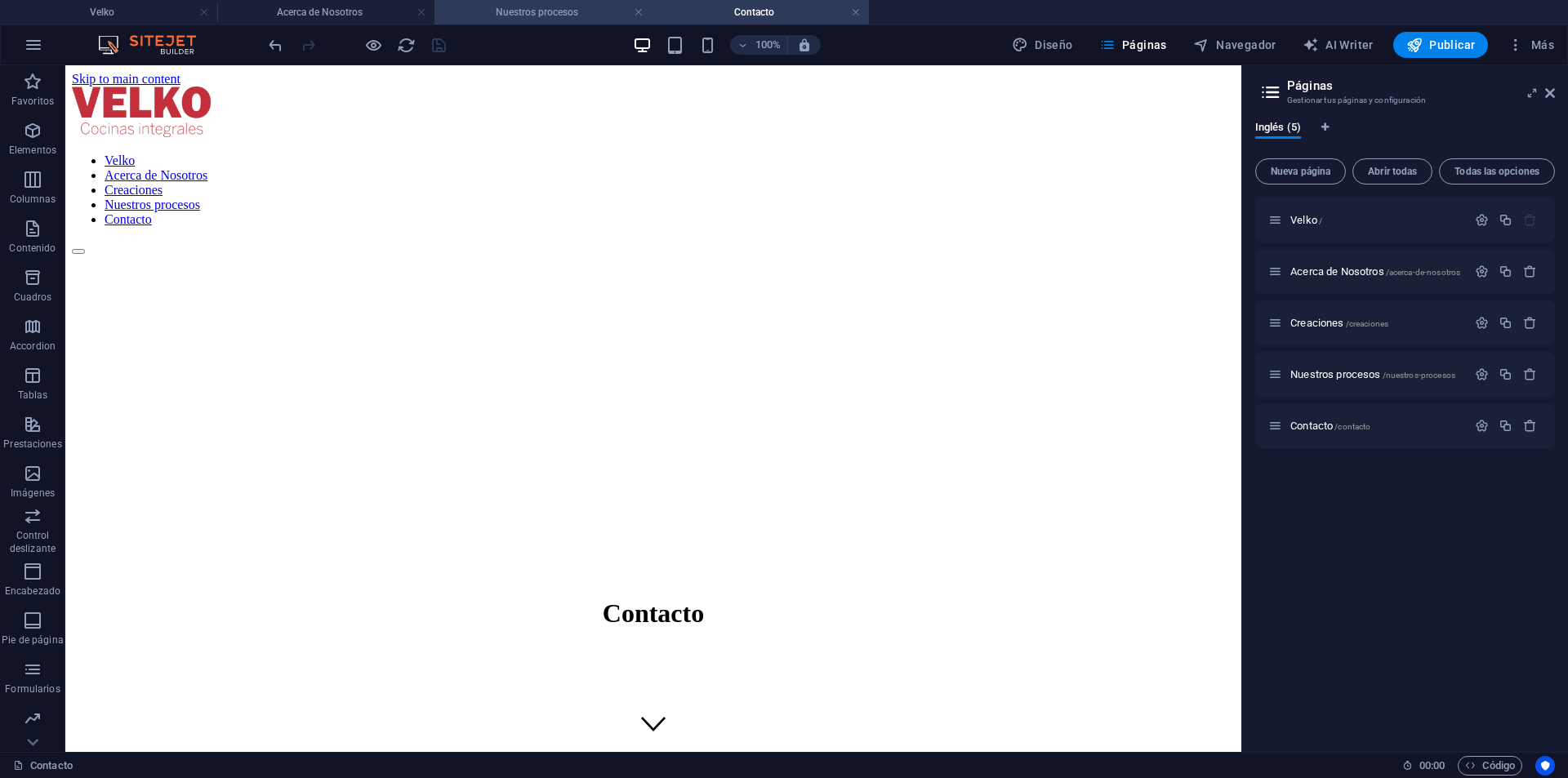
click at [529, 11] on h4 "Nuestros procesos" at bounding box center [542, 12] width 218 height 18
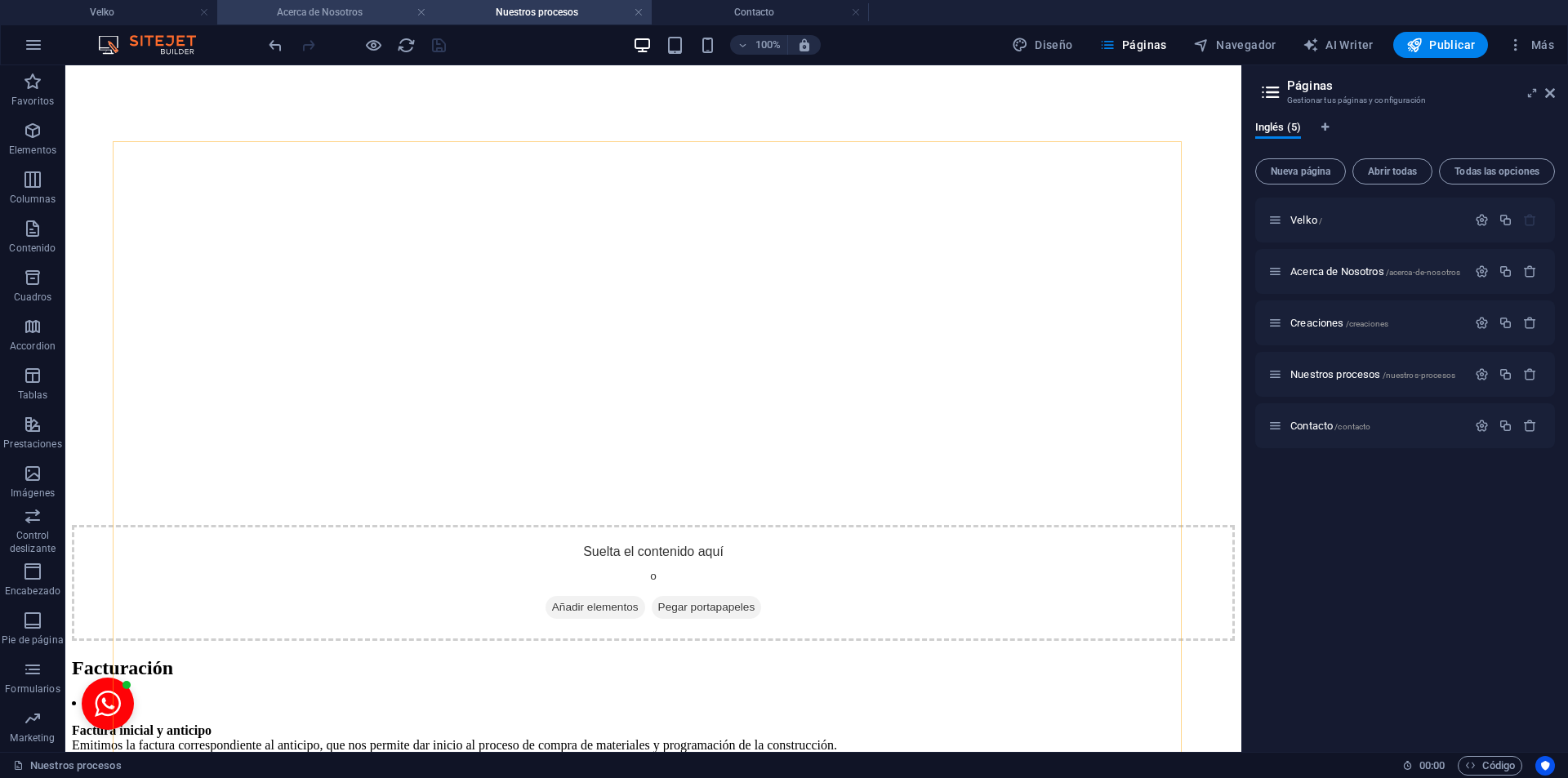
click at [312, 12] on h4 "Acerca de Nosotros" at bounding box center [326, 12] width 218 height 18
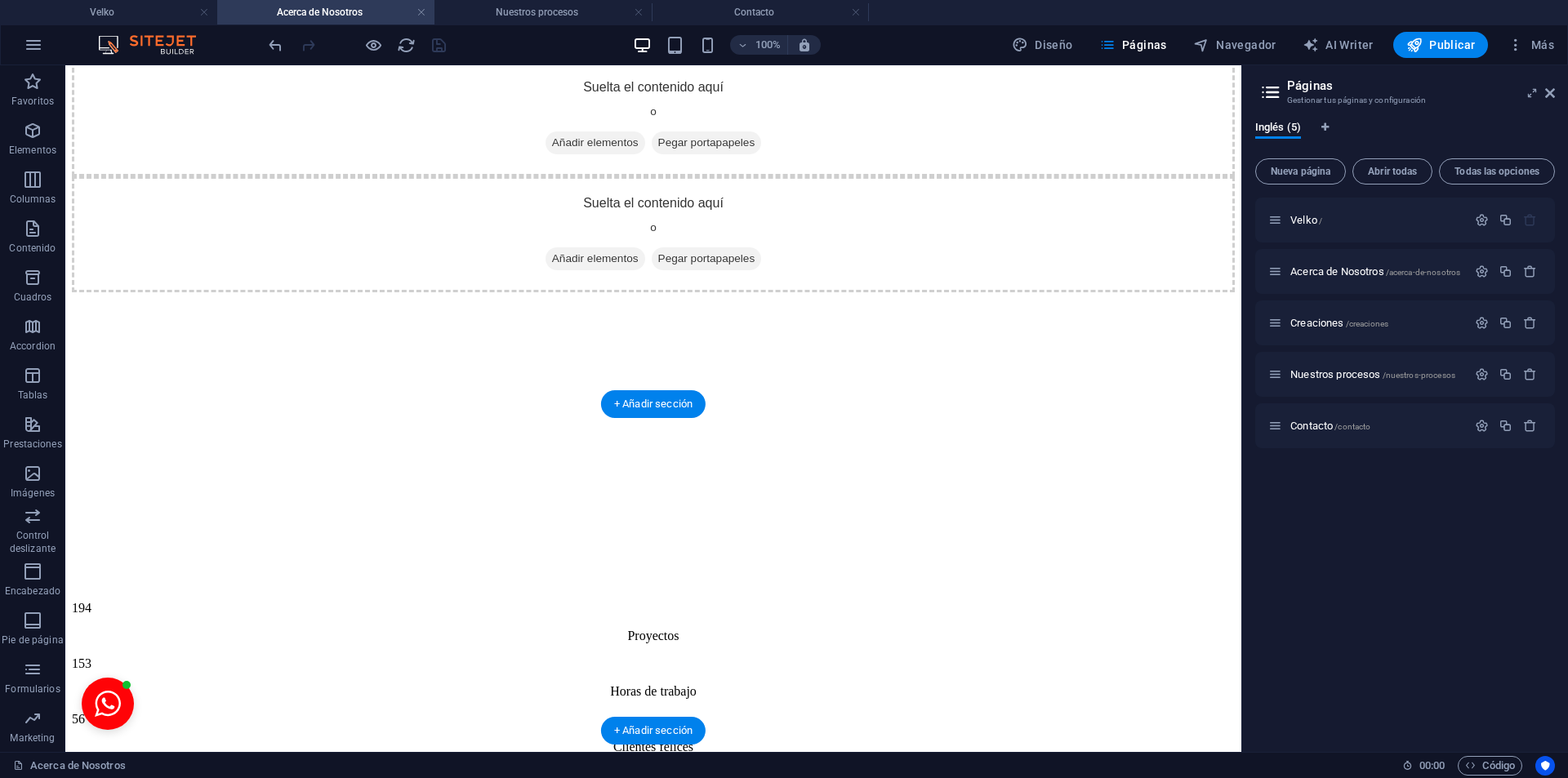
scroll to position [1937, 0]
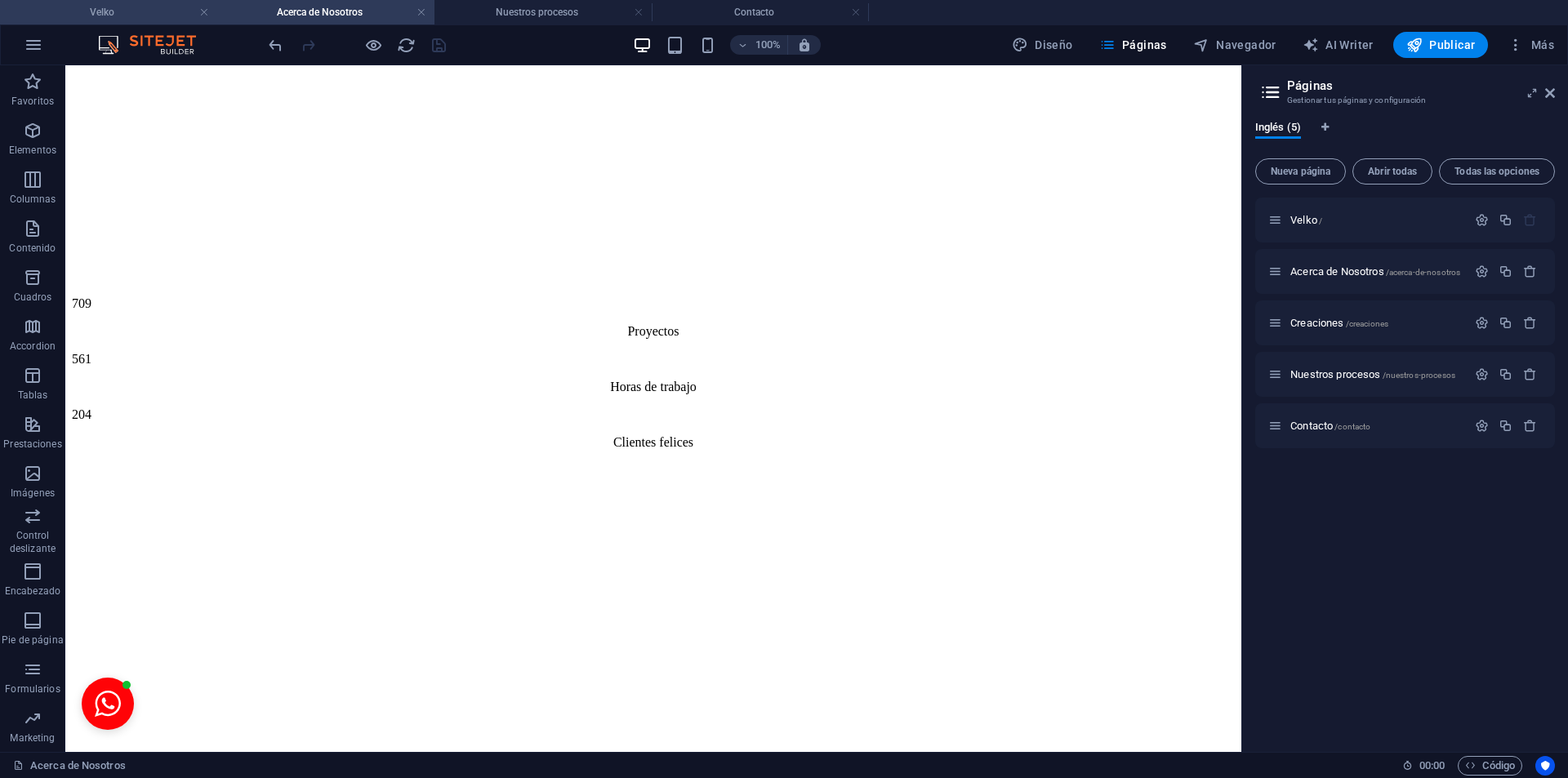
click at [168, 10] on h4 "Velko" at bounding box center [108, 12] width 218 height 18
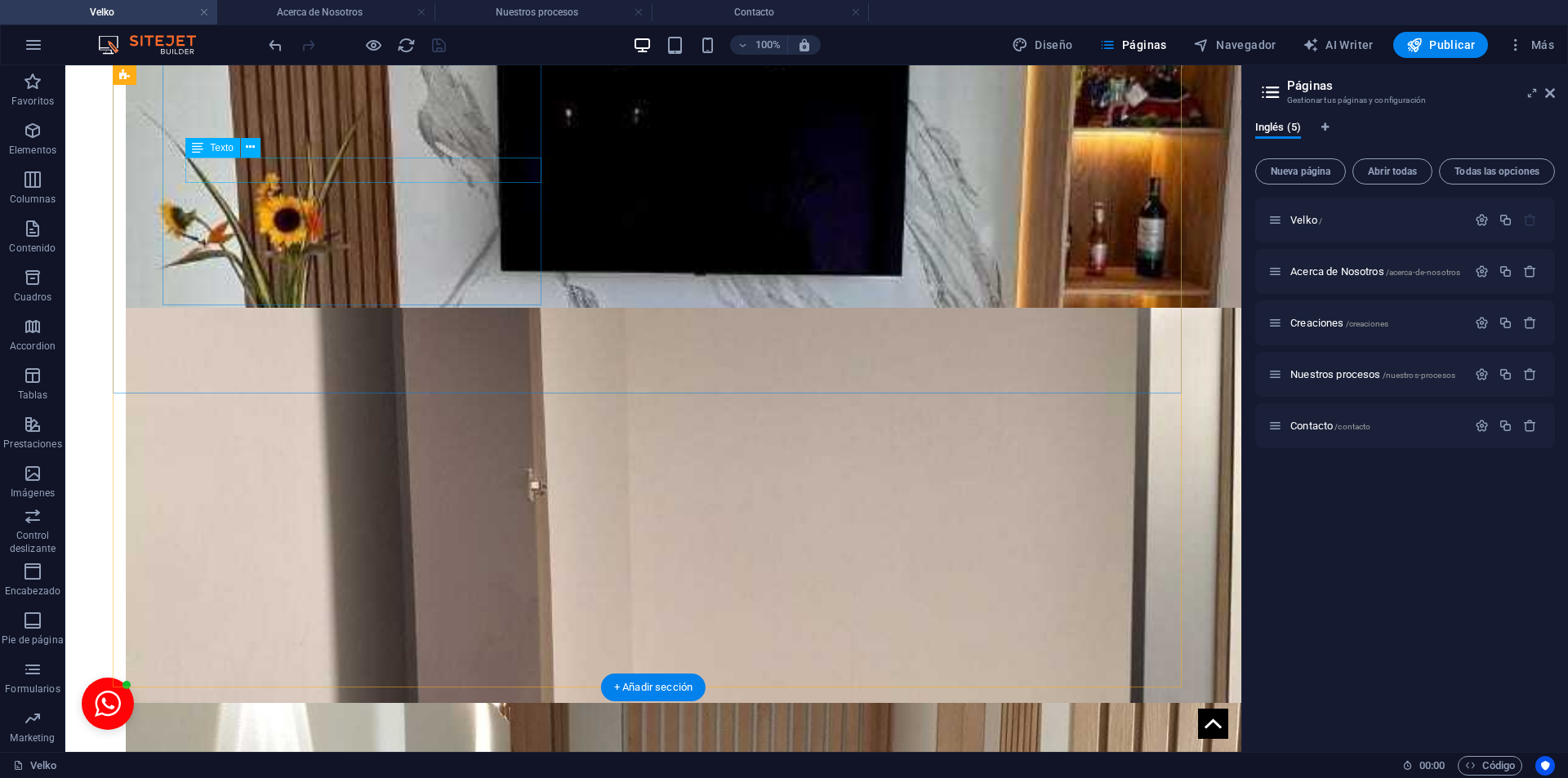
scroll to position [0, 0]
click at [1408, 43] on icon "button" at bounding box center [1413, 44] width 16 height 16
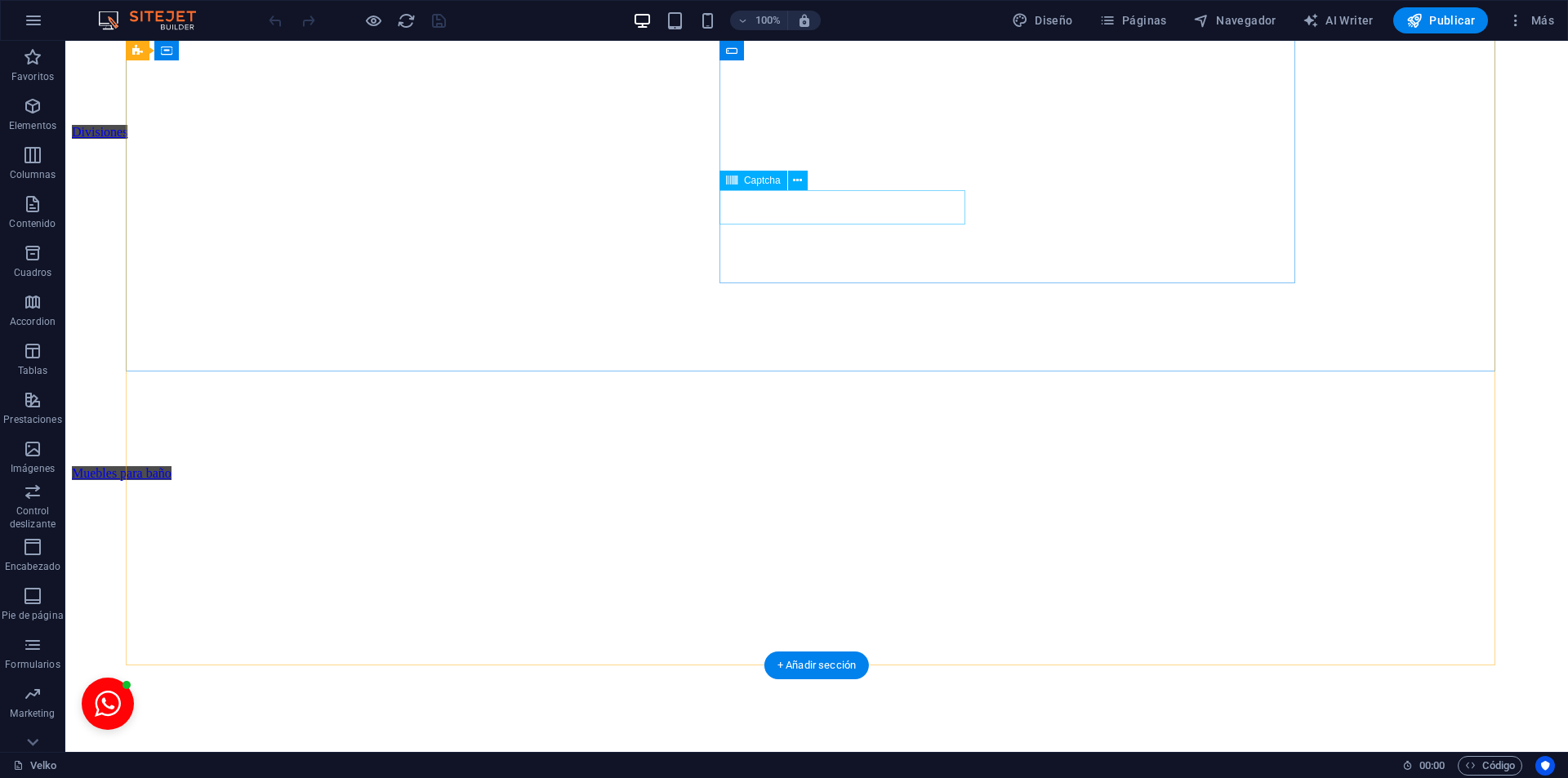
scroll to position [3608, 0]
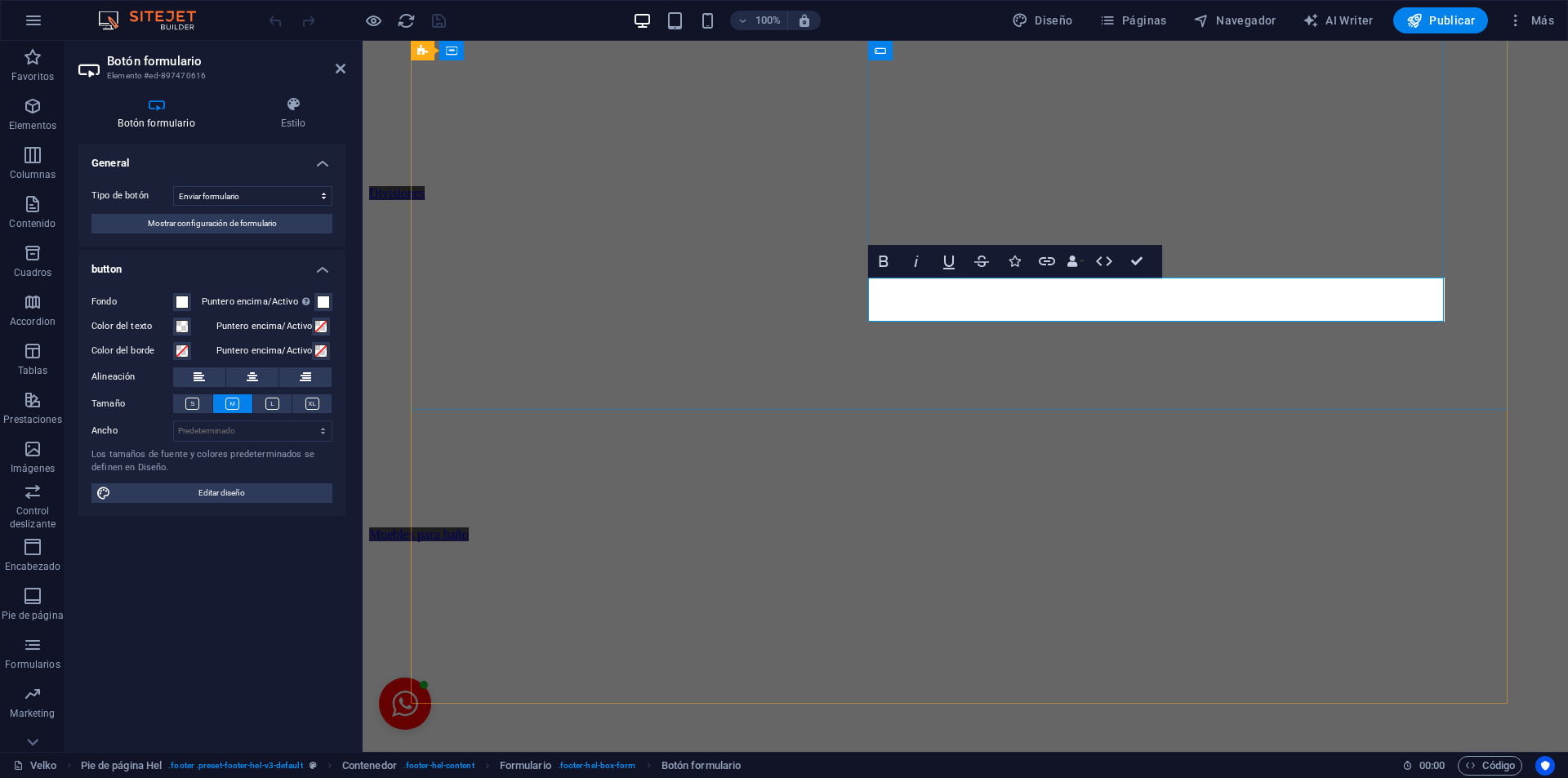
scroll to position [3510, 0]
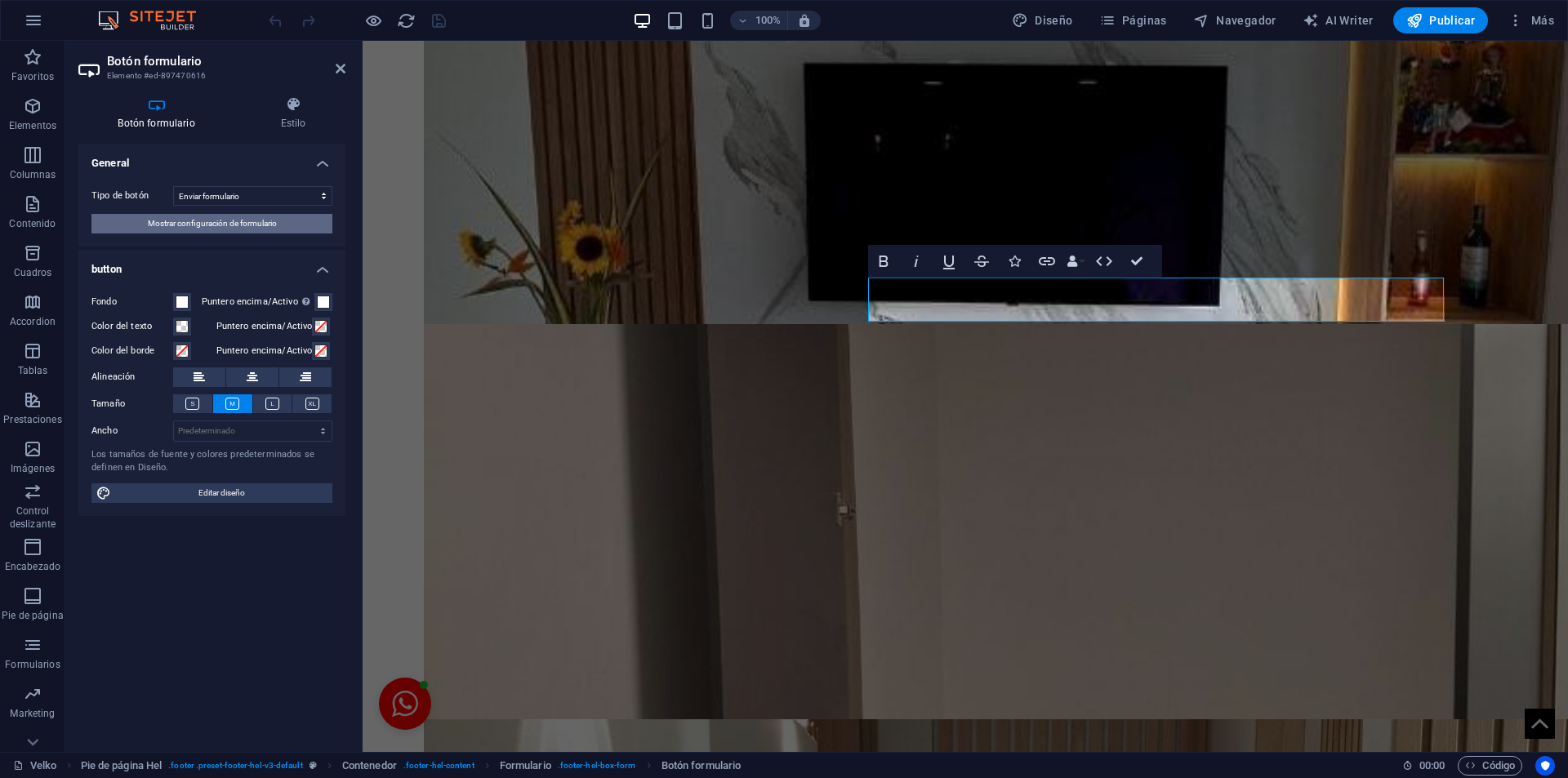
click at [250, 227] on span "Mostrar configuración de formulario" at bounding box center [212, 223] width 129 height 19
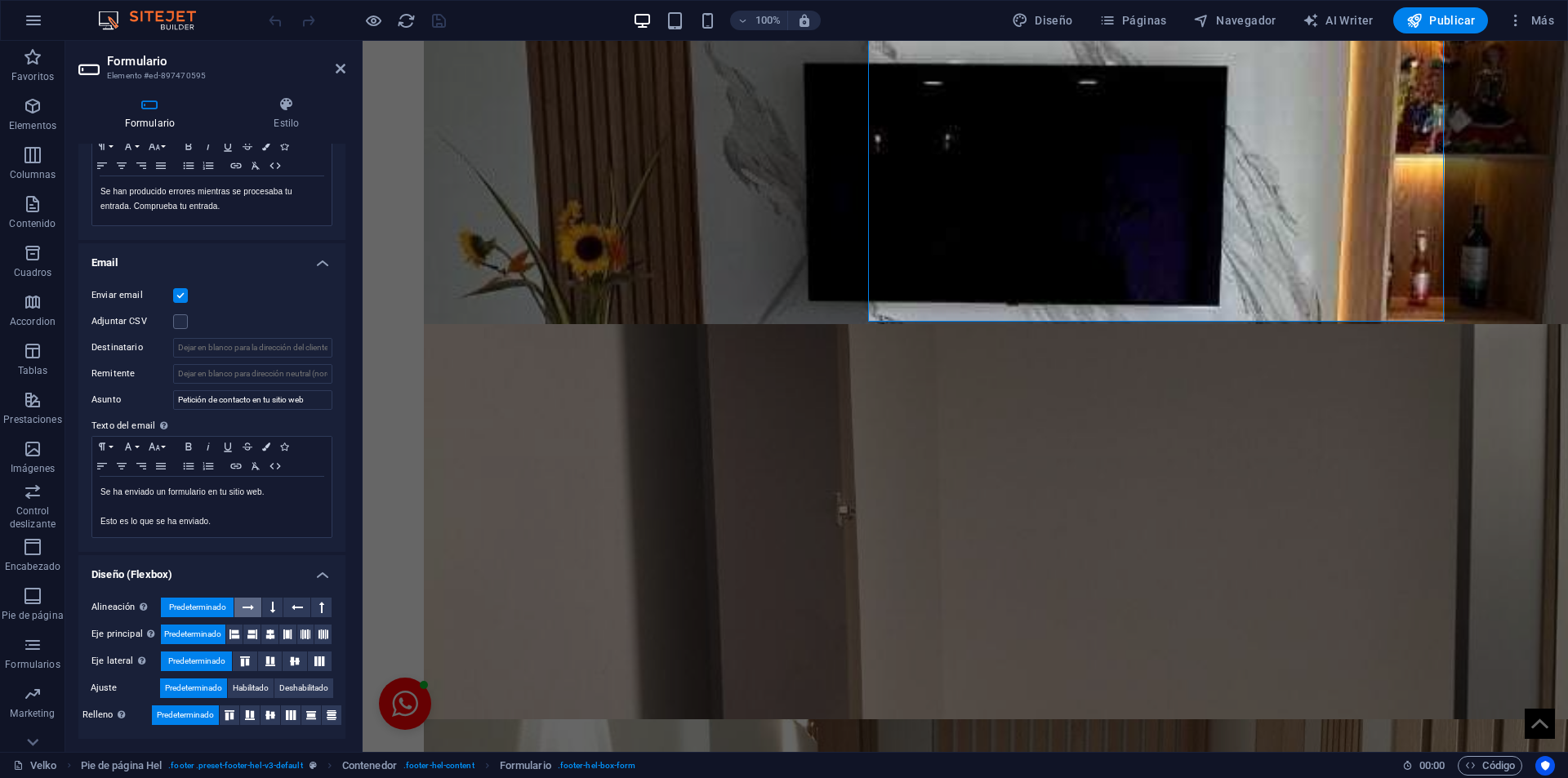
scroll to position [0, 0]
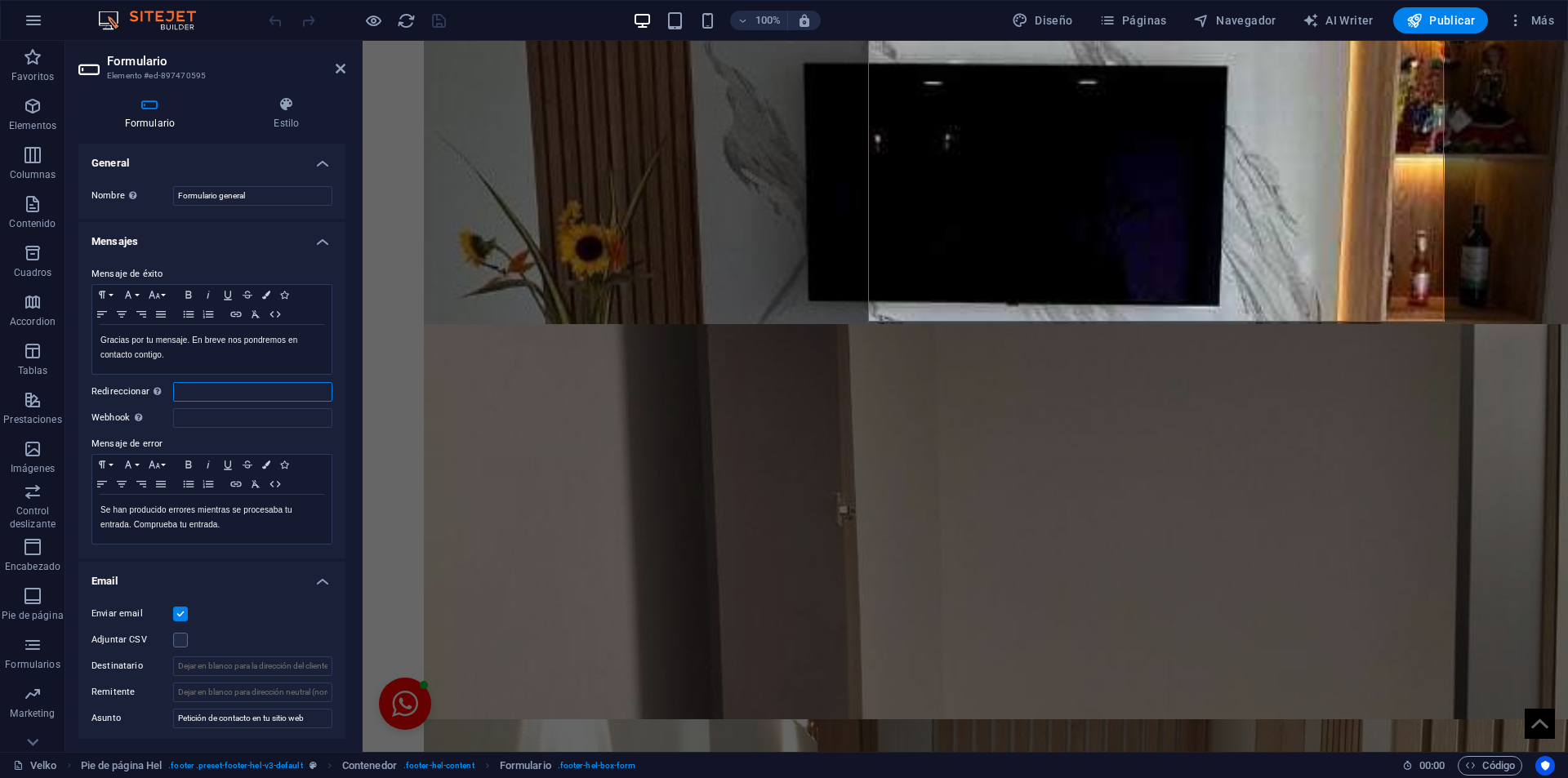
click at [210, 388] on input "Redireccionar Defina un destino de redireccionamiento cuando un formulario se e…" at bounding box center [252, 391] width 160 height 19
click at [318, 234] on h4 "Mensajes" at bounding box center [212, 237] width 267 height 29
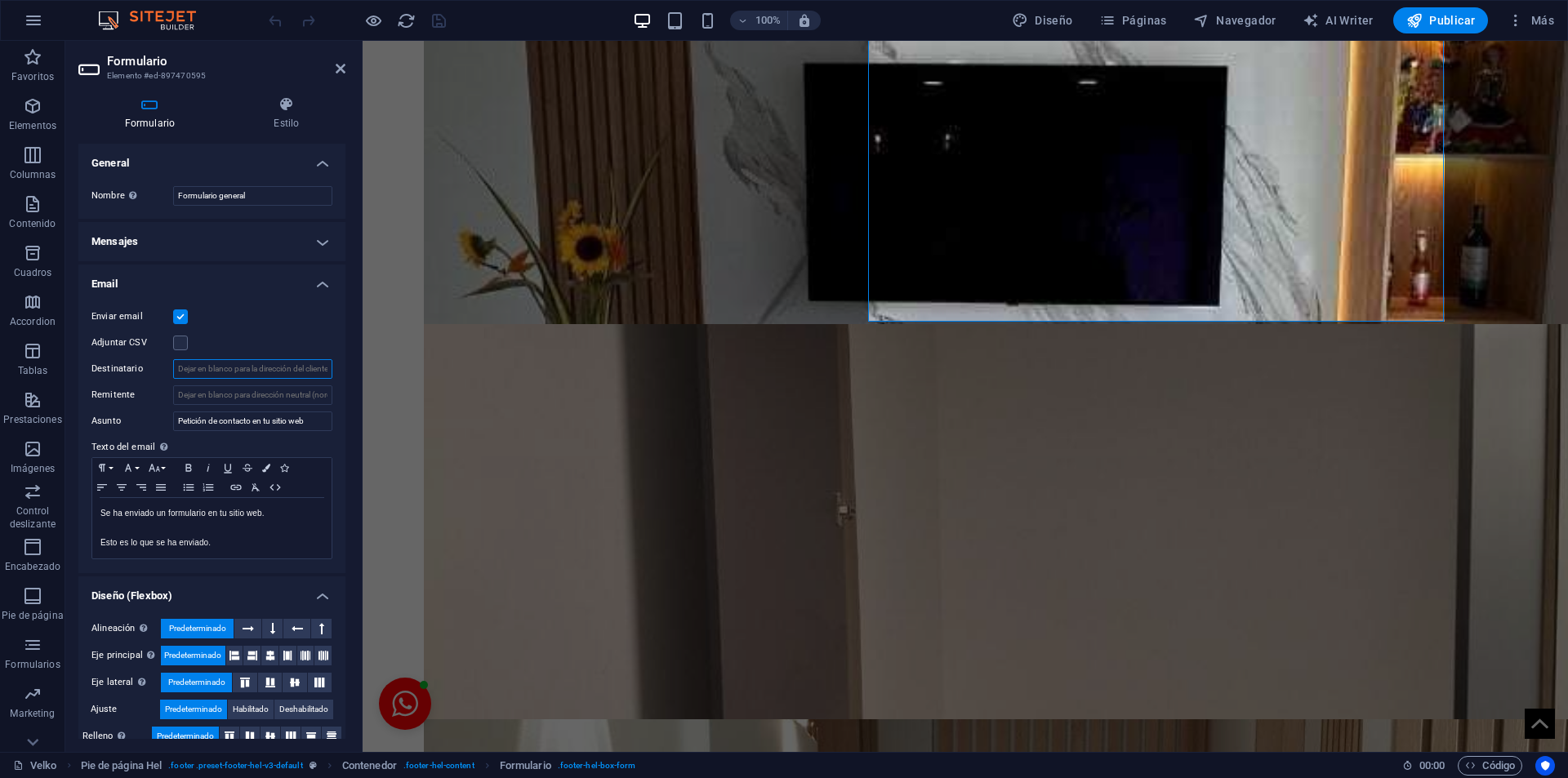
click at [198, 369] on input "Destinatario" at bounding box center [252, 369] width 160 height 19
paste input "[EMAIL_ADDRESS][DOMAIN_NAME]"
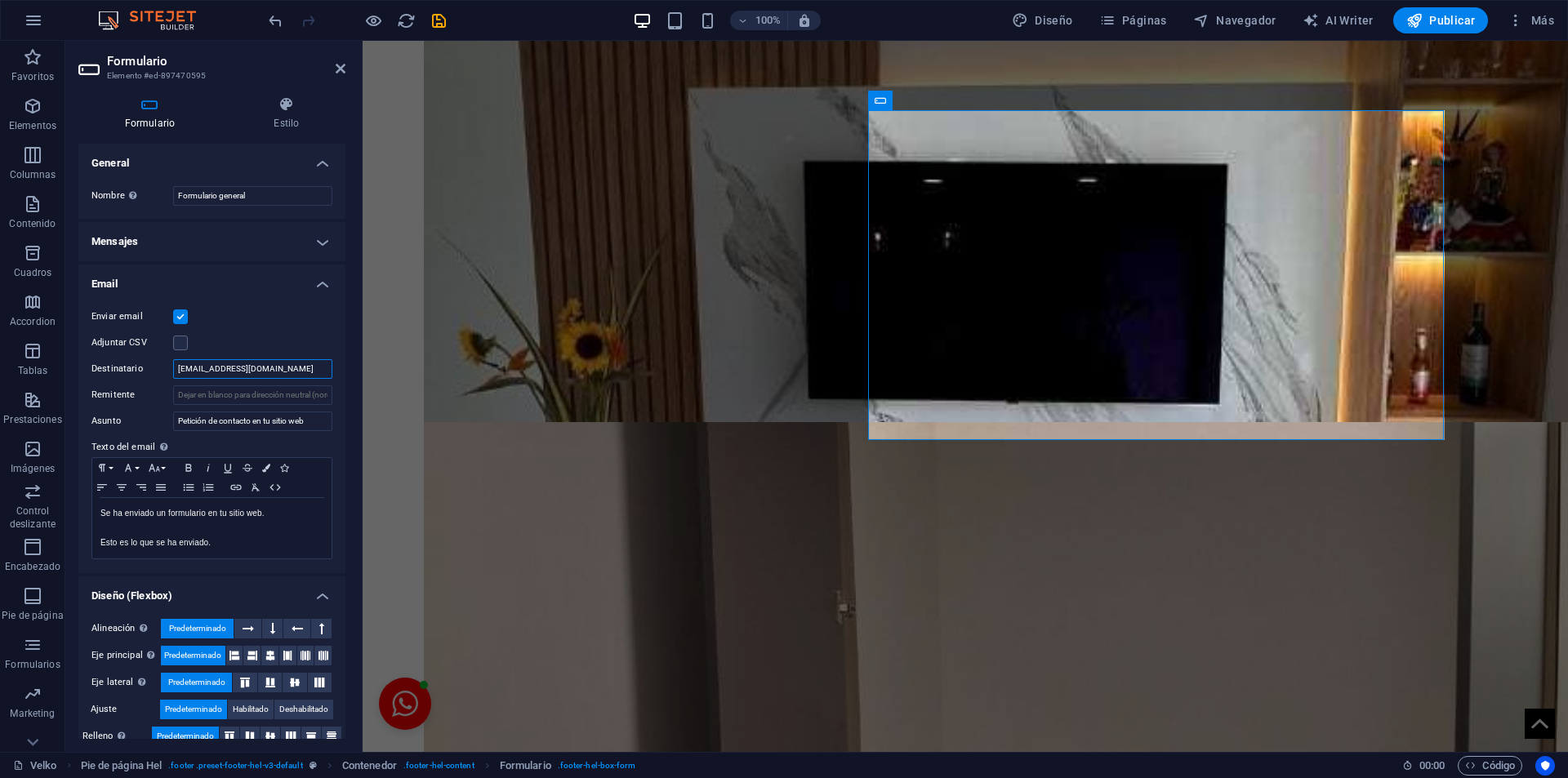
scroll to position [3391, 0]
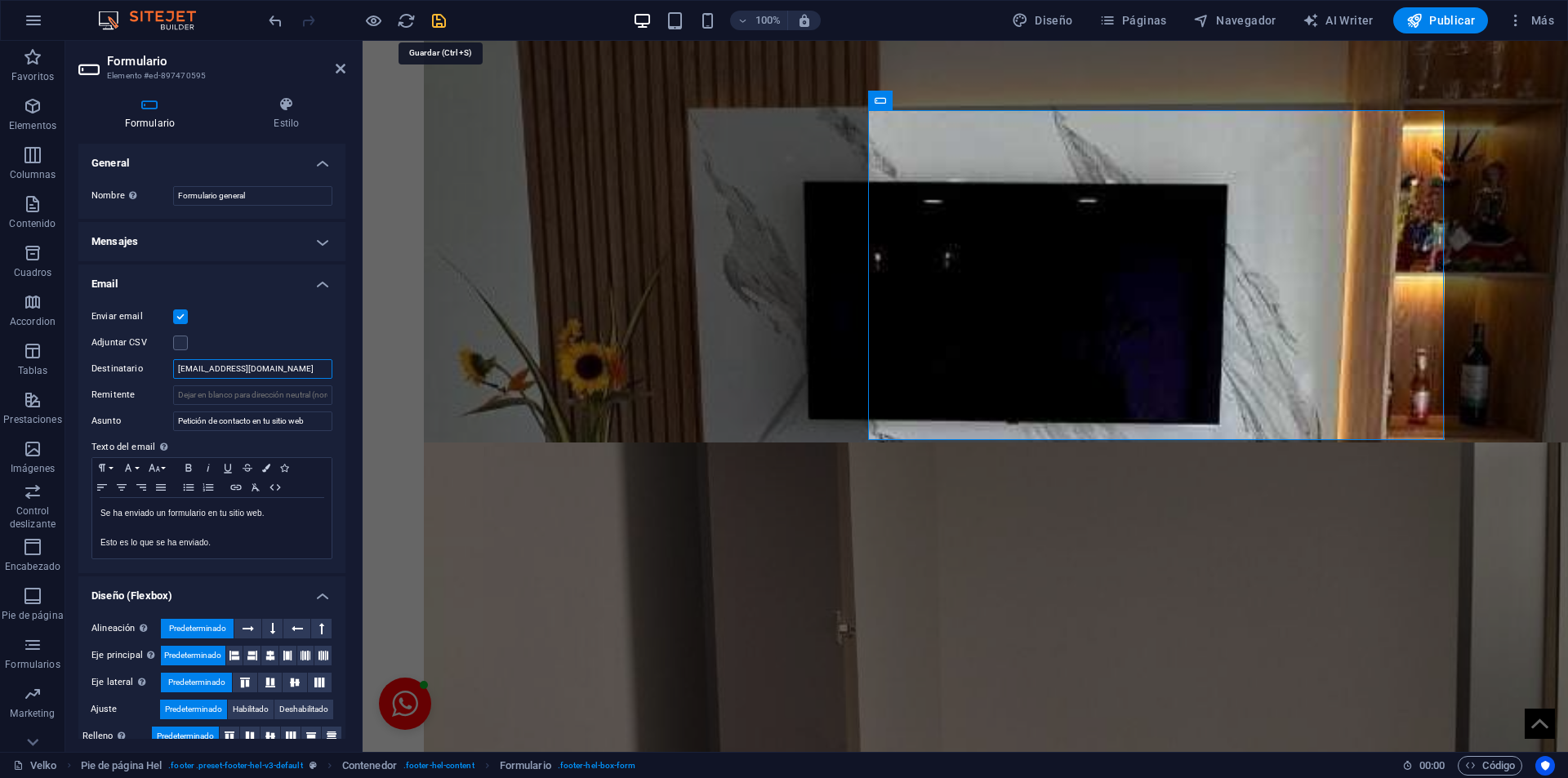
type input "[EMAIL_ADDRESS][DOMAIN_NAME]"
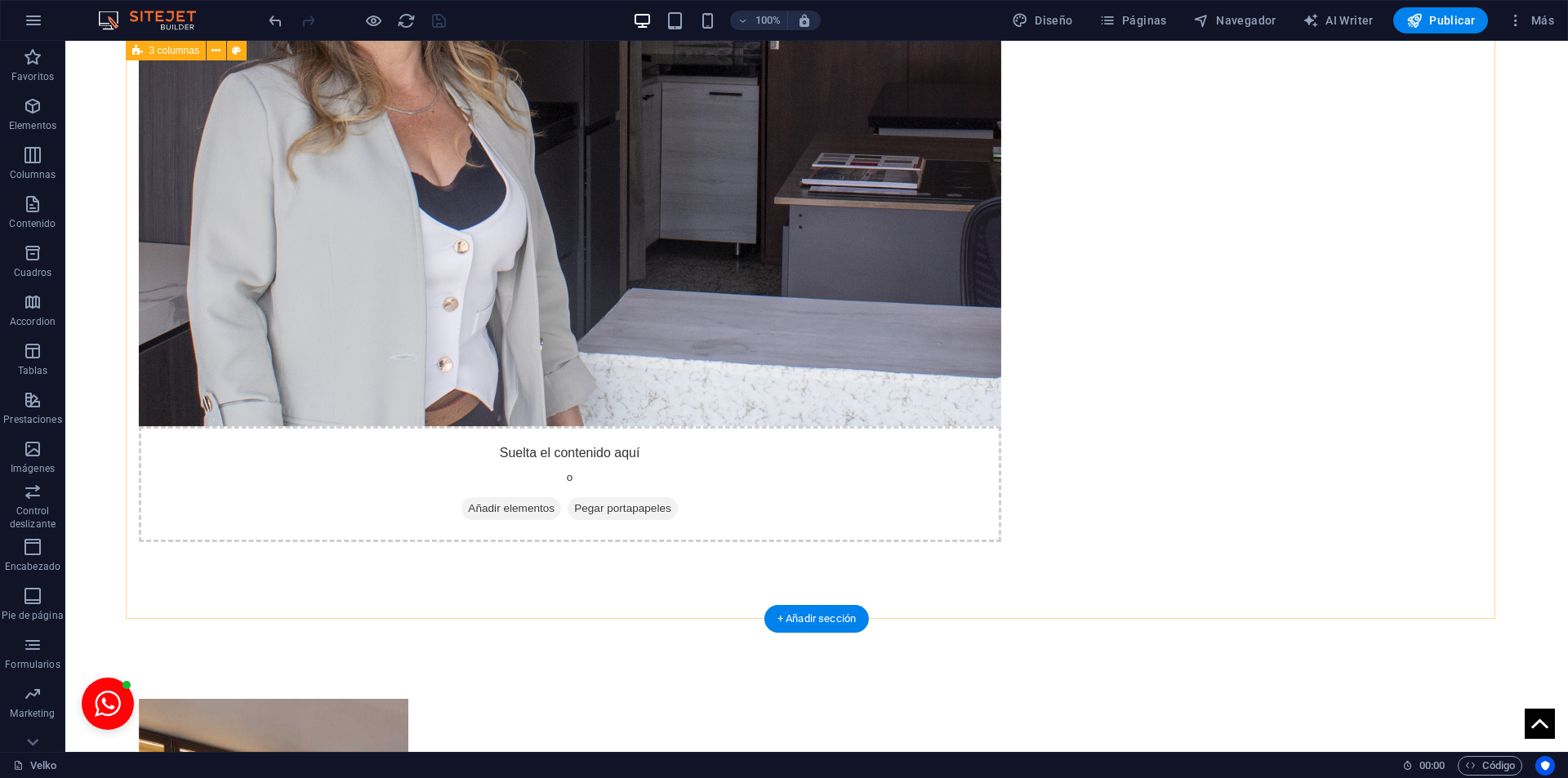
scroll to position [3265, 0]
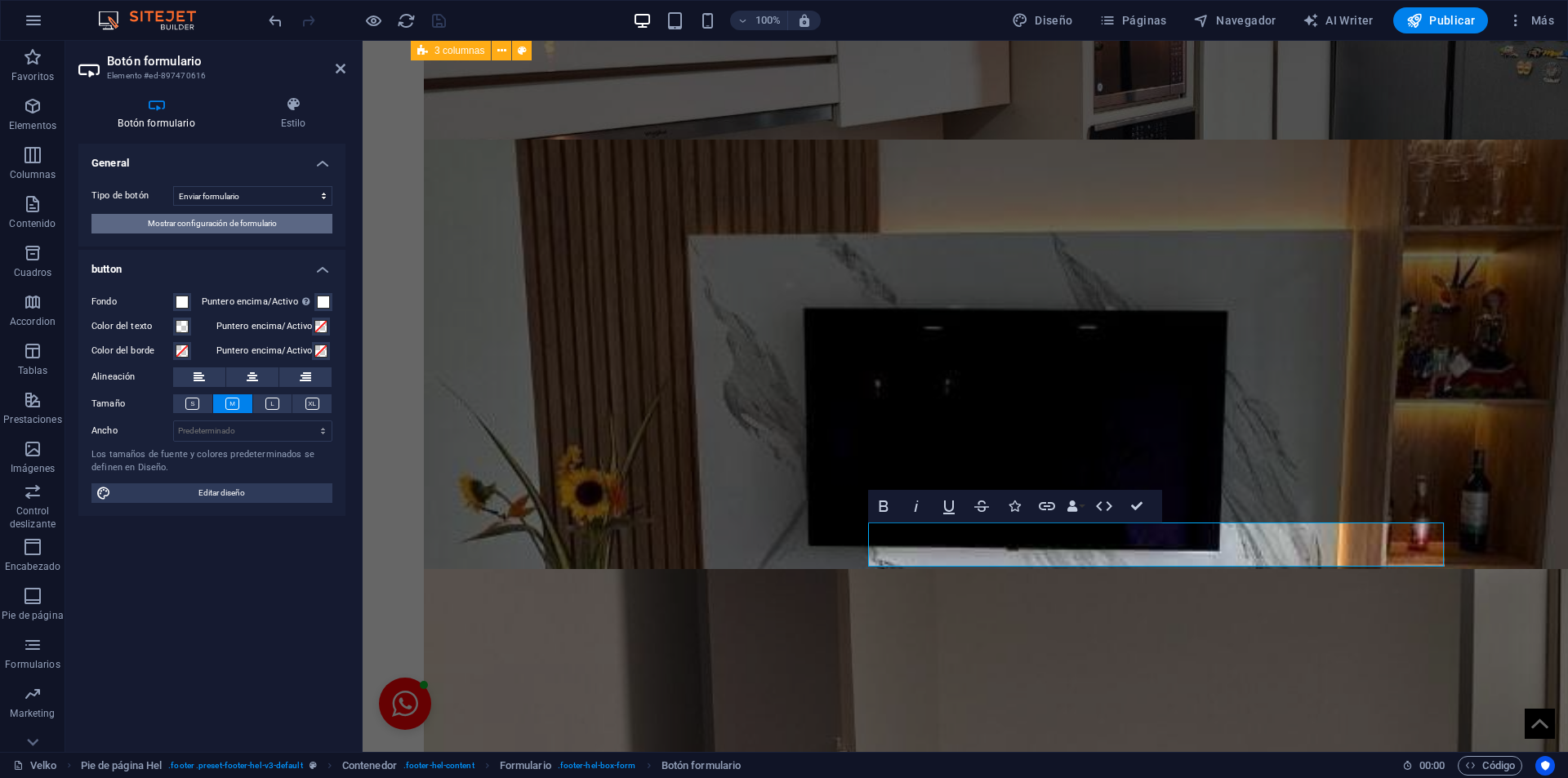
click at [270, 226] on span "Mostrar configuración de formulario" at bounding box center [212, 223] width 129 height 19
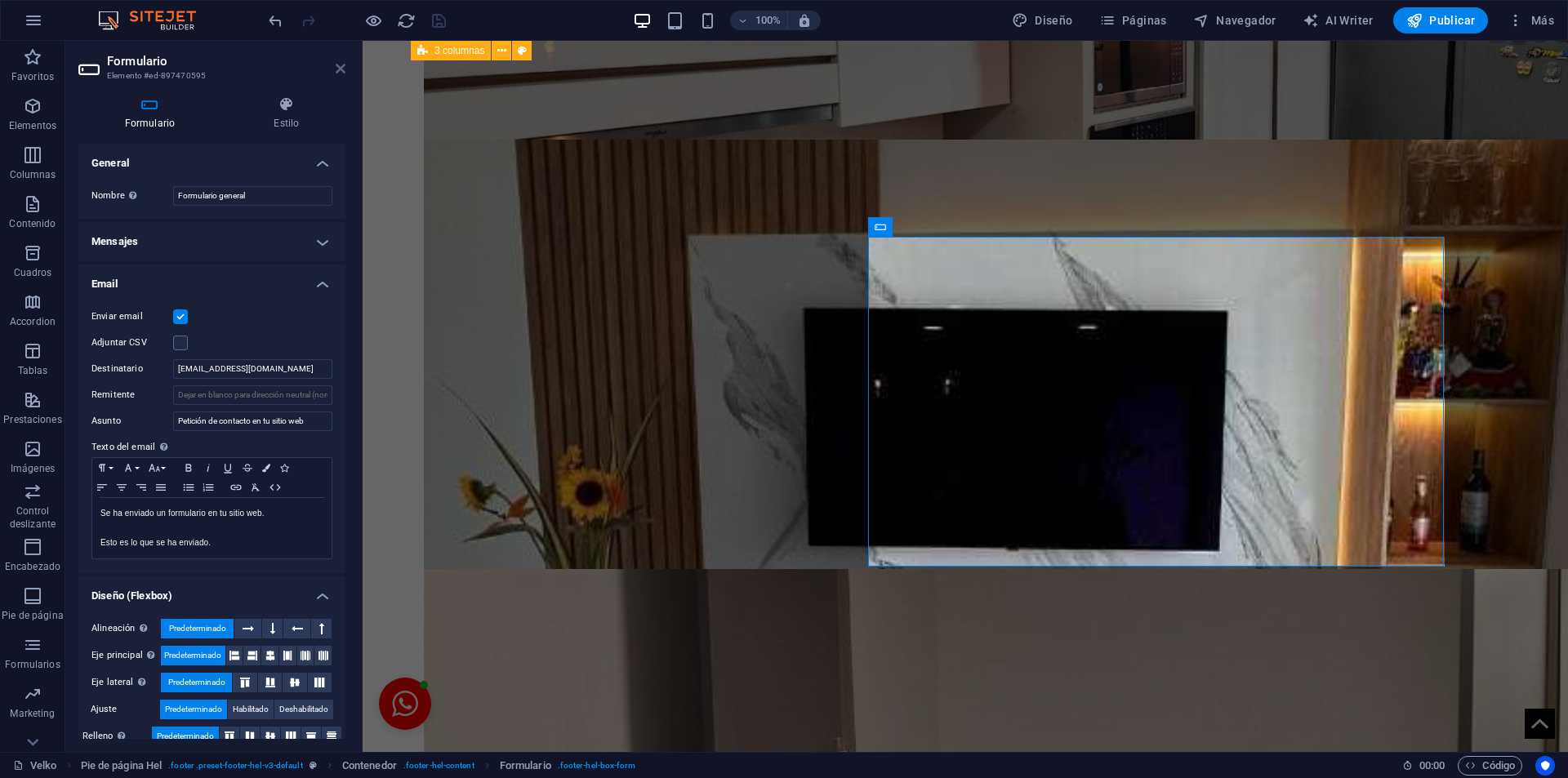
click at [342, 67] on icon at bounding box center [340, 69] width 10 height 14
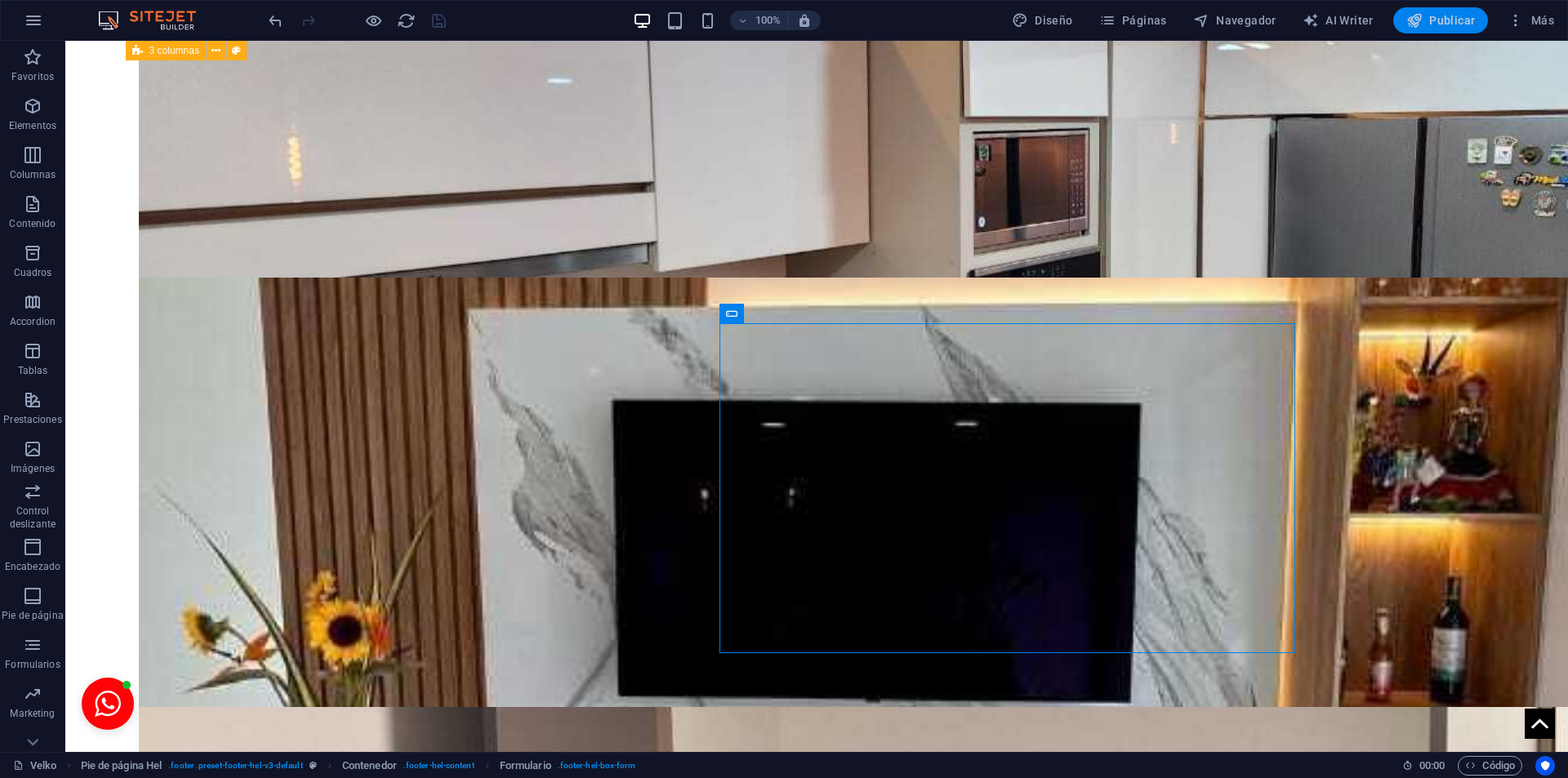
click at [1458, 19] on span "Publicar" at bounding box center [1440, 20] width 70 height 16
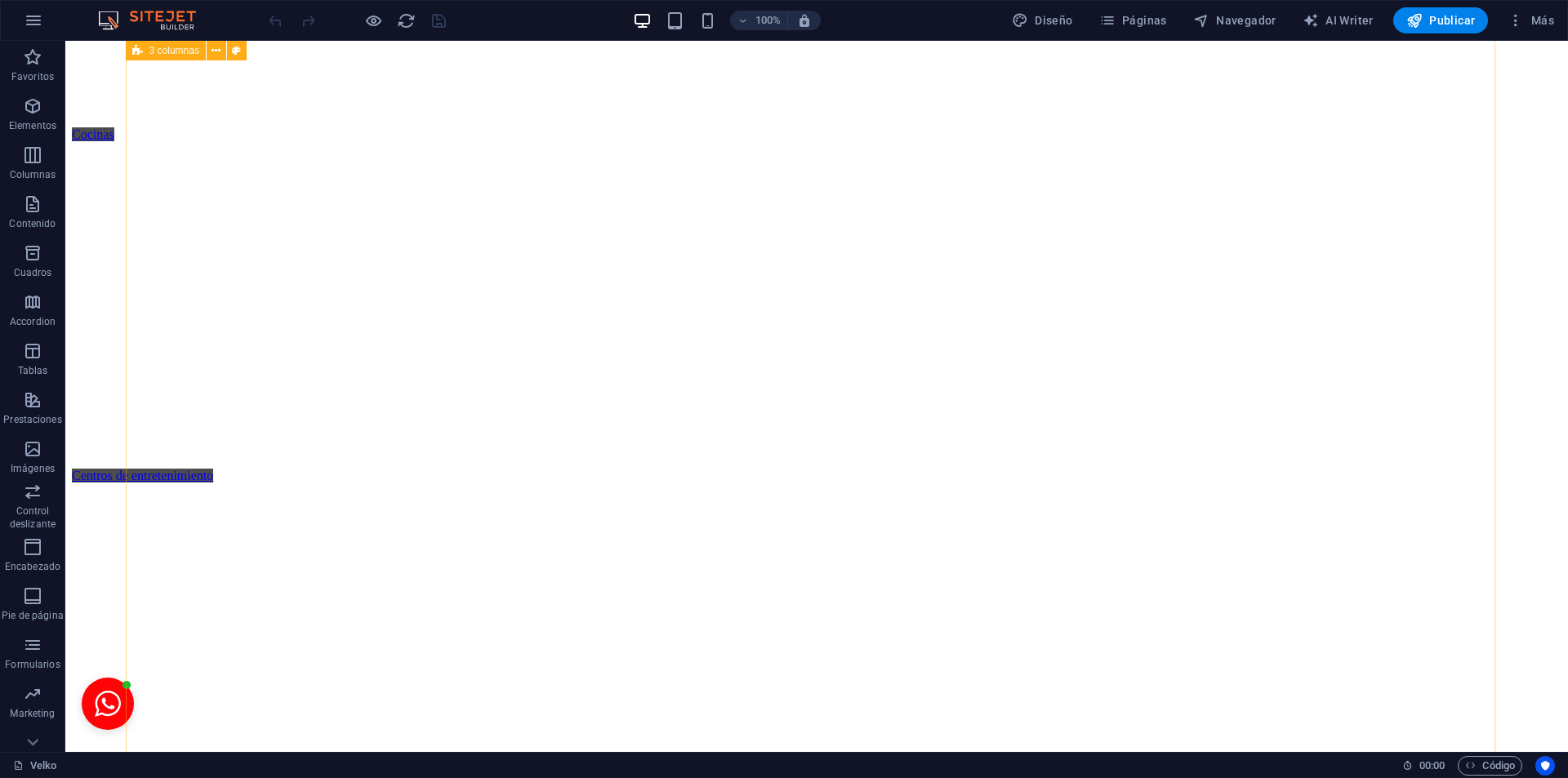
scroll to position [3608, 0]
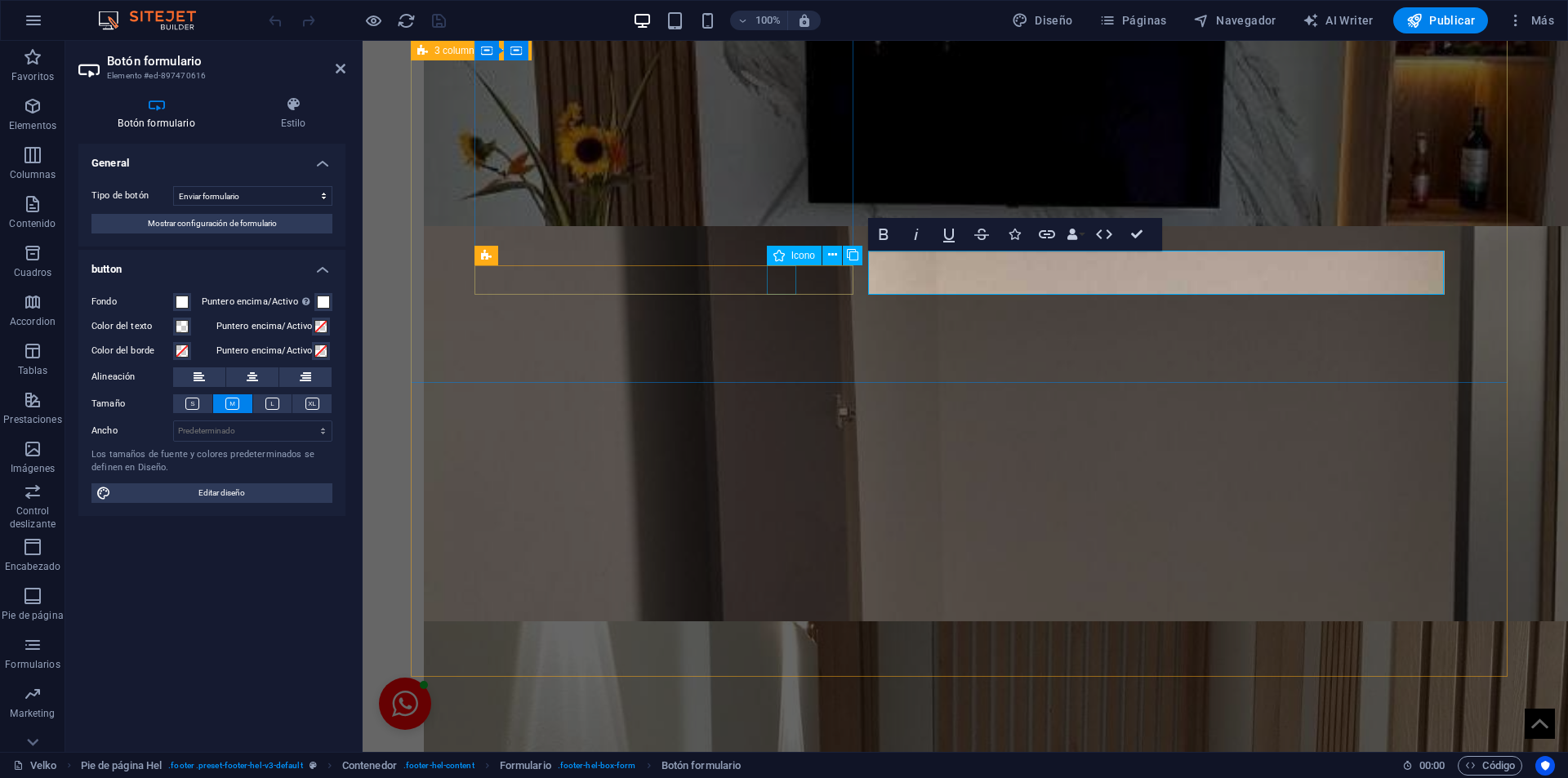
scroll to position [3537, 0]
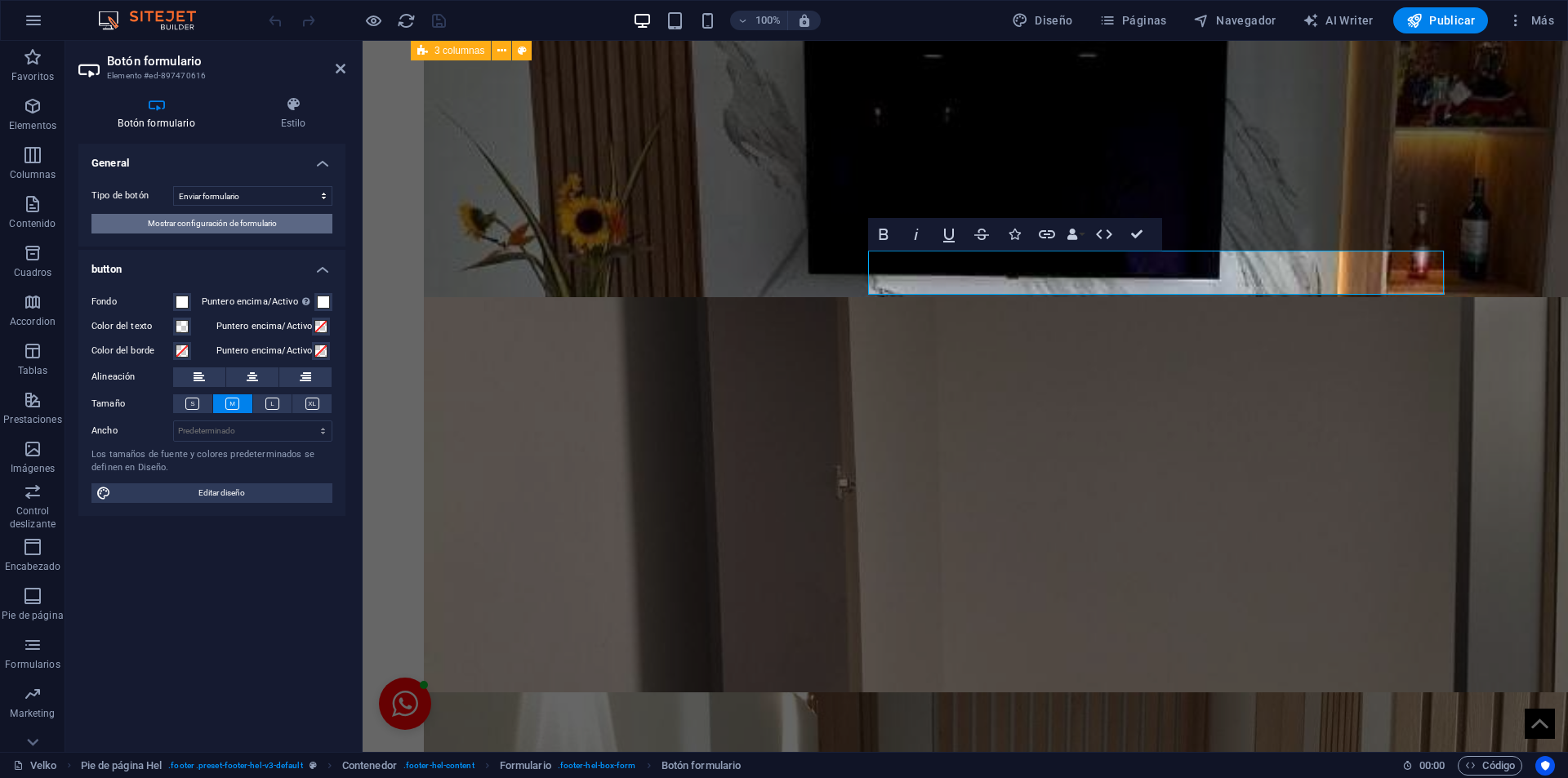
click at [246, 225] on span "Mostrar configuración de formulario" at bounding box center [212, 223] width 129 height 19
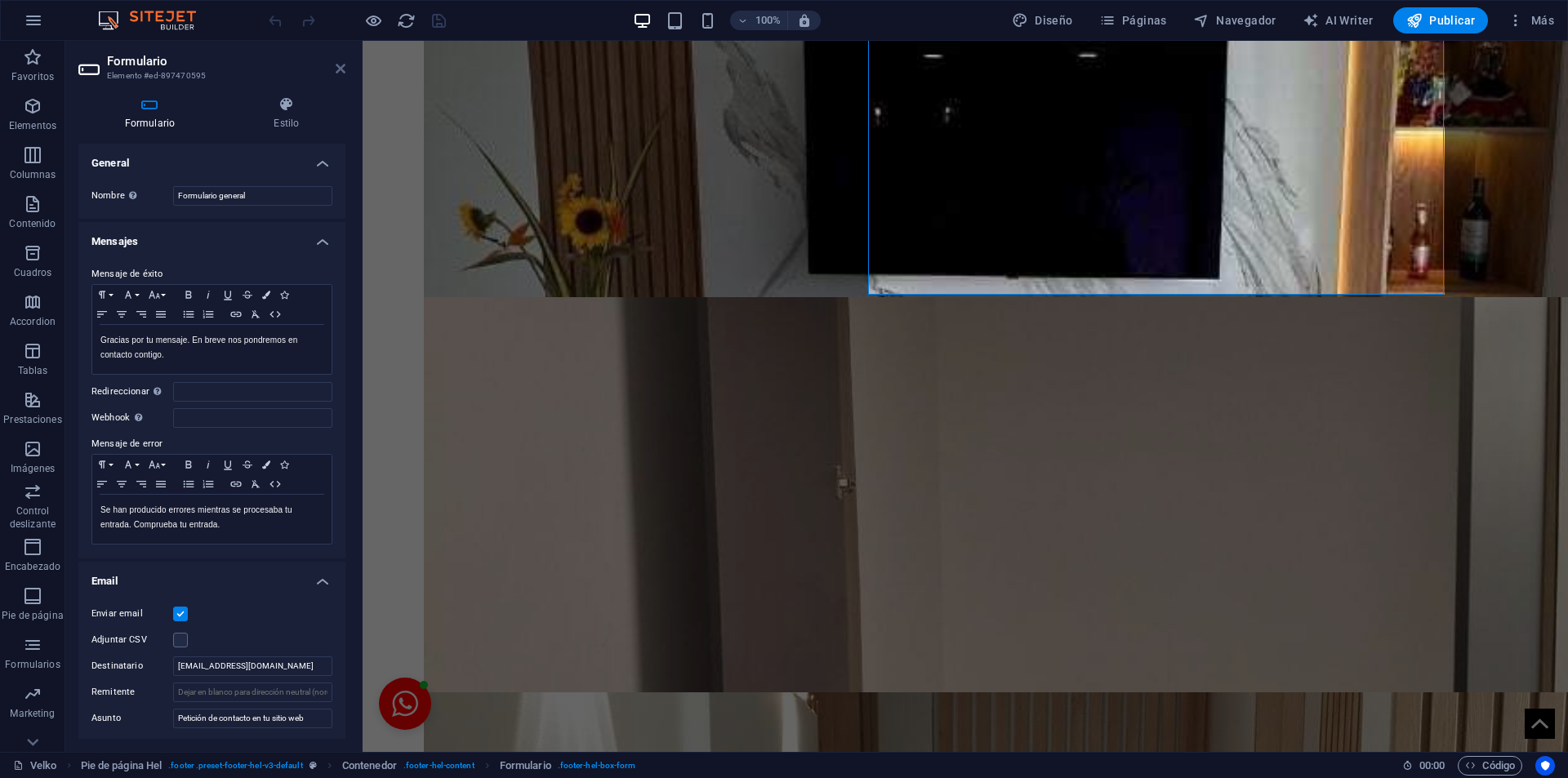
drag, startPoint x: 337, startPoint y: 74, endPoint x: 393, endPoint y: 4, distance: 89.6
click at [337, 74] on icon at bounding box center [340, 69] width 10 height 14
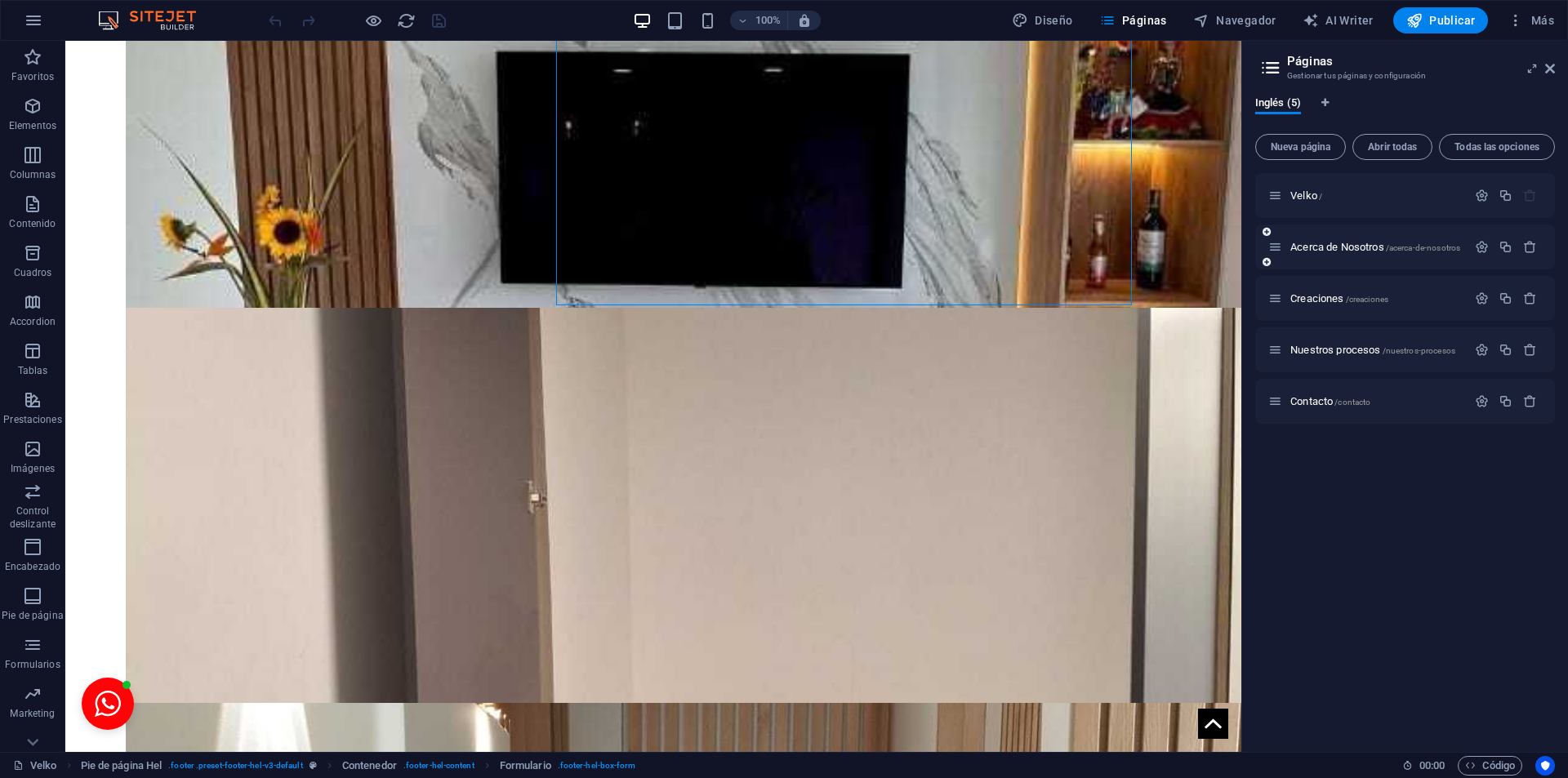
click at [1323, 236] on div "Acerca de Nosotros /acerca-de-nosotros" at bounding box center [1405, 246] width 300 height 44
click at [1331, 245] on span "Acerca de Nosotros /acerca-de-nosotros" at bounding box center [1375, 246] width 170 height 13
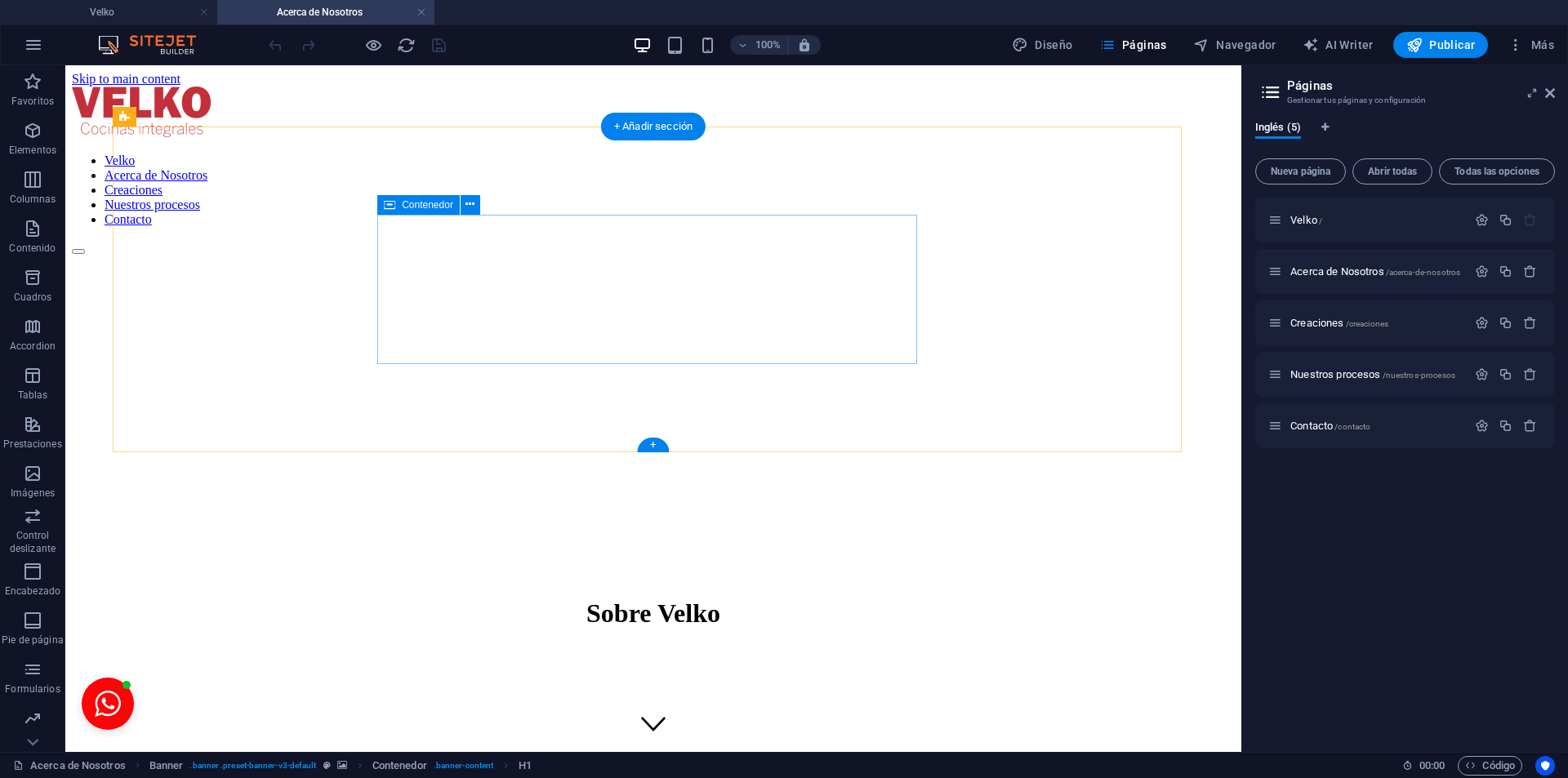
scroll to position [1910, 0]
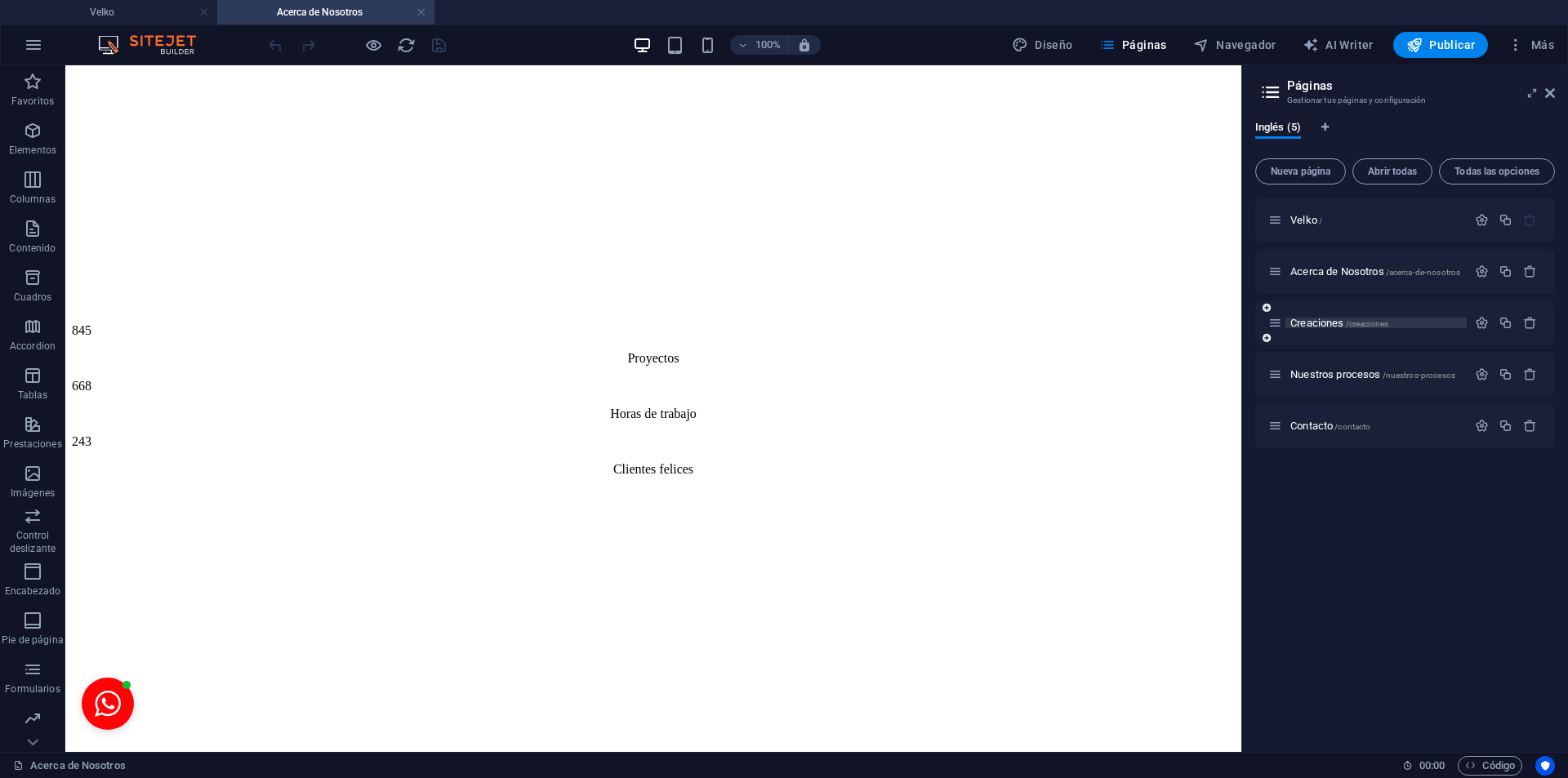
click at [1304, 325] on span "Creaciones /creaciones" at bounding box center [1338, 323] width 98 height 13
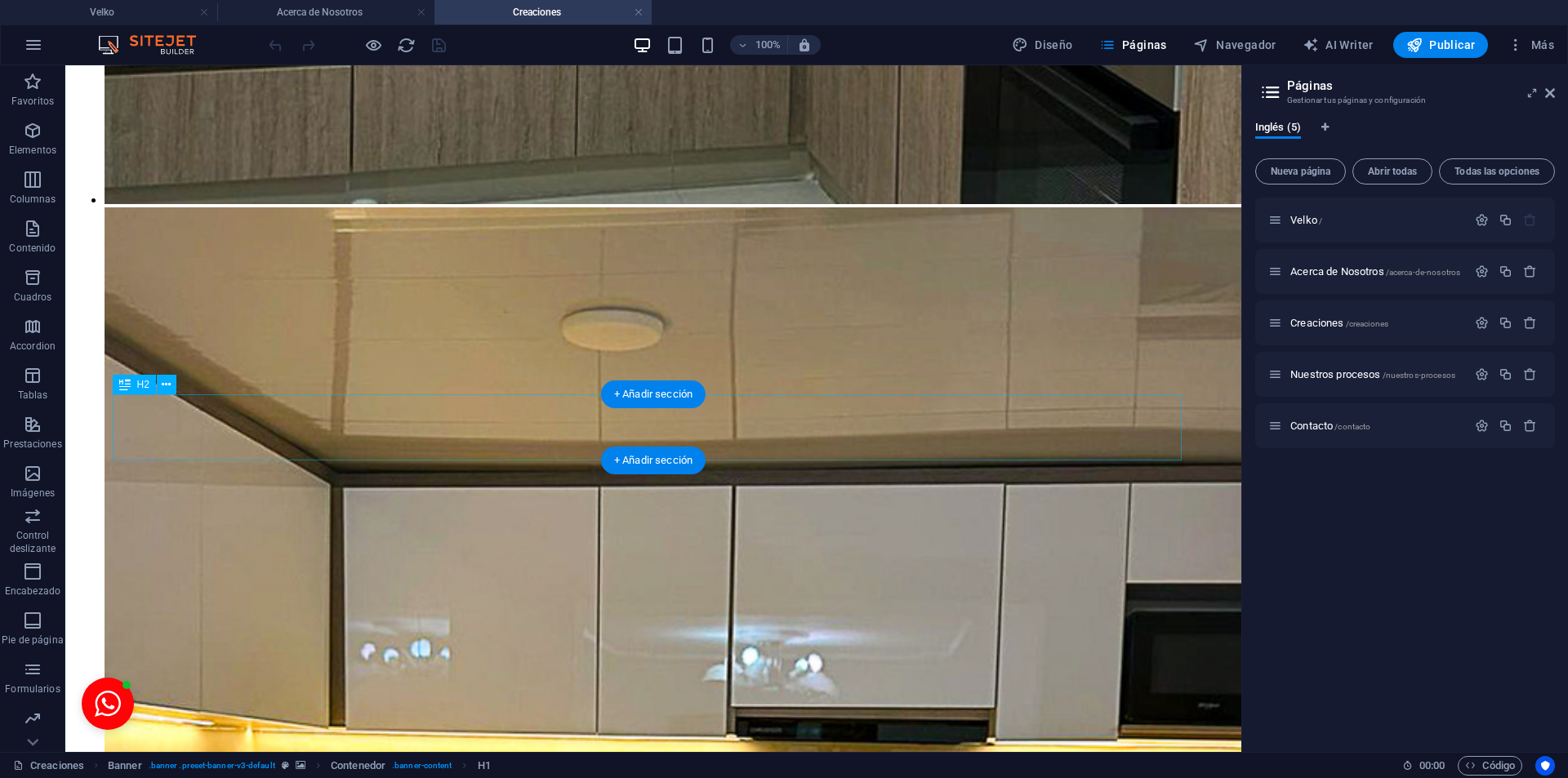
scroll to position [15282, 0]
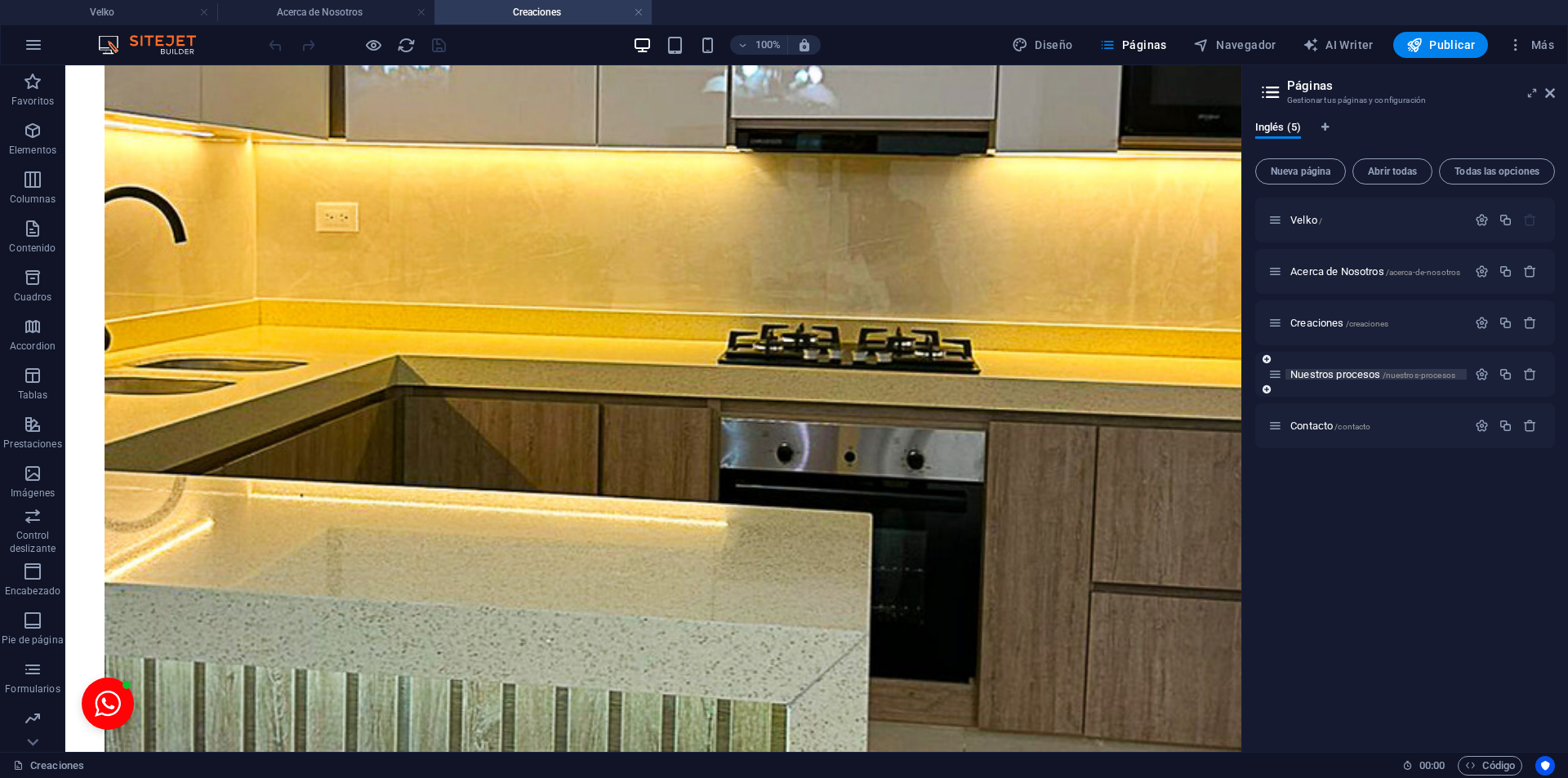
click at [1323, 372] on span "Nuestros procesos /nuestros-procesos" at bounding box center [1372, 374] width 165 height 13
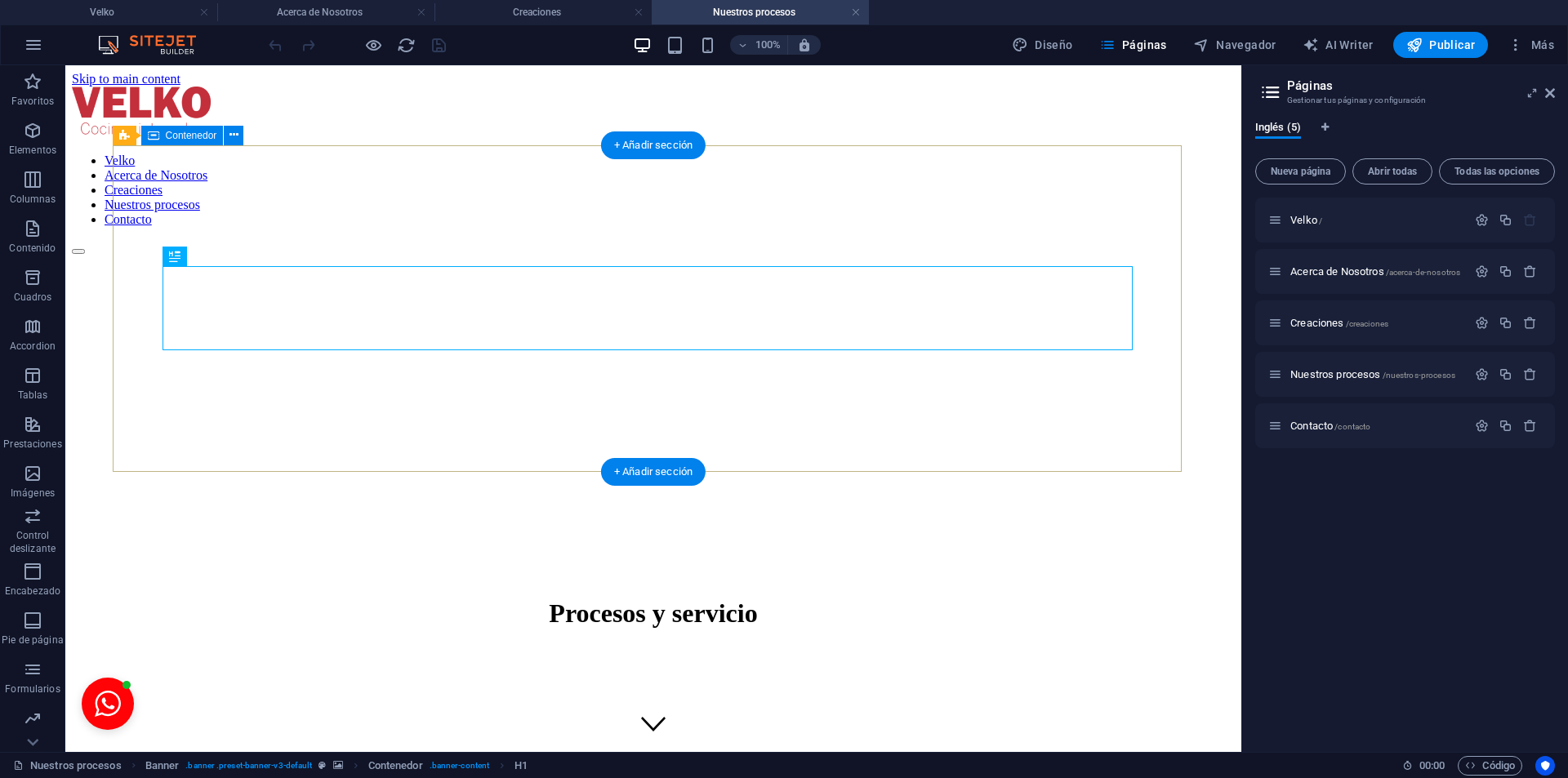
scroll to position [3705, 0]
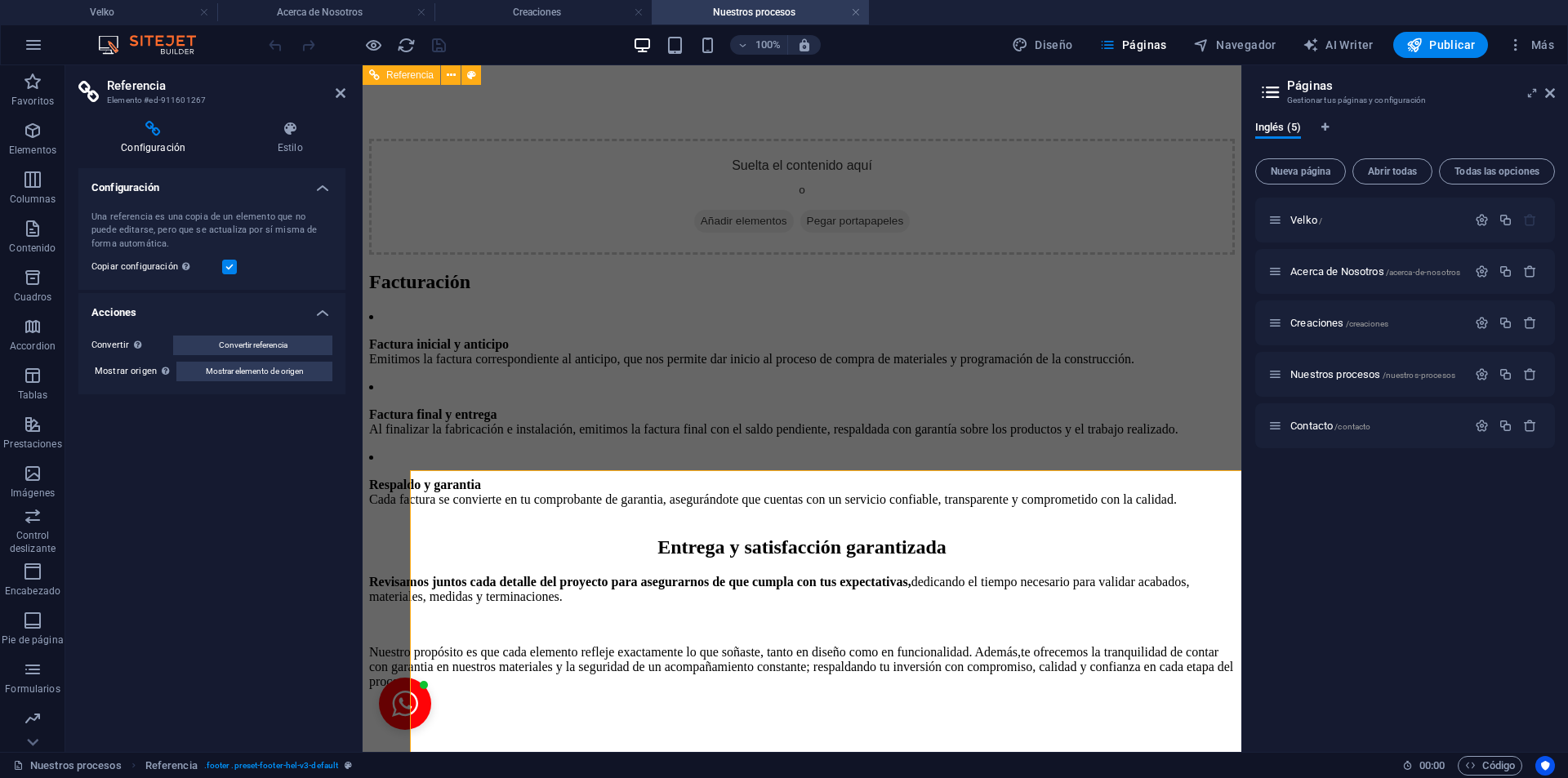
scroll to position [3186, 0]
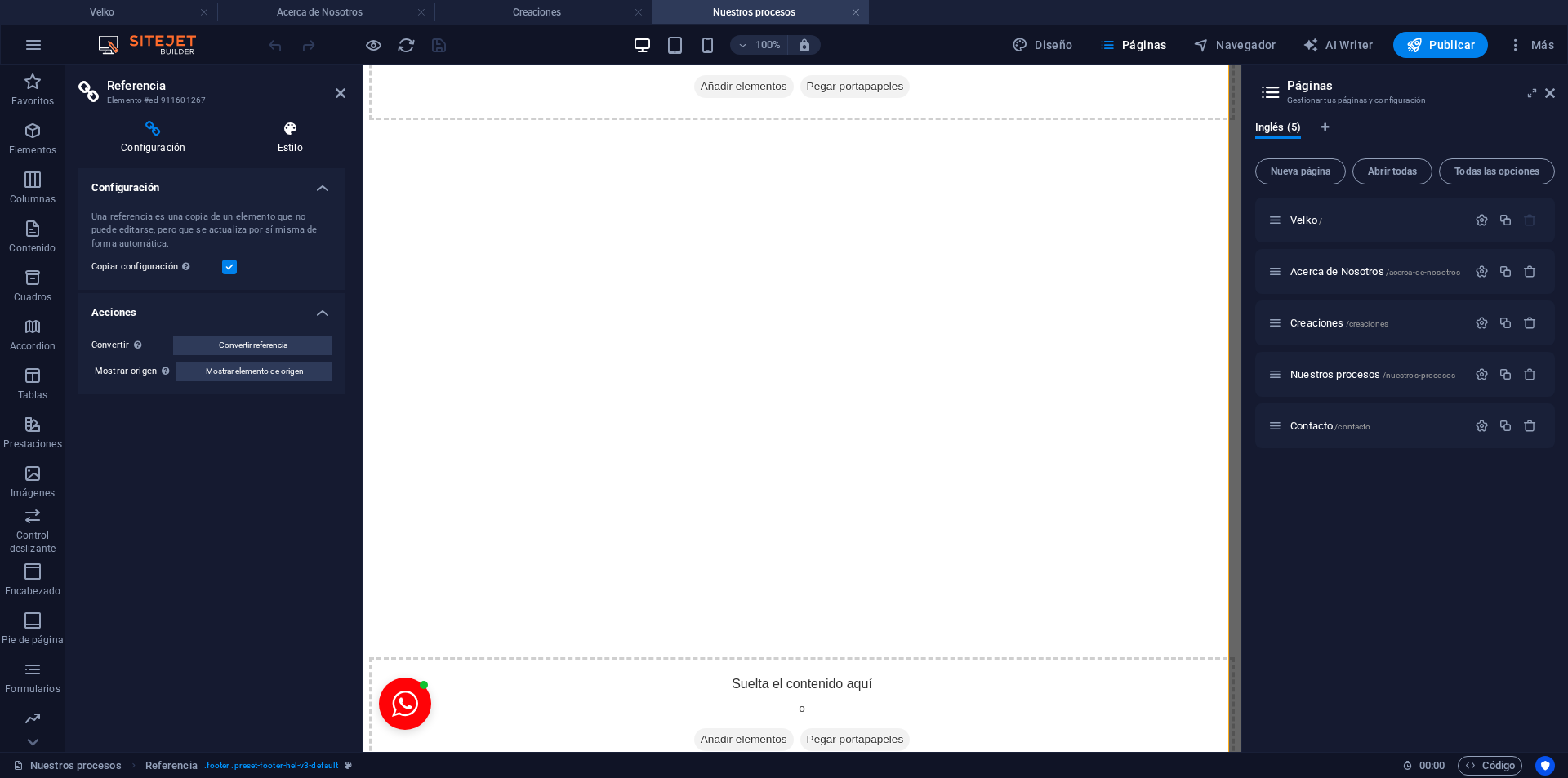
click at [300, 121] on icon at bounding box center [289, 129] width 111 height 16
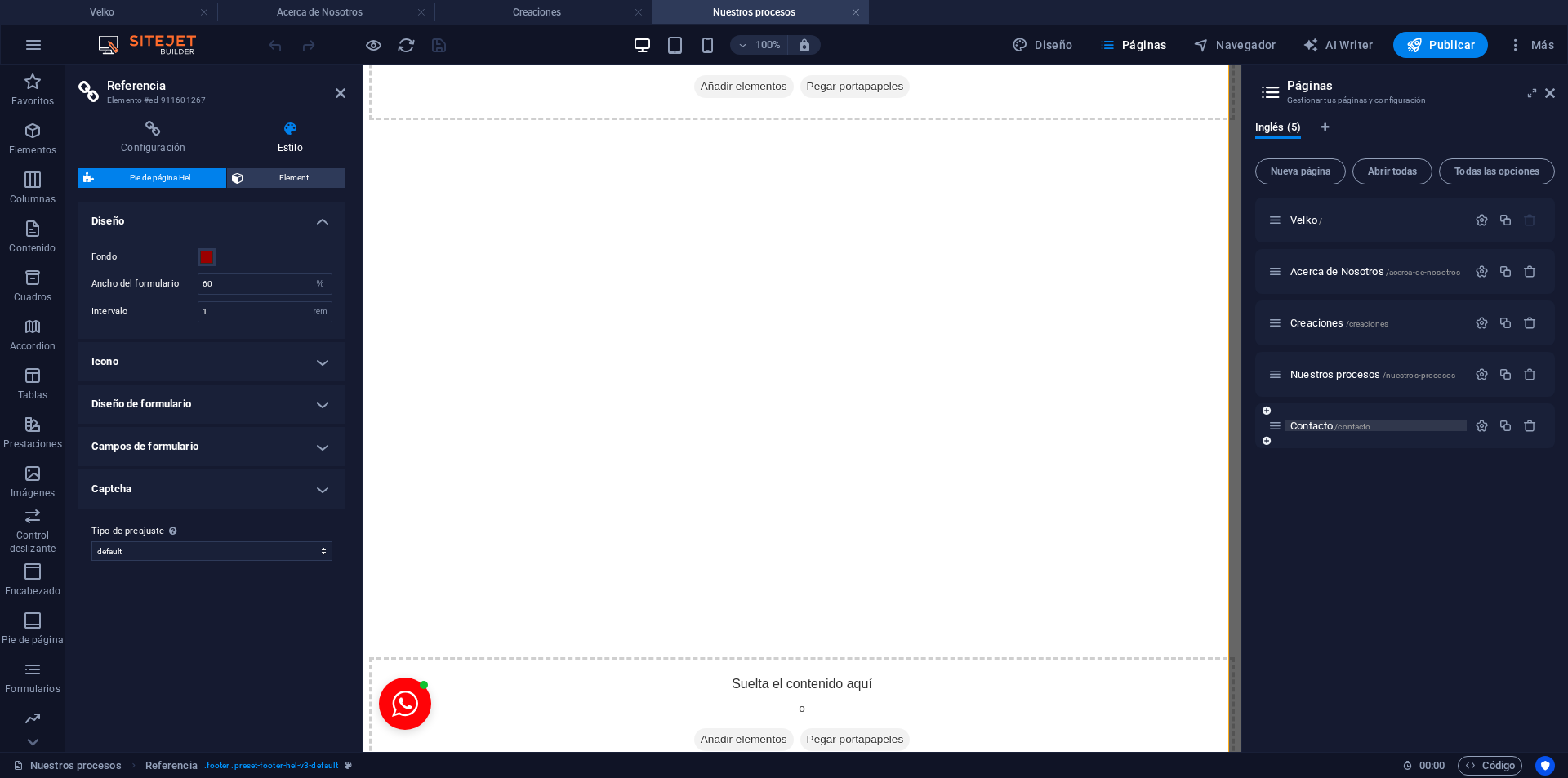
click at [1348, 428] on span "/contacto" at bounding box center [1351, 426] width 36 height 9
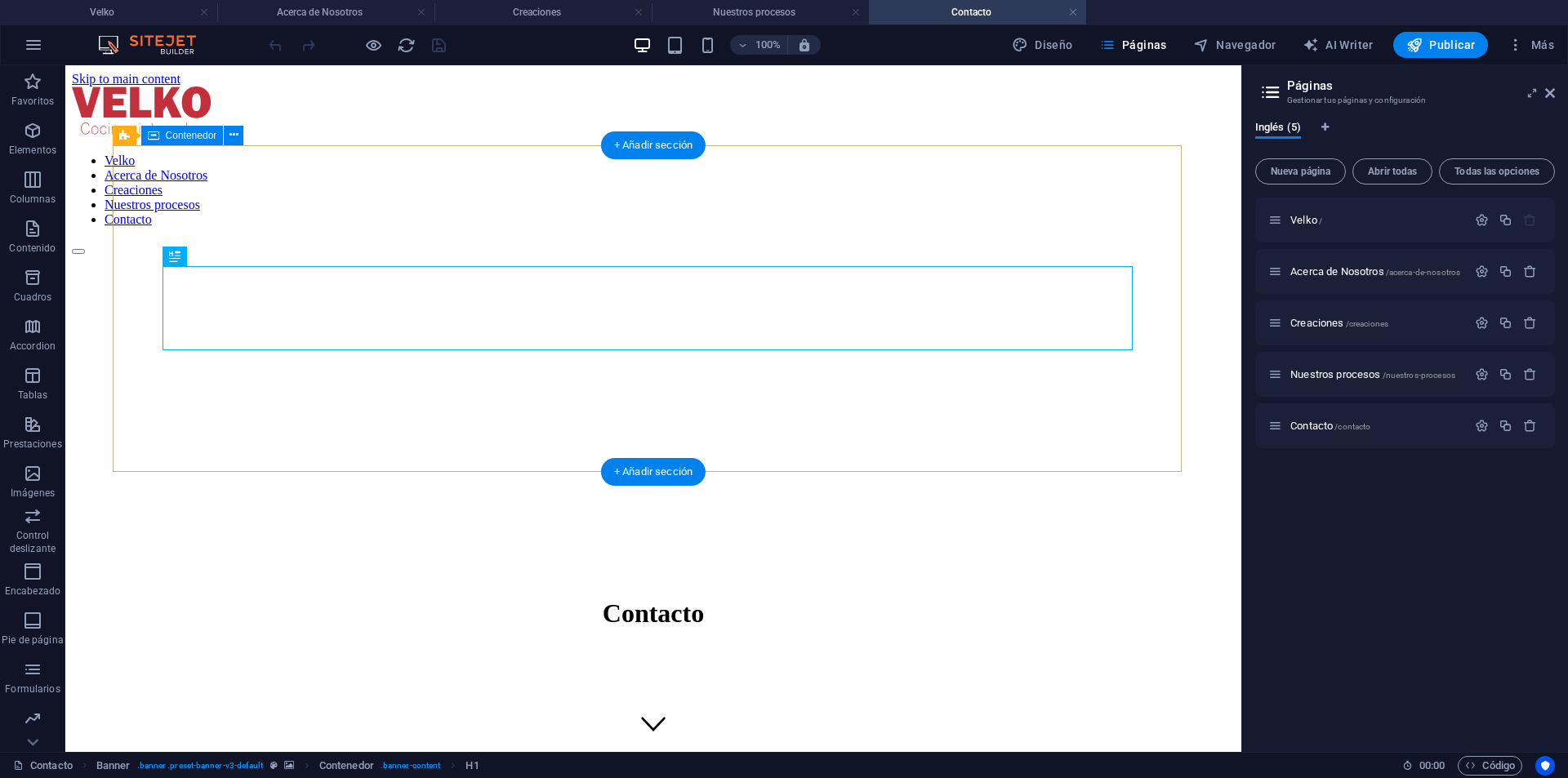
scroll to position [502, 0]
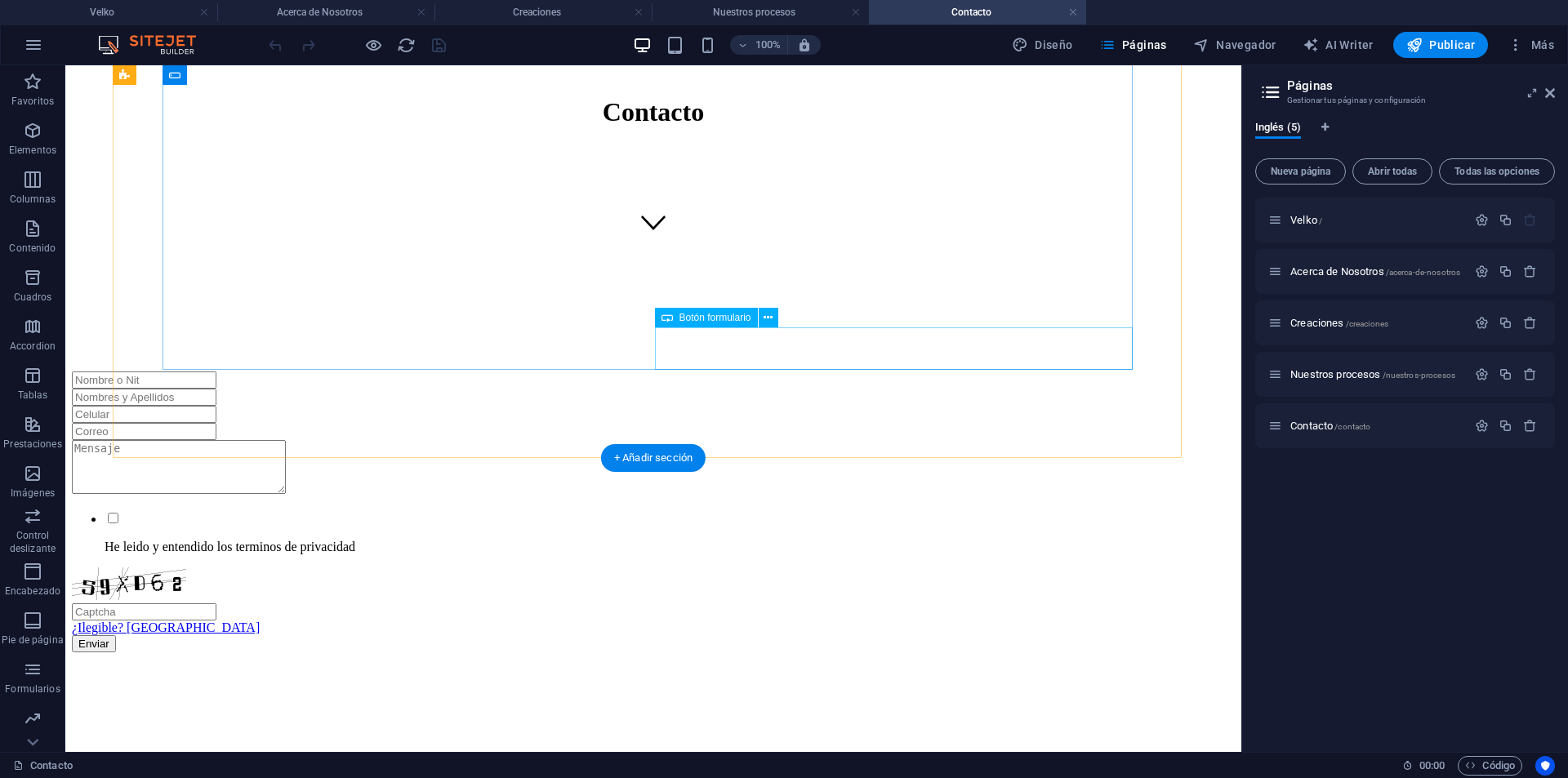
click at [811, 635] on div "Enviar" at bounding box center [653, 644] width 1163 height 17
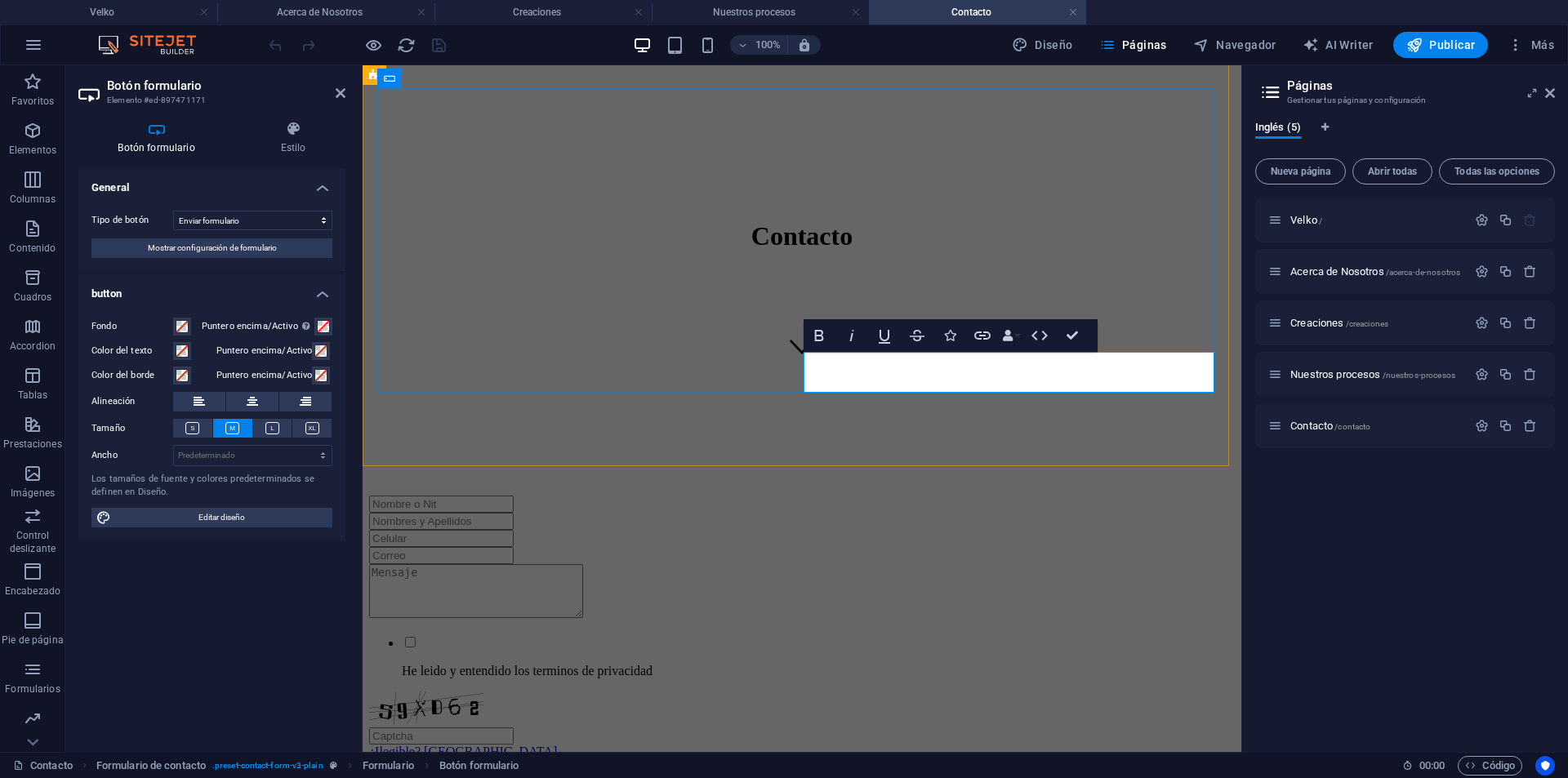
scroll to position [375, 0]
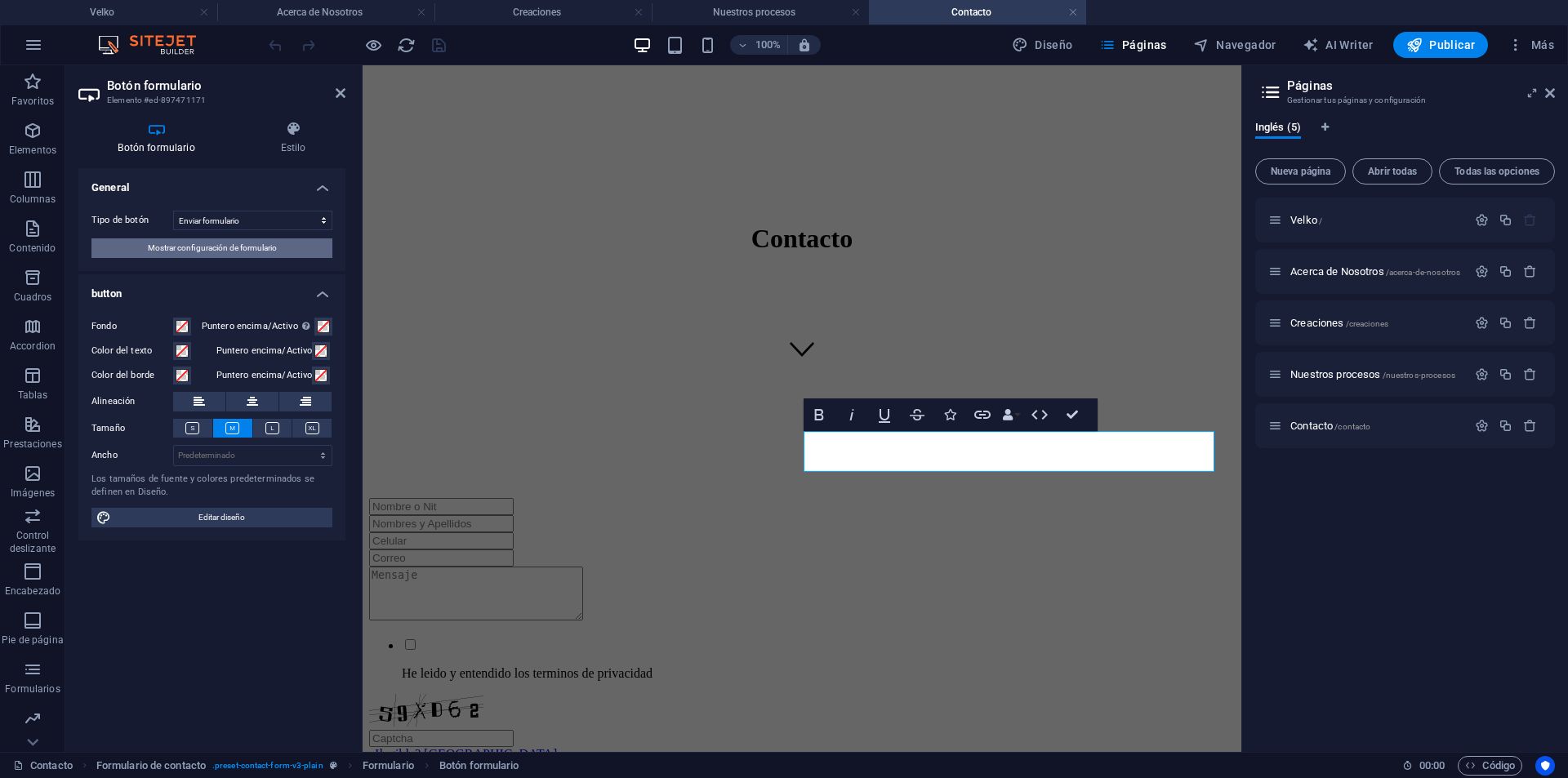
click at [255, 254] on span "Mostrar configuración de formulario" at bounding box center [212, 248] width 129 height 19
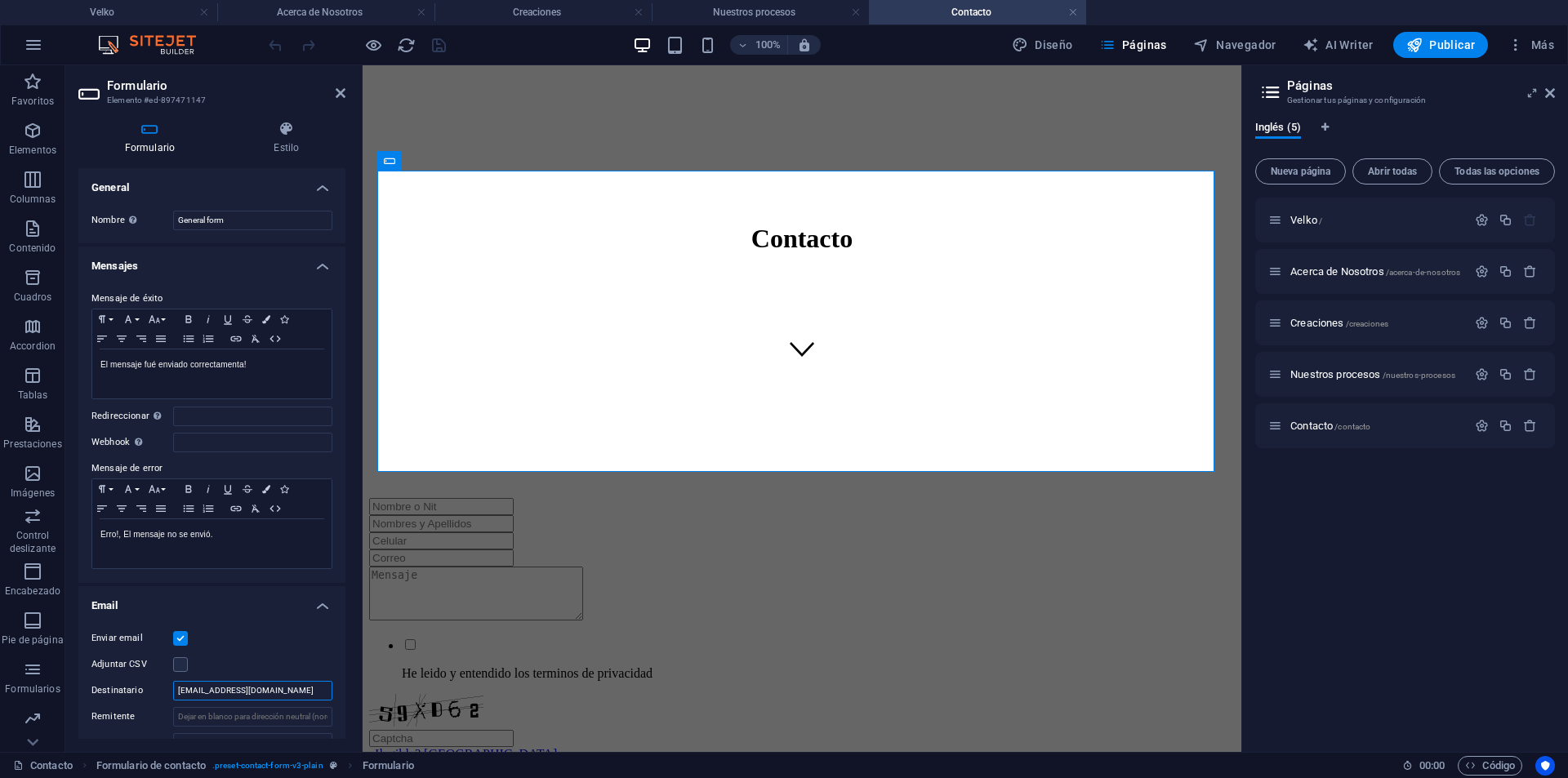
drag, startPoint x: 271, startPoint y: 685, endPoint x: 109, endPoint y: 706, distance: 163.4
click at [109, 706] on div "Enviar email Adjuntar CSV Destinatario Veyanit18@hotmail.com Remitente Asunto m…" at bounding box center [212, 749] width 267 height 268
paste input "cocinasvelko@g"
type input "[EMAIL_ADDRESS][DOMAIN_NAME]"
click at [437, 44] on icon "save" at bounding box center [438, 44] width 18 height 18
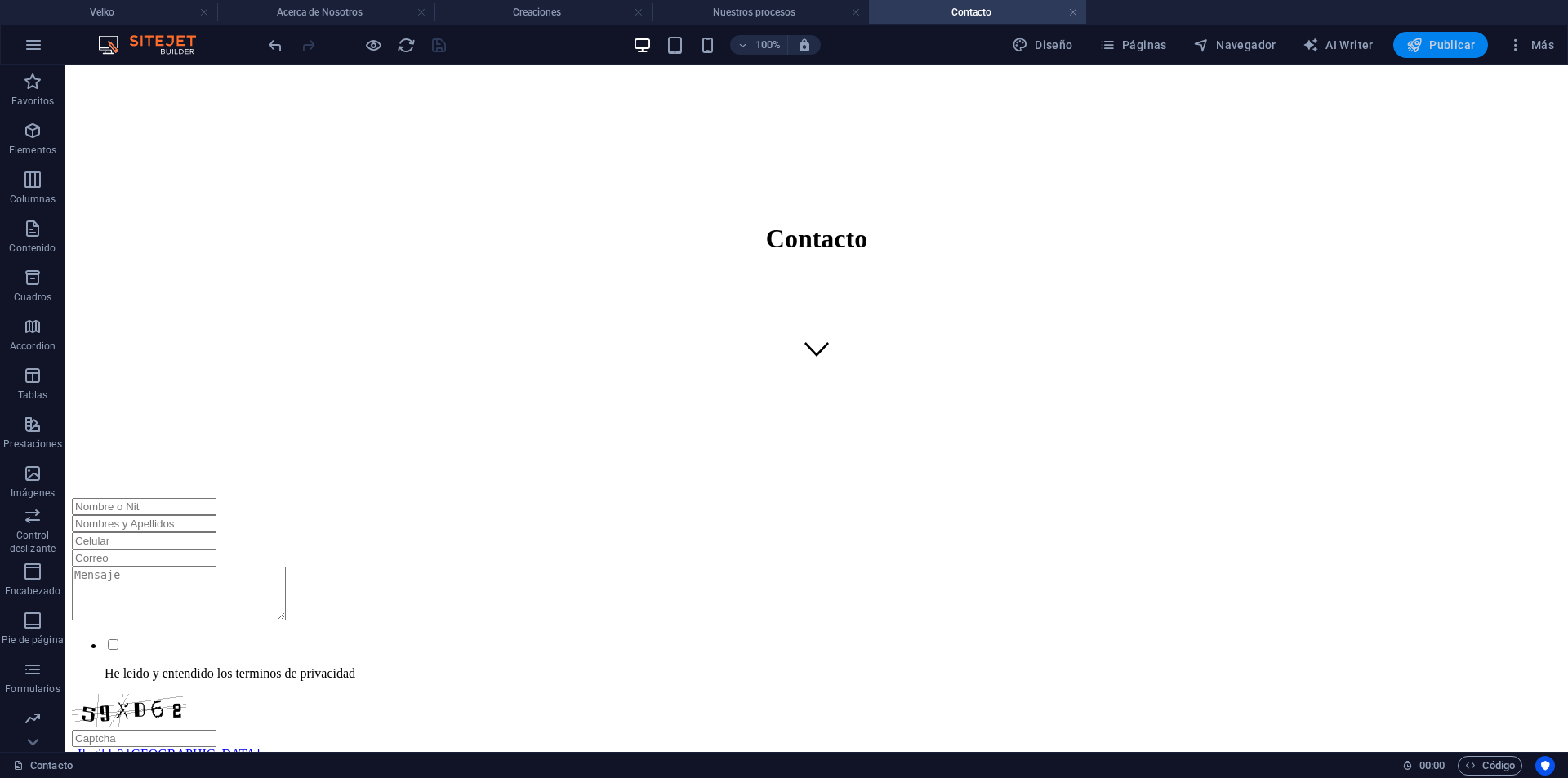
click at [1432, 43] on span "Publicar" at bounding box center [1440, 44] width 70 height 16
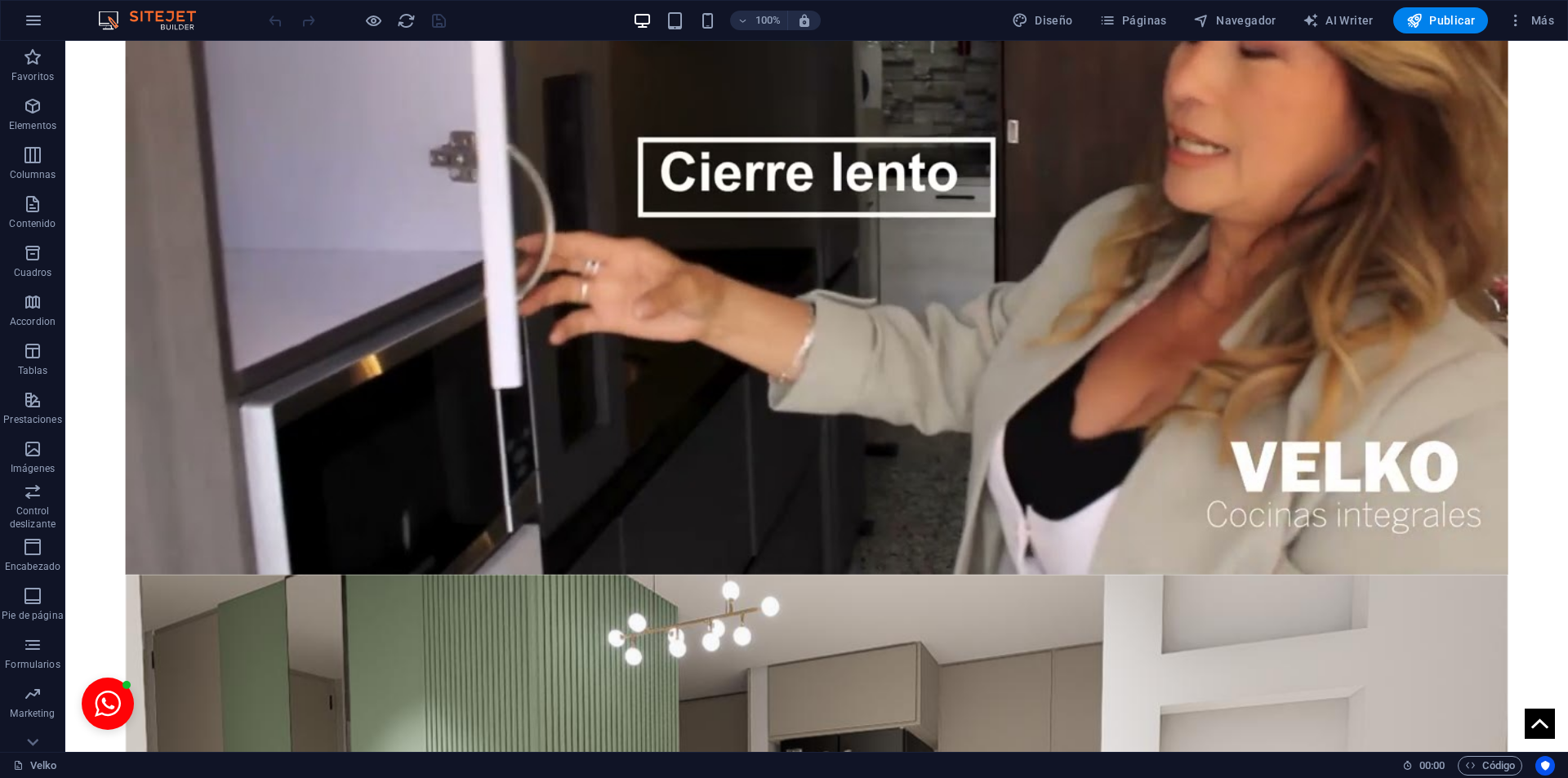
scroll to position [312, 0]
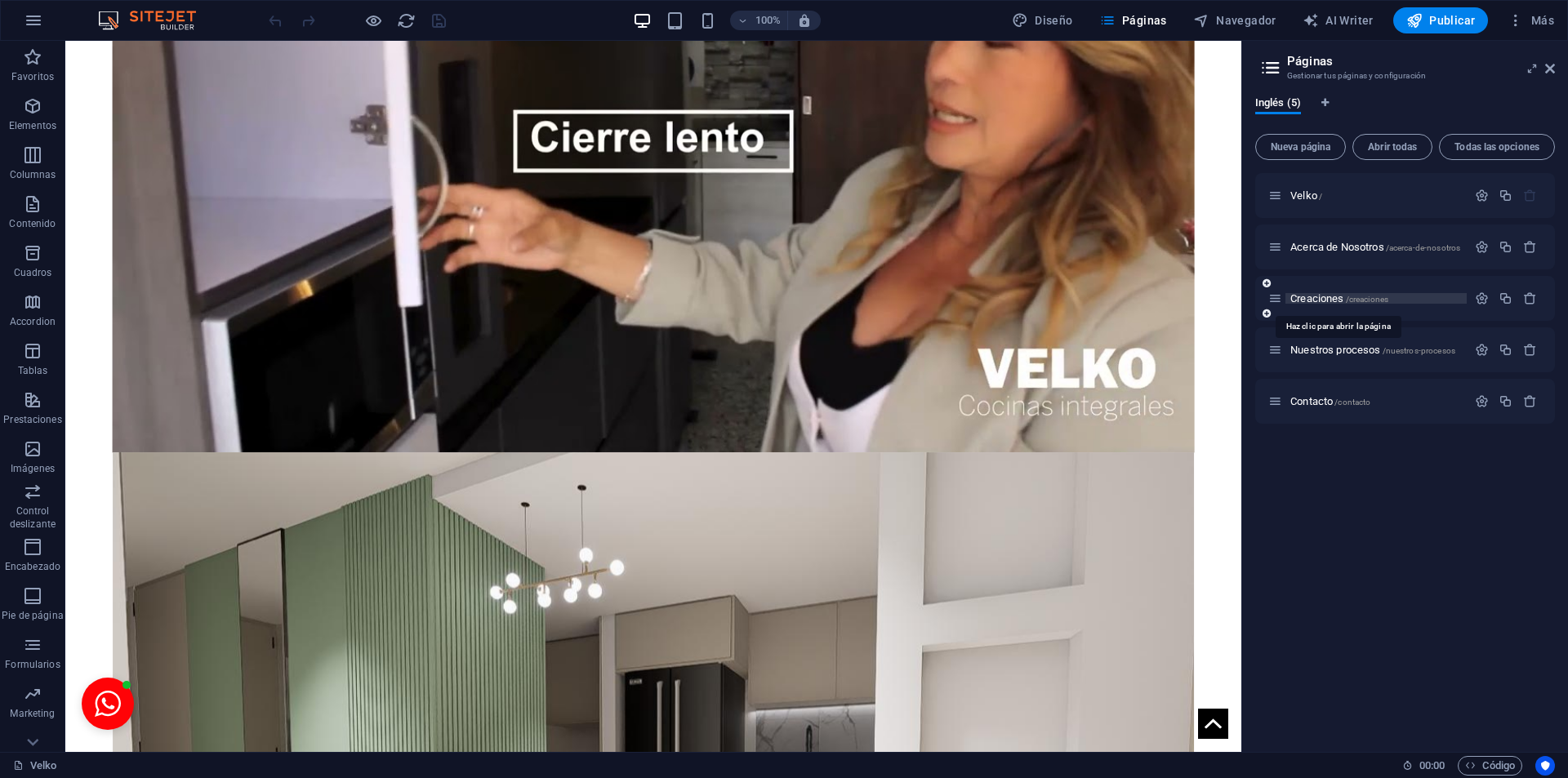
click at [1319, 294] on span "Creaciones /creaciones" at bounding box center [1338, 298] width 98 height 13
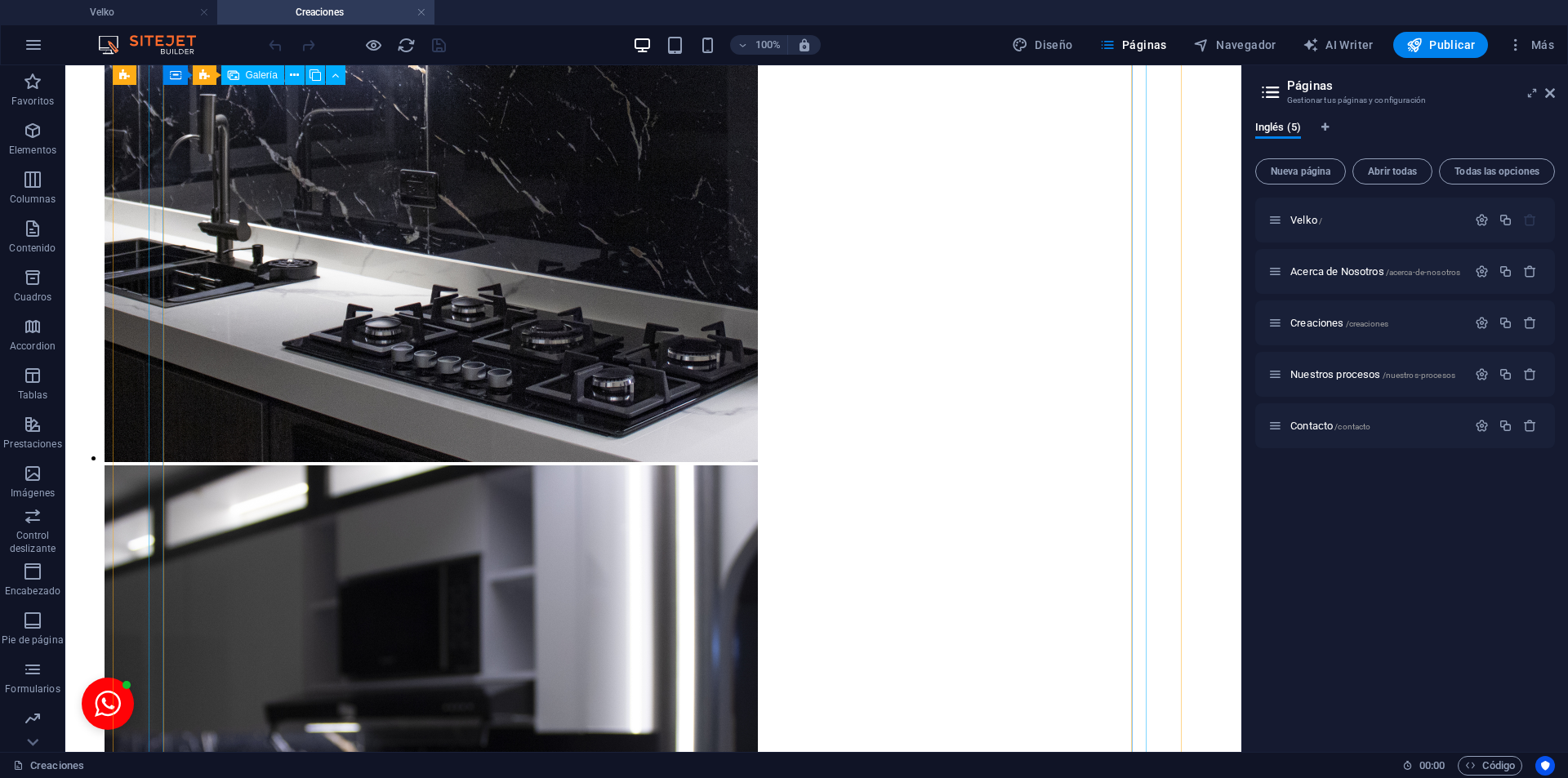
scroll to position [4898, 0]
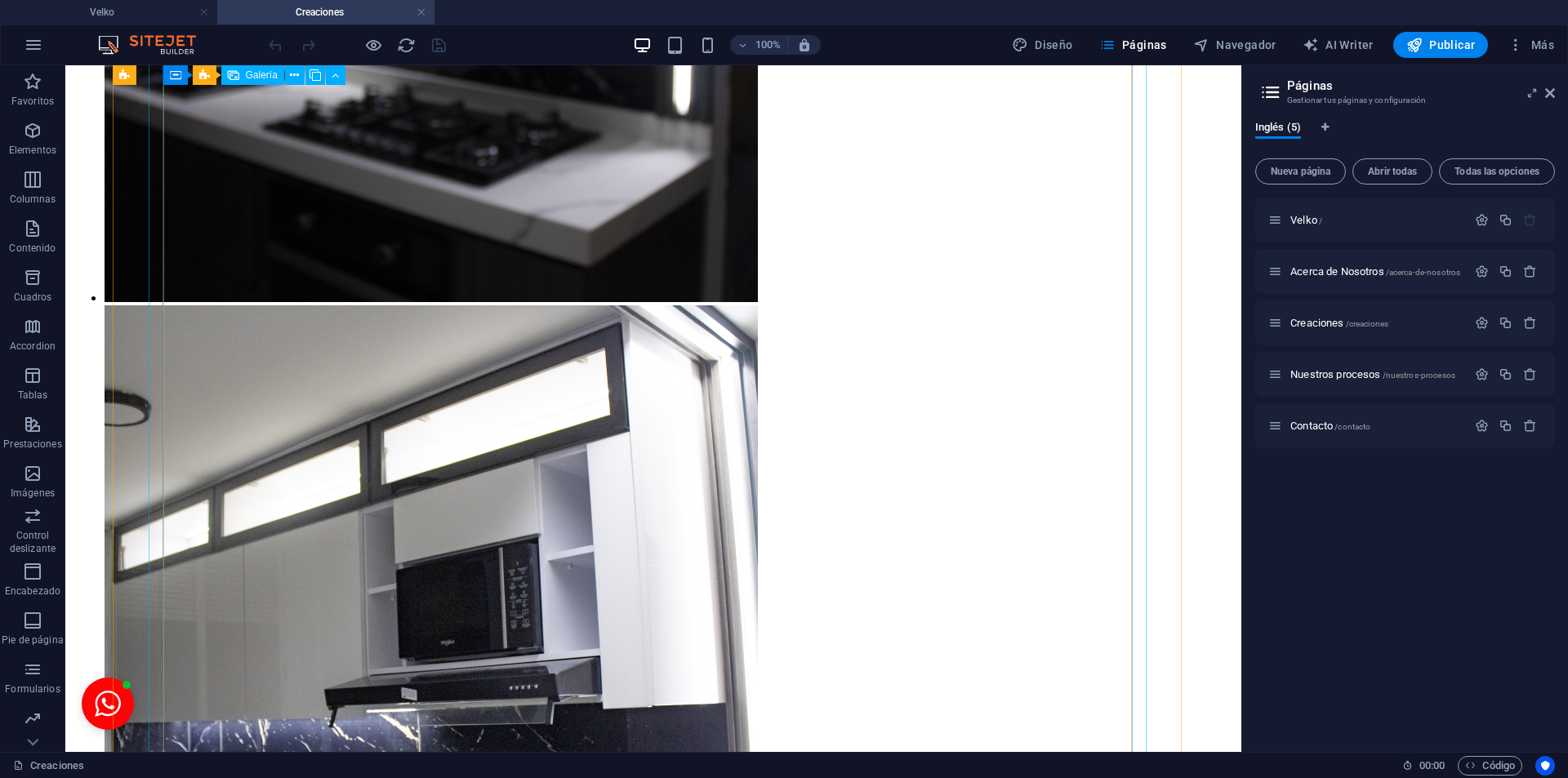
select select "4"
select select "px"
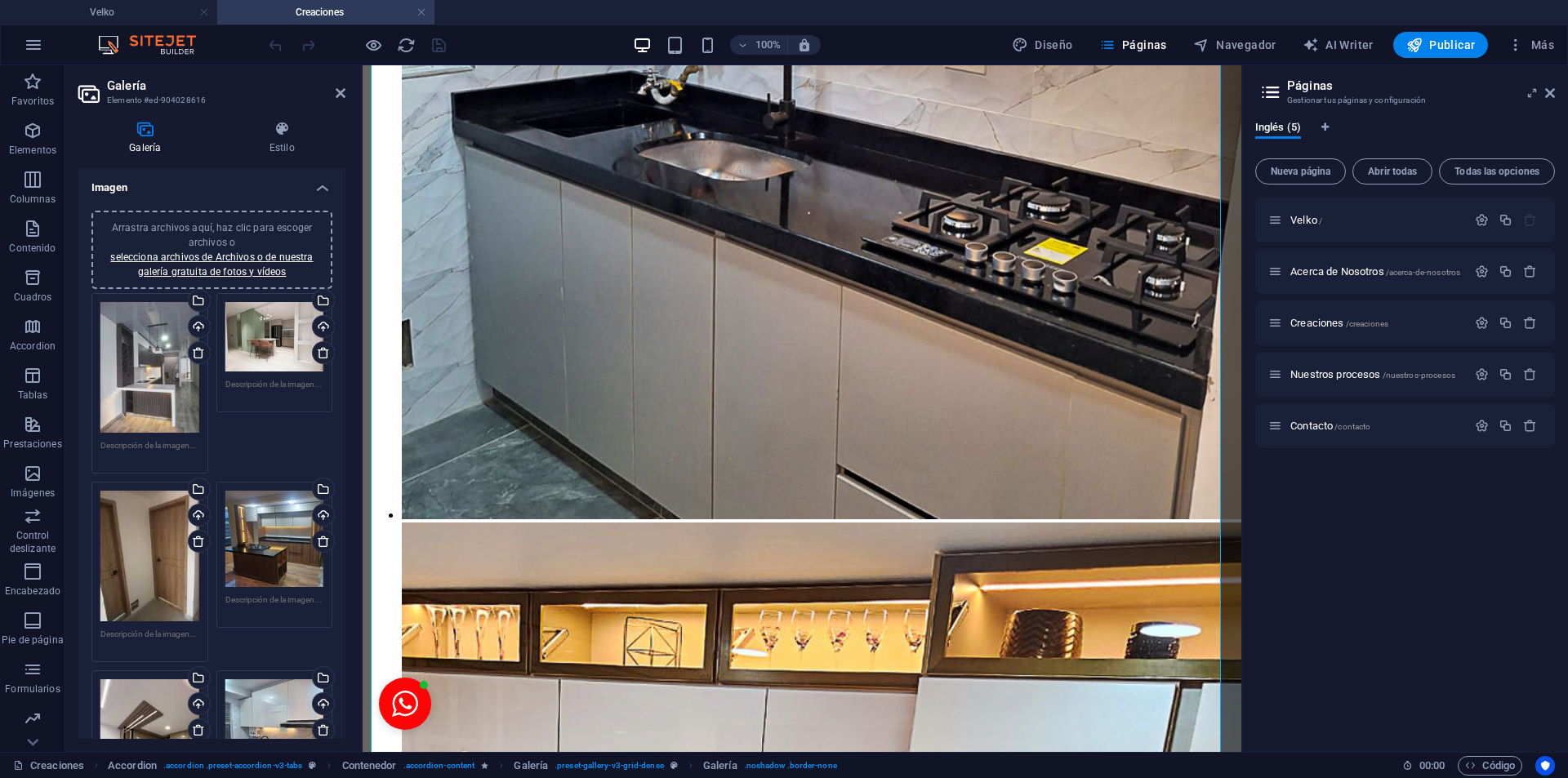
scroll to position [8743, 0]
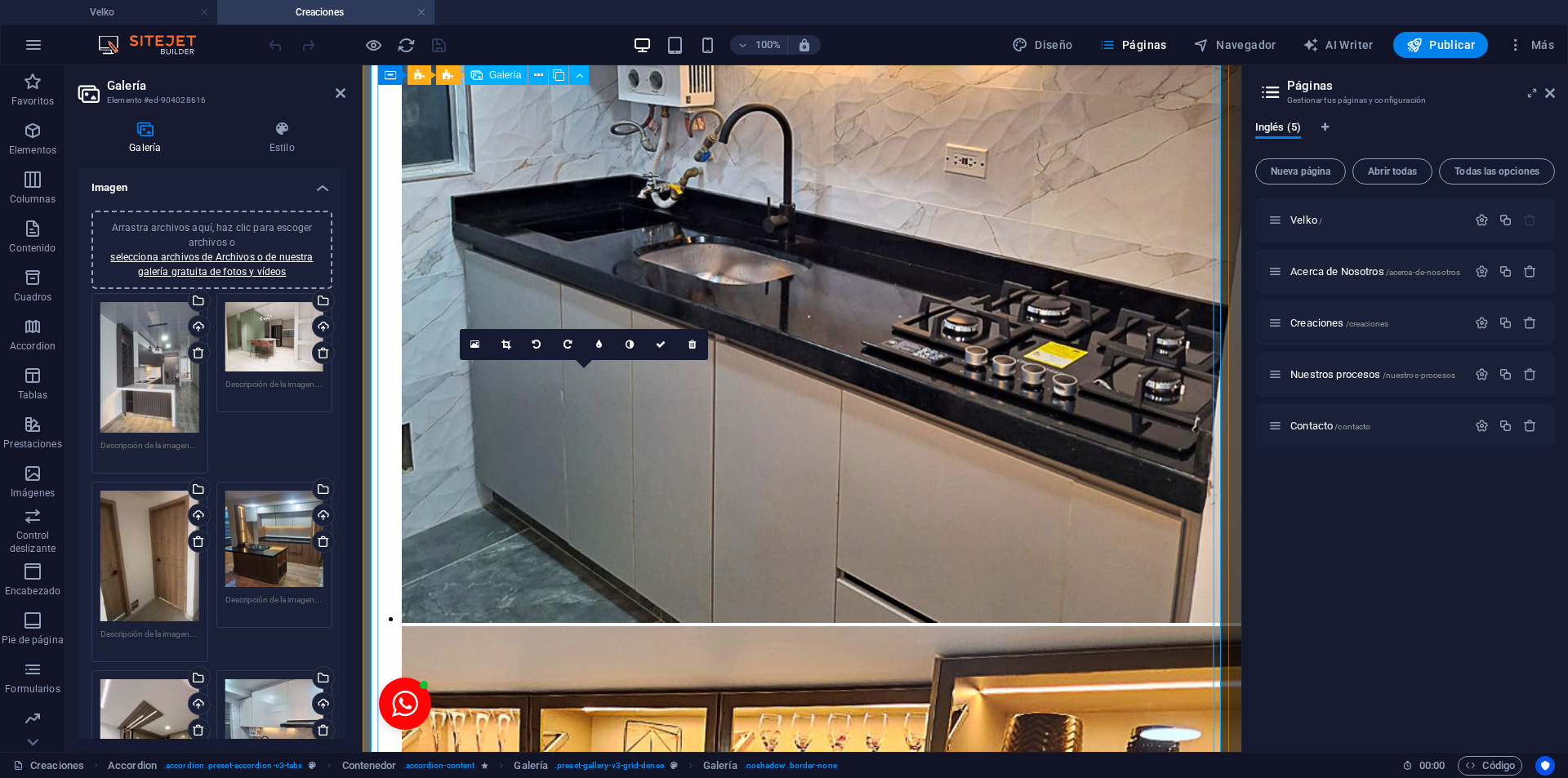
click at [695, 344] on icon at bounding box center [692, 344] width 8 height 10
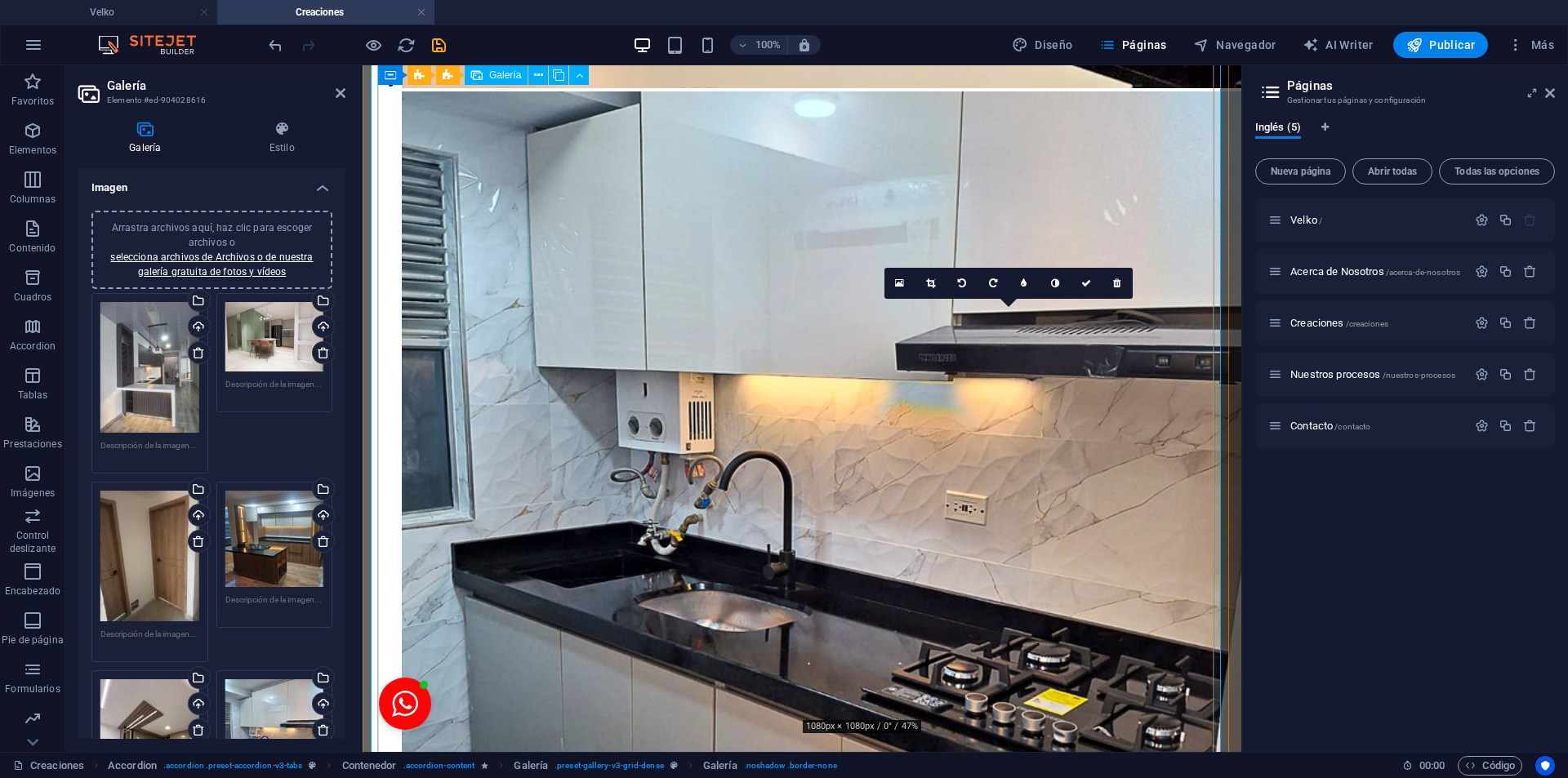
scroll to position [8378, 0]
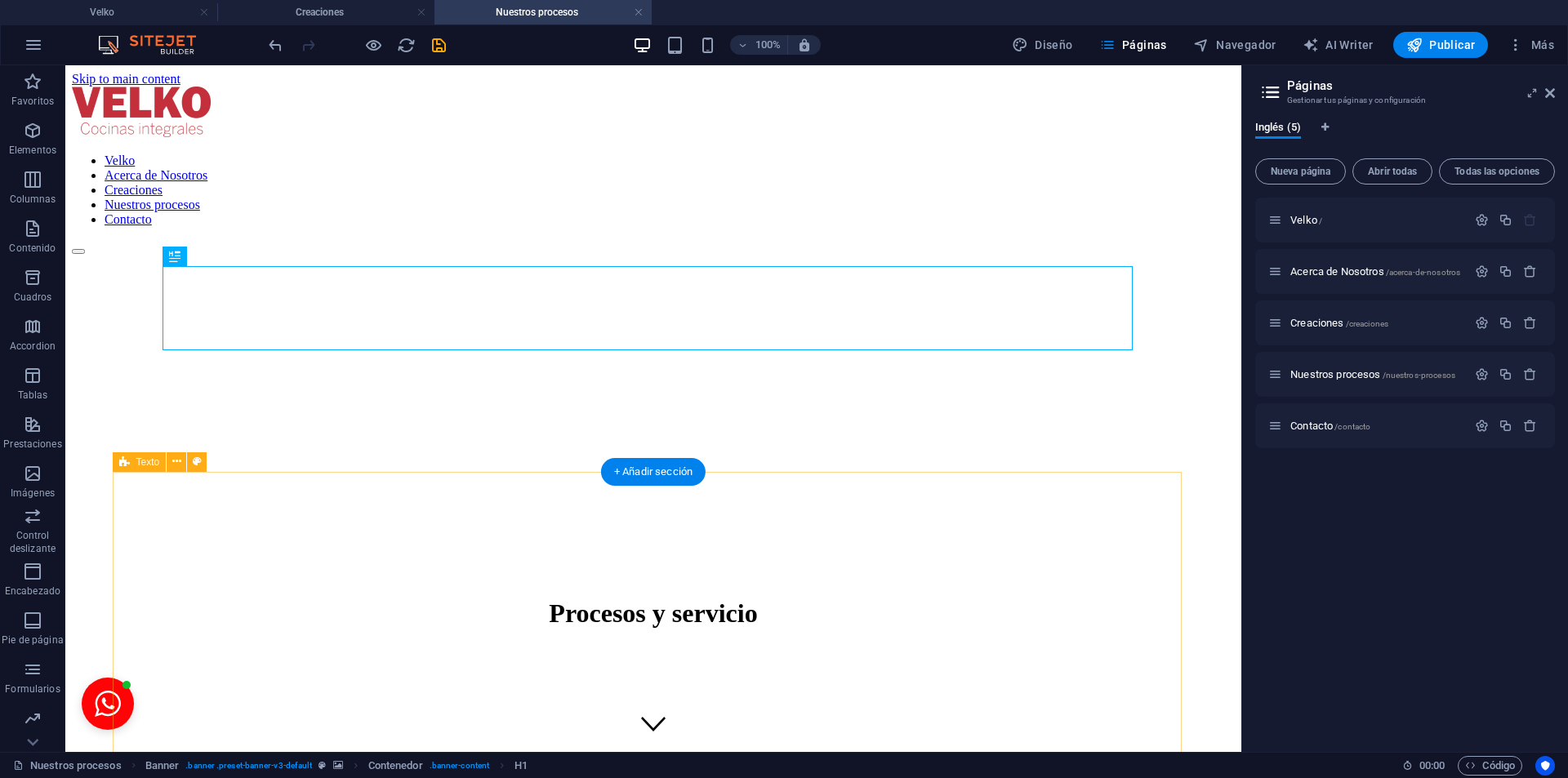
scroll to position [817, 0]
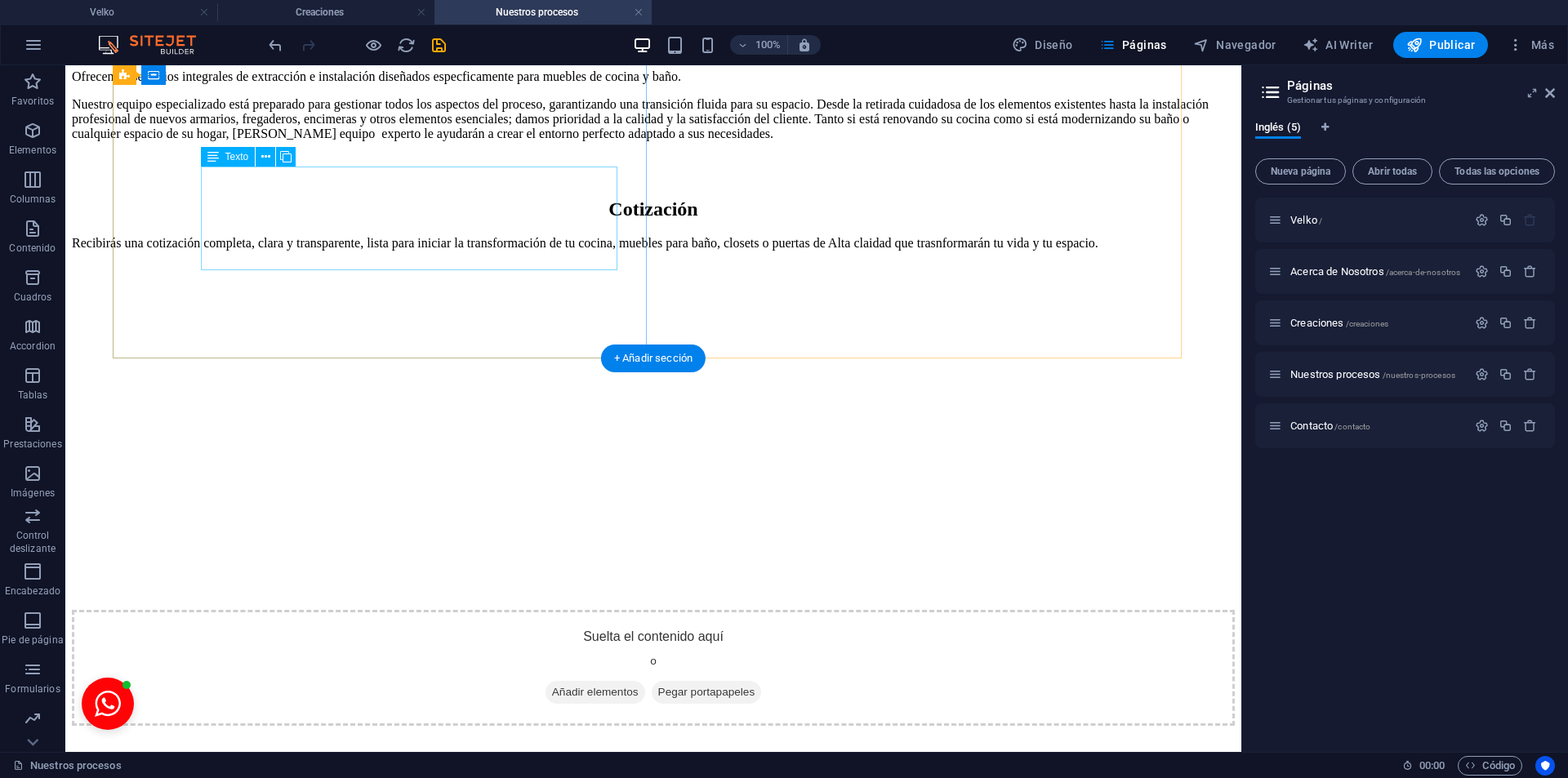
click at [492, 246] on div "Recibirás una cotización completa, clara y transparente, lista para iniciar la …" at bounding box center [653, 243] width 1163 height 14
click at [491, 239] on div "Recibirás una cotización completa, clara y transparente, lista para iniciar la …" at bounding box center [653, 243] width 1163 height 14
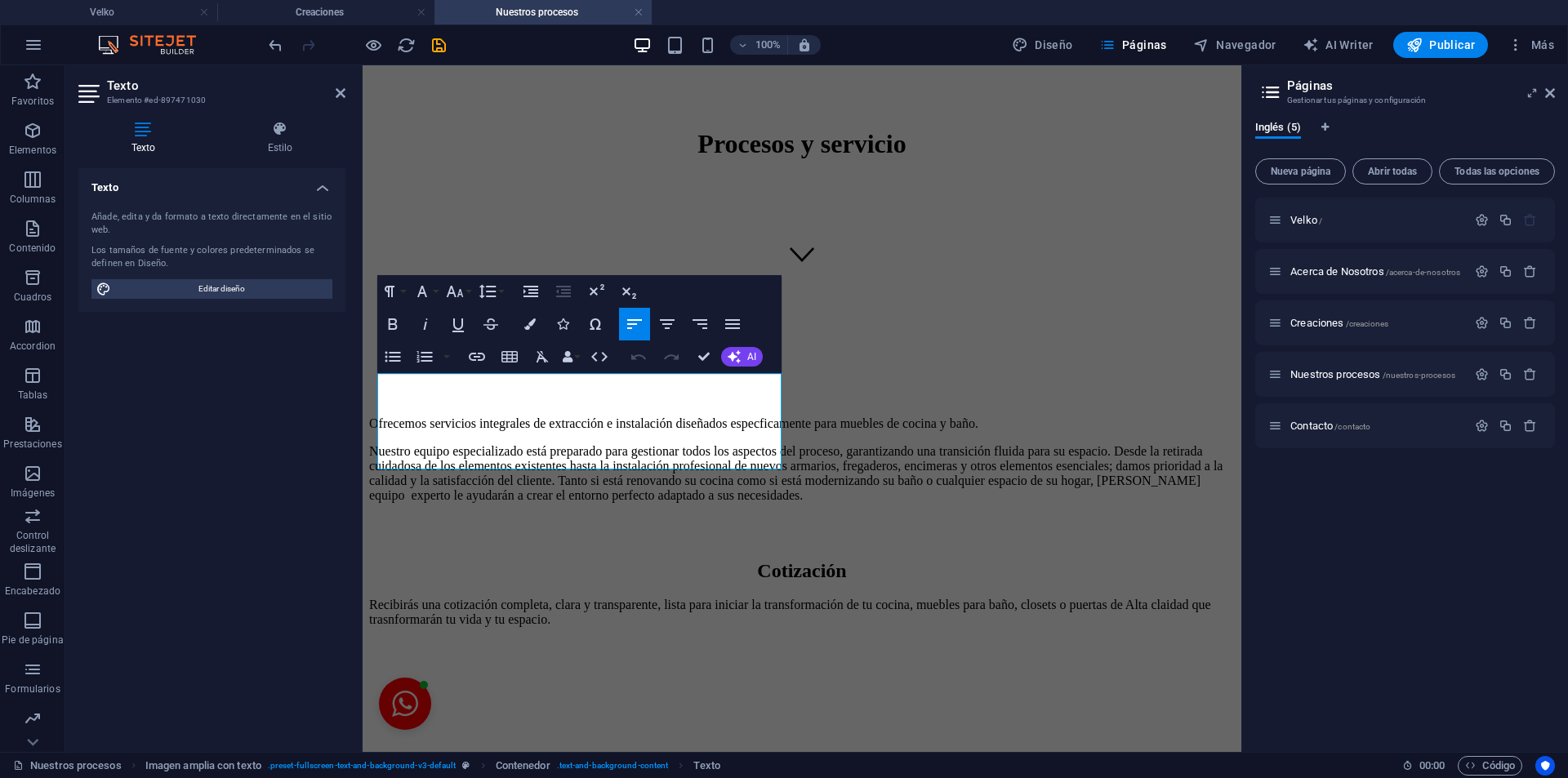
scroll to position [450, 0]
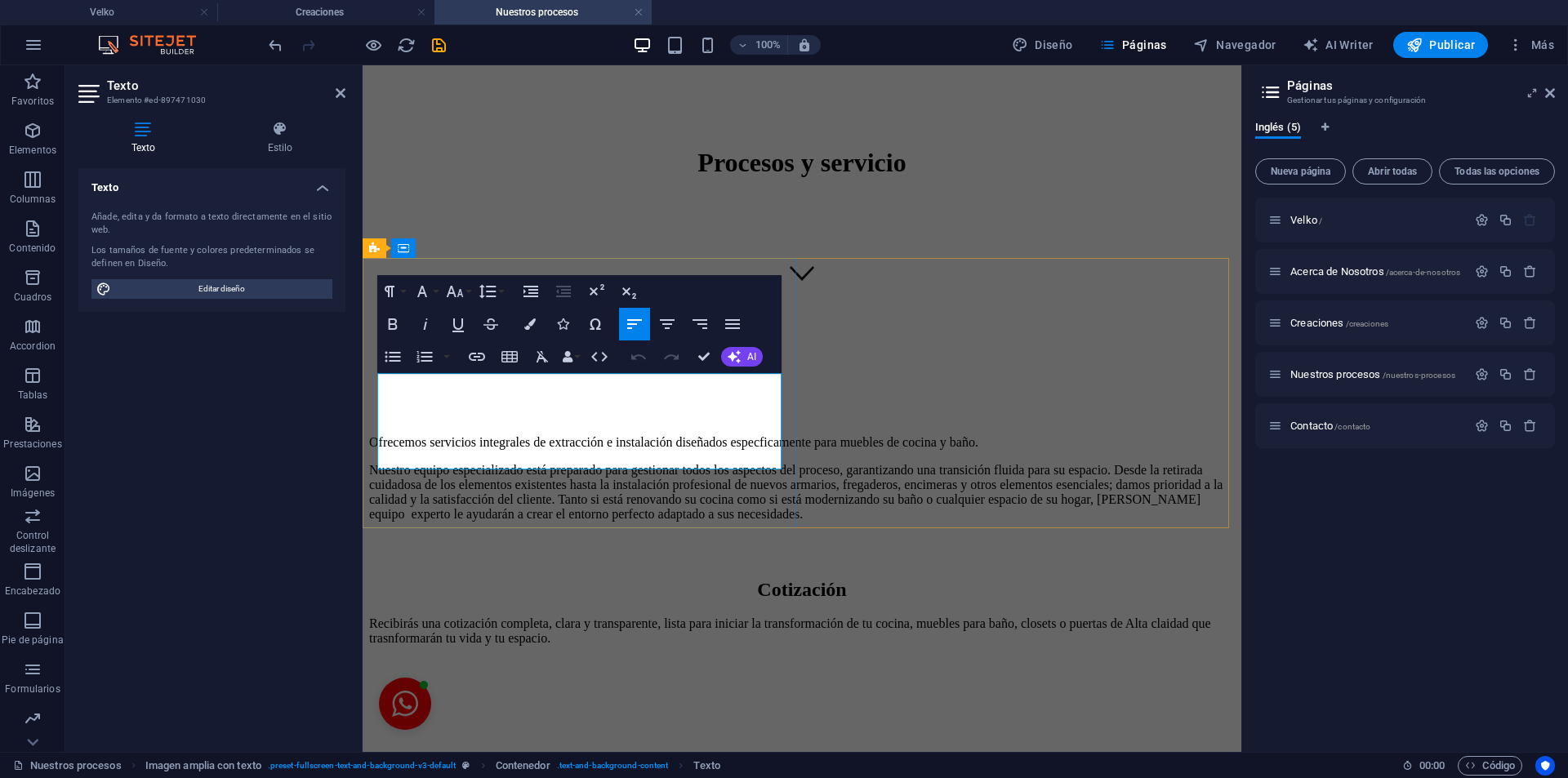
click at [667, 617] on p "Recibirás una cotización completa, clara y transparente, lista para iniciar la …" at bounding box center [801, 631] width 865 height 29
click at [658, 617] on p "Recibirás una cotización completa, clara y transparente, lista para iniciar la …" at bounding box center [801, 631] width 865 height 29
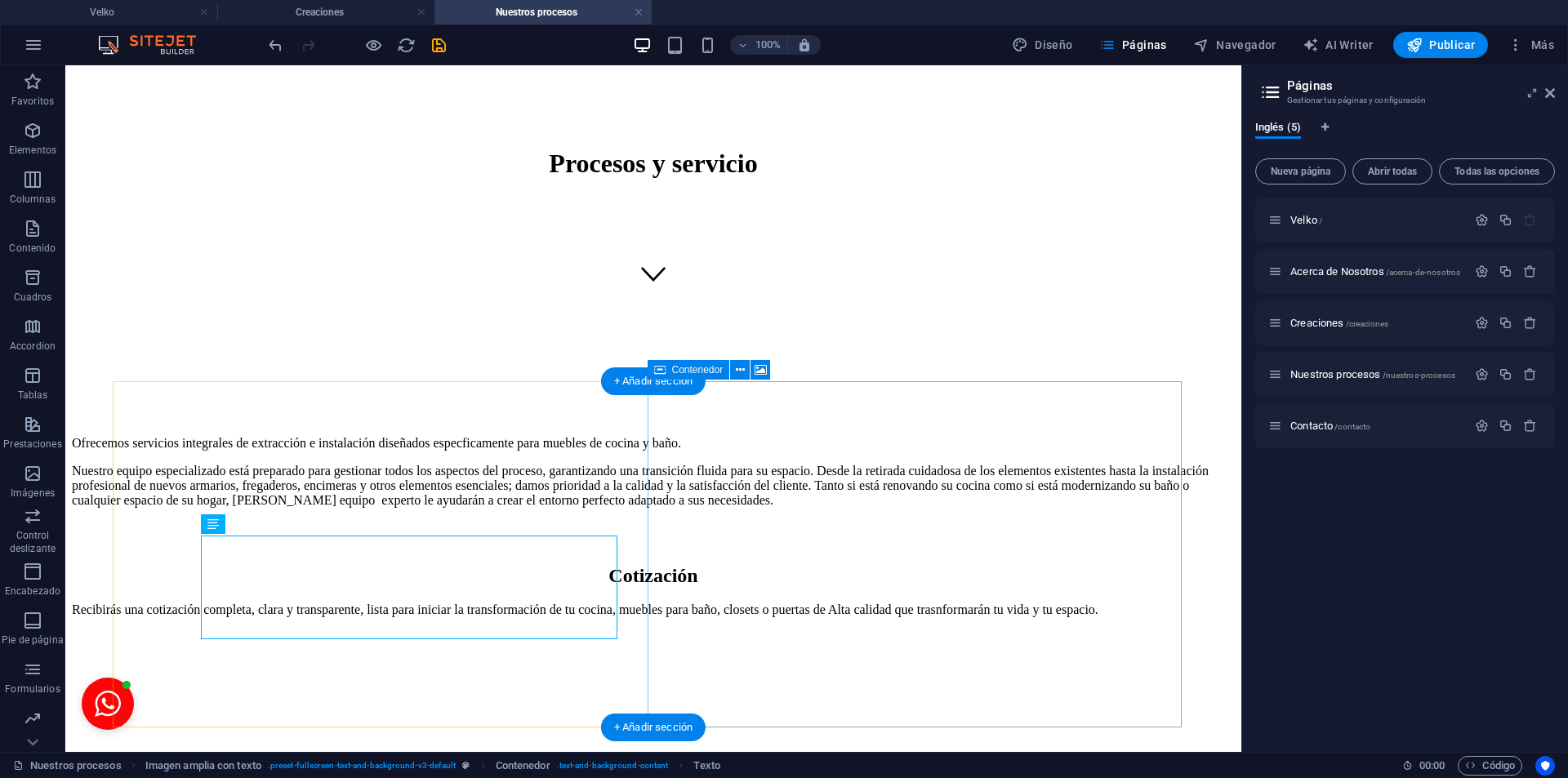
scroll to position [449, 0]
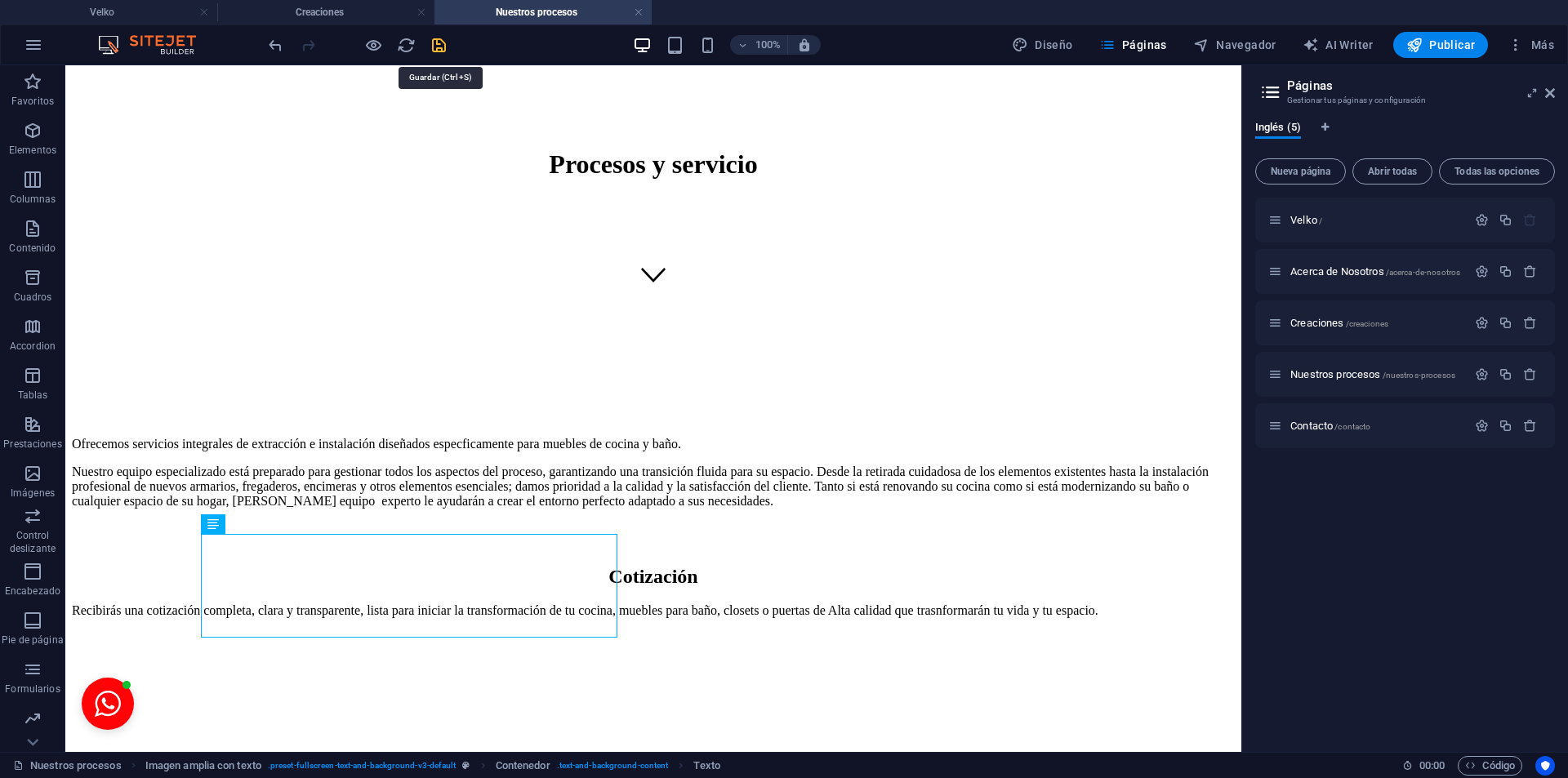
drag, startPoint x: 446, startPoint y: 43, endPoint x: 599, endPoint y: 246, distance: 254.2
click at [446, 43] on icon "save" at bounding box center [438, 44] width 18 height 18
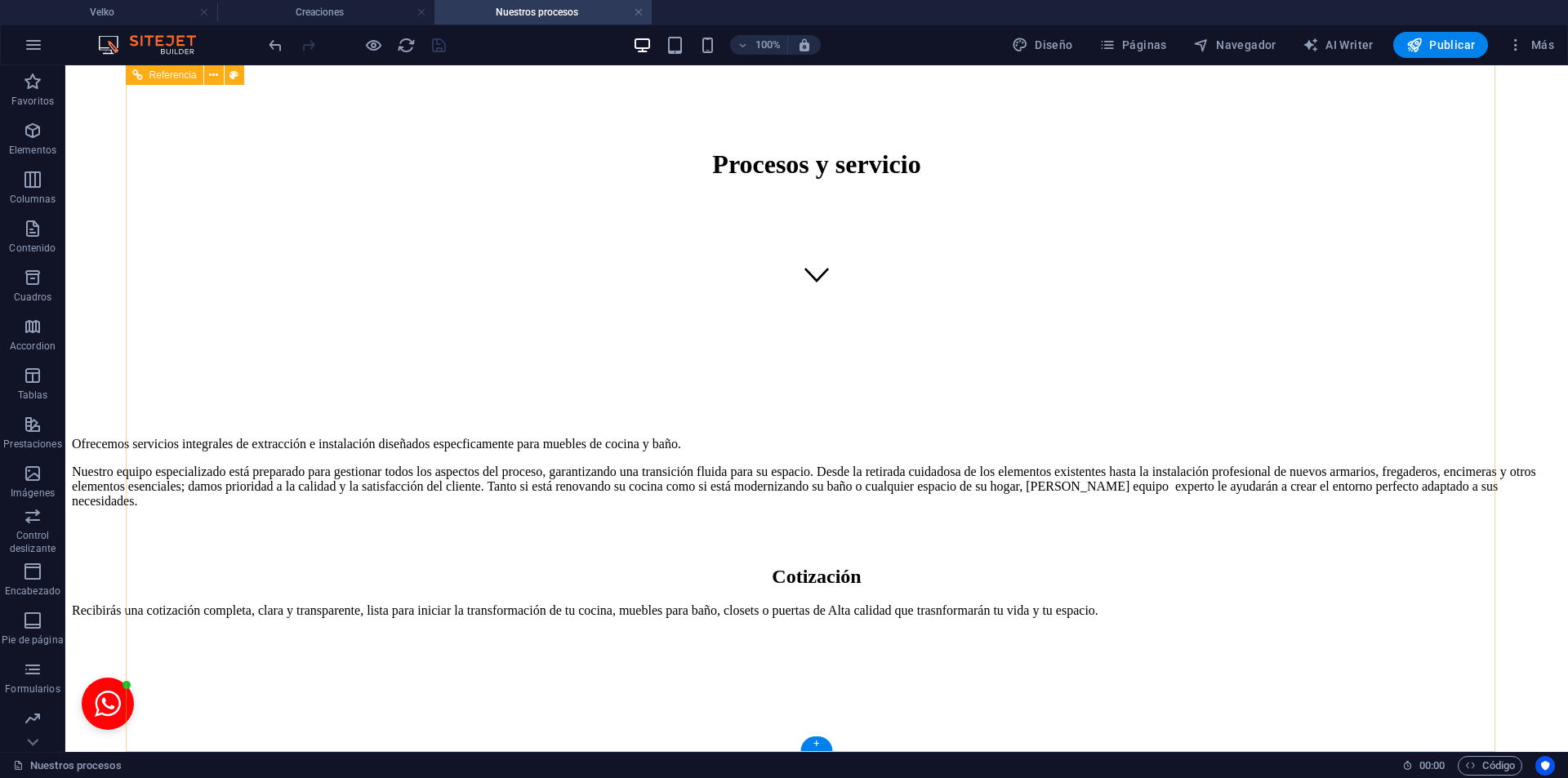
scroll to position [3572, 0]
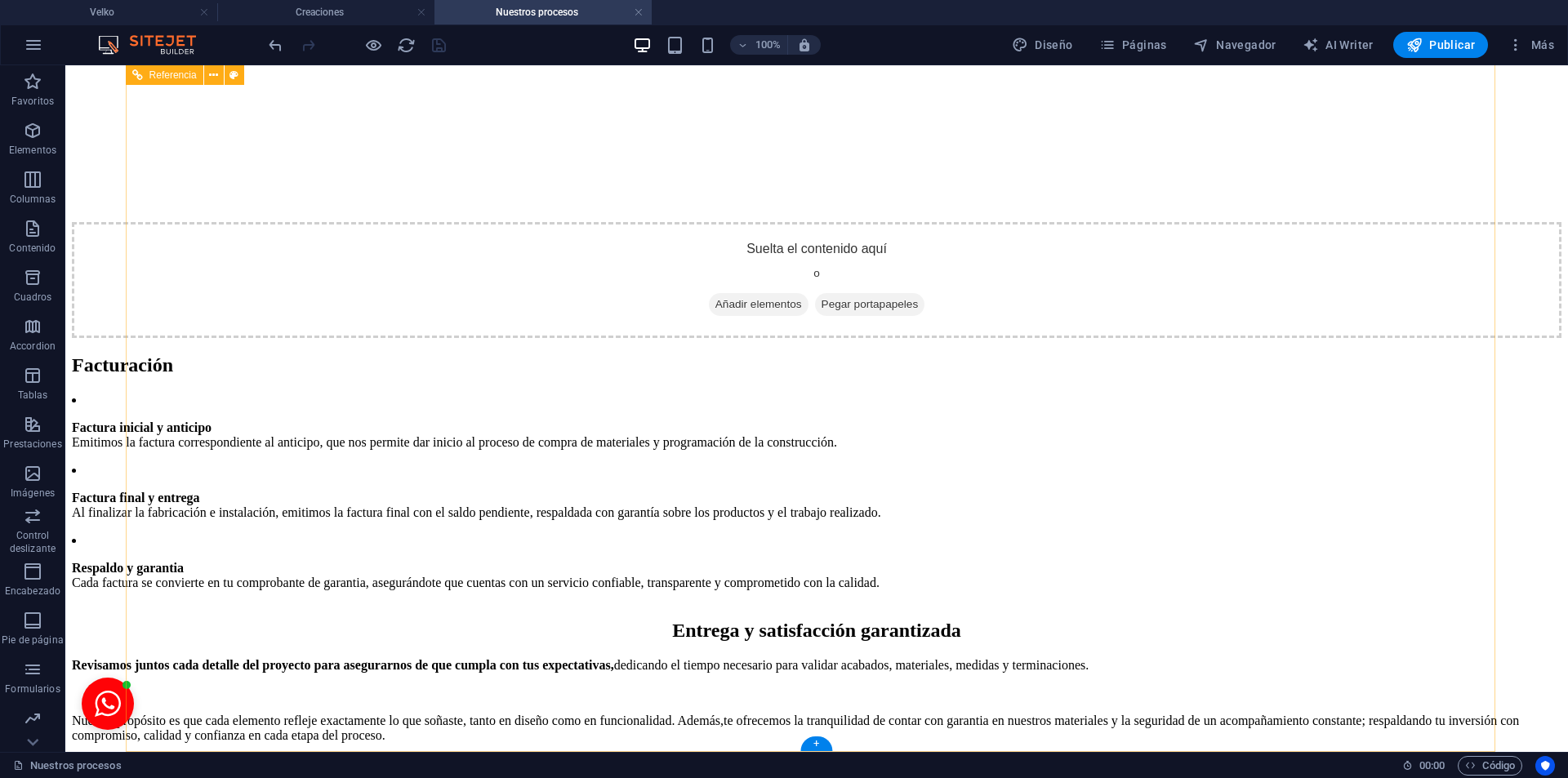
drag, startPoint x: 788, startPoint y: 301, endPoint x: 495, endPoint y: 71, distance: 372.5
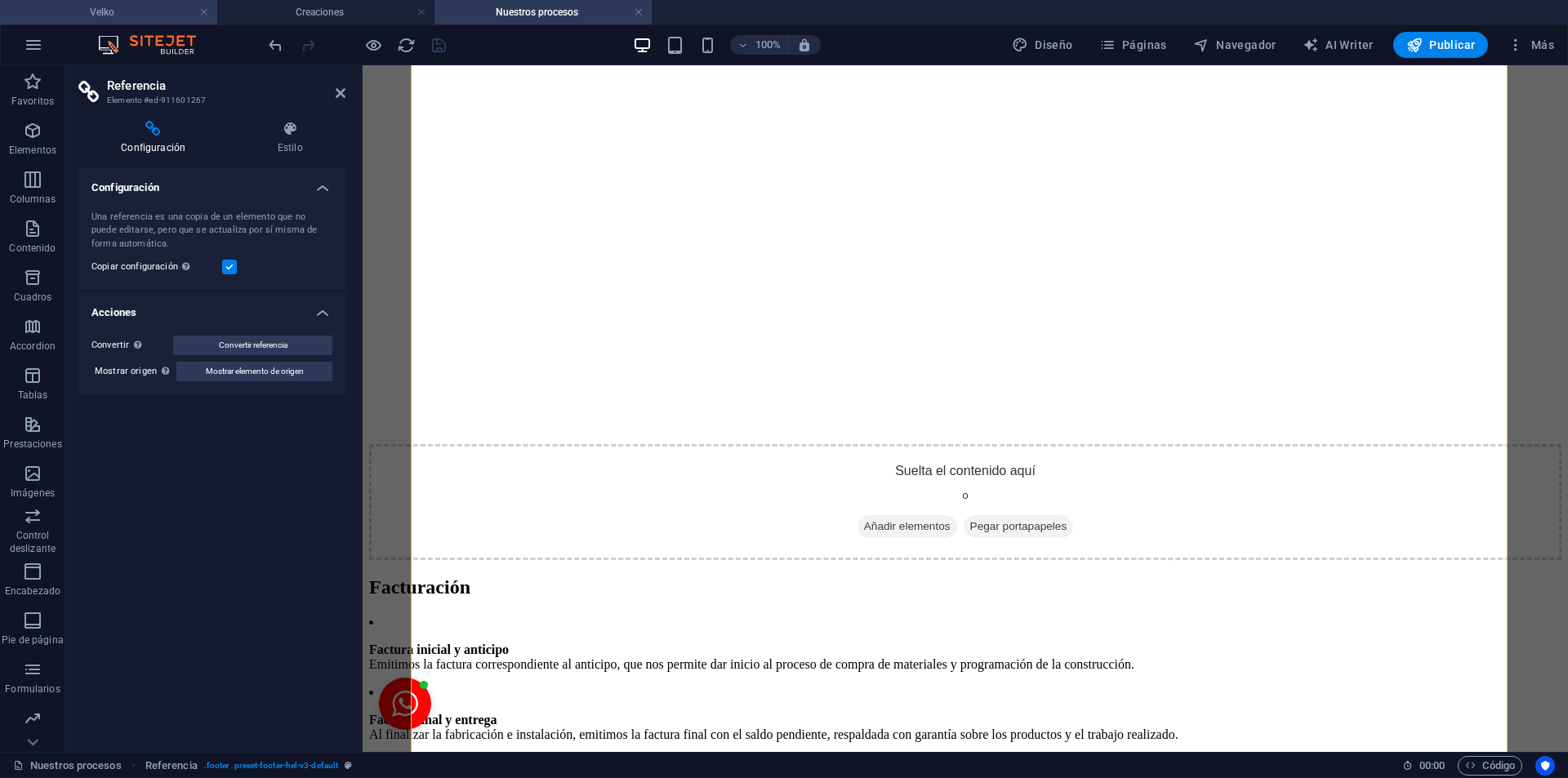
click at [92, 6] on h4 "Velko" at bounding box center [108, 12] width 218 height 18
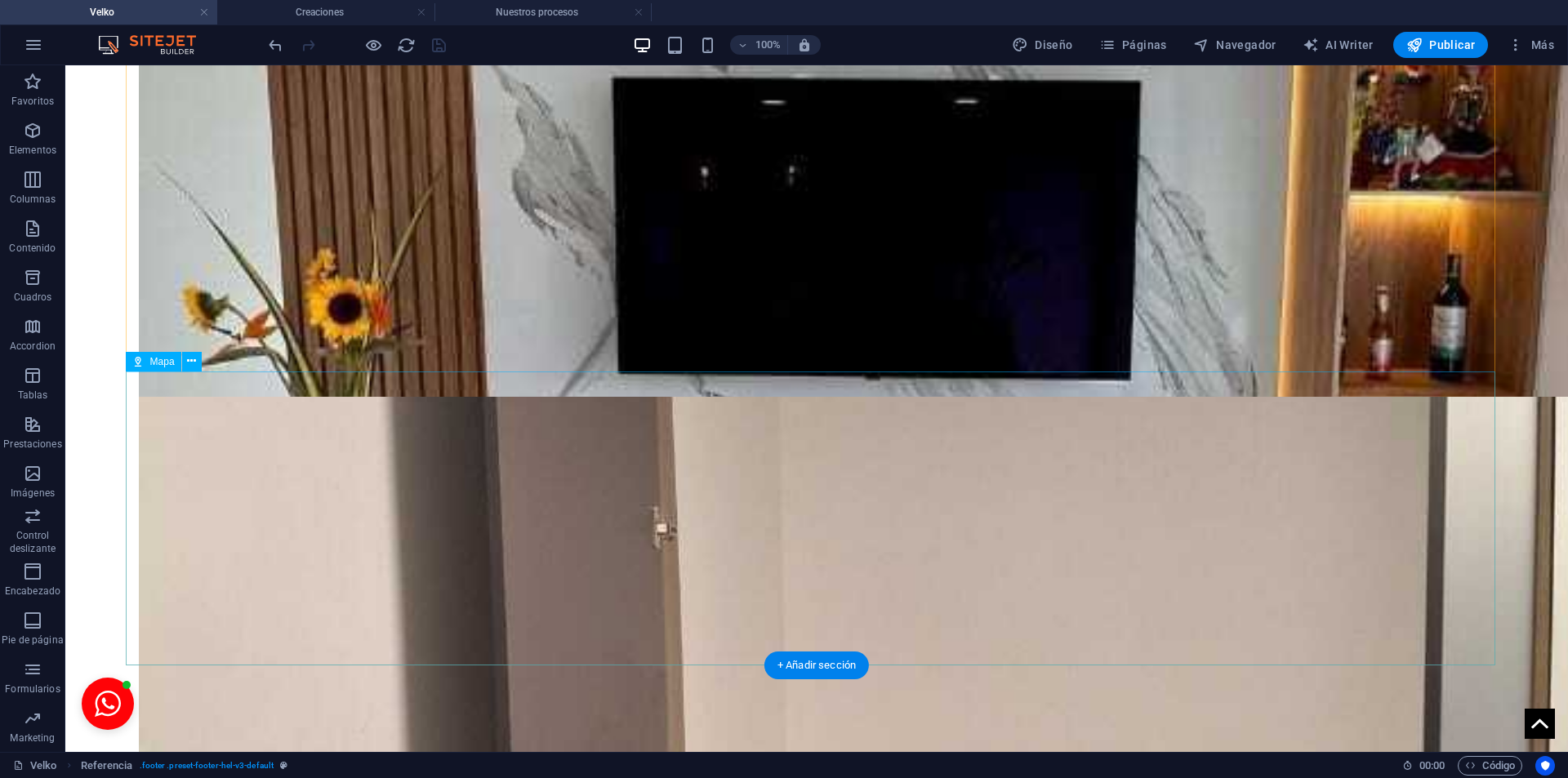
scroll to position [3638, 0]
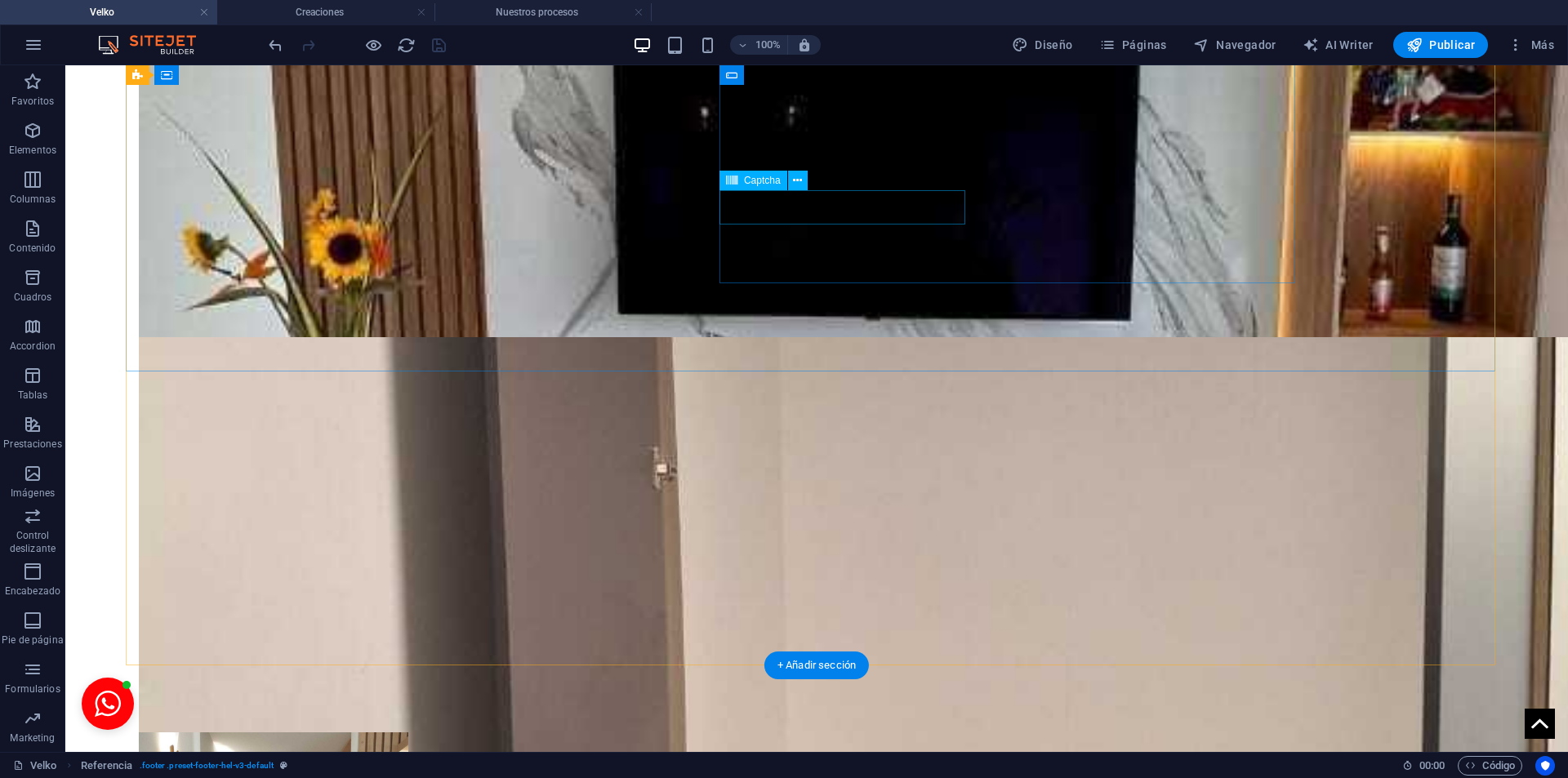
click at [797, 182] on icon at bounding box center [797, 181] width 9 height 17
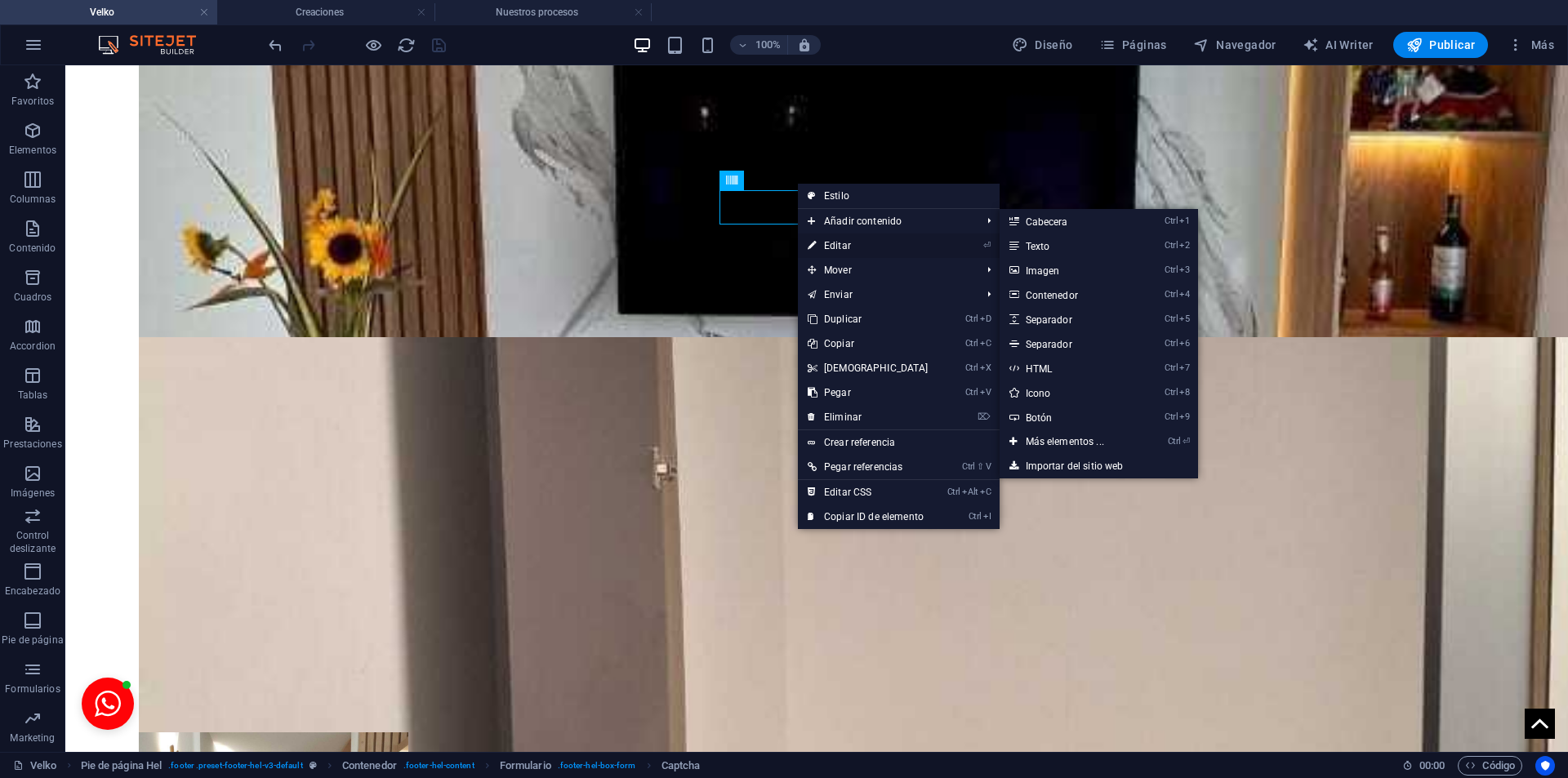
click at [857, 237] on link "⏎ Editar" at bounding box center [867, 245] width 140 height 24
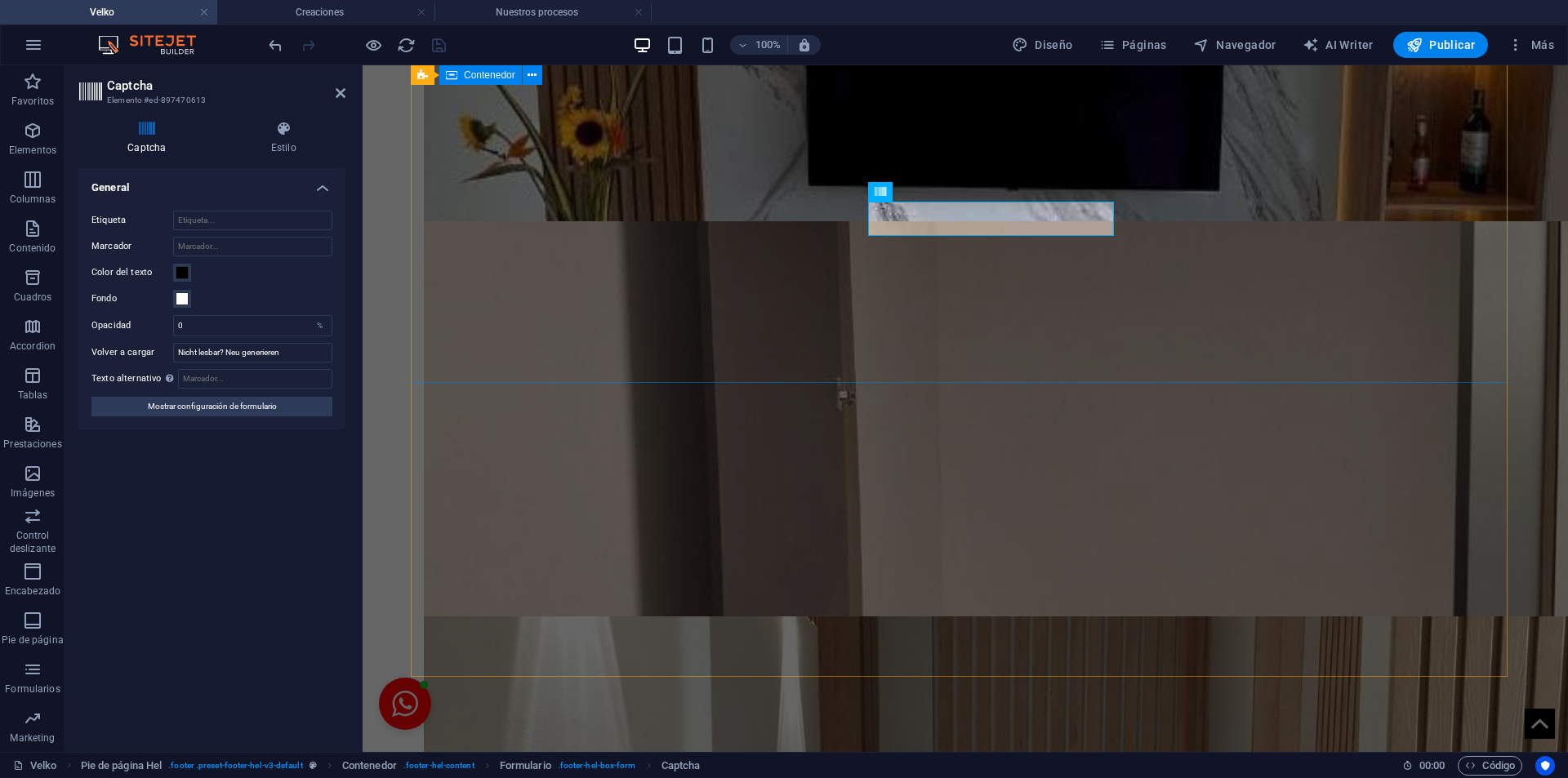
scroll to position [3561, 0]
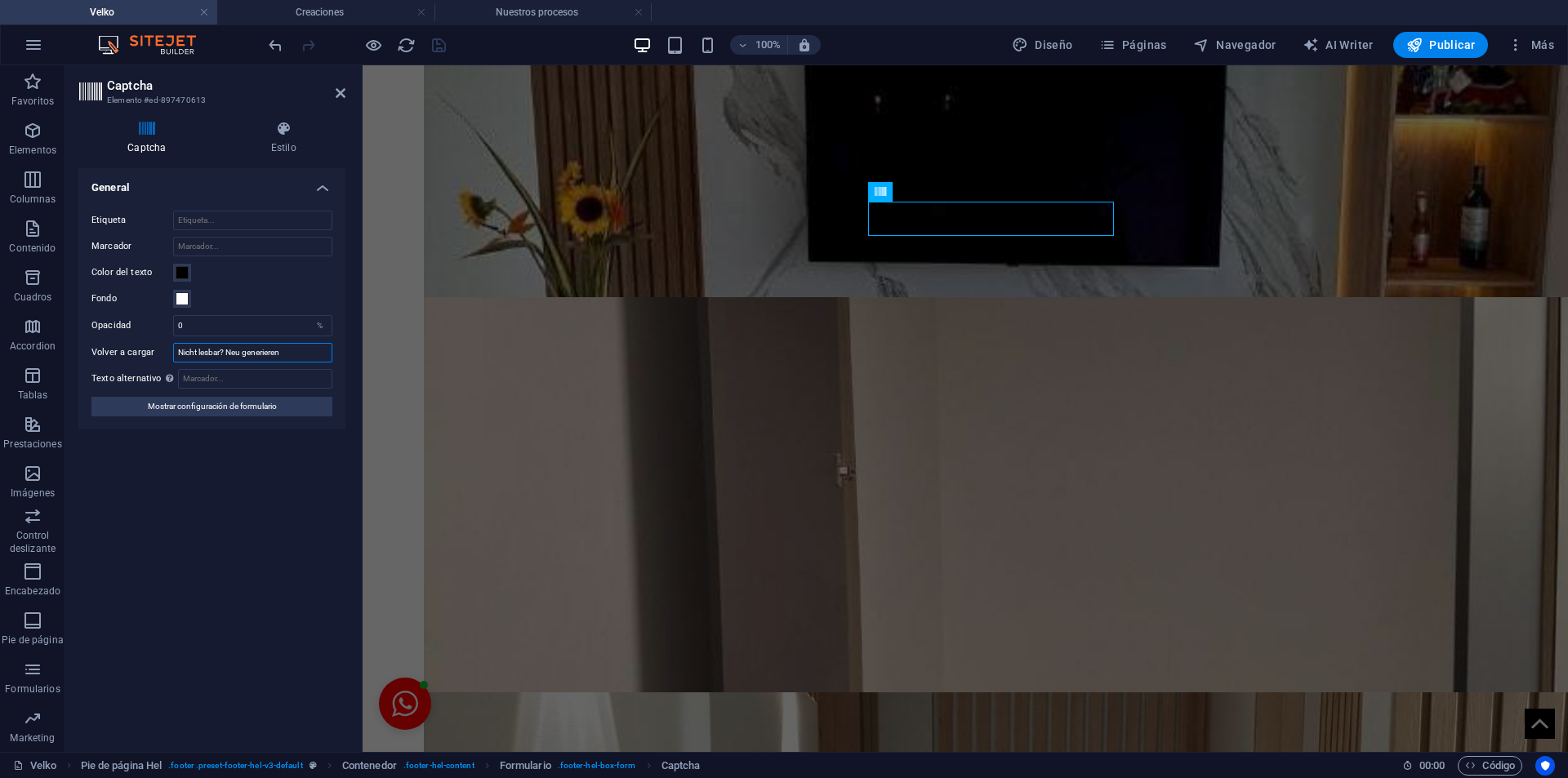
drag, startPoint x: 299, startPoint y: 349, endPoint x: 171, endPoint y: 352, distance: 128.0
click at [171, 352] on div "Volver a cargar Nicht lesbar? Neu generieren" at bounding box center [212, 353] width 241 height 19
type input "Recargar"
click at [204, 223] on input "Etiqueta" at bounding box center [252, 220] width 160 height 19
click at [215, 247] on input "Marcador" at bounding box center [252, 246] width 160 height 19
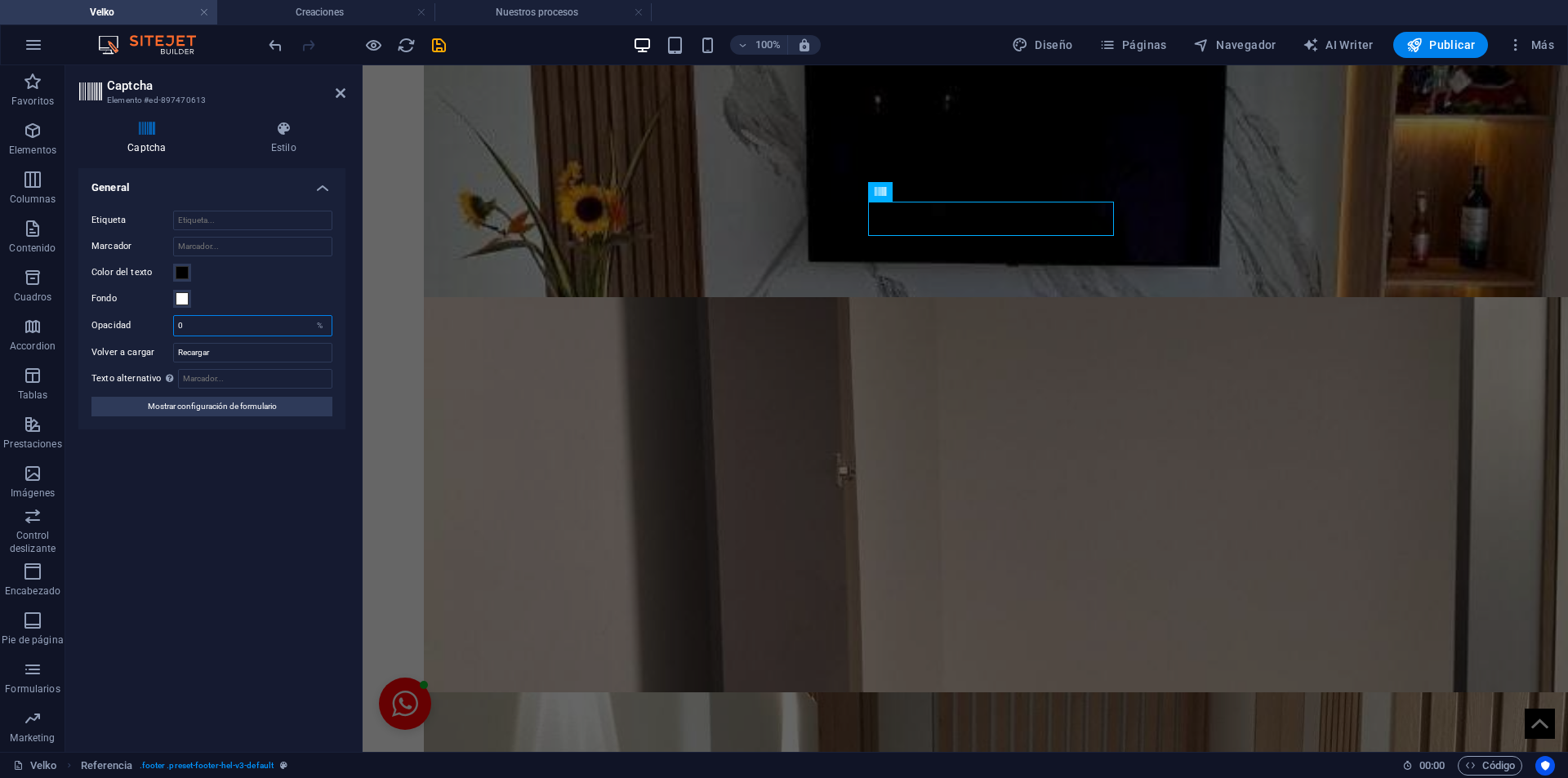
click at [222, 329] on input "0" at bounding box center [252, 326] width 158 height 19
drag, startPoint x: 189, startPoint y: 318, endPoint x: 162, endPoint y: 323, distance: 27.5
click at [162, 323] on div "Opacidad 0 %" at bounding box center [212, 326] width 241 height 21
click at [239, 377] on input "Texto alternativo El texto alternativo es usado por aquellos dispositivos que n…" at bounding box center [255, 379] width 155 height 19
drag, startPoint x: 204, startPoint y: 320, endPoint x: 135, endPoint y: 321, distance: 69.0
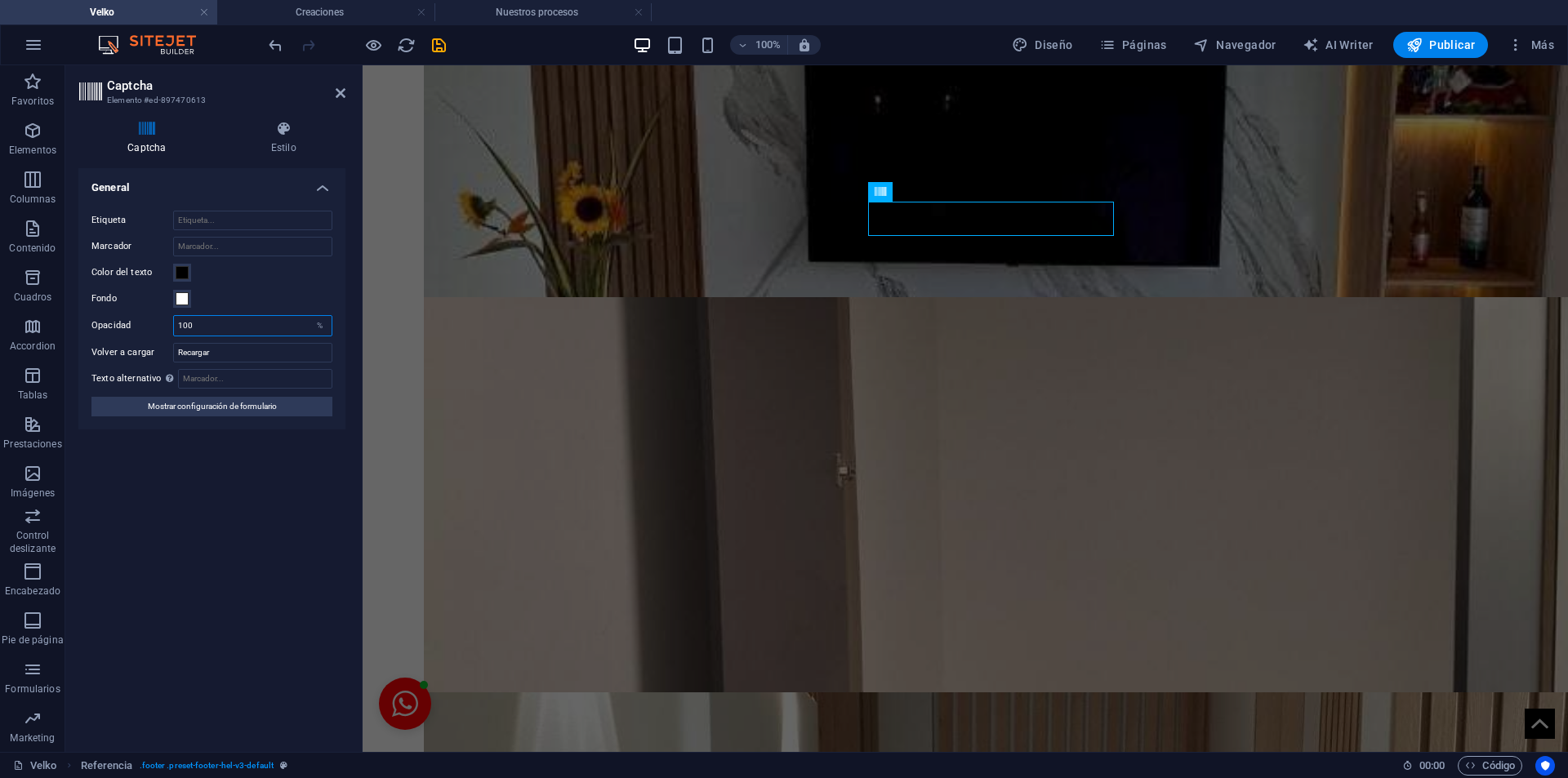
click at [135, 321] on div "Opacidad 100 %" at bounding box center [212, 326] width 241 height 21
click at [264, 386] on input "Texto alternativo El texto alternativo es usado por aquellos dispositivos que n…" at bounding box center [255, 379] width 155 height 19
drag, startPoint x: 211, startPoint y: 314, endPoint x: 160, endPoint y: 317, distance: 51.1
click at [160, 317] on div "Opacidad 50 %" at bounding box center [212, 326] width 241 height 21
drag, startPoint x: 204, startPoint y: 326, endPoint x: 154, endPoint y: 326, distance: 50.0
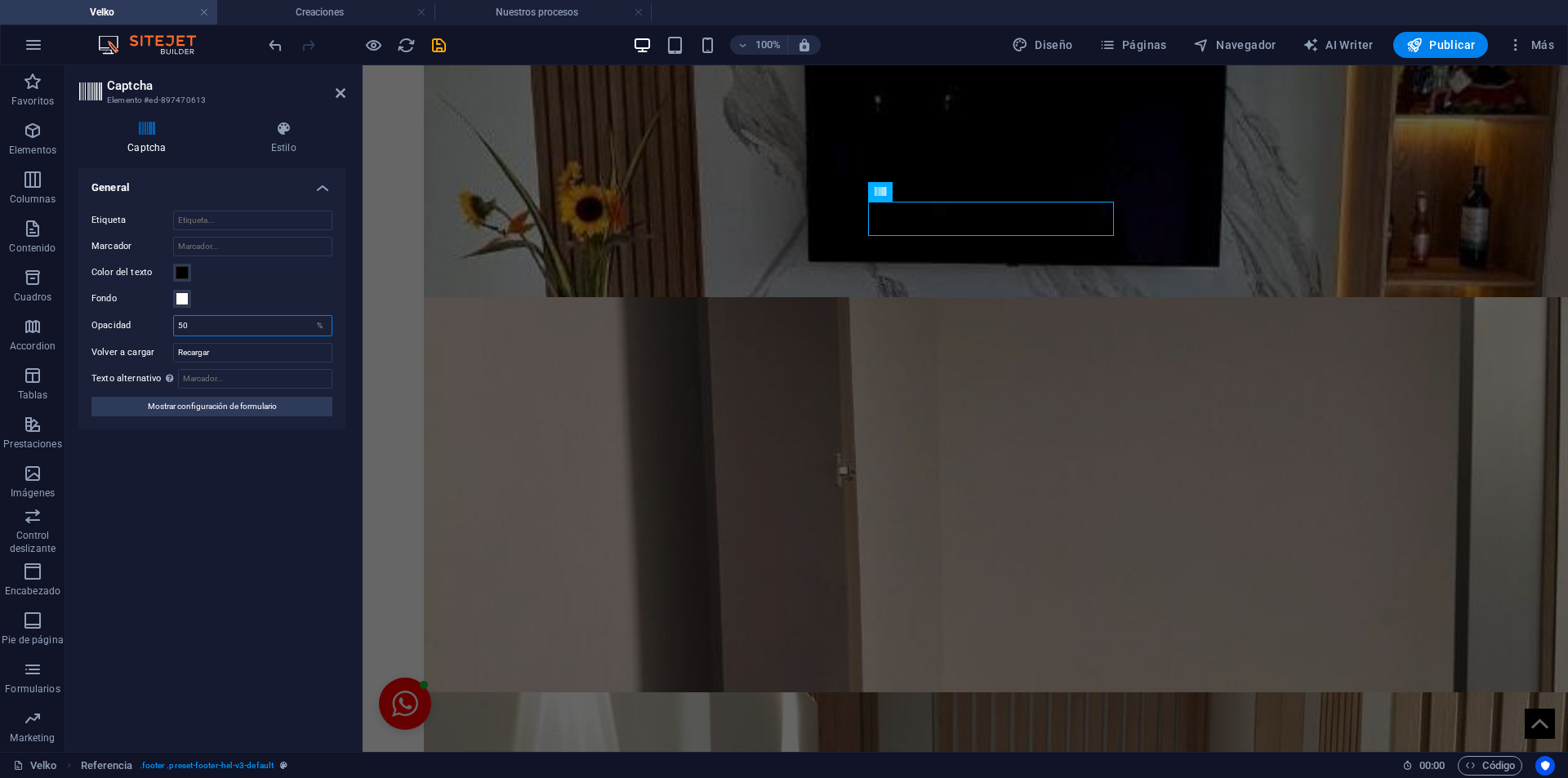
click at [154, 326] on div "Opacidad 50 %" at bounding box center [212, 326] width 241 height 21
type input "0"
click at [251, 353] on input "Recargar" at bounding box center [252, 353] width 160 height 19
click at [181, 275] on span at bounding box center [183, 273] width 14 height 14
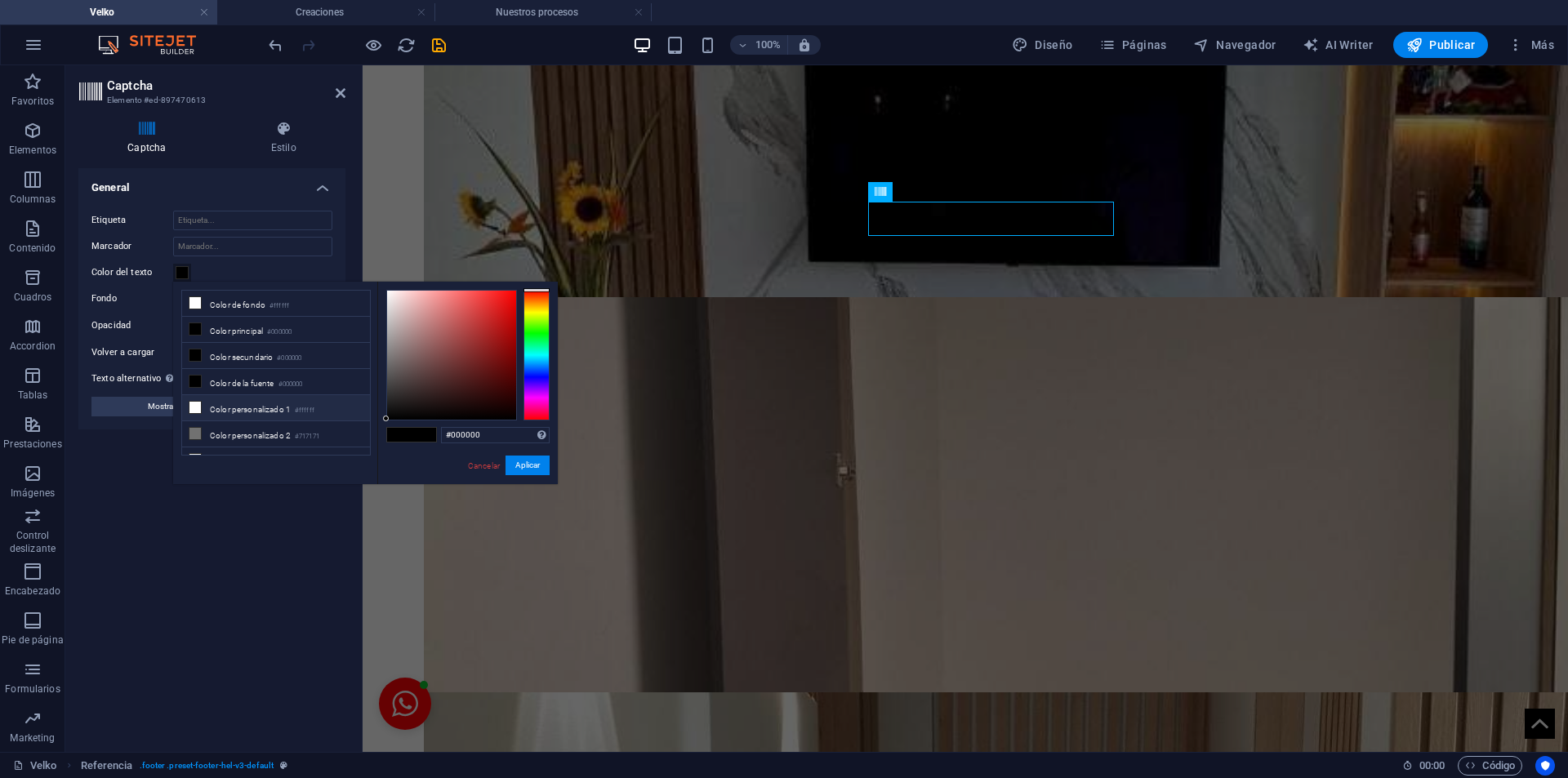
click at [211, 406] on li "Color personalizado 1 #ffffff" at bounding box center [276, 408] width 188 height 26
type input "#ffffff"
drag, startPoint x: 540, startPoint y: 466, endPoint x: 179, endPoint y: 403, distance: 366.5
click at [540, 466] on button "Aplicar" at bounding box center [528, 465] width 44 height 19
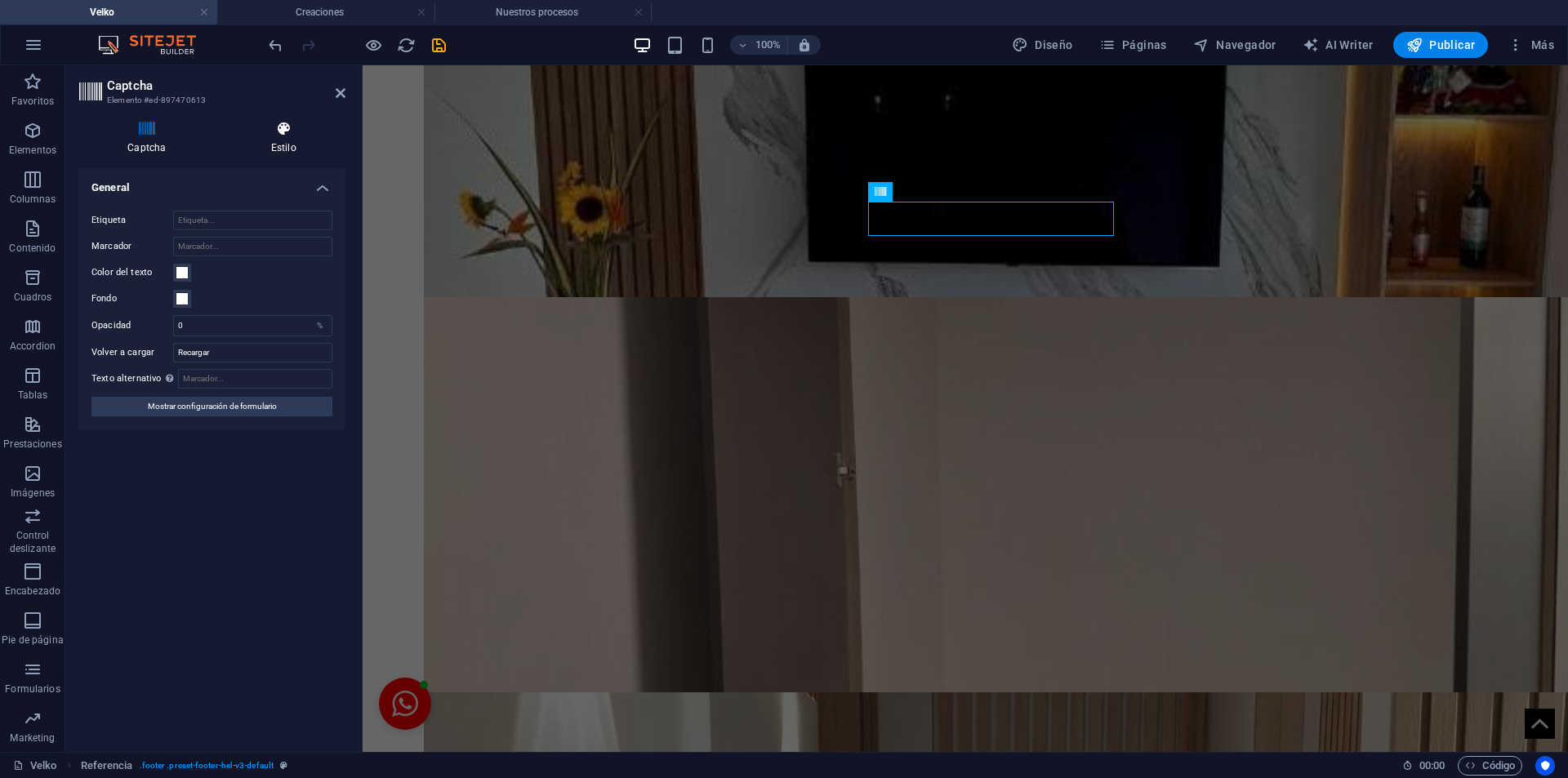
click at [277, 140] on h4 "Estilo" at bounding box center [284, 137] width 124 height 34
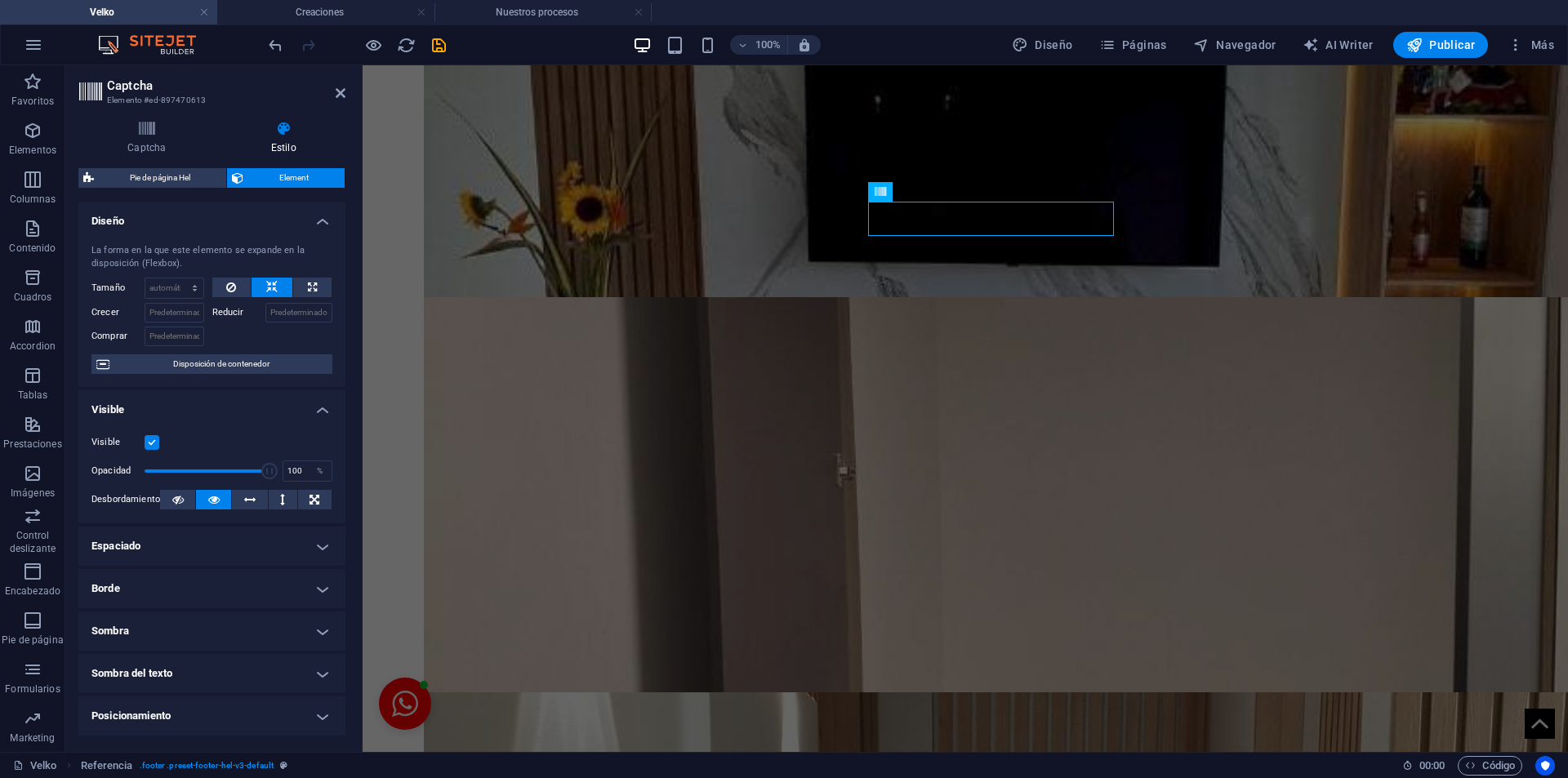
scroll to position [166, 0]
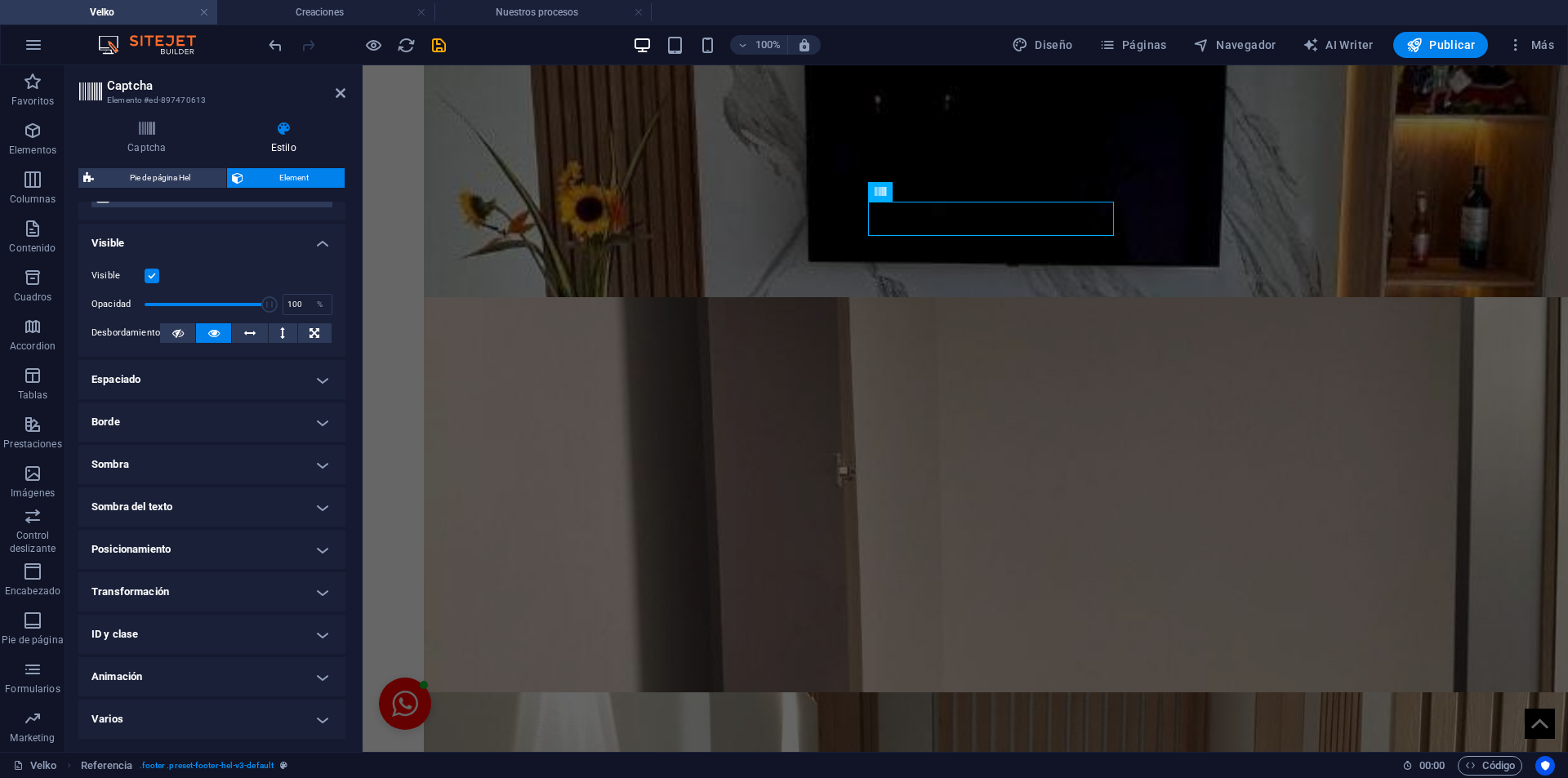
click at [317, 500] on h4 "Sombra del texto" at bounding box center [212, 506] width 267 height 40
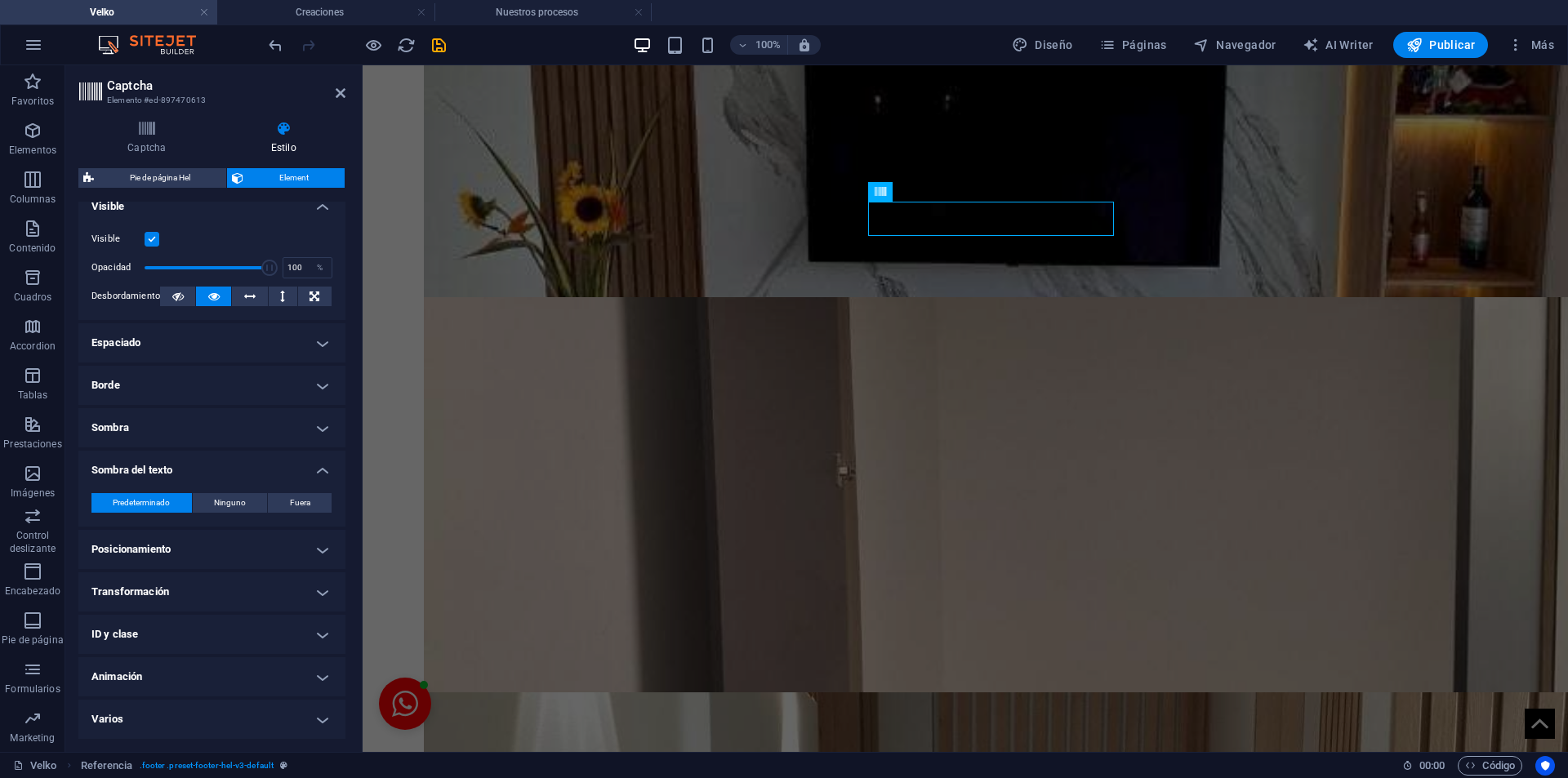
click at [318, 622] on h4 "ID y clase" at bounding box center [212, 634] width 267 height 40
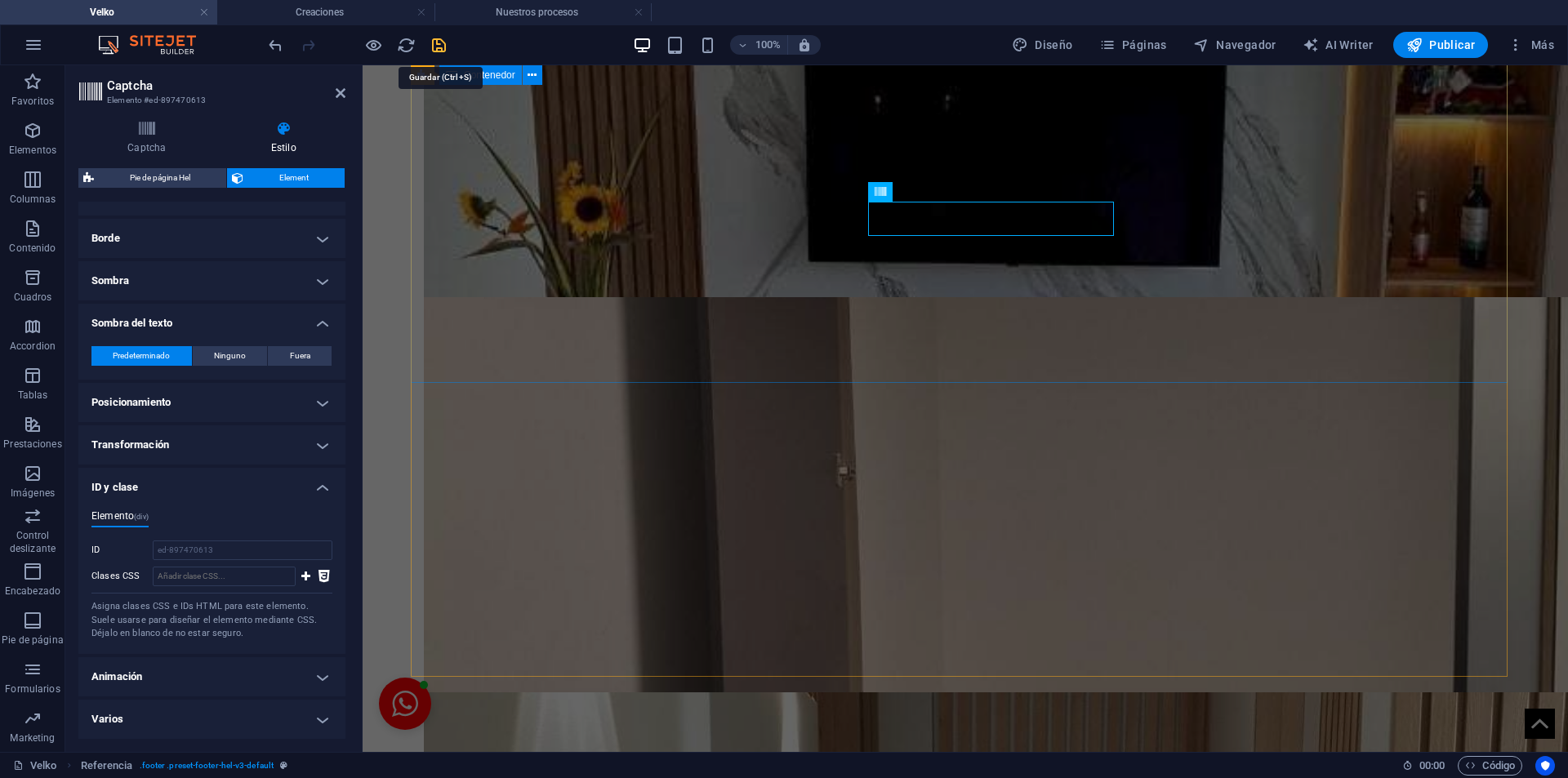
click at [446, 40] on icon "save" at bounding box center [438, 44] width 18 height 18
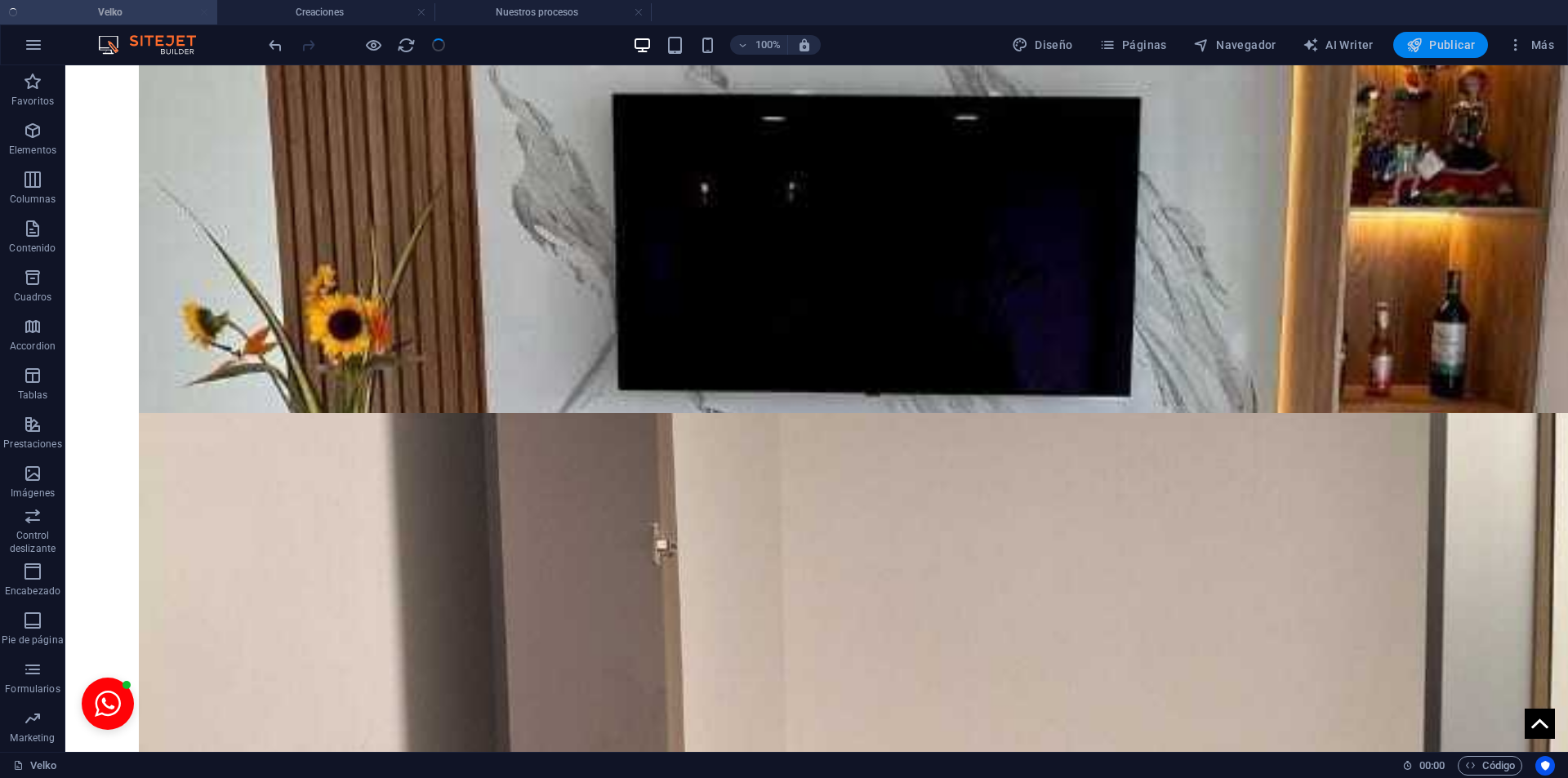
click at [1437, 53] on span "Publicar" at bounding box center [1440, 44] width 70 height 16
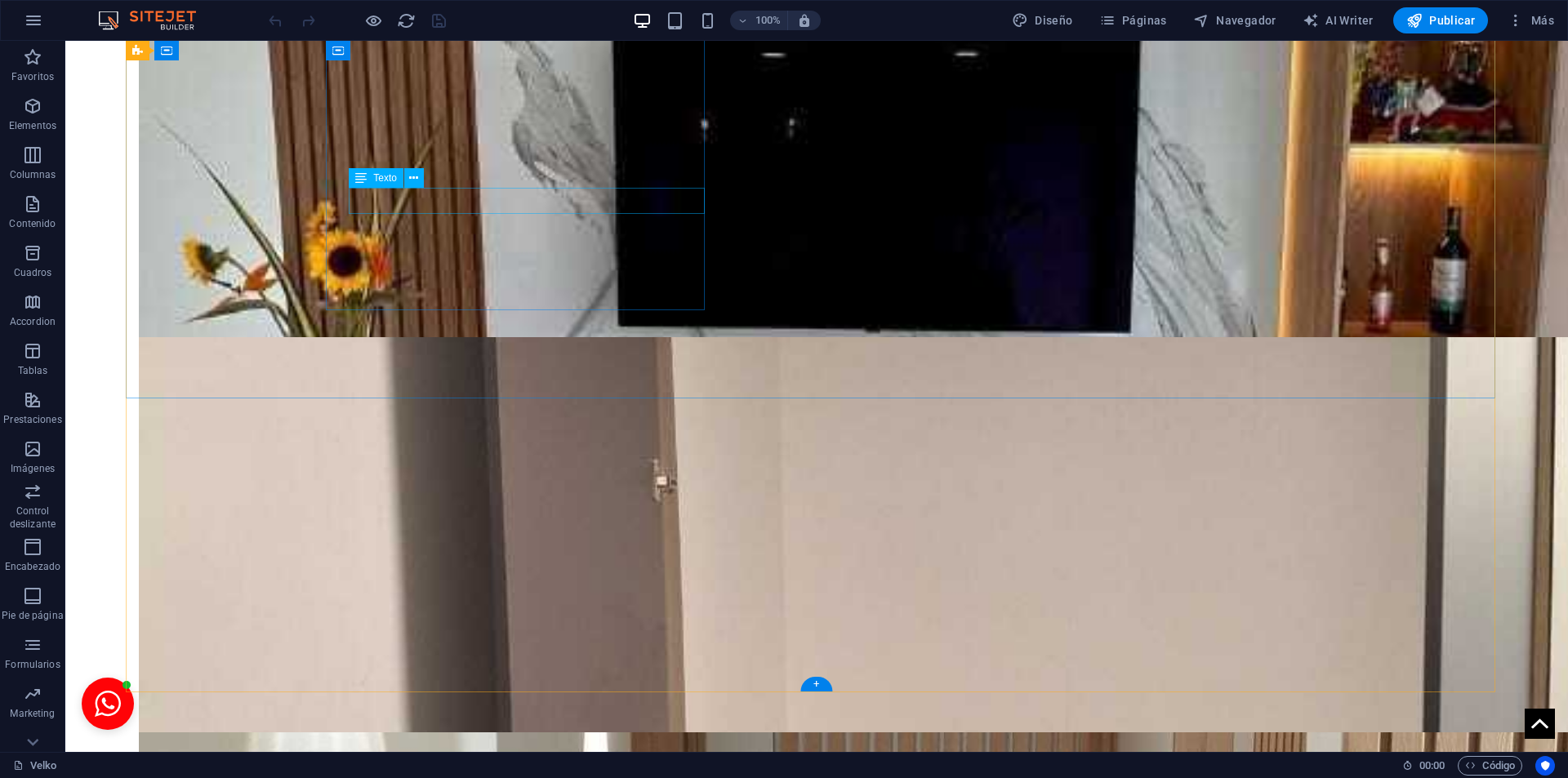
scroll to position [3608, 0]
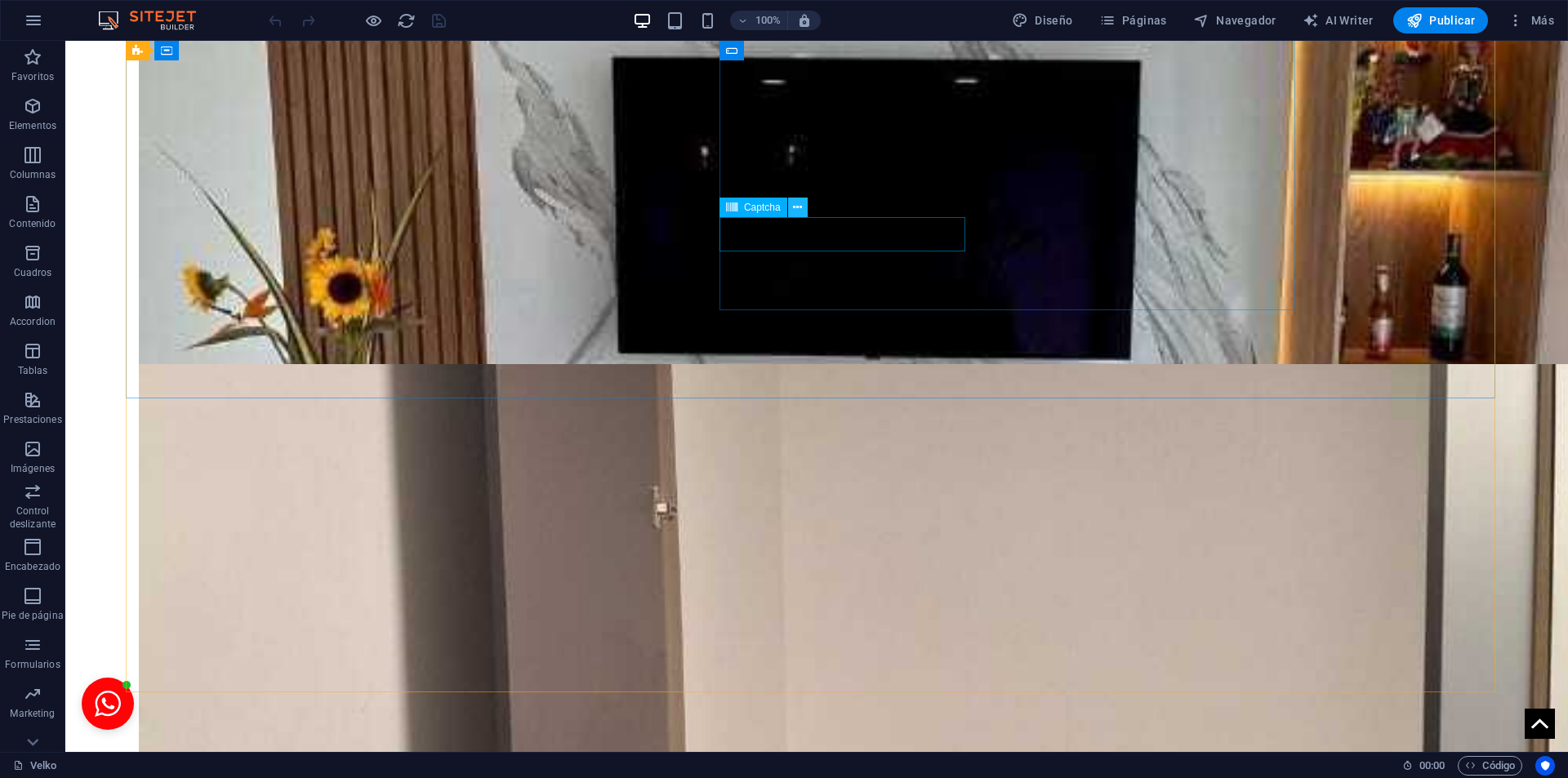
click at [799, 208] on icon at bounding box center [797, 208] width 9 height 17
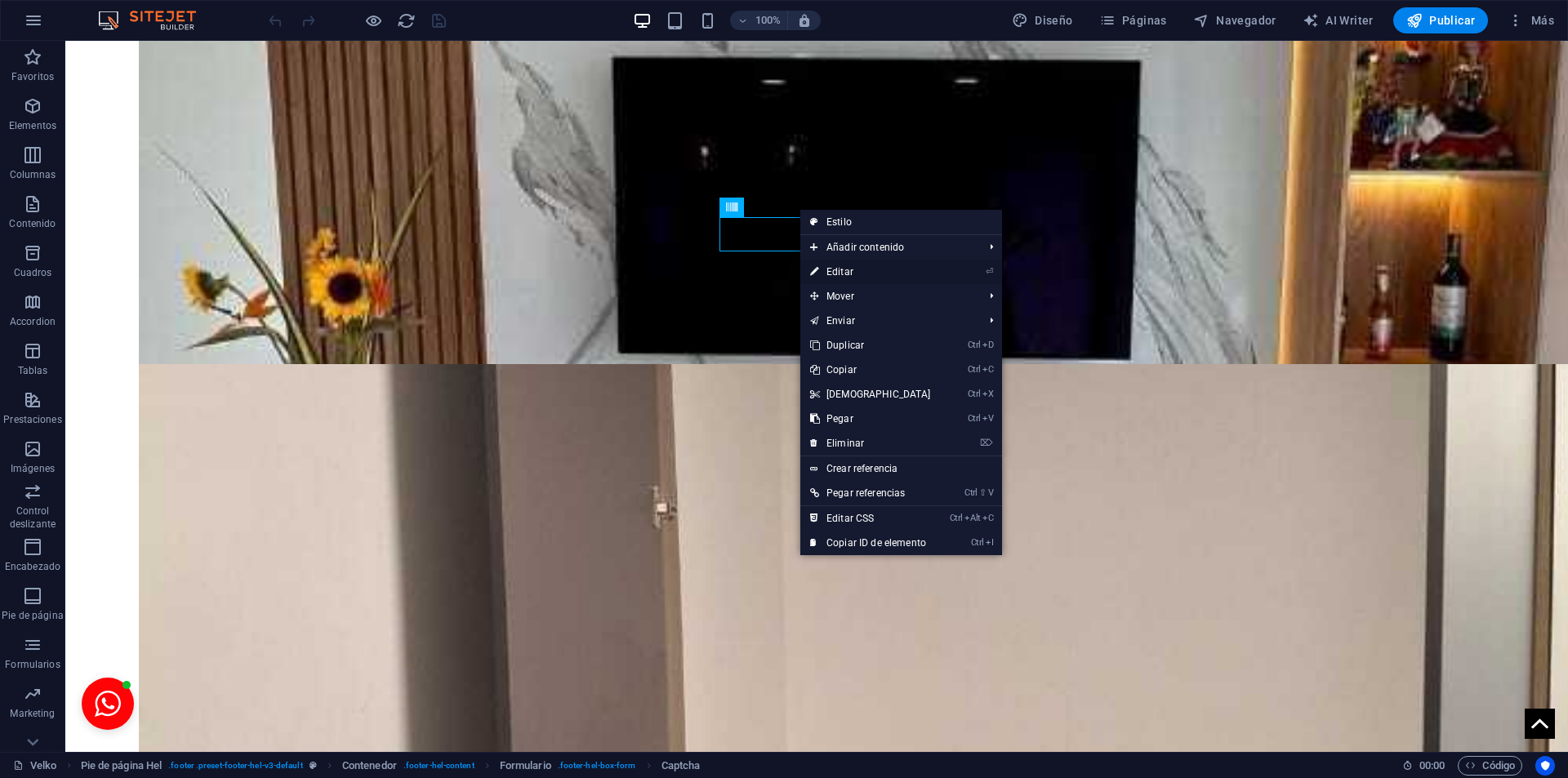
drag, startPoint x: 889, startPoint y: 271, endPoint x: 527, endPoint y: 234, distance: 363.9
click at [889, 271] on link "⏎ Editar" at bounding box center [870, 272] width 140 height 24
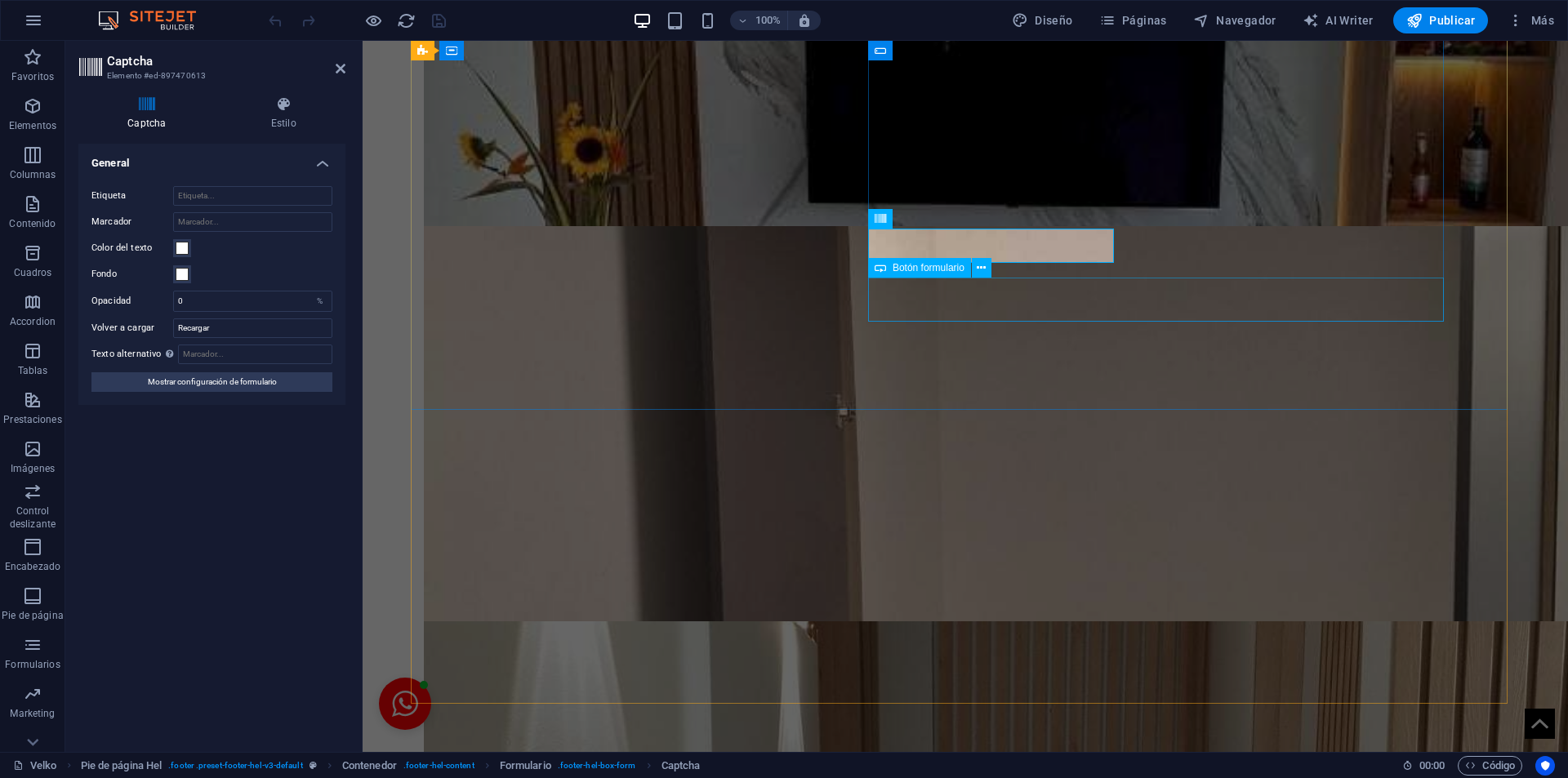
scroll to position [3510, 0]
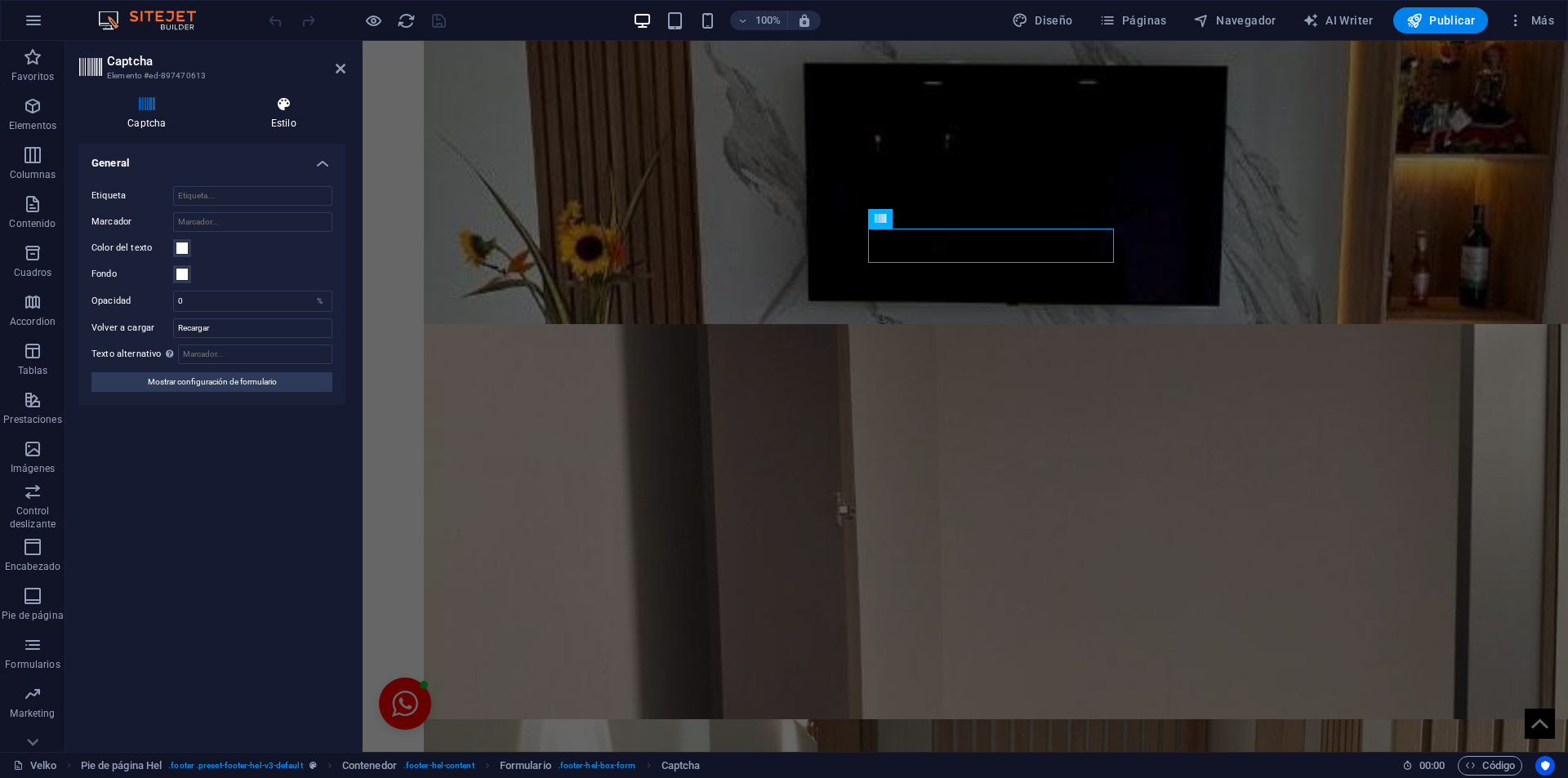
click at [301, 101] on icon at bounding box center [284, 104] width 124 height 16
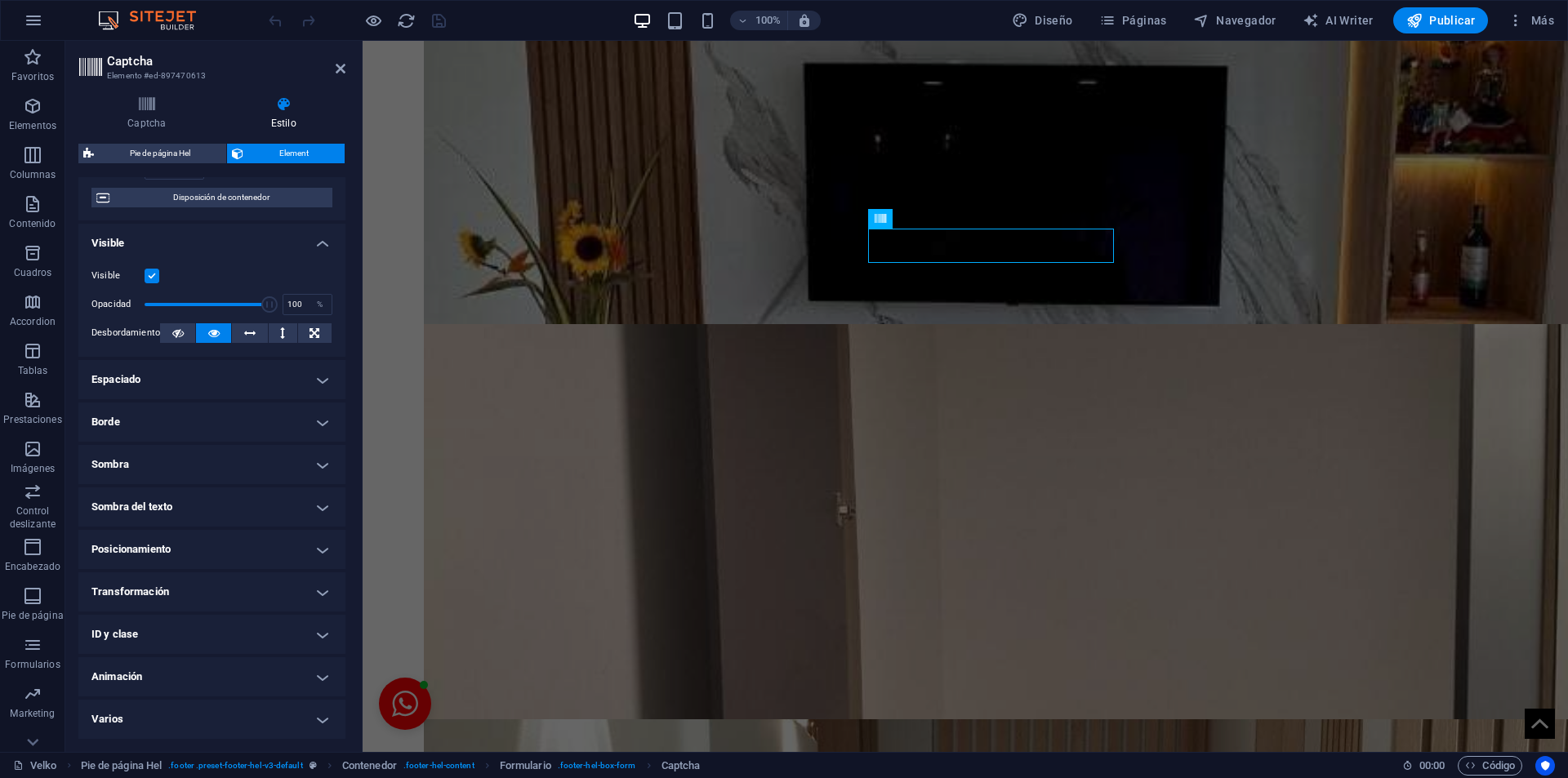
scroll to position [0, 0]
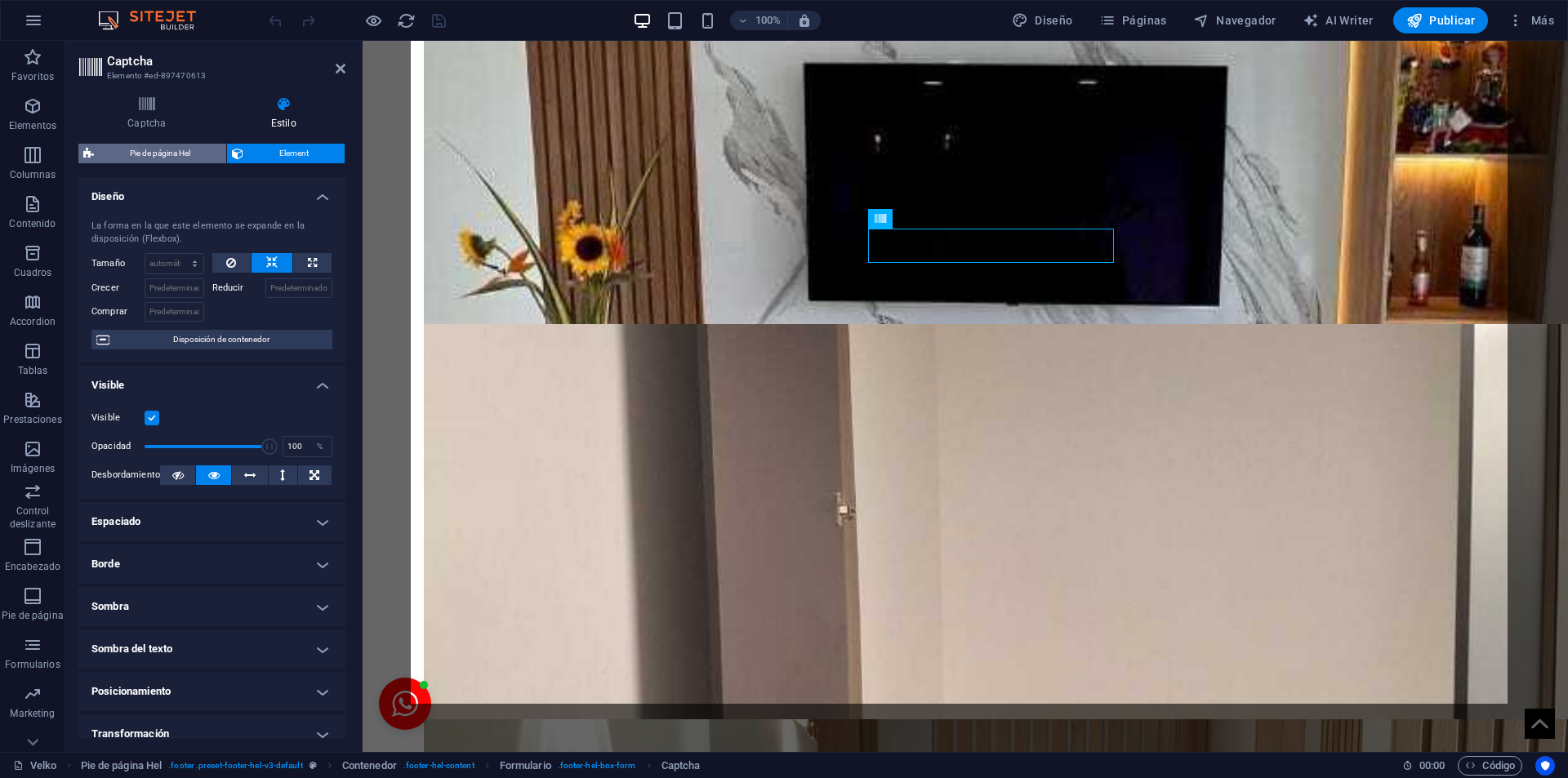
click at [167, 146] on span "Pie de página Hel" at bounding box center [160, 154] width 123 height 19
select select "%"
select select "rem"
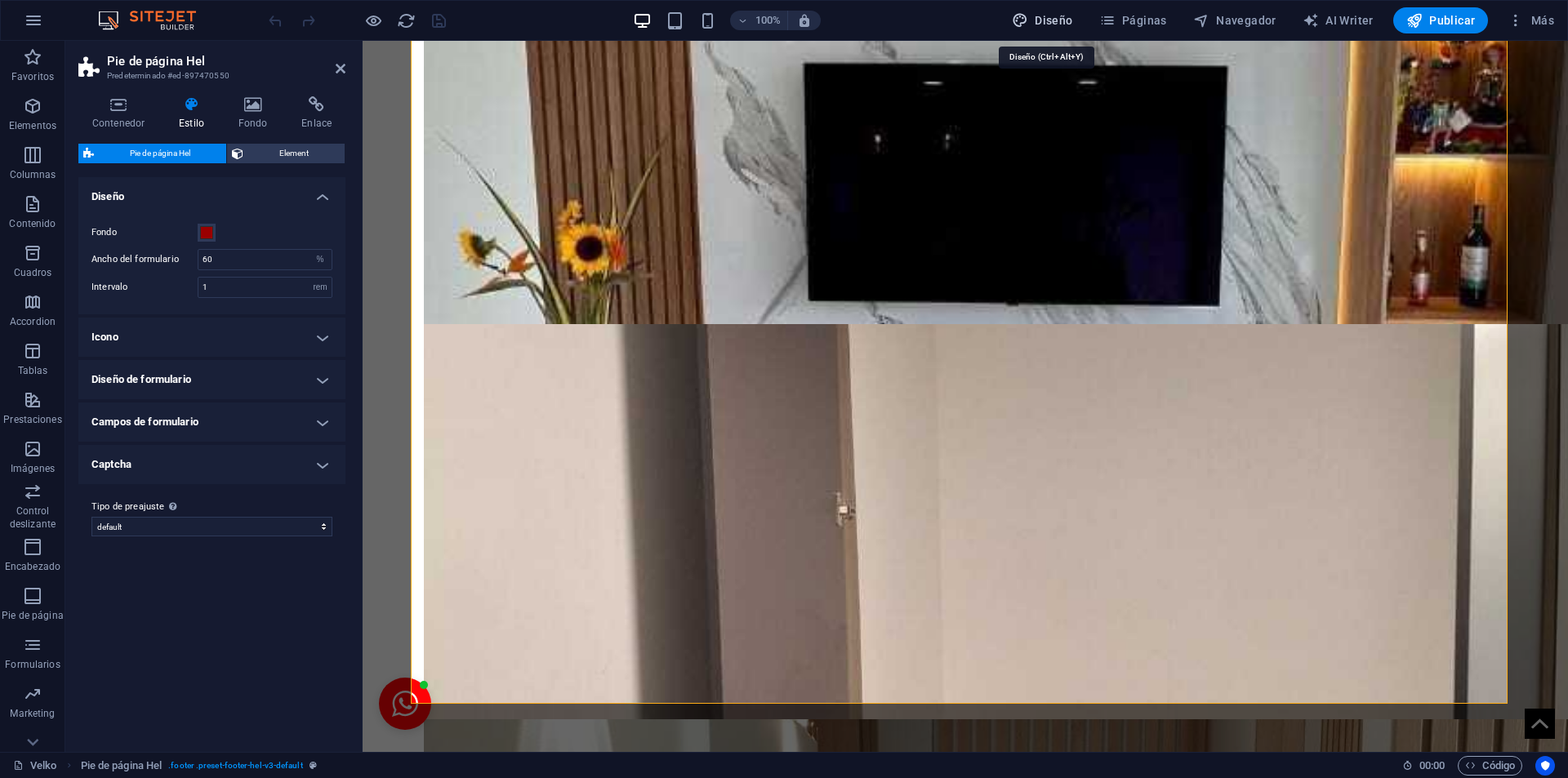
click at [1058, 23] on span "Diseño" at bounding box center [1041, 20] width 61 height 16
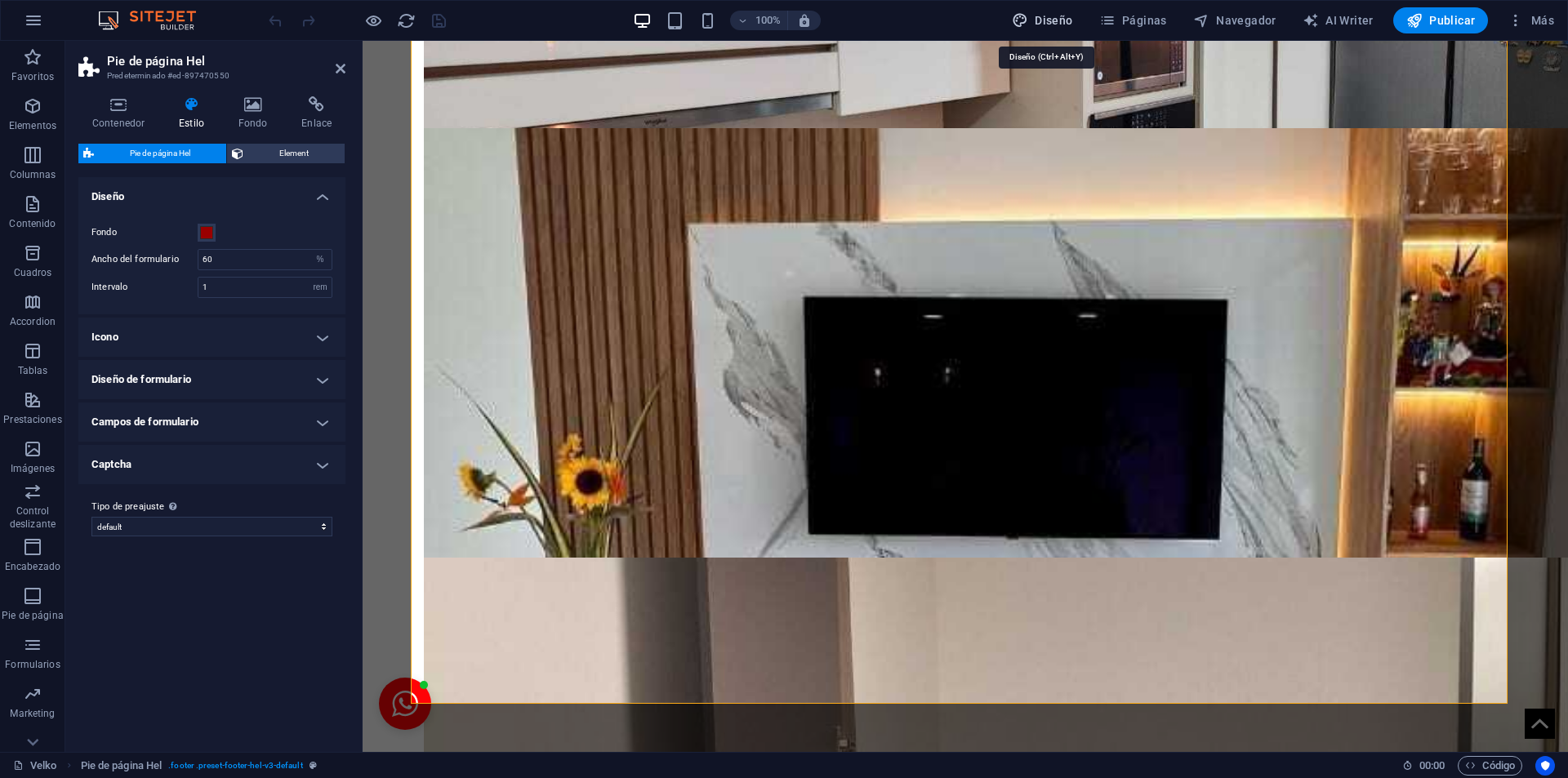
select select "rem"
select select "400"
select select "px"
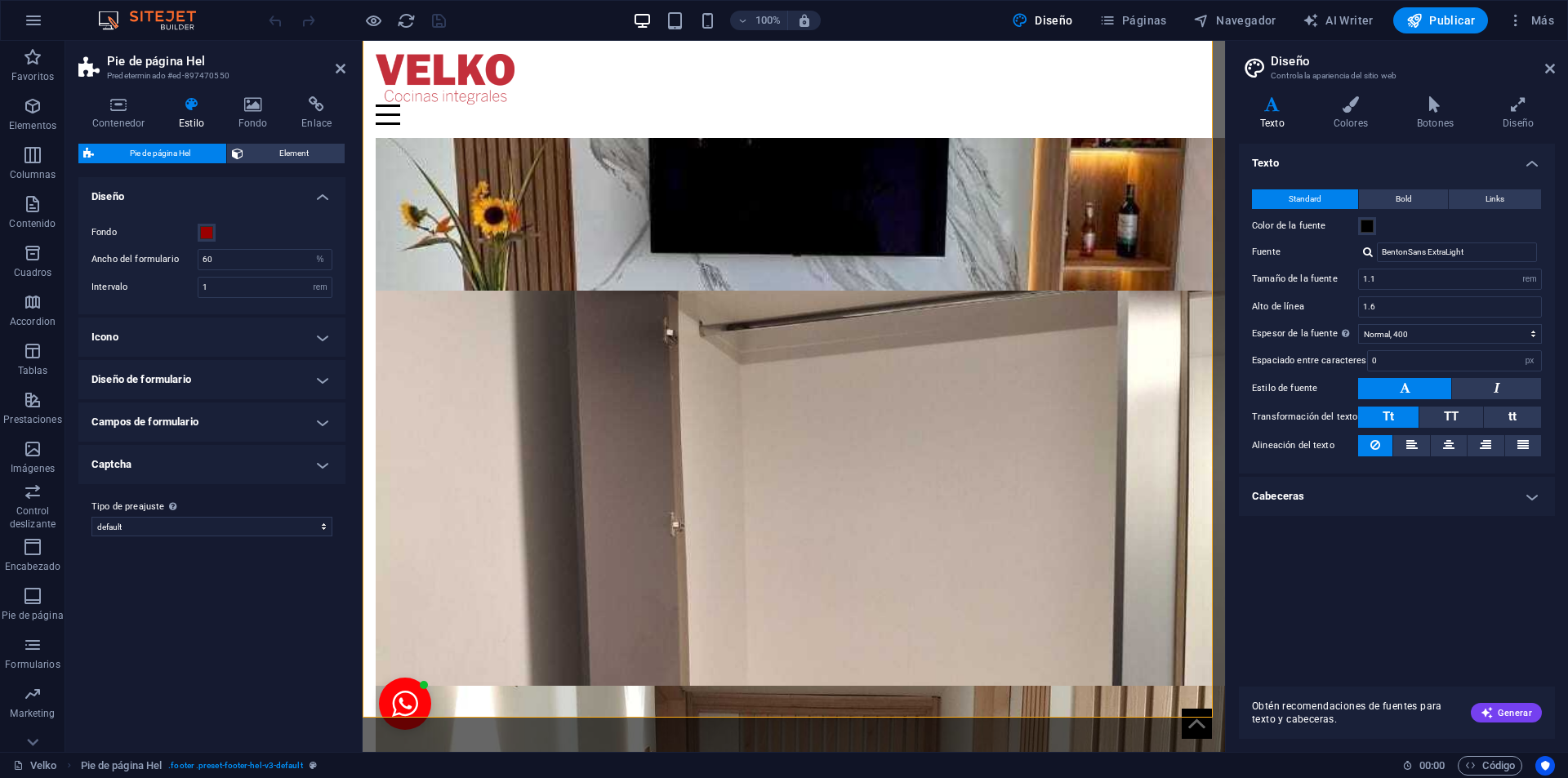
scroll to position [3449, 0]
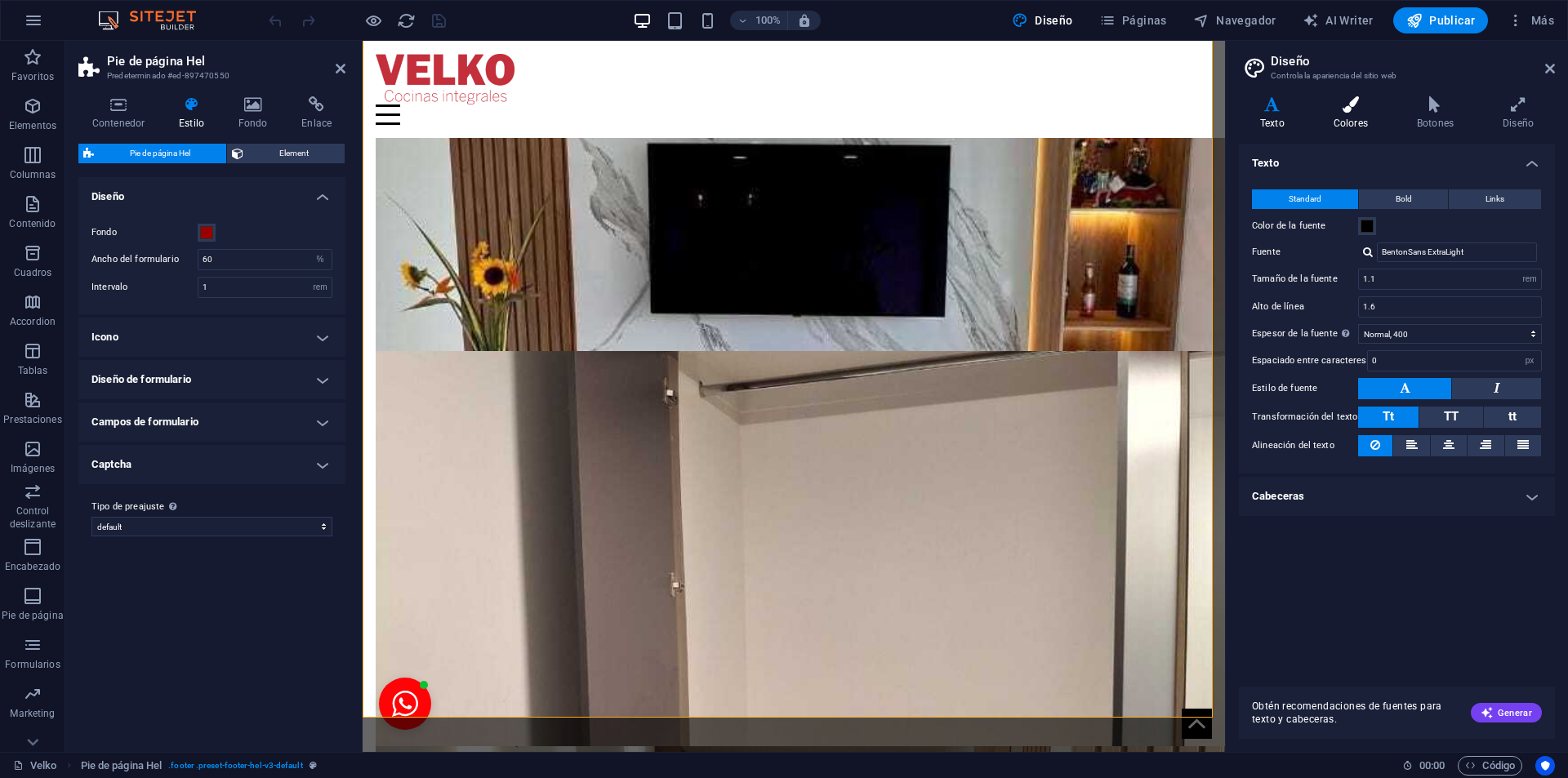
click at [1358, 99] on icon at bounding box center [1350, 104] width 76 height 16
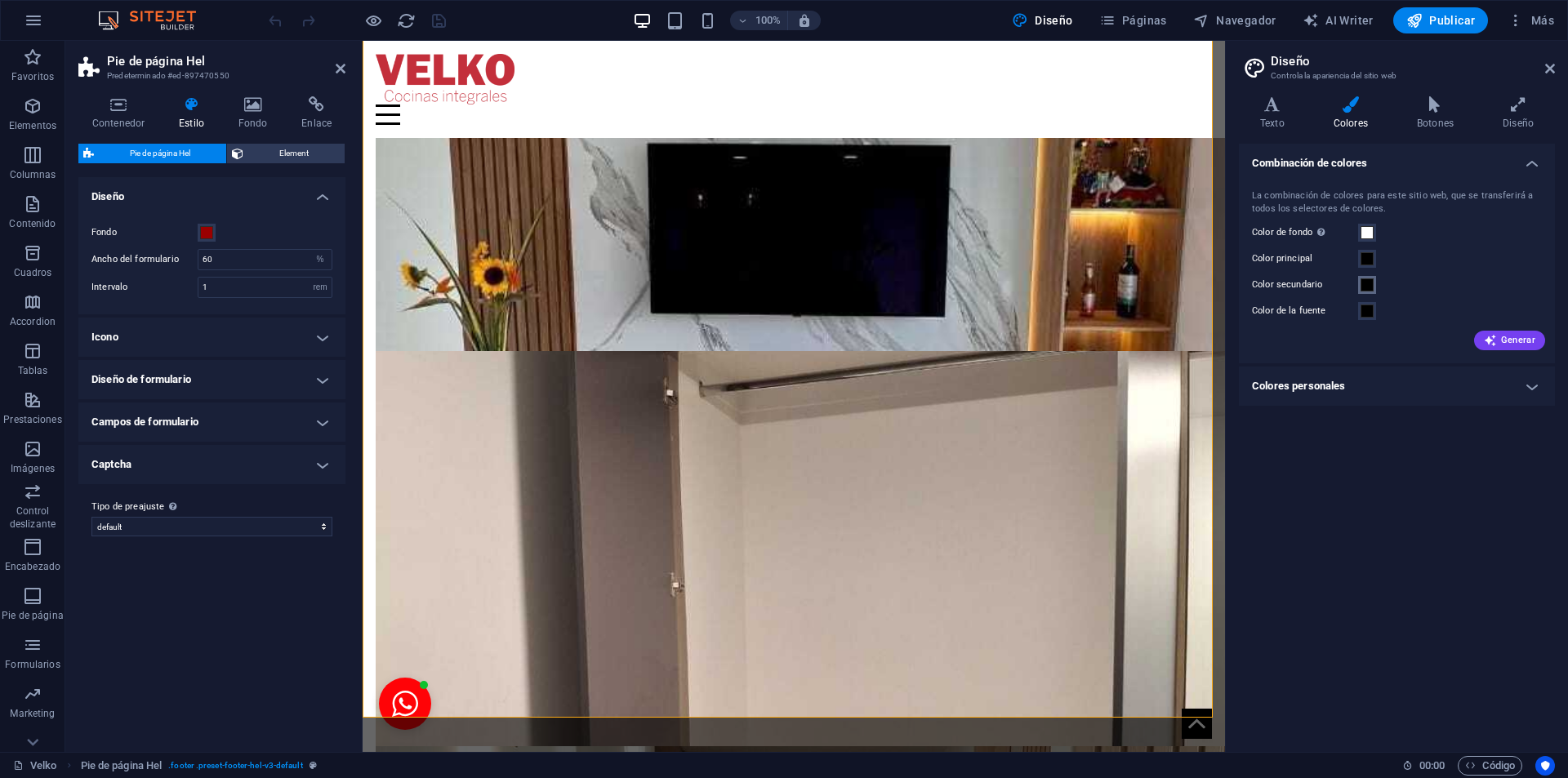
click at [1364, 284] on span at bounding box center [1367, 285] width 14 height 14
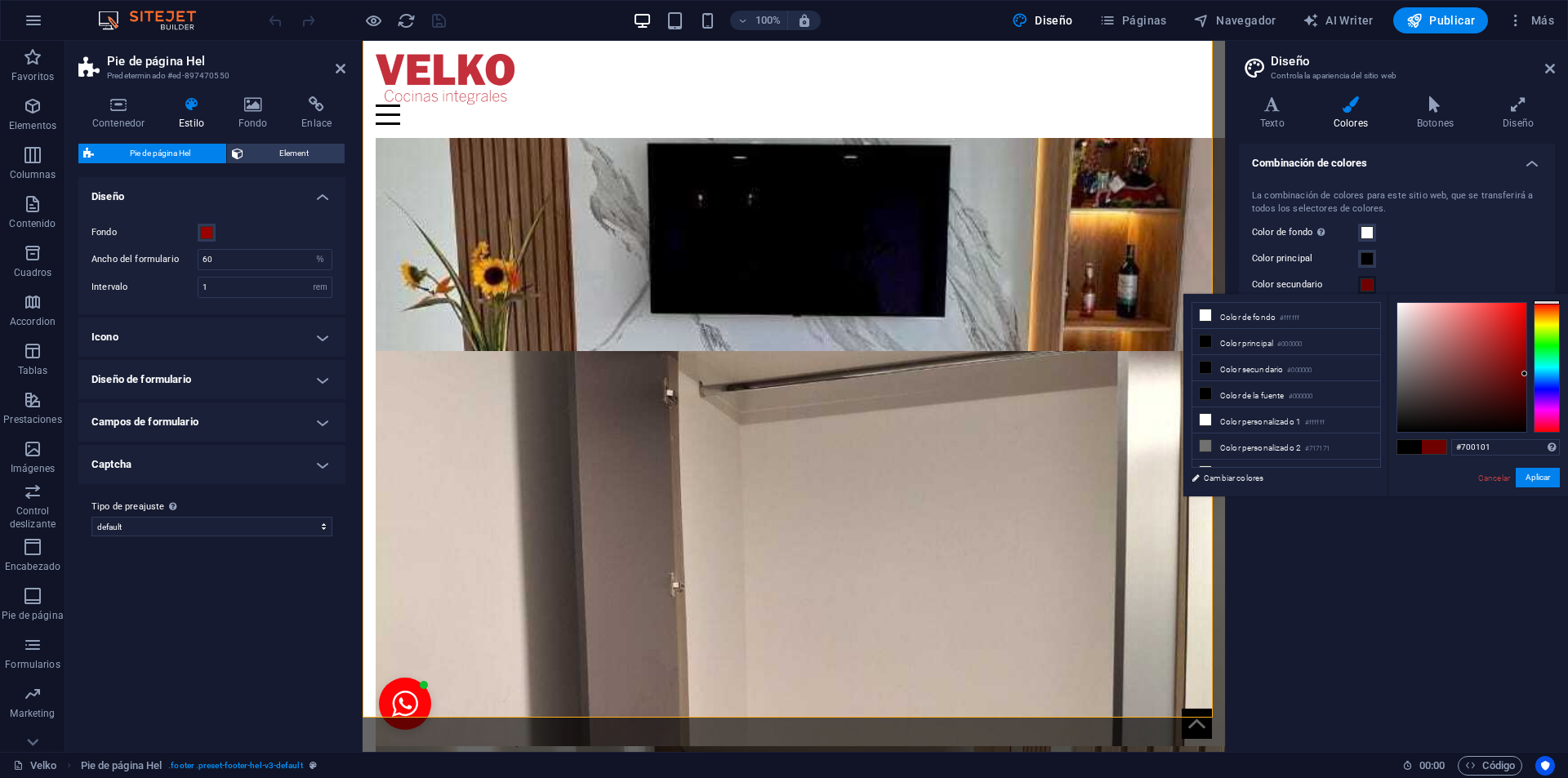
drag, startPoint x: 1522, startPoint y: 360, endPoint x: 1524, endPoint y: 375, distance: 15.1
click at [1524, 375] on div at bounding box center [1461, 366] width 129 height 129
type input "#6f0101"
click at [1537, 475] on button "Aplicar" at bounding box center [1538, 477] width 44 height 19
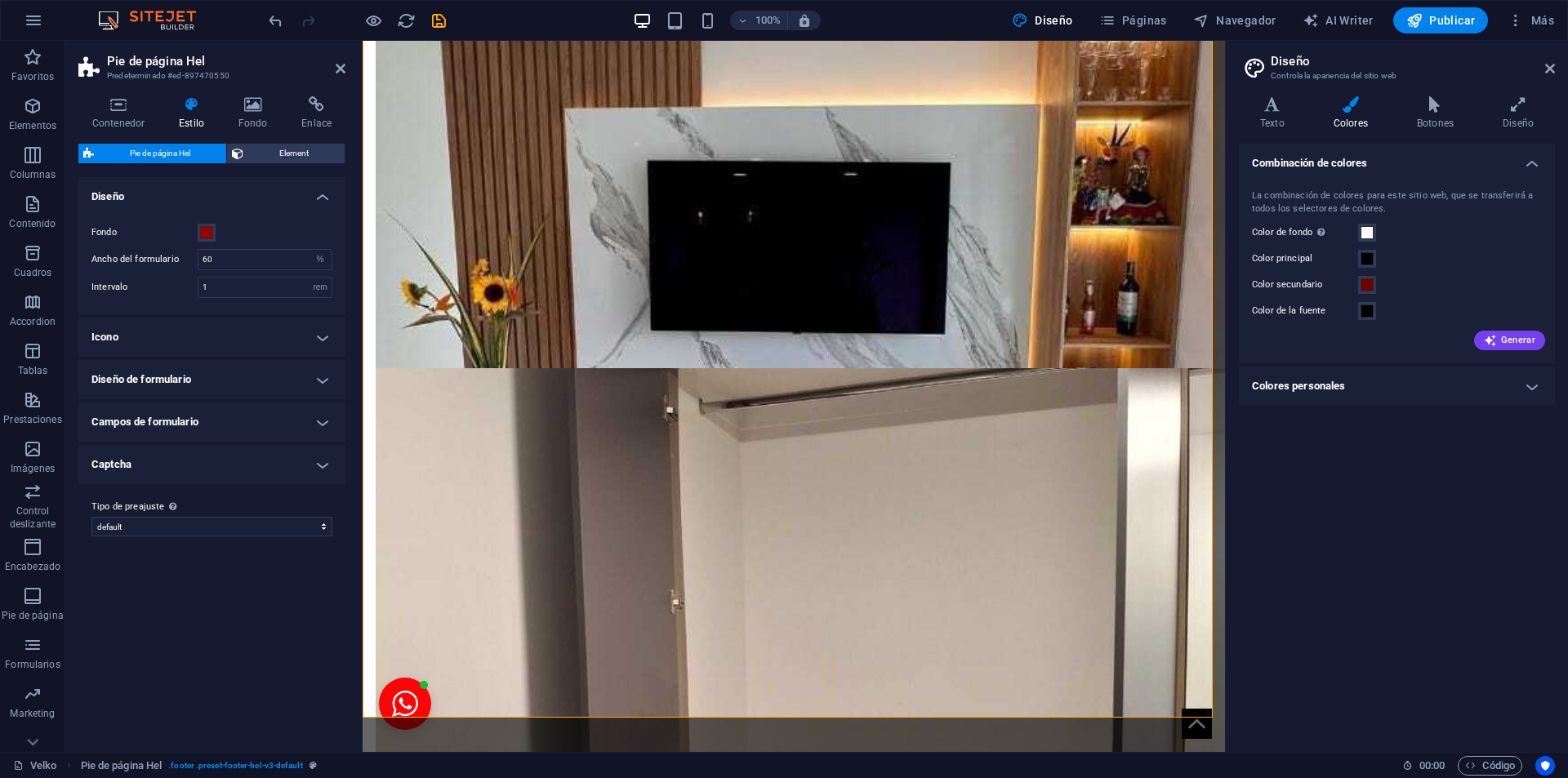
click at [1526, 386] on h4 "Colores personales" at bounding box center [1396, 386] width 316 height 40
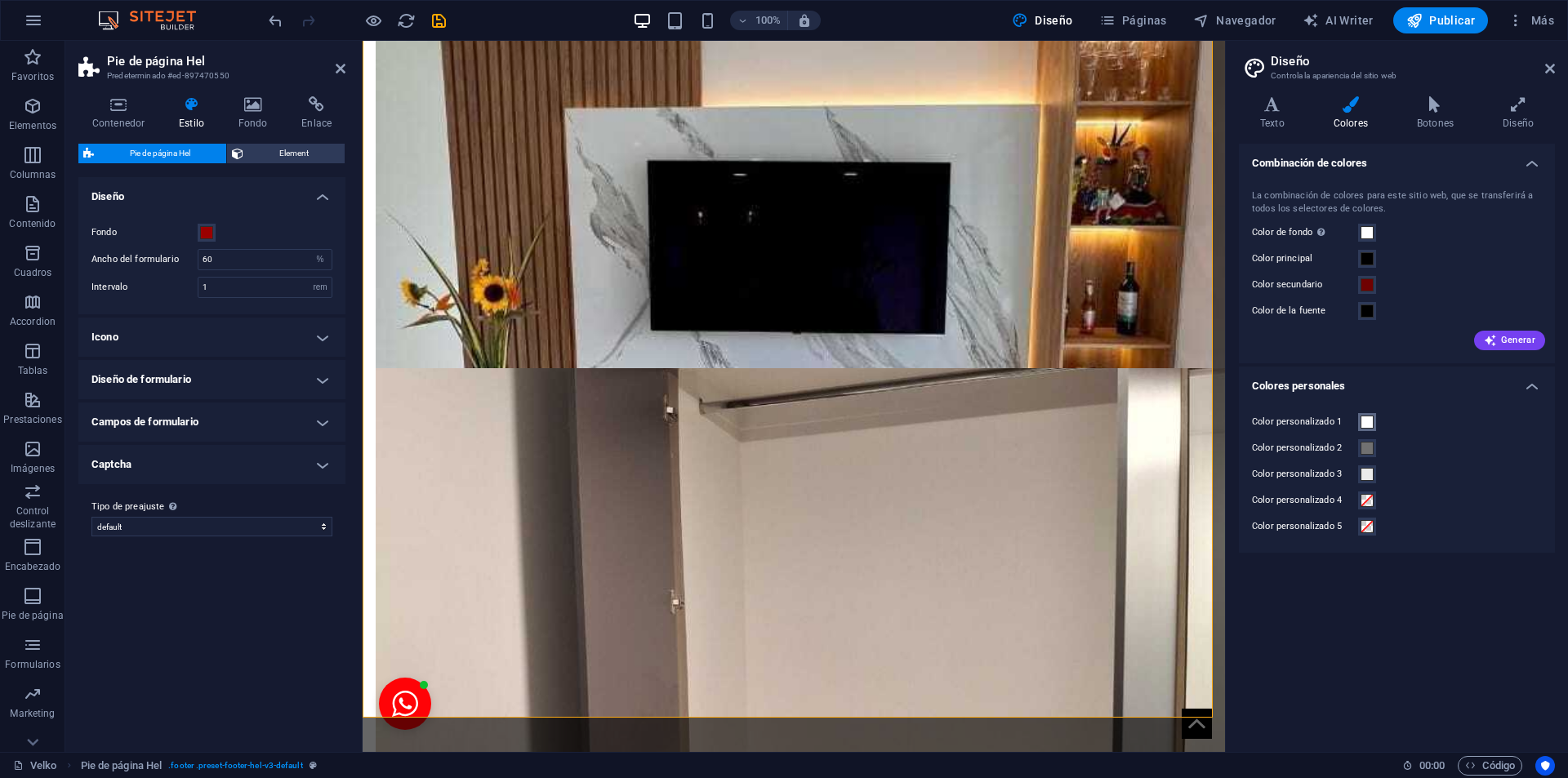
click at [1368, 418] on span at bounding box center [1367, 422] width 14 height 14
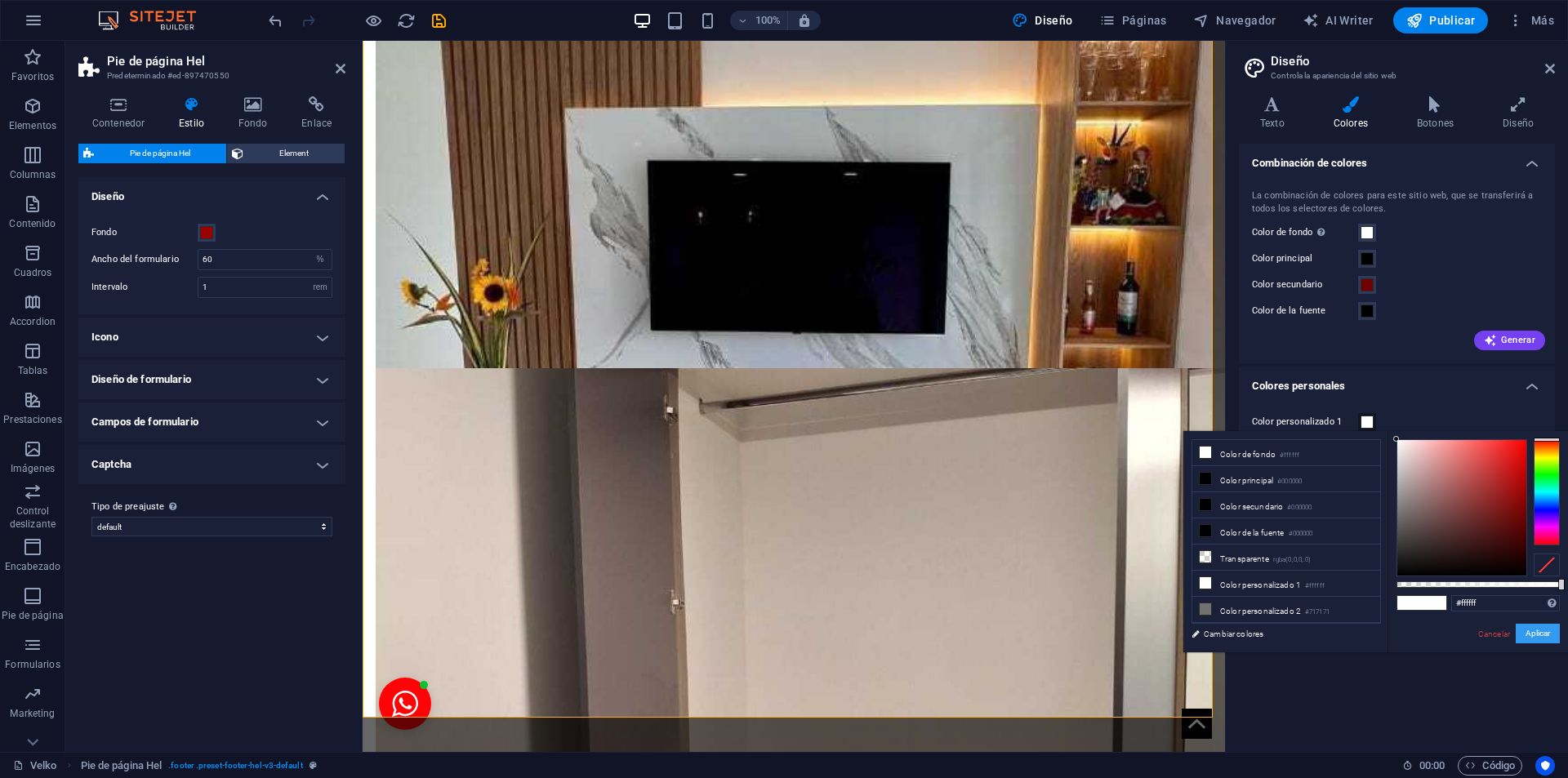
click at [1540, 633] on button "Aplicar" at bounding box center [1538, 633] width 44 height 19
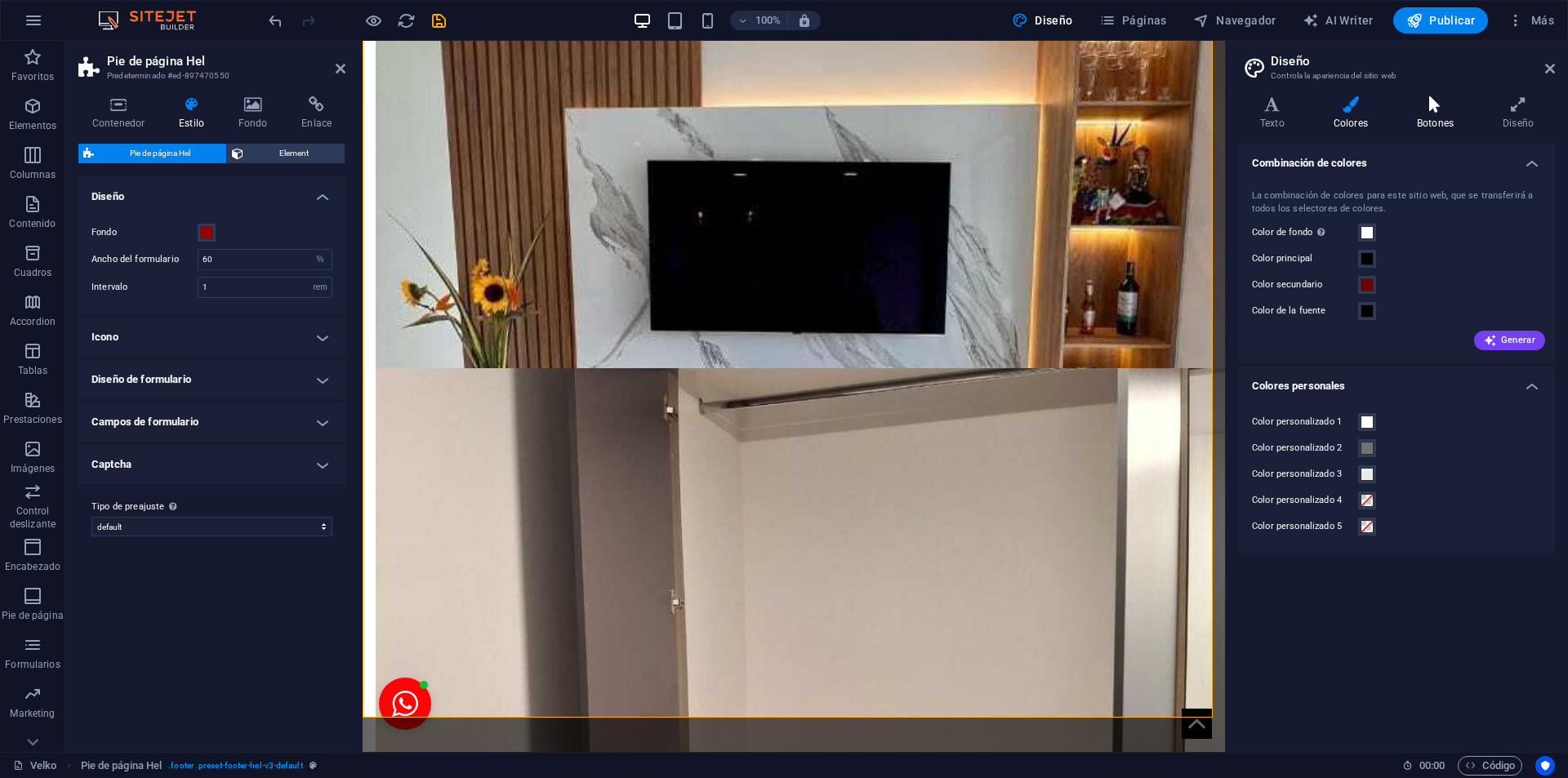
click at [1443, 108] on icon at bounding box center [1435, 104] width 79 height 16
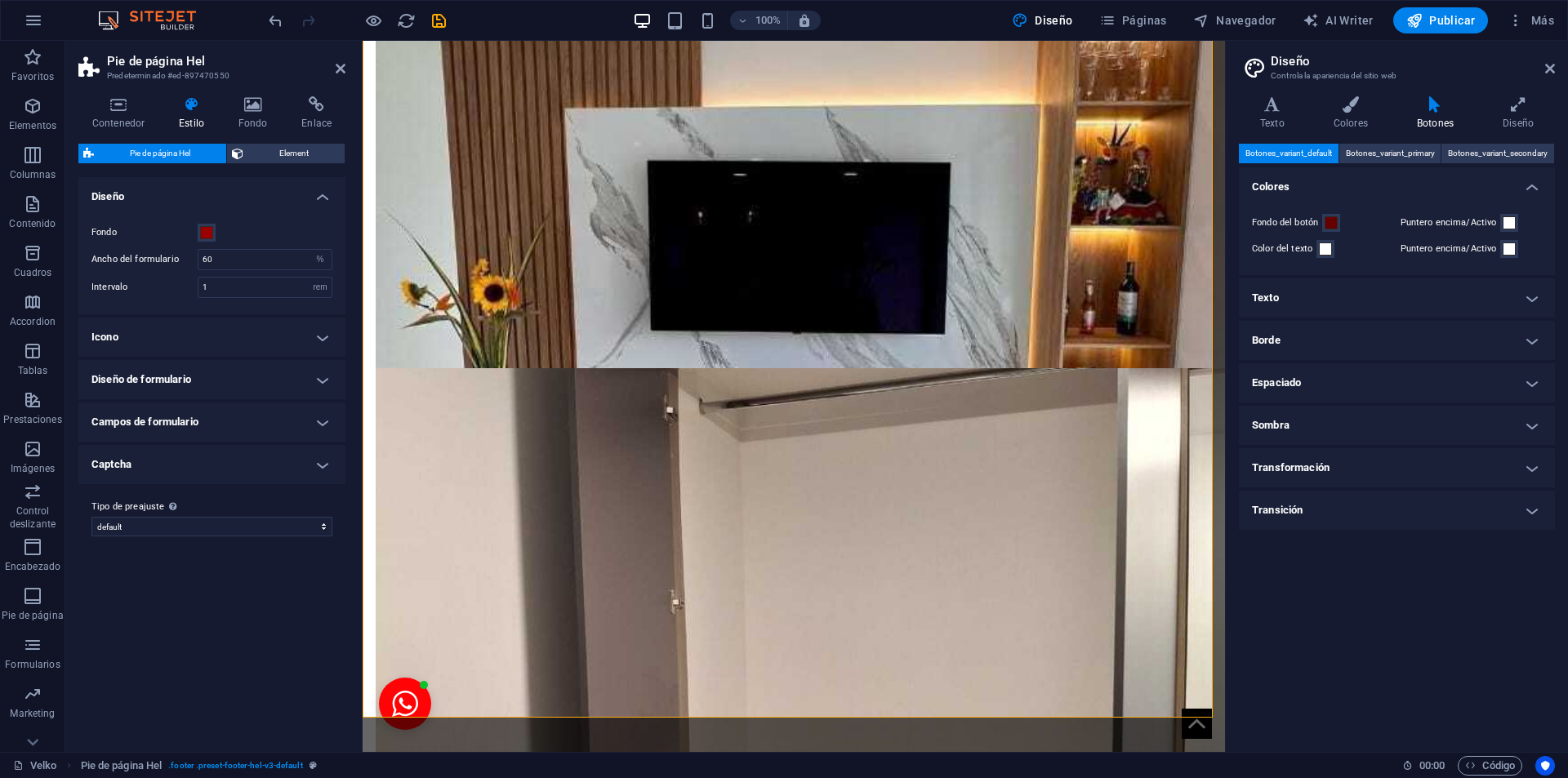
click at [1532, 295] on h4 "Texto" at bounding box center [1396, 298] width 316 height 40
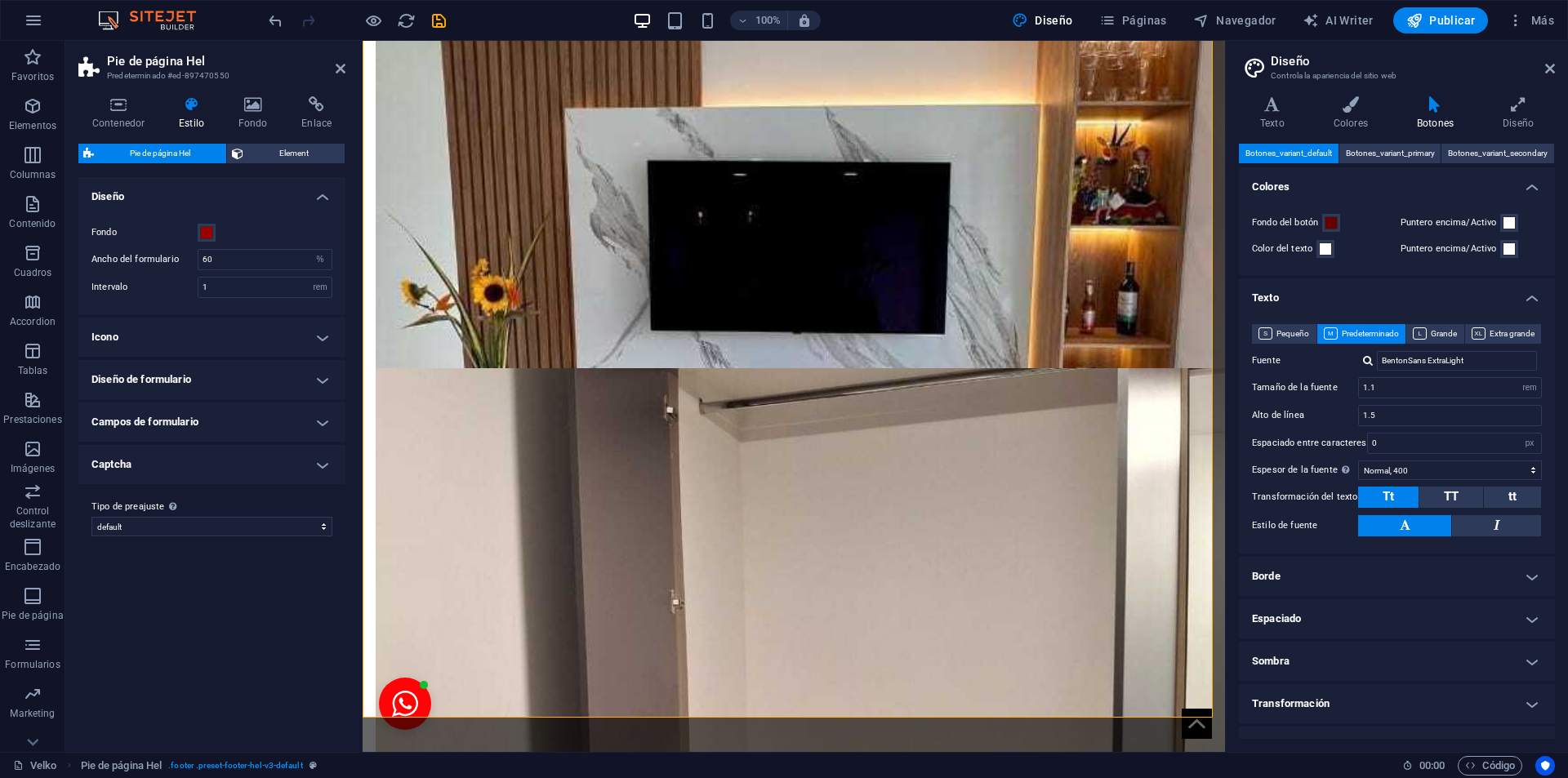
scroll to position [27, 0]
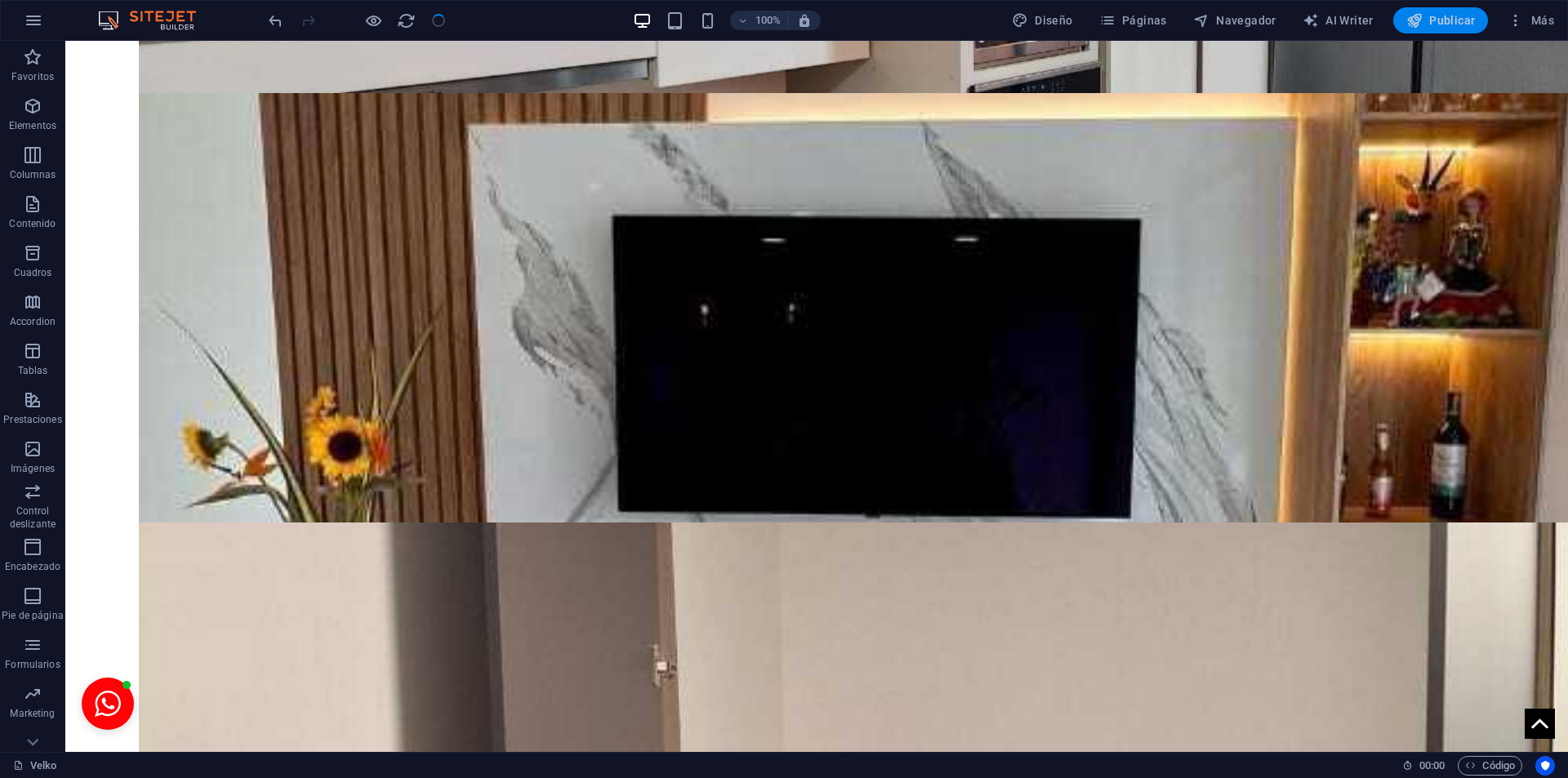
click at [1446, 29] on span "Publicar" at bounding box center [1440, 20] width 70 height 16
